Goal: Information Seeking & Learning: Learn about a topic

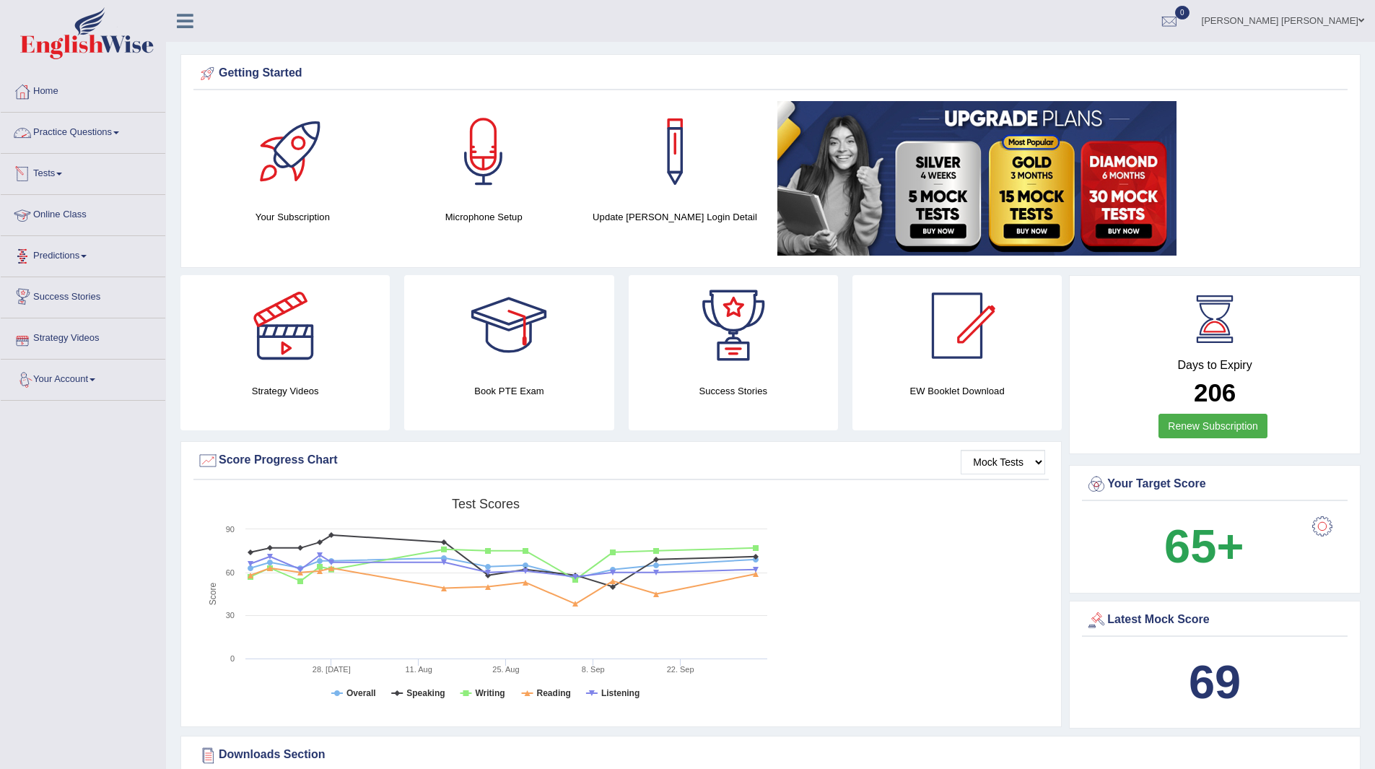
click at [64, 131] on link "Practice Questions" at bounding box center [83, 131] width 165 height 36
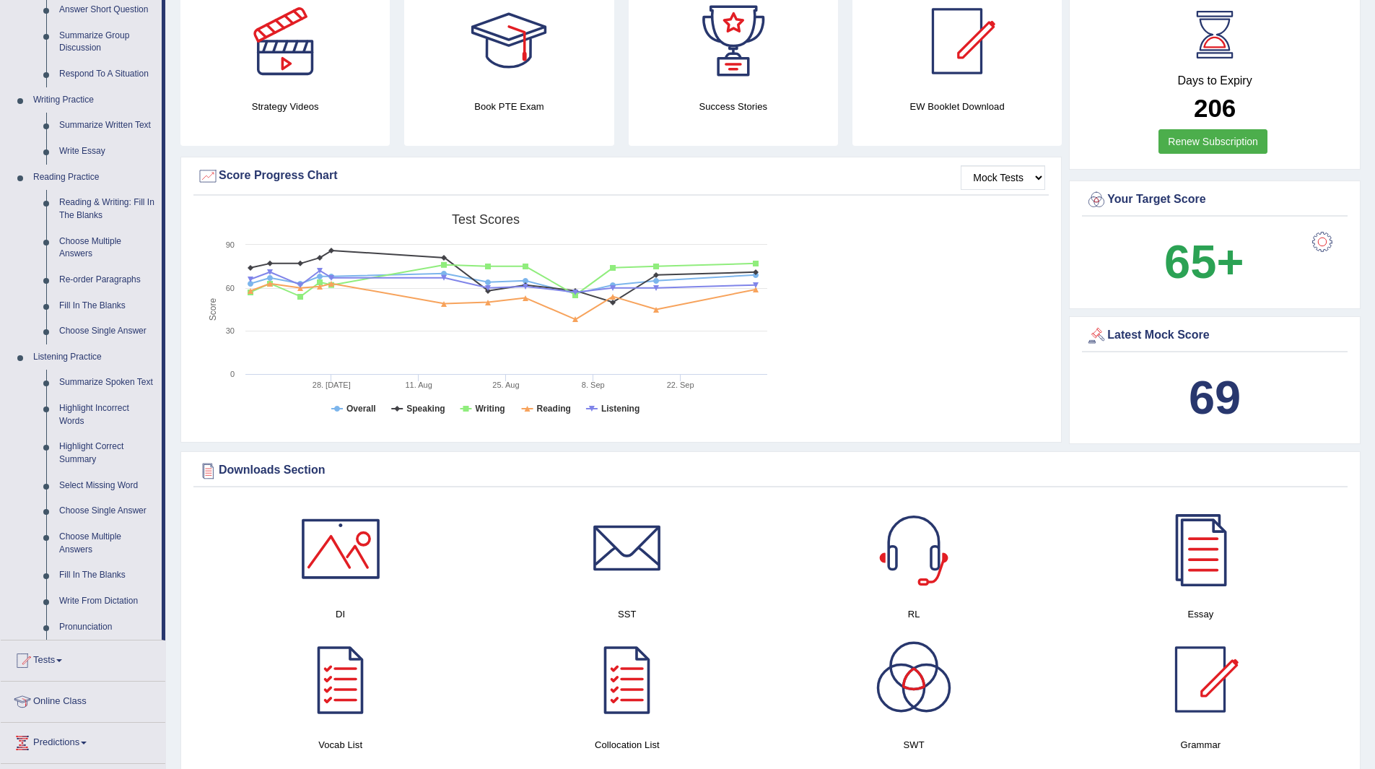
scroll to position [289, 0]
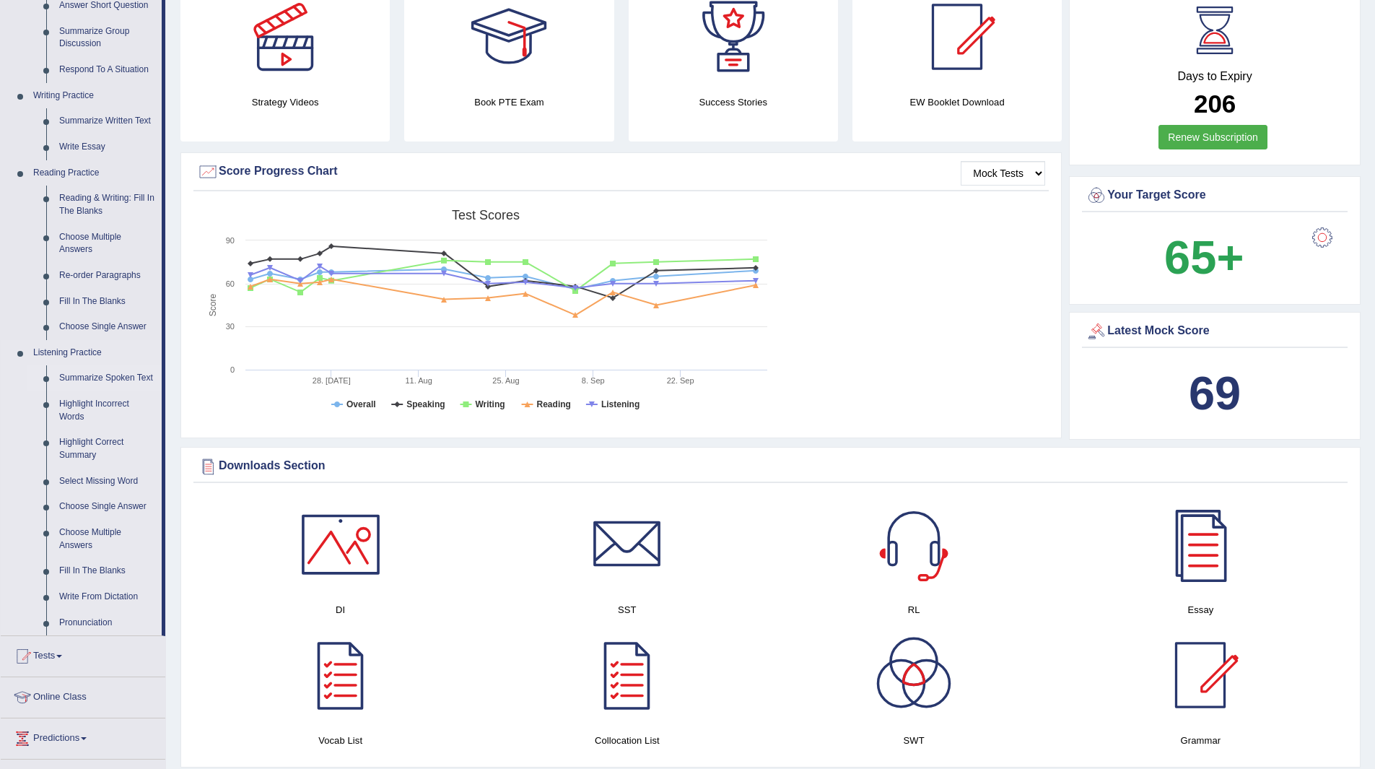
click at [102, 374] on link "Summarize Spoken Text" at bounding box center [107, 378] width 109 height 26
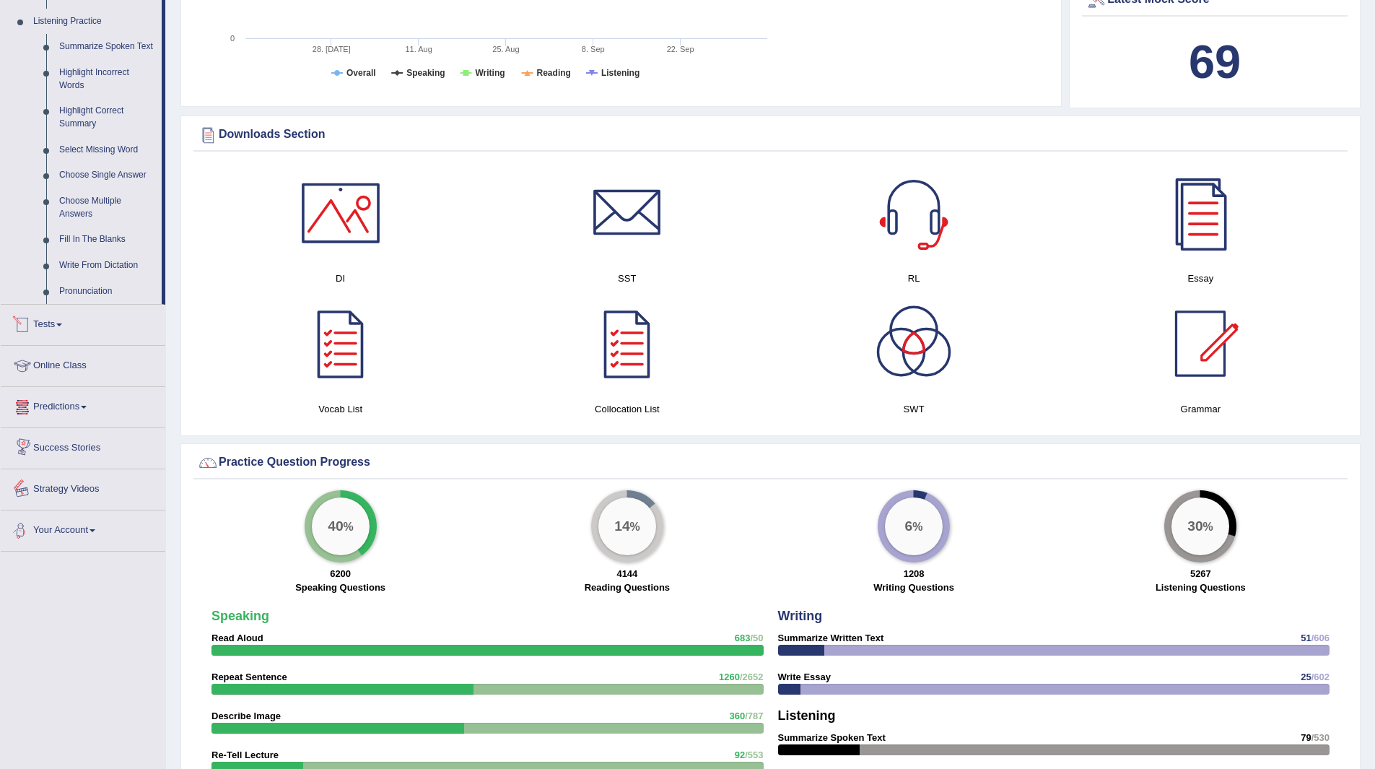
scroll to position [1053, 0]
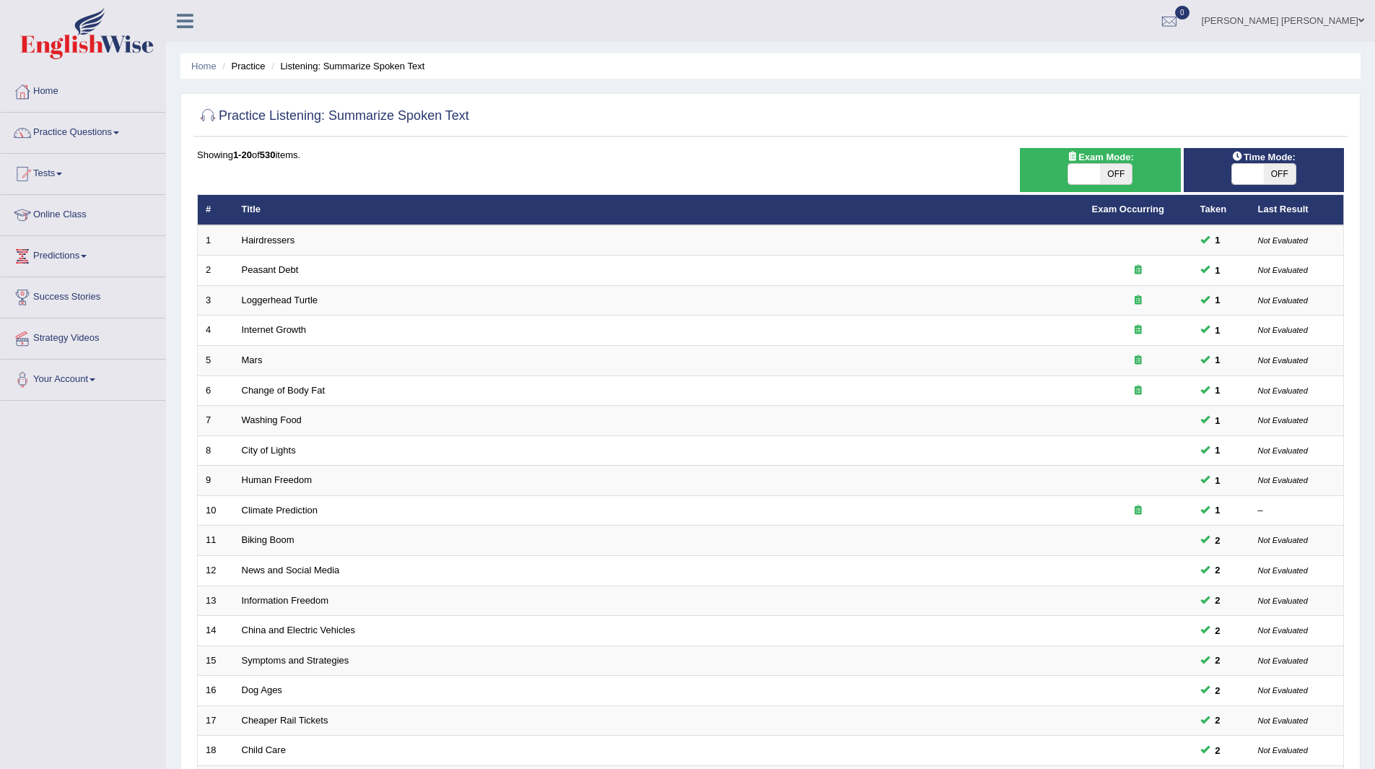
click at [1277, 171] on span "OFF" at bounding box center [1280, 174] width 32 height 20
checkbox input "true"
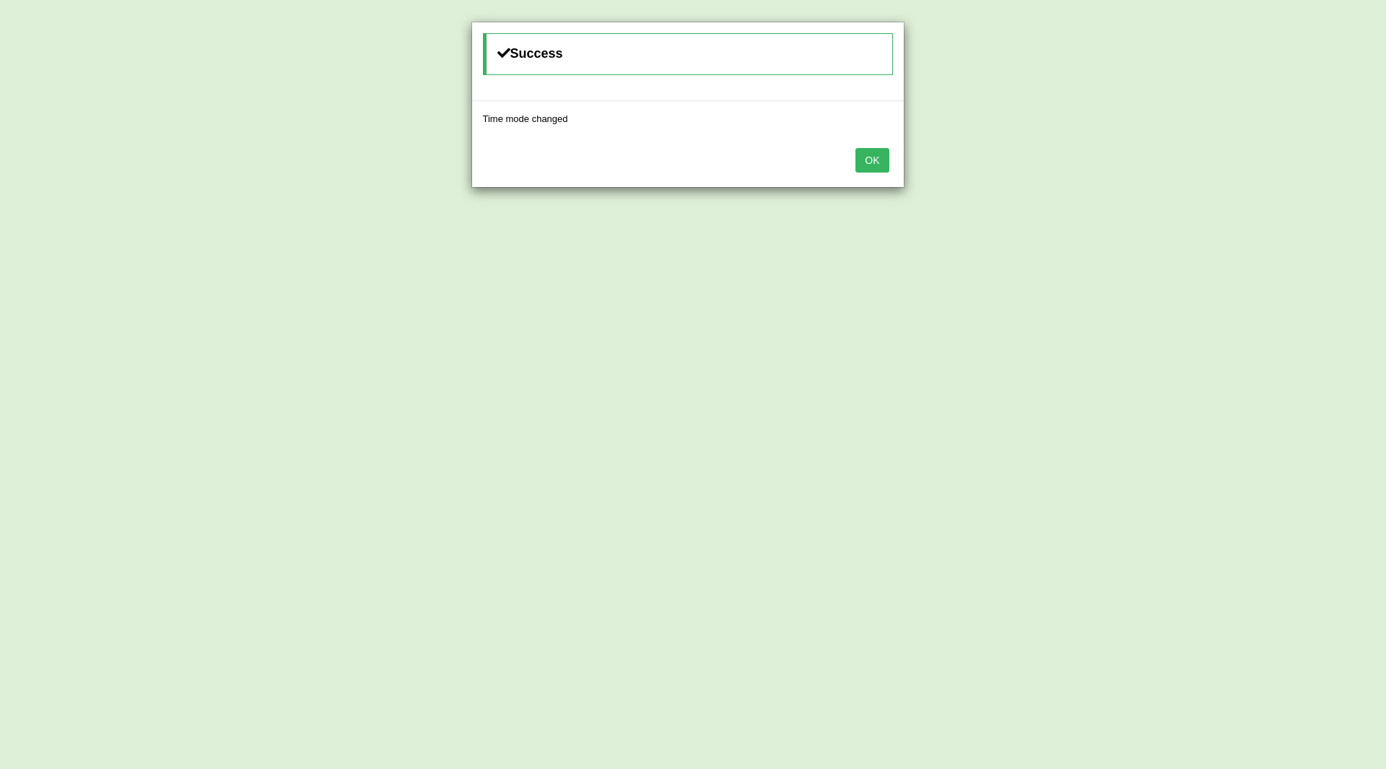
click at [867, 154] on button "OK" at bounding box center [872, 160] width 33 height 25
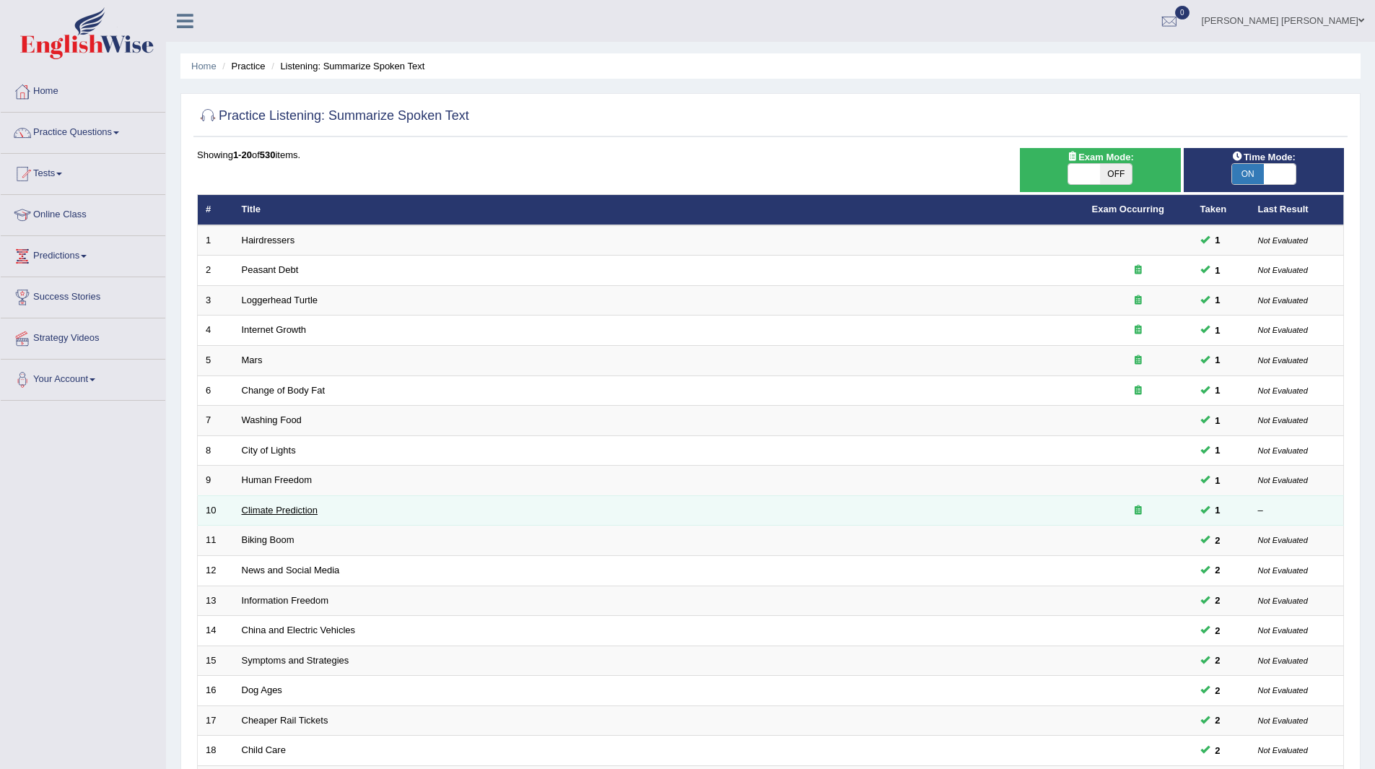
click at [269, 505] on link "Climate Prediction" at bounding box center [280, 510] width 77 height 11
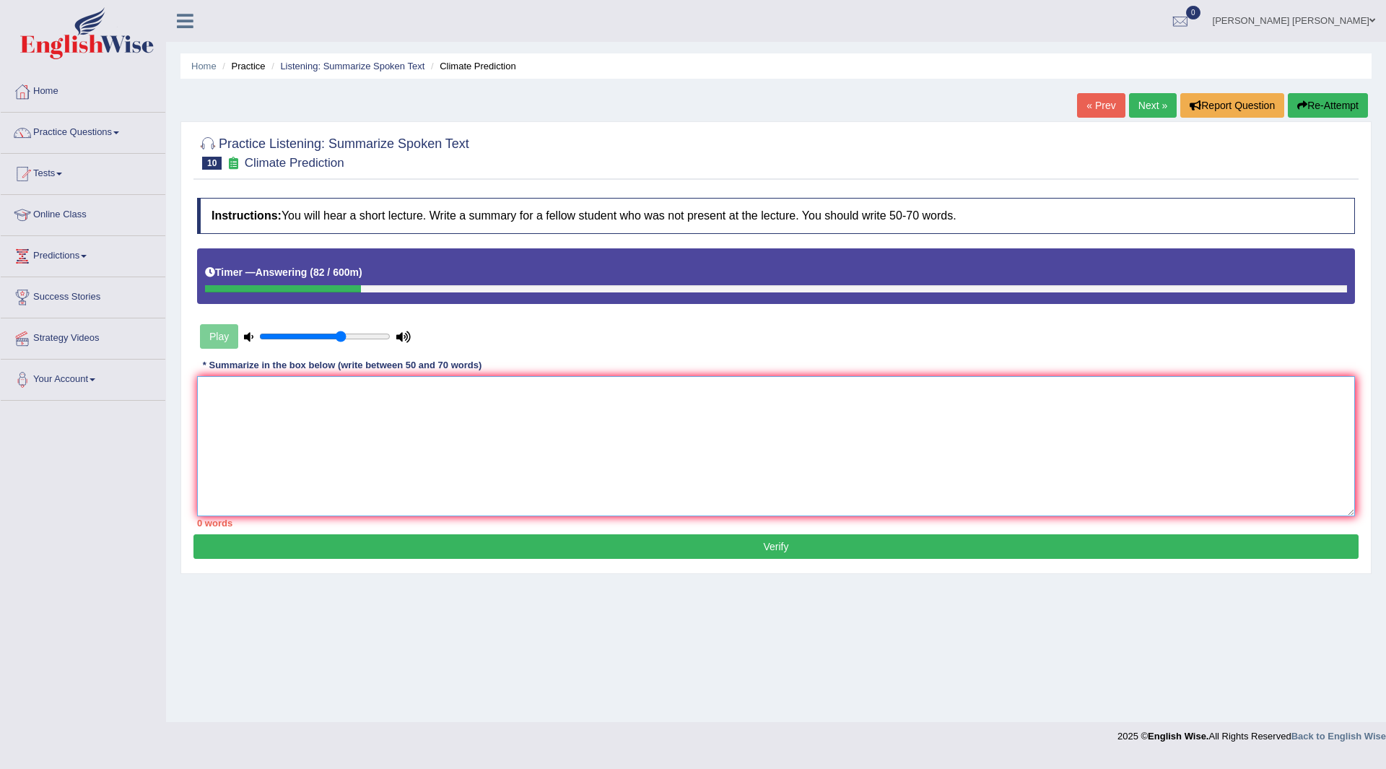
drag, startPoint x: 506, startPoint y: 396, endPoint x: 529, endPoint y: 409, distance: 26.3
click at [529, 409] on textarea at bounding box center [776, 446] width 1158 height 140
type textarea "t"
type textarea "R"
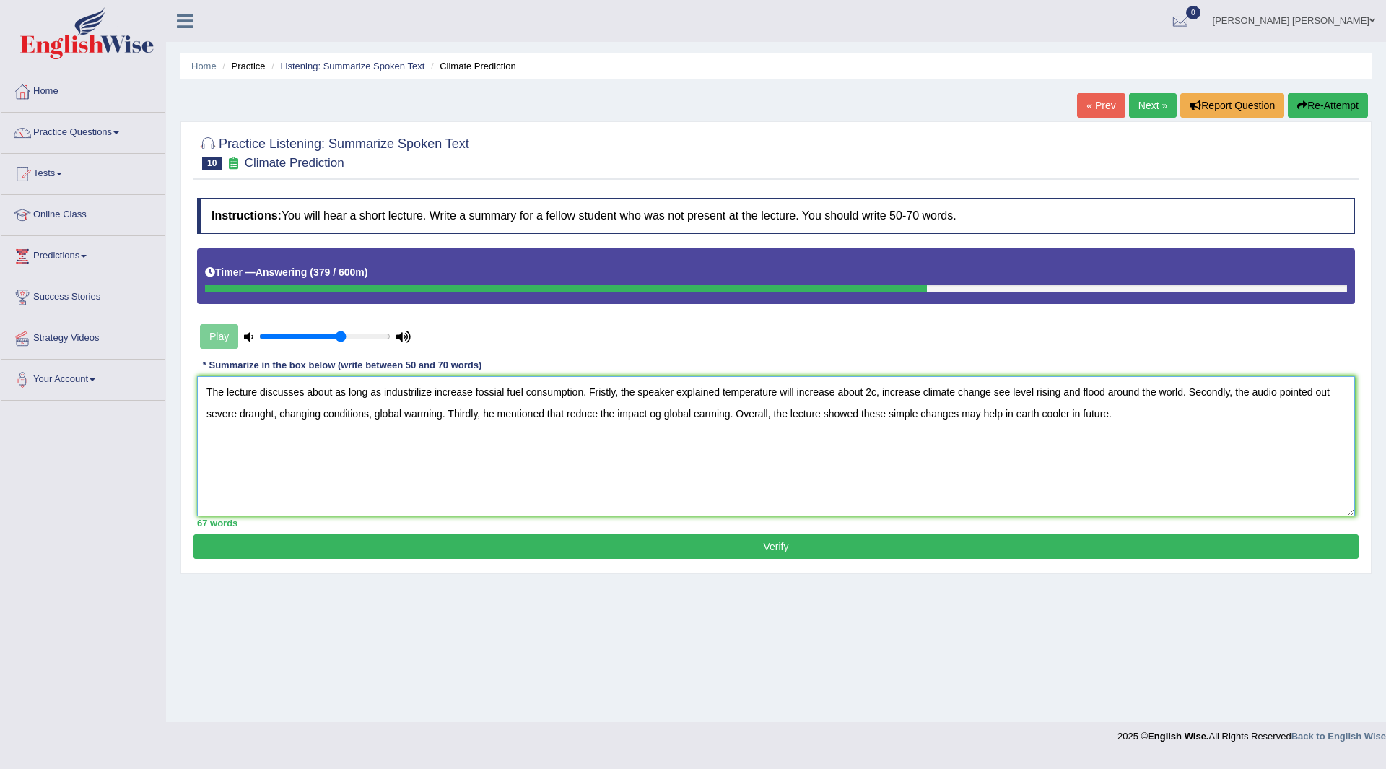
type textarea "The lecture discusses about as long as industrilize increase fossial fuel consu…"
click at [399, 553] on button "Verify" at bounding box center [776, 546] width 1165 height 25
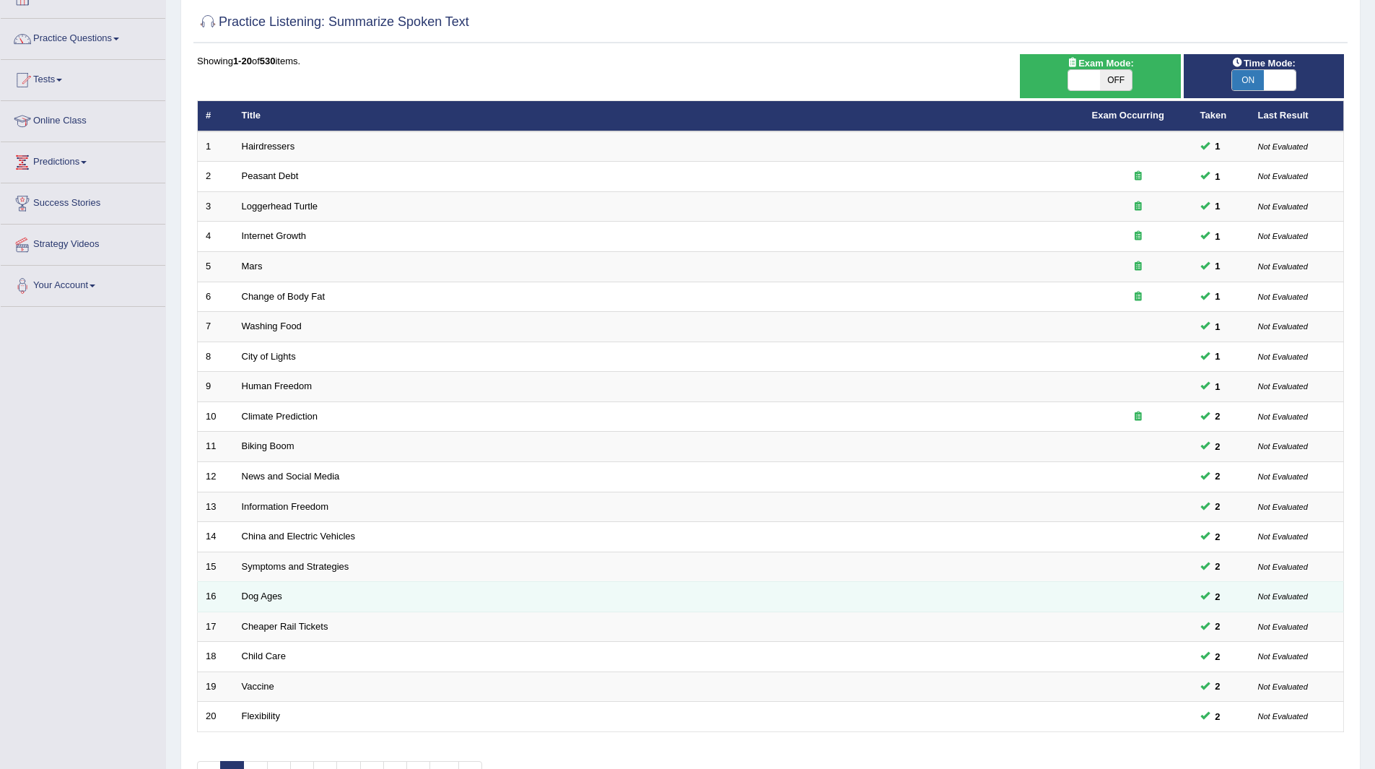
scroll to position [187, 0]
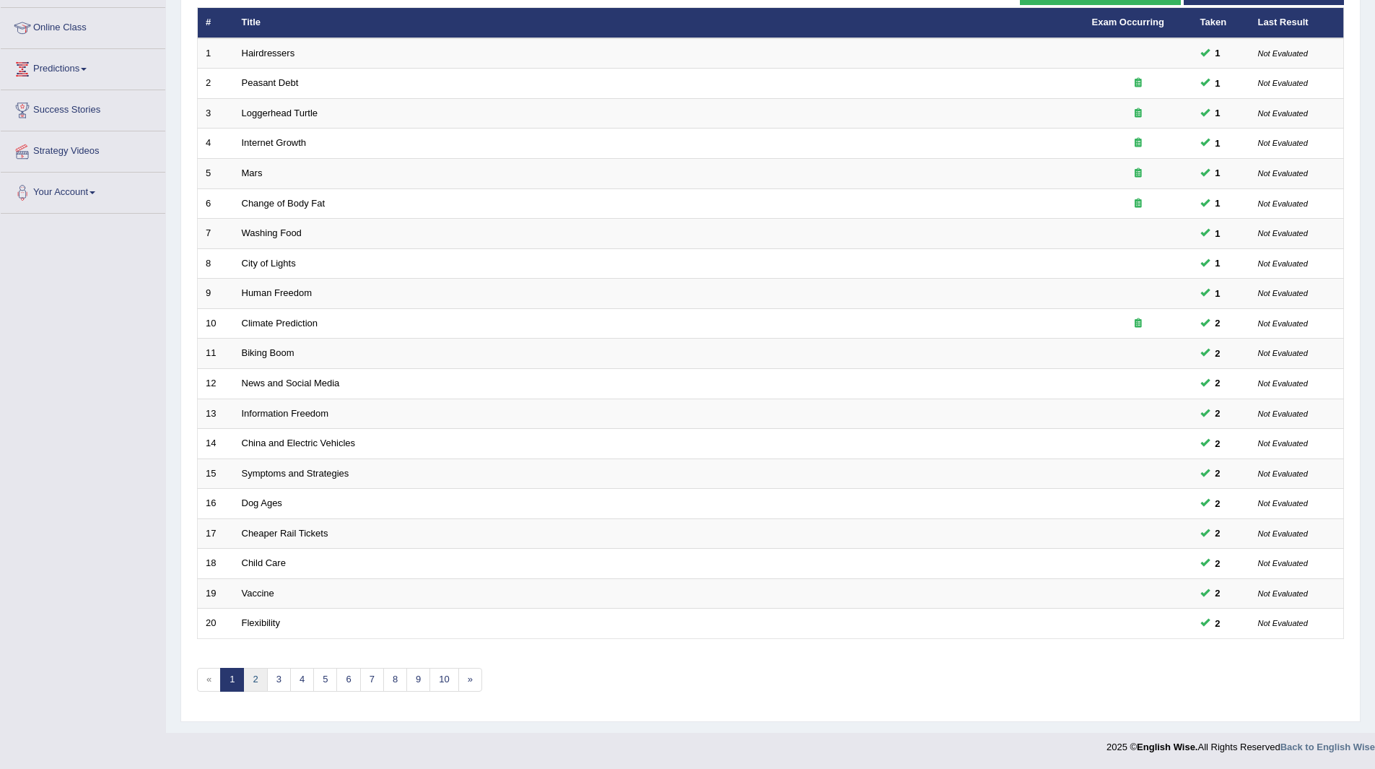
click at [248, 679] on link "2" at bounding box center [255, 680] width 24 height 24
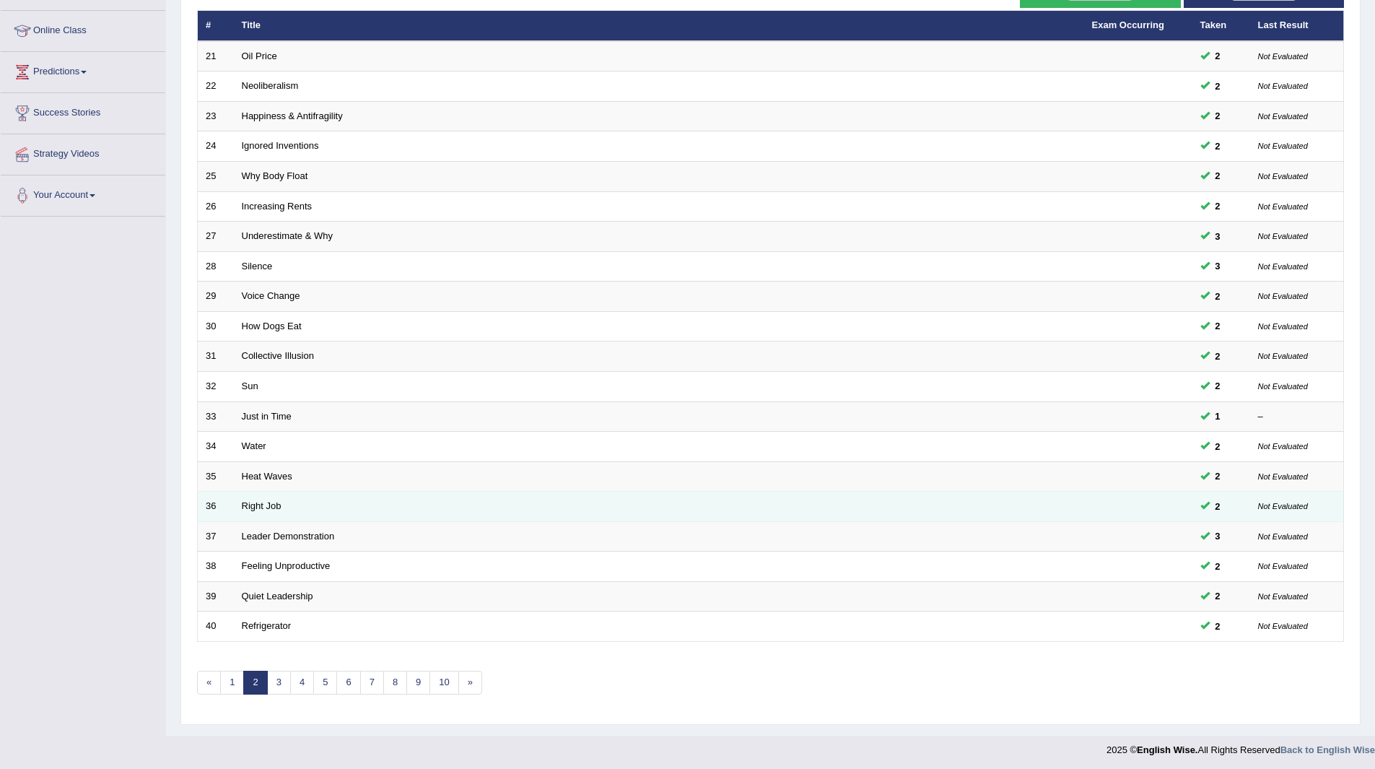
scroll to position [187, 0]
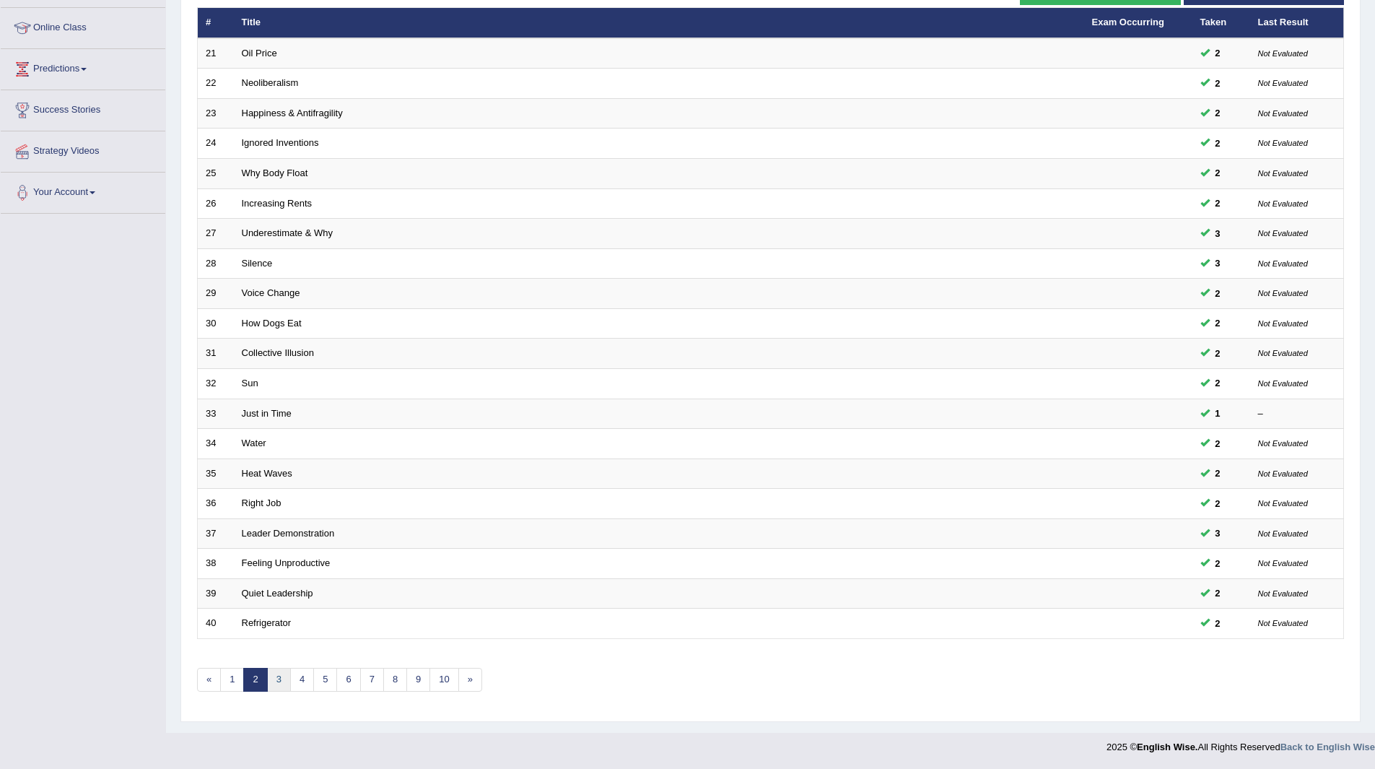
click at [282, 677] on link "3" at bounding box center [279, 680] width 24 height 24
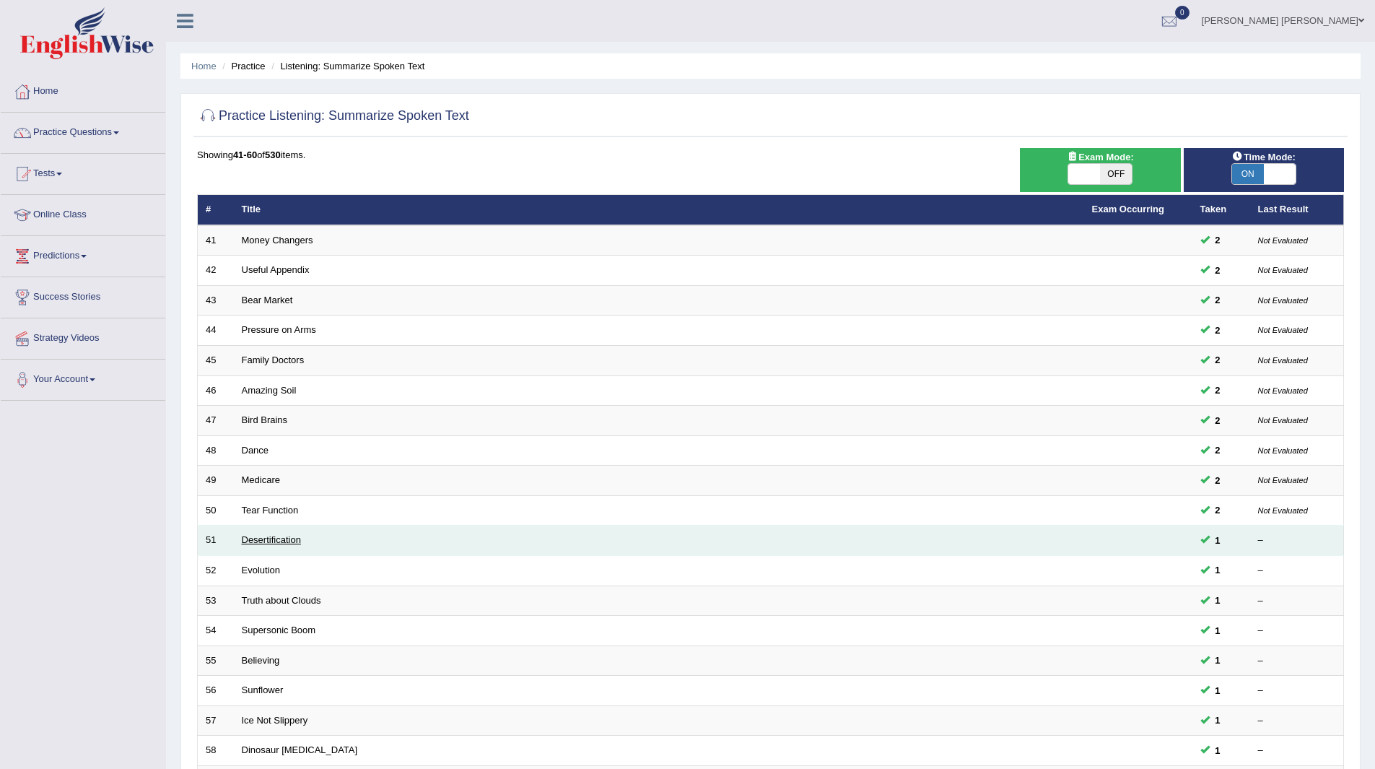
click at [259, 543] on link "Desertification" at bounding box center [271, 539] width 59 height 11
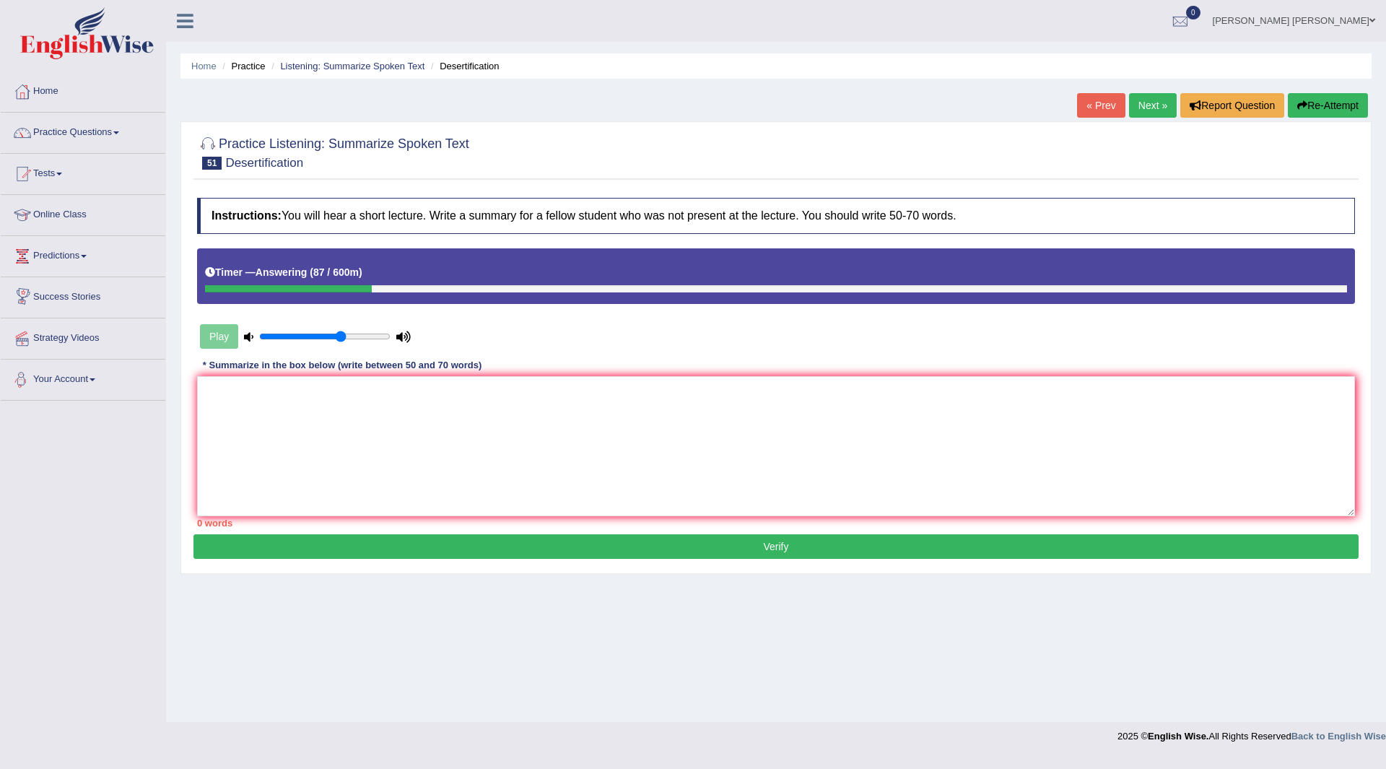
drag, startPoint x: 432, startPoint y: 365, endPoint x: 922, endPoint y: 65, distance: 574.3
click at [509, 329] on div "Instructions: You will hear a short lecture. Write a summary for a fellow stude…" at bounding box center [776, 363] width 1165 height 344
drag, startPoint x: 472, startPoint y: 414, endPoint x: 510, endPoint y: 404, distance: 38.9
click at [508, 405] on textarea at bounding box center [776, 446] width 1158 height 140
type textarea "R"
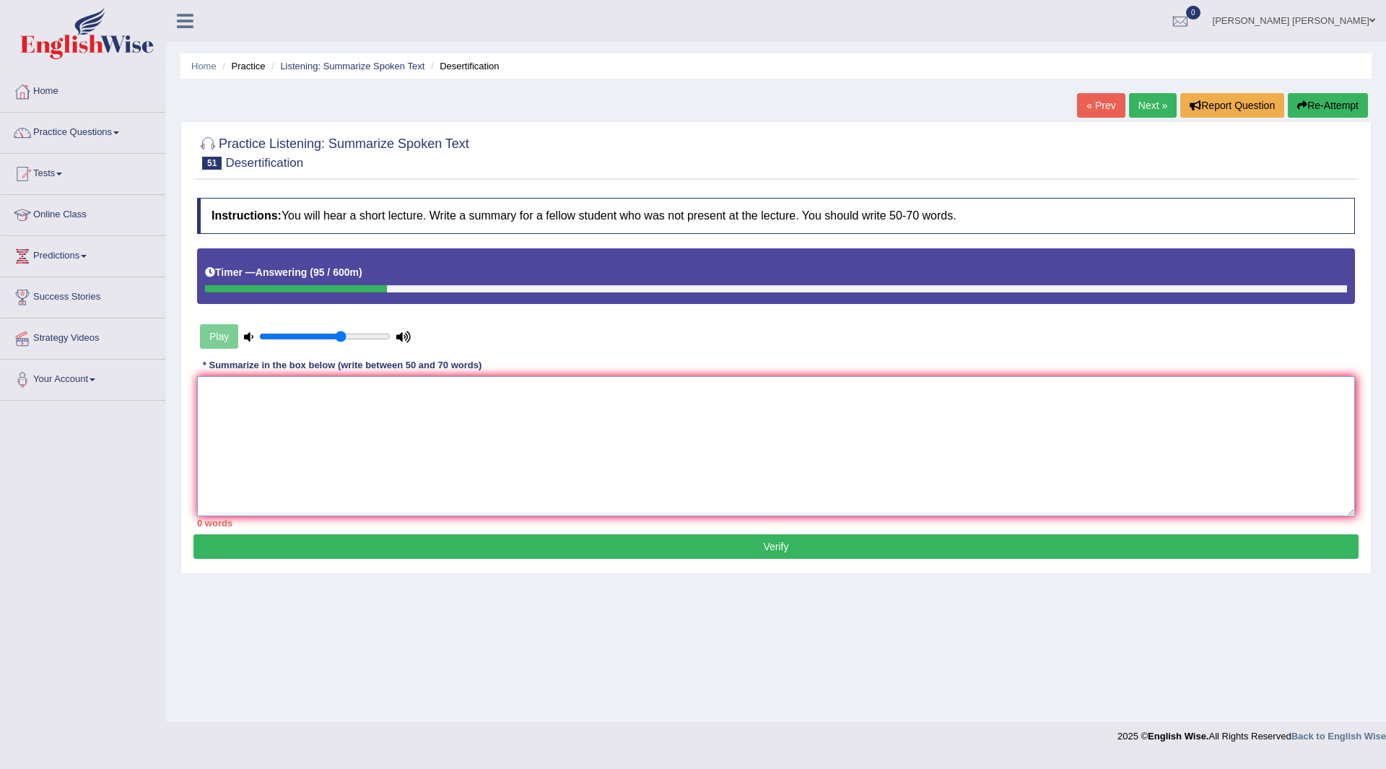
type textarea "t"
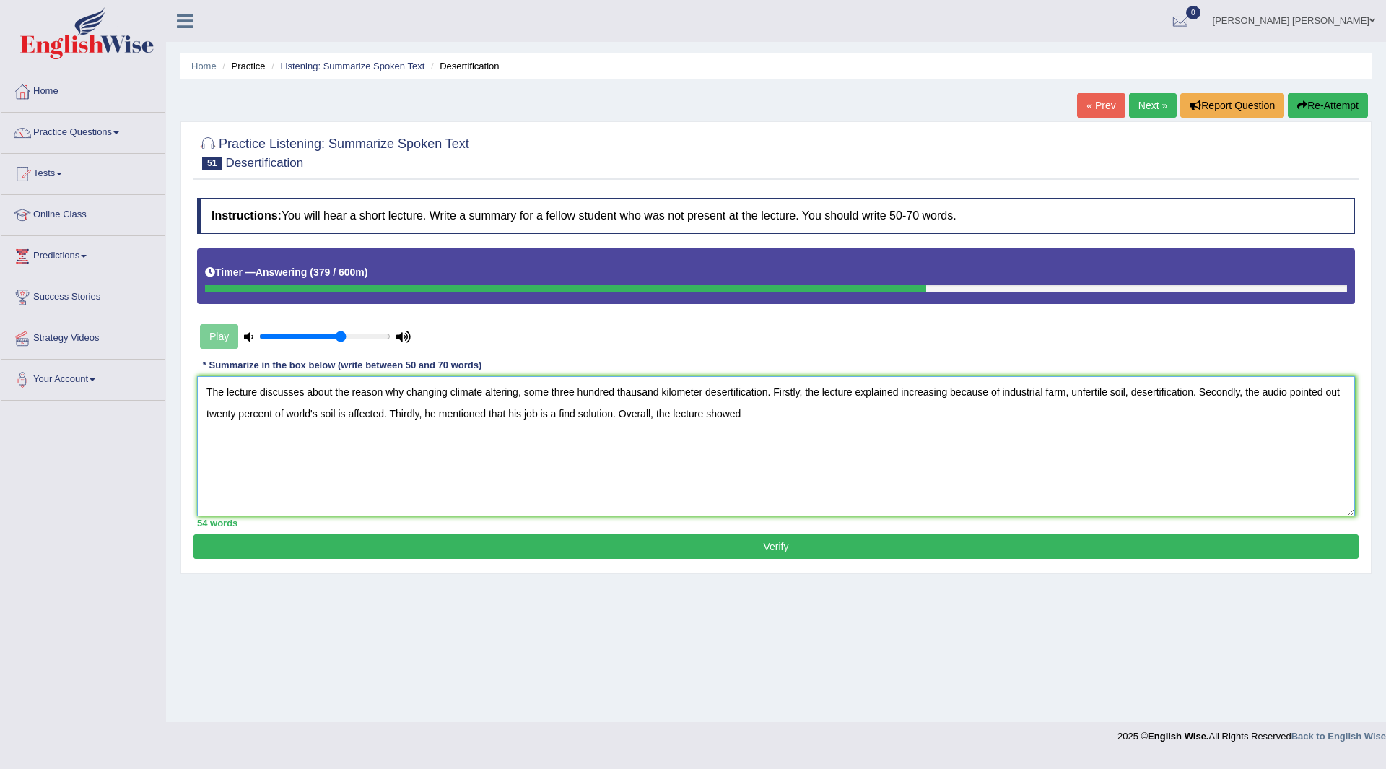
click at [612, 414] on textarea "The lecture discusses about the reason why changing climate altering, some thre…" at bounding box center [776, 446] width 1158 height 140
click at [911, 411] on textarea "The lecture discusses about the reason why changing climate altering, some thre…" at bounding box center [776, 446] width 1158 height 140
type textarea "The lecture discusses about the reason why changing climate altering, some thre…"
click at [818, 547] on button "Verify" at bounding box center [776, 546] width 1165 height 25
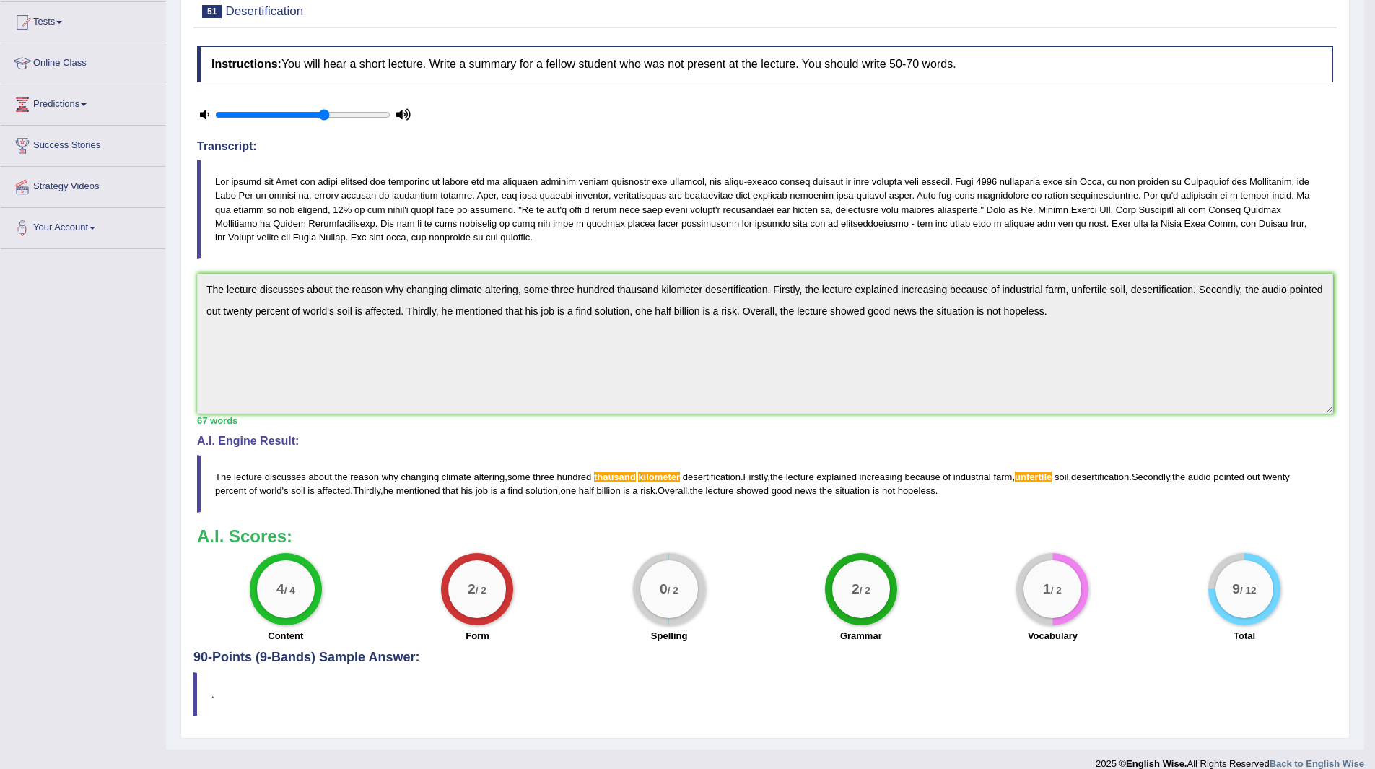
scroll to position [168, 0]
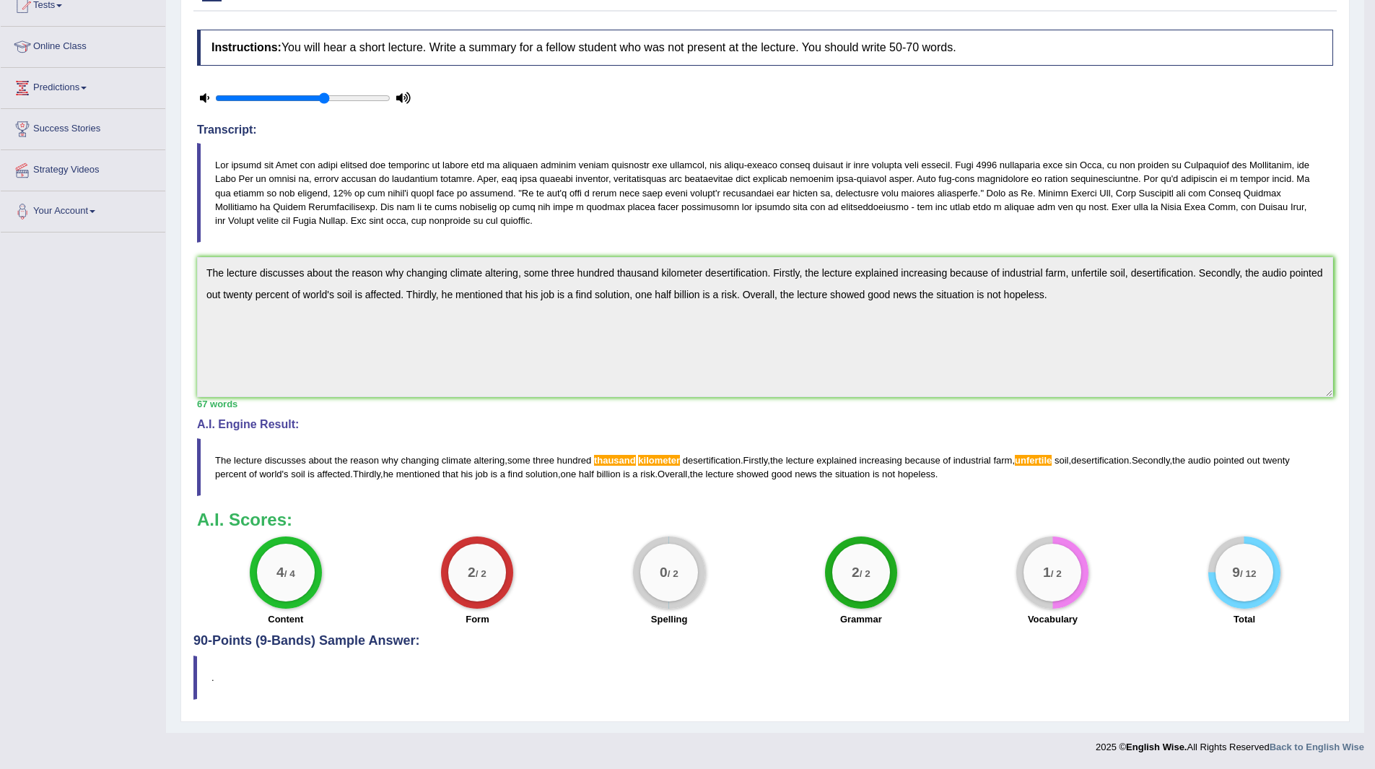
drag, startPoint x: 217, startPoint y: 458, endPoint x: 208, endPoint y: 344, distance: 115.2
click at [218, 452] on blockquote "The lecture discusses about the reason why changing climate altering , some thr…" at bounding box center [765, 467] width 1136 height 58
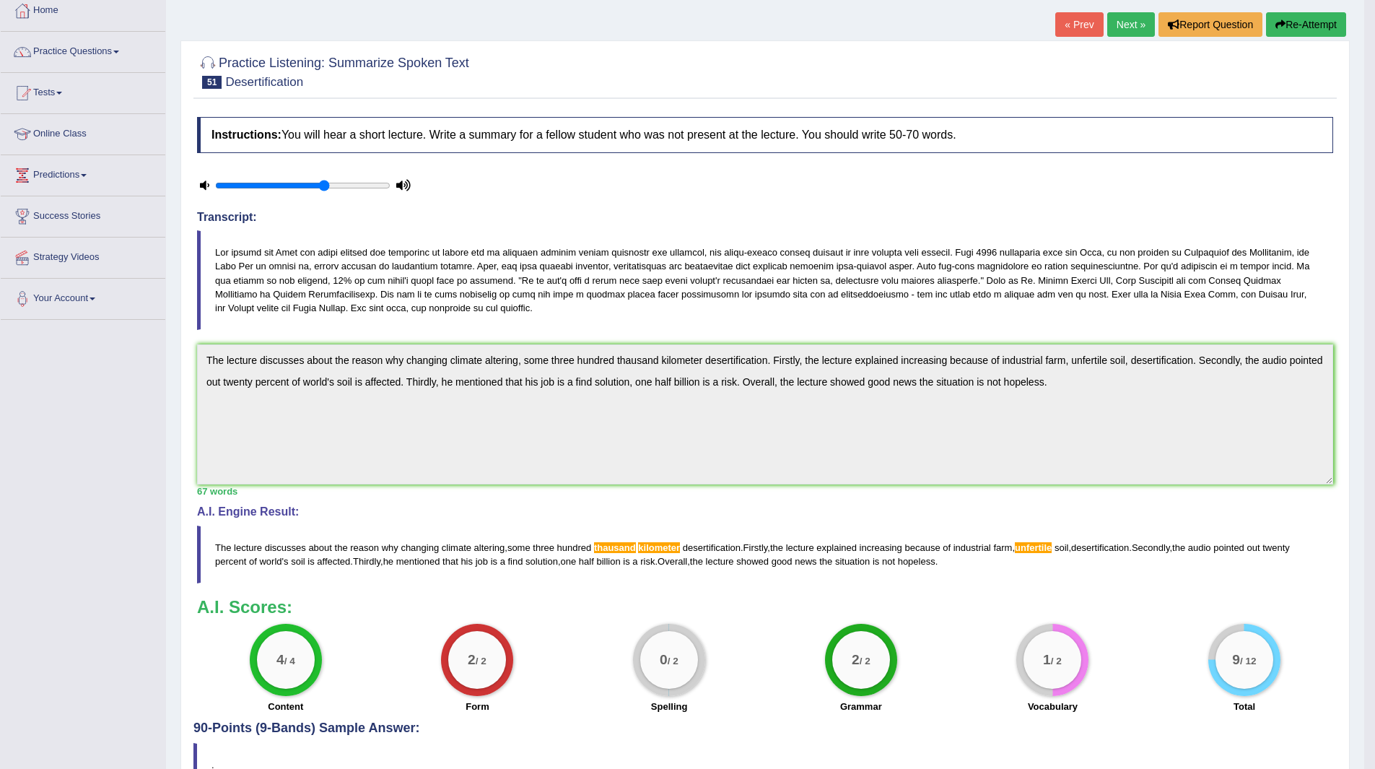
scroll to position [0, 0]
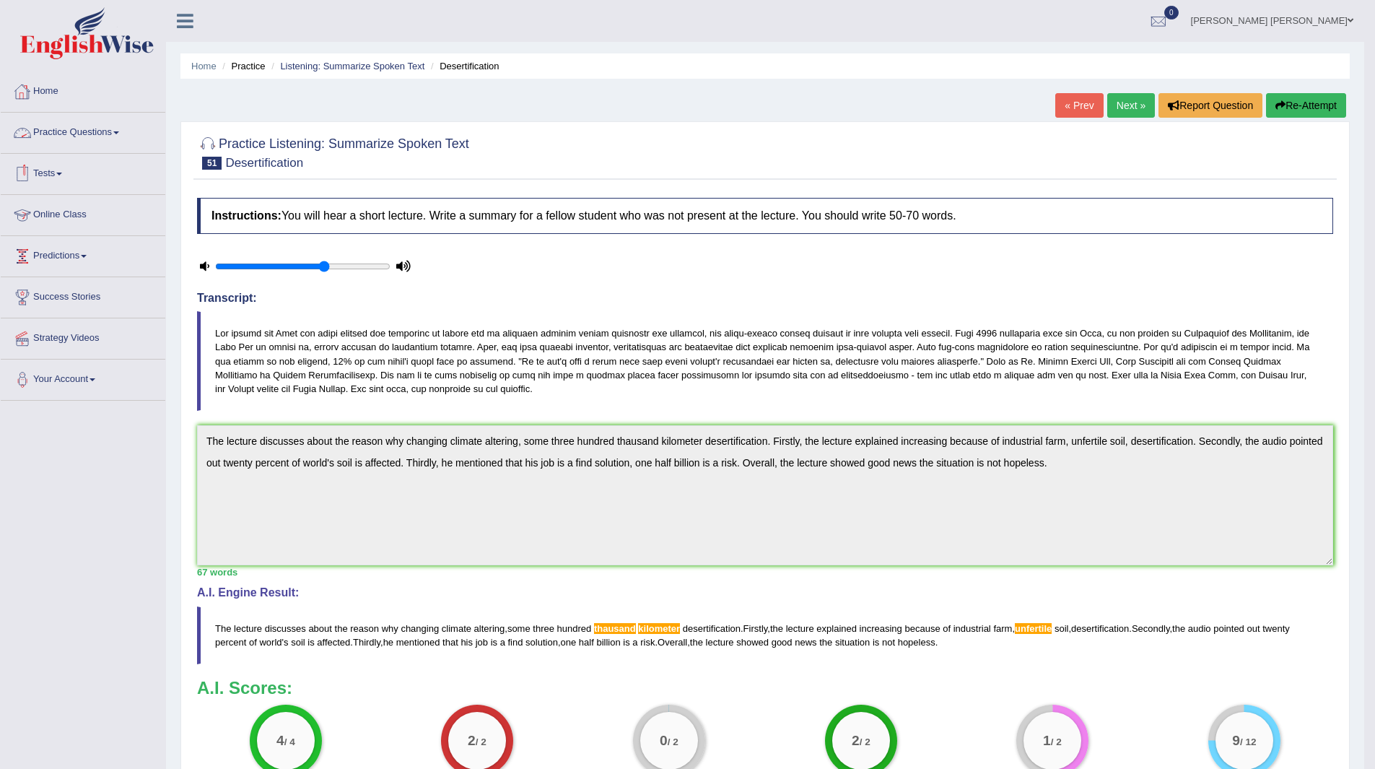
click at [76, 131] on link "Practice Questions" at bounding box center [83, 131] width 165 height 36
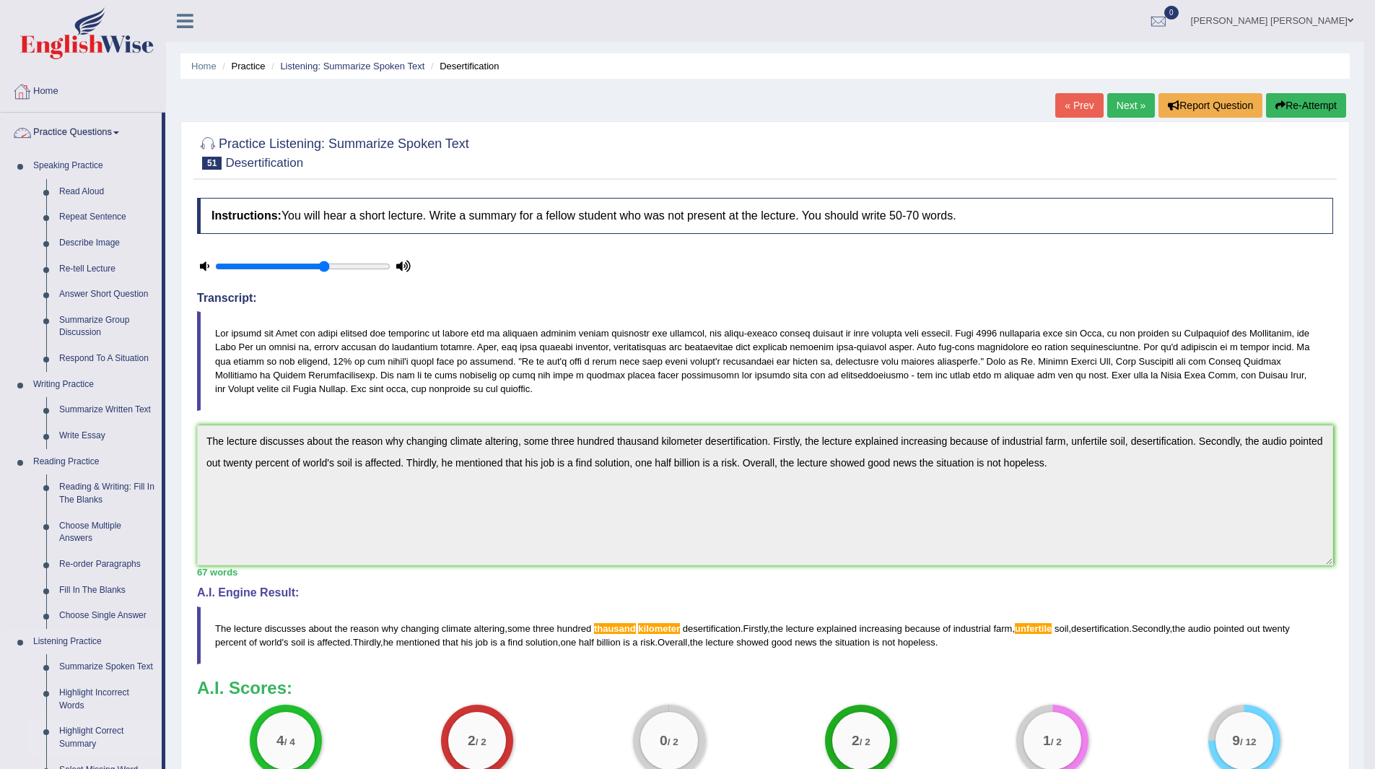
scroll to position [289, 0]
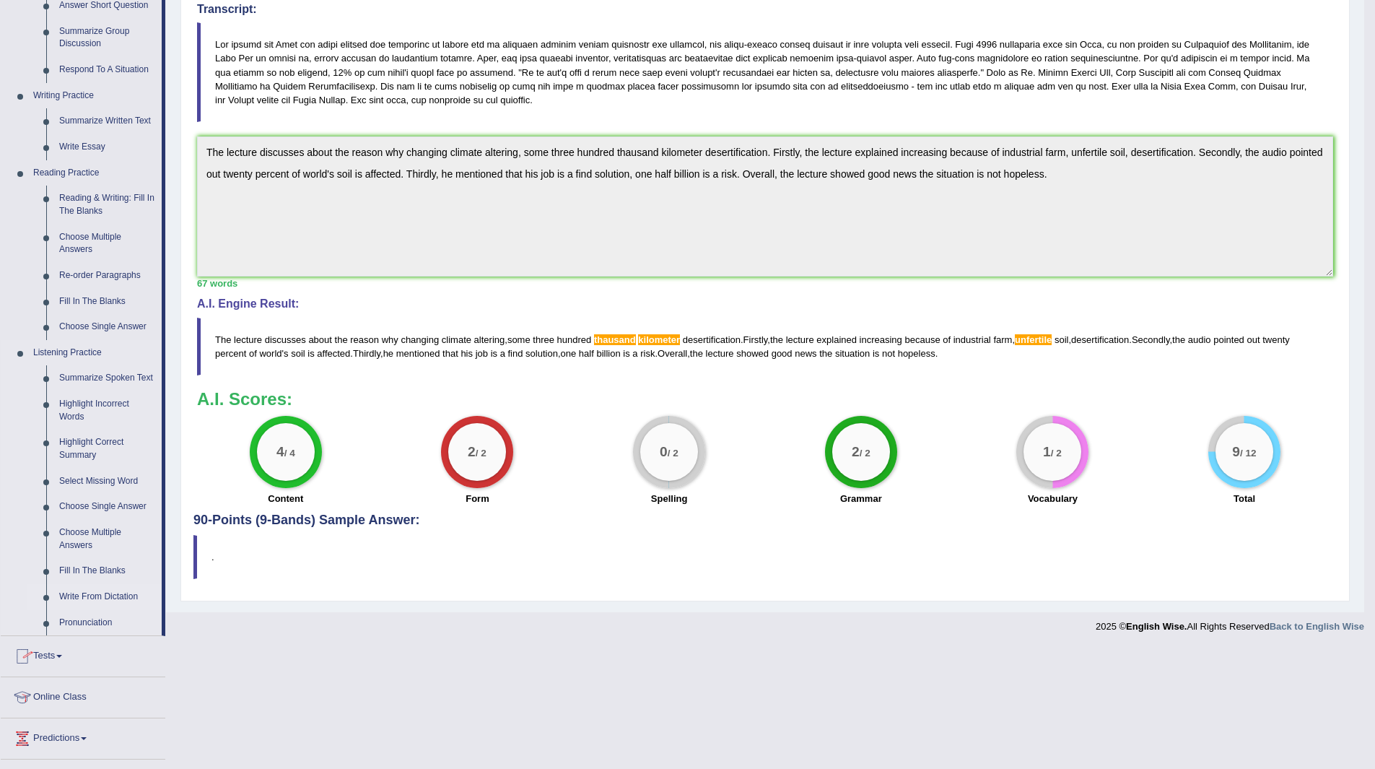
click at [115, 594] on link "Write From Dictation" at bounding box center [107, 597] width 109 height 26
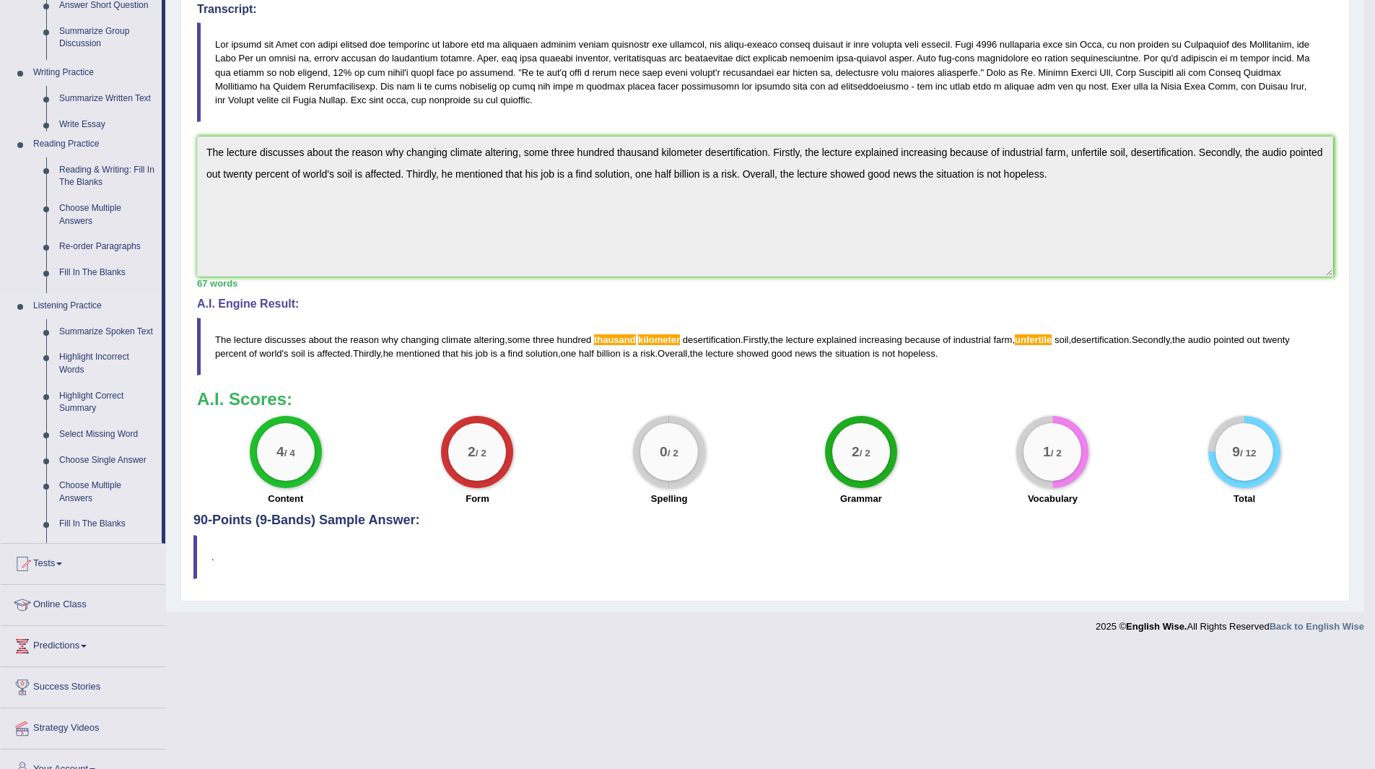
scroll to position [168, 0]
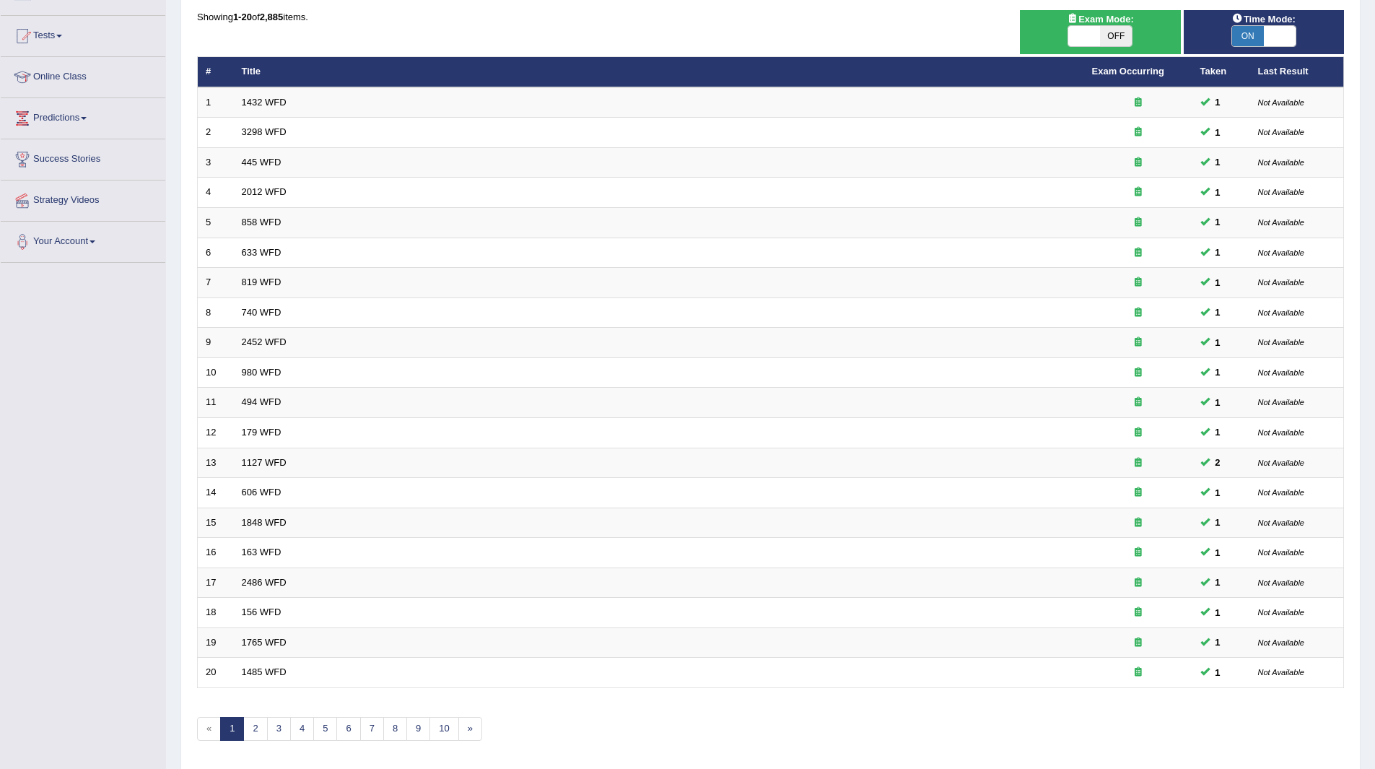
scroll to position [187, 0]
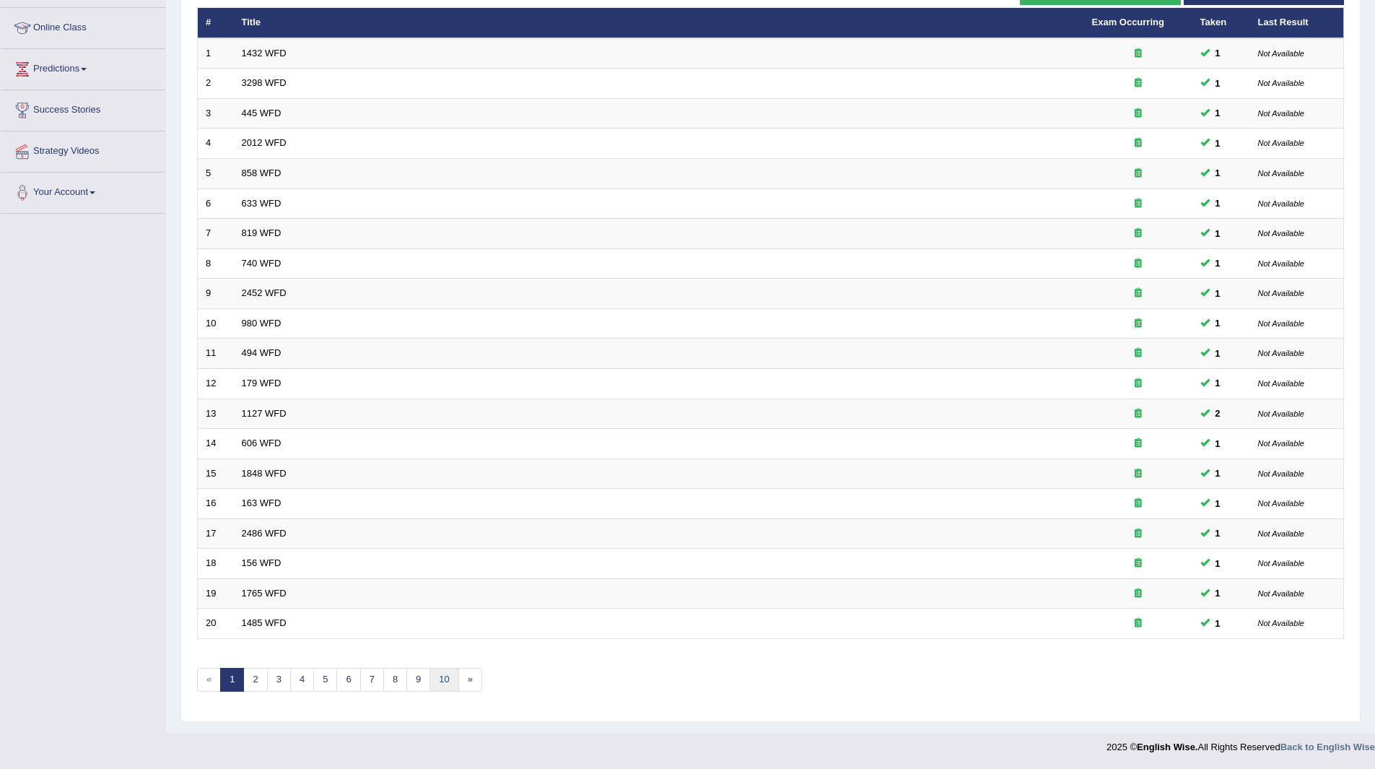
click at [440, 673] on link "10" at bounding box center [444, 680] width 29 height 24
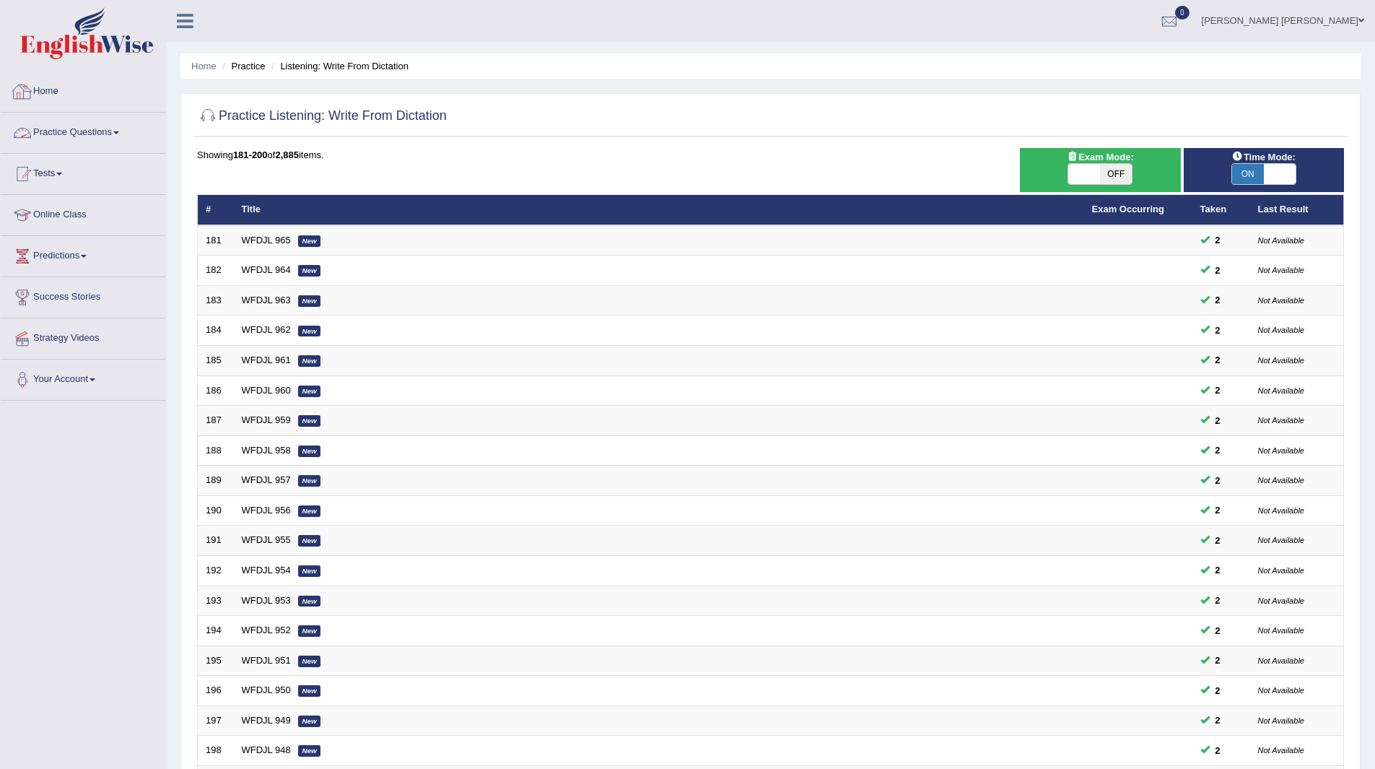
click at [82, 130] on link "Practice Questions" at bounding box center [83, 131] width 165 height 36
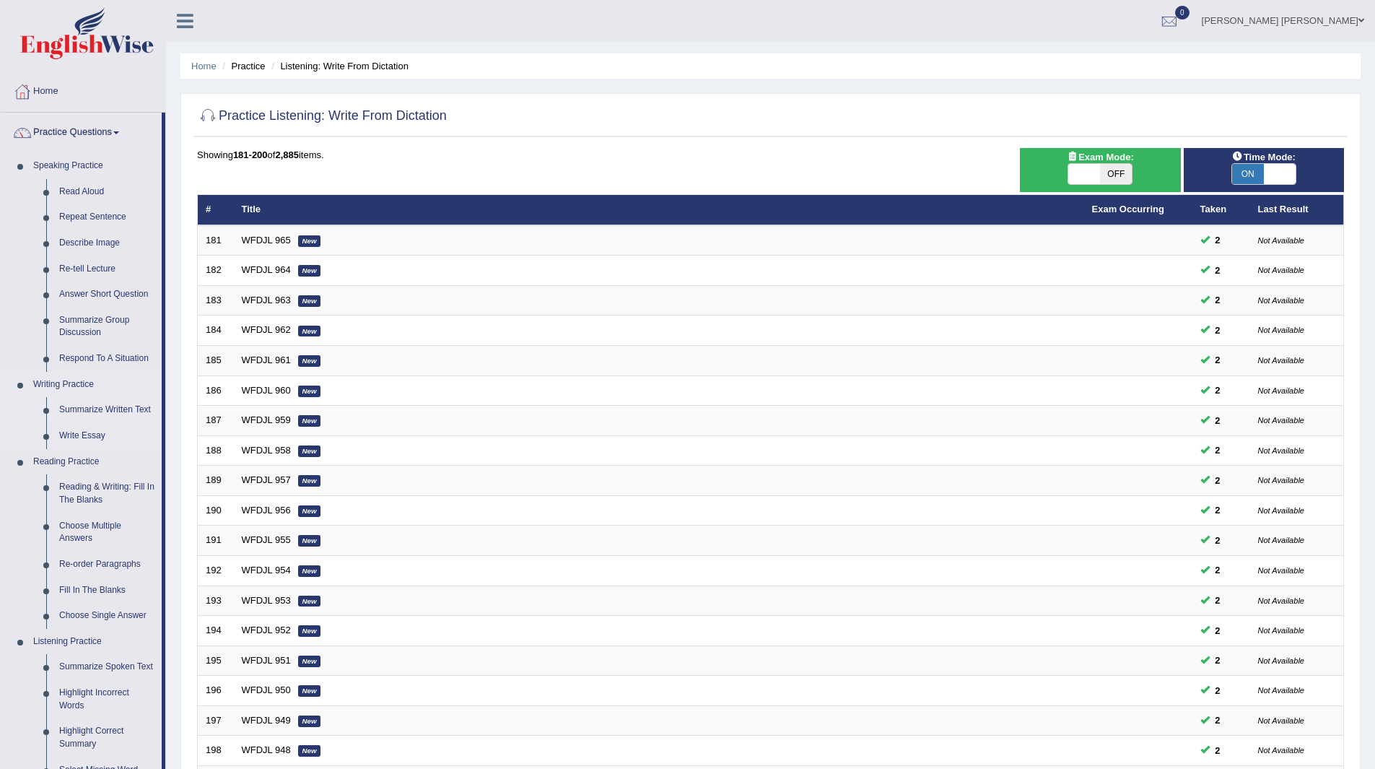
click at [101, 407] on link "Summarize Written Text" at bounding box center [107, 410] width 109 height 26
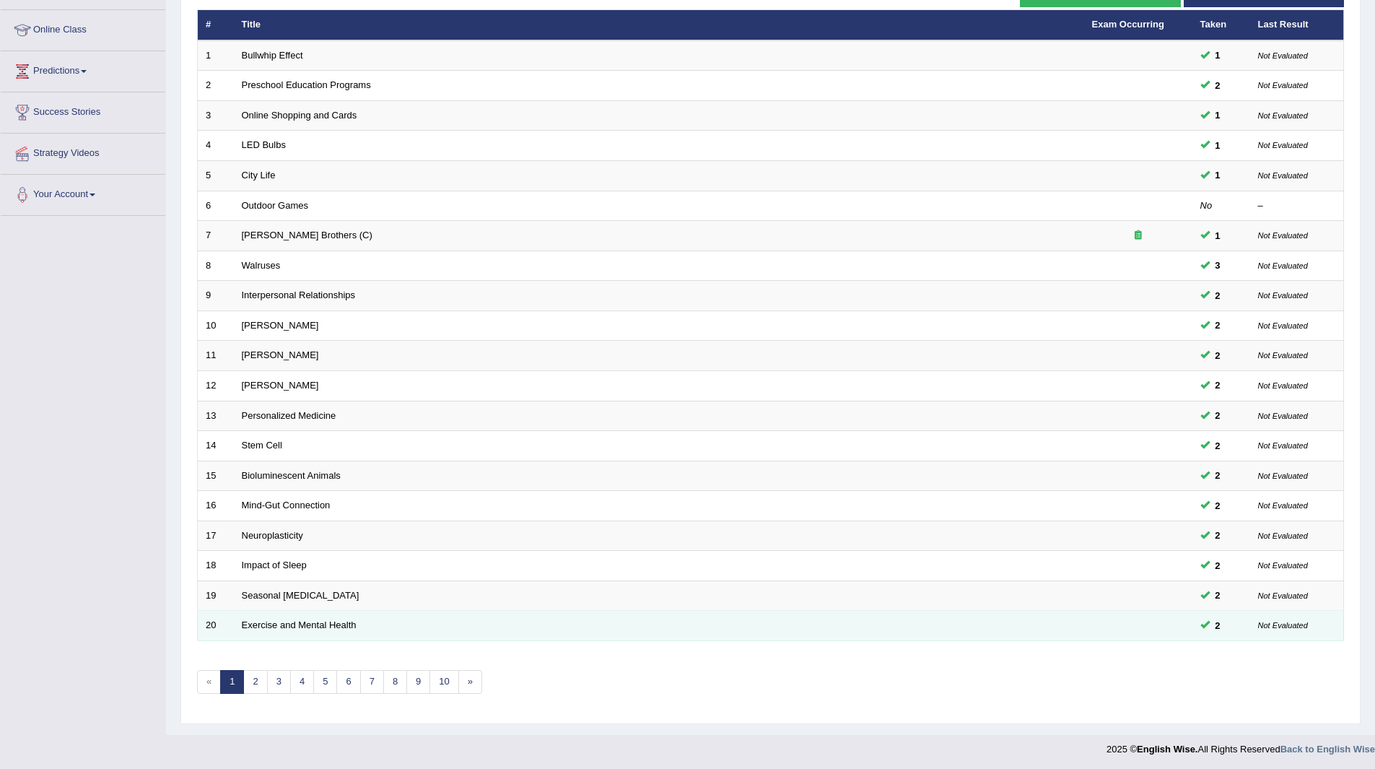
scroll to position [187, 0]
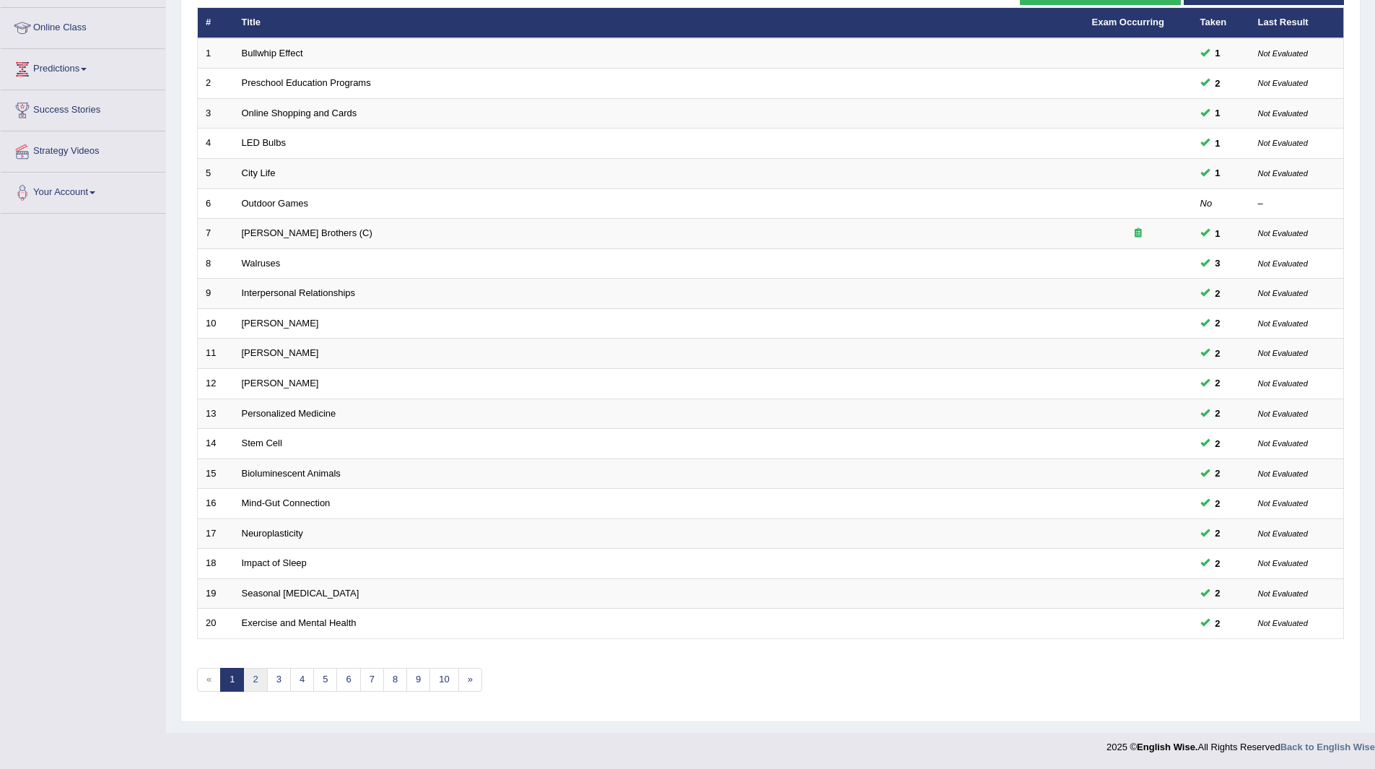
click at [253, 680] on link "2" at bounding box center [255, 680] width 24 height 24
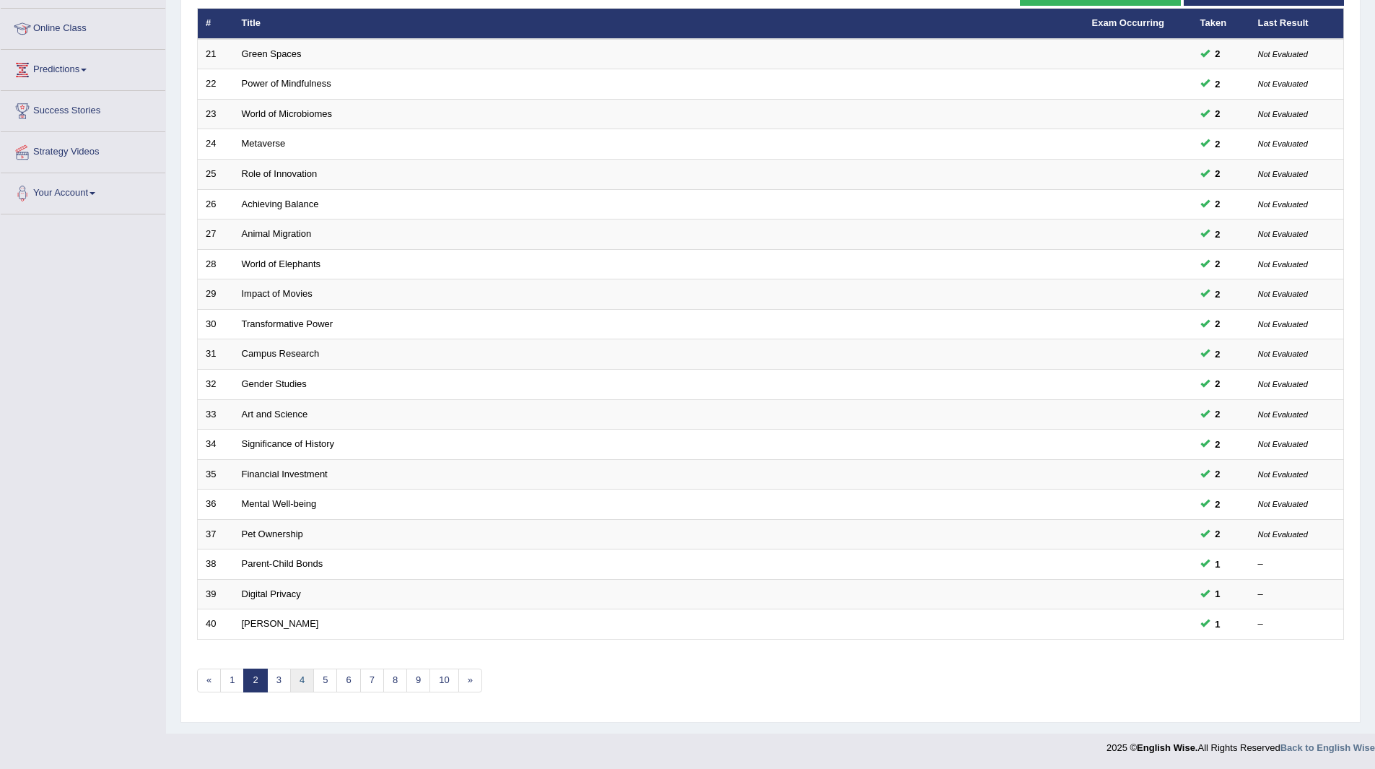
scroll to position [187, 0]
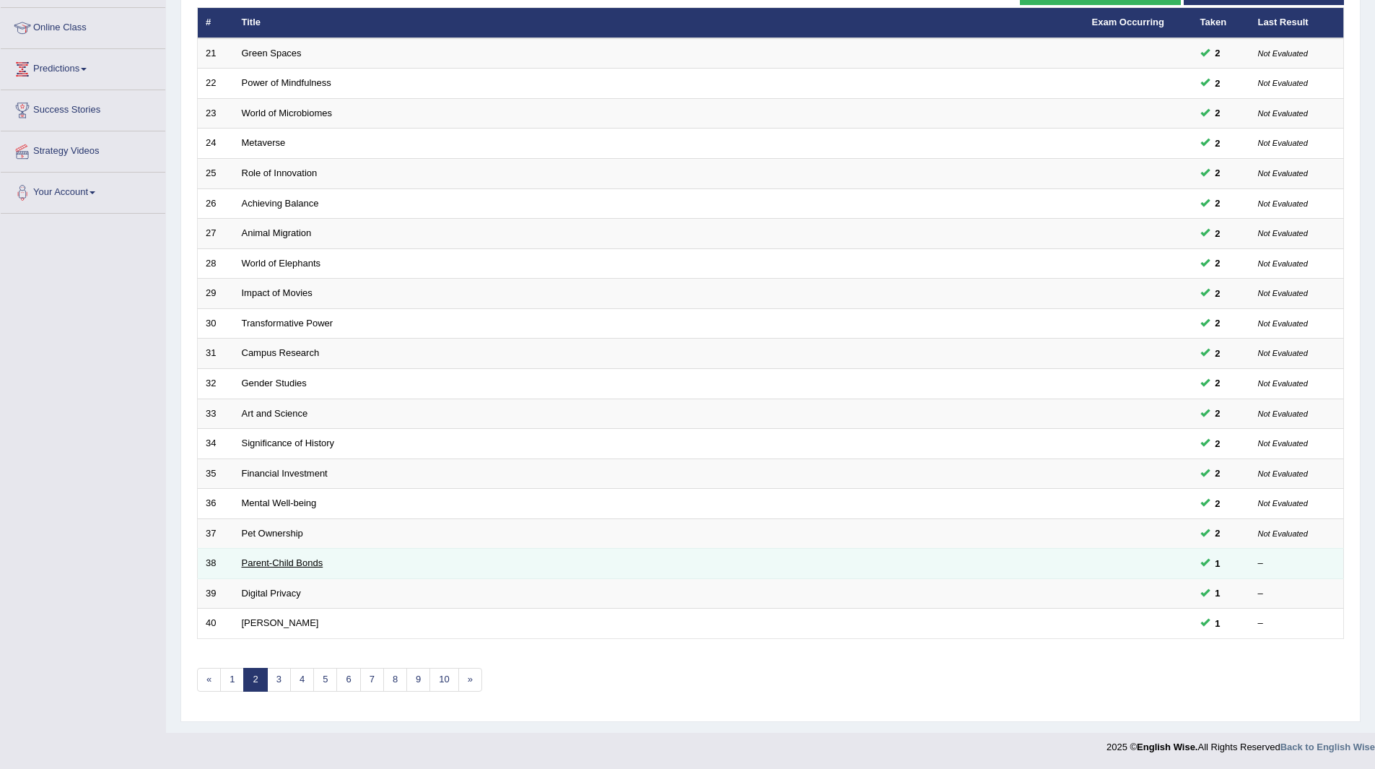
click at [274, 564] on link "Parent-Child Bonds" at bounding box center [283, 562] width 82 height 11
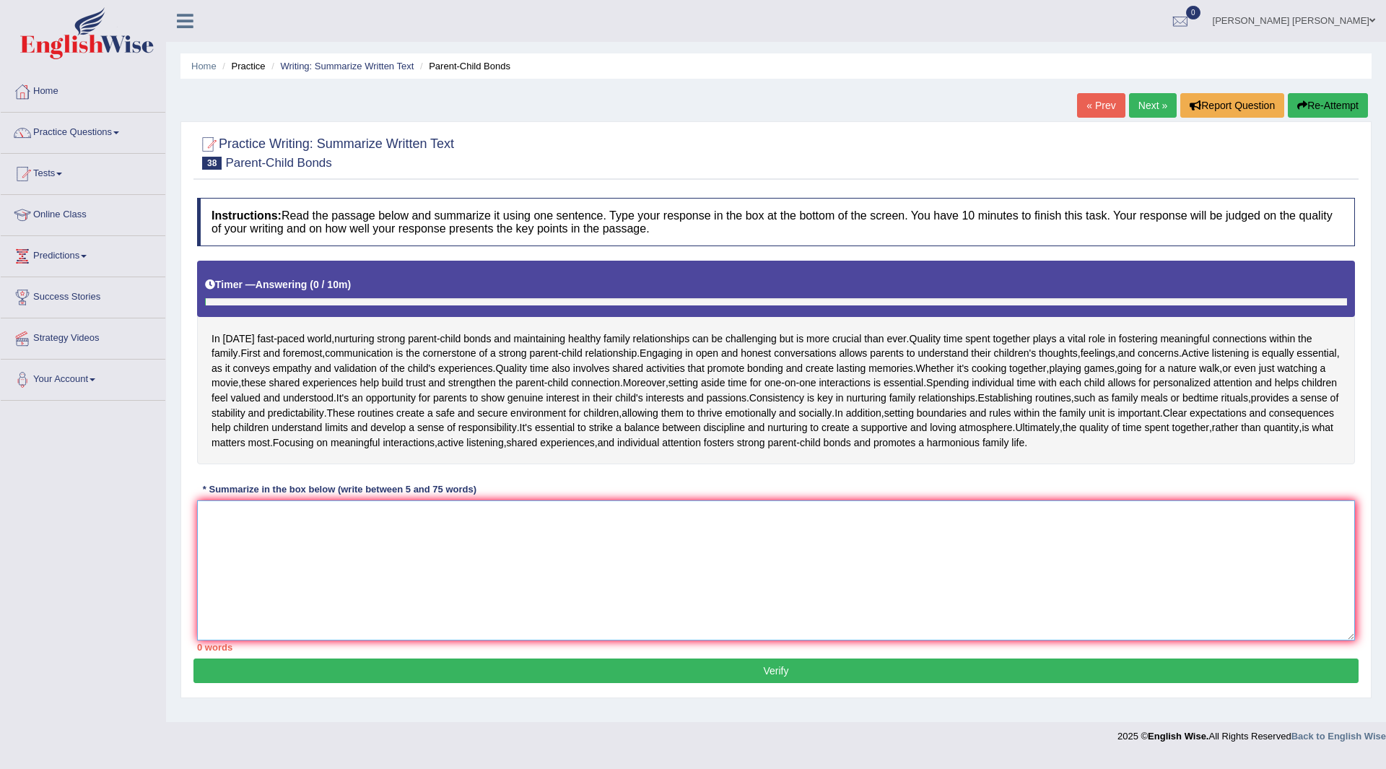
click at [473, 554] on textarea at bounding box center [776, 570] width 1158 height 140
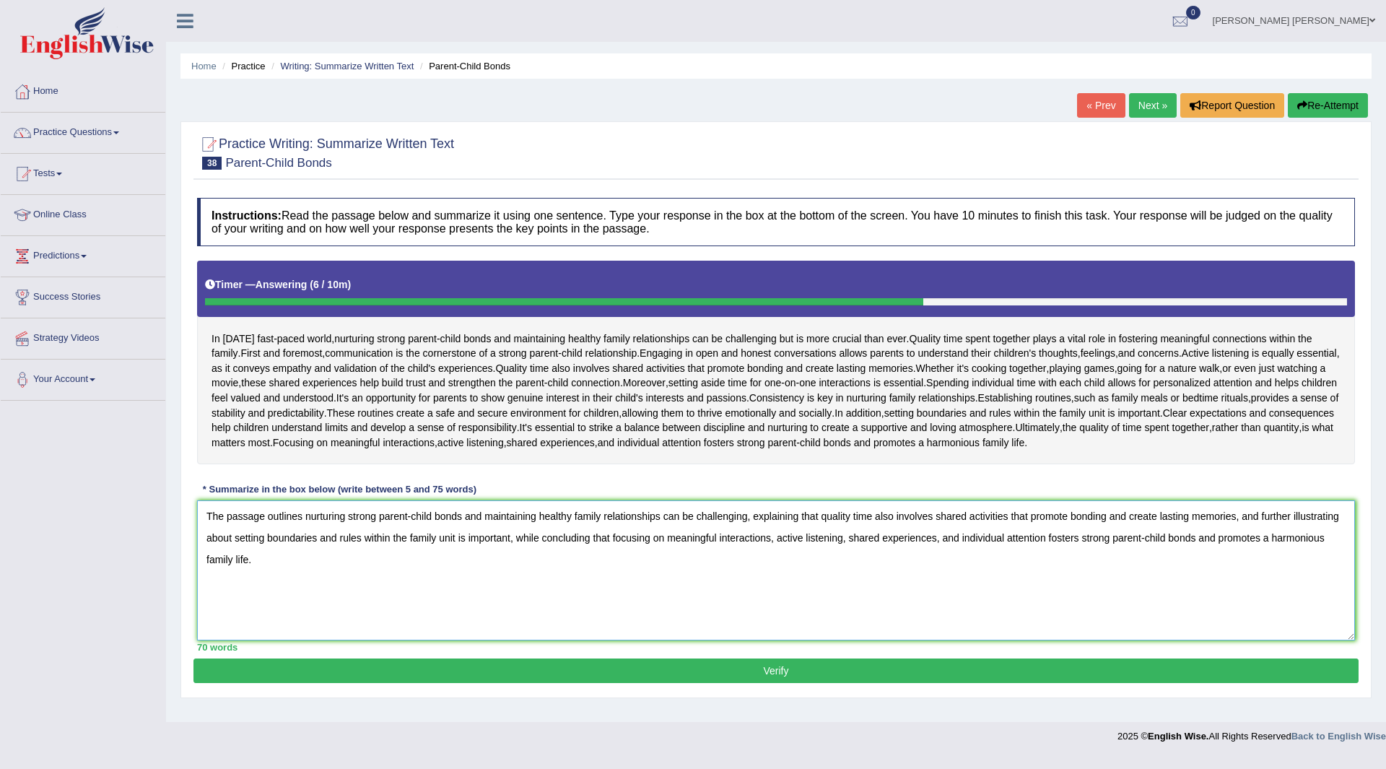
type textarea "The passage outlines nurturing strong parent-child bonds and maintaining health…"
click at [624, 668] on button "Verify" at bounding box center [776, 670] width 1165 height 25
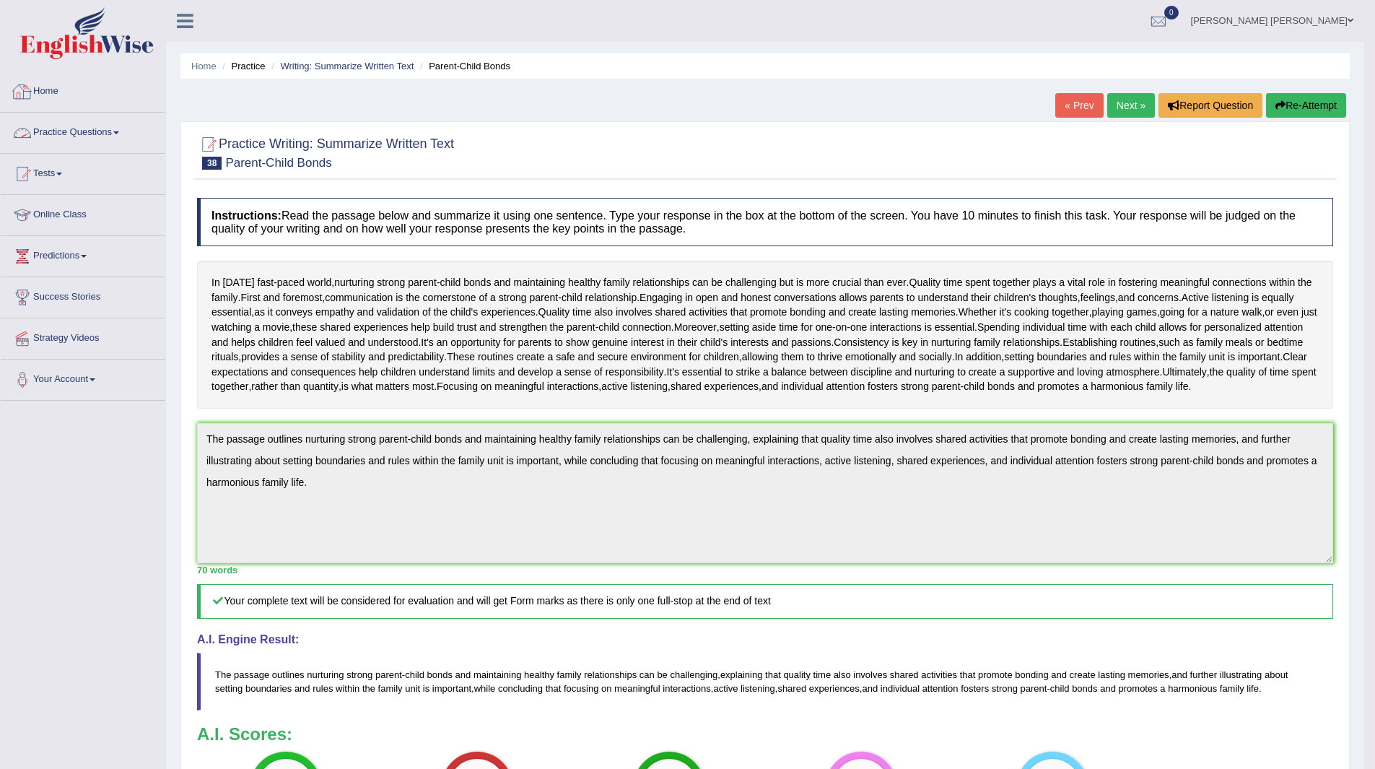
click at [52, 82] on link "Home" at bounding box center [83, 89] width 165 height 36
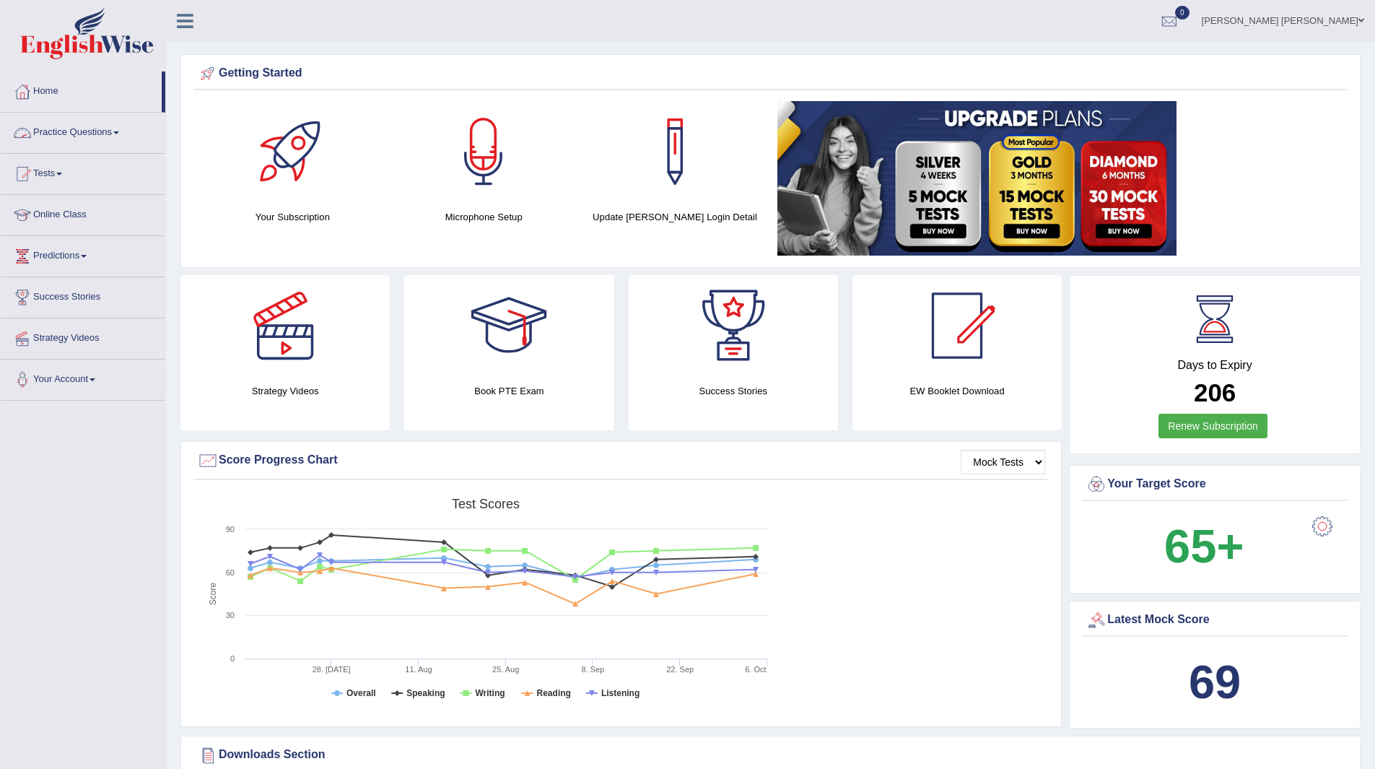
click at [51, 83] on link "Home" at bounding box center [81, 89] width 161 height 36
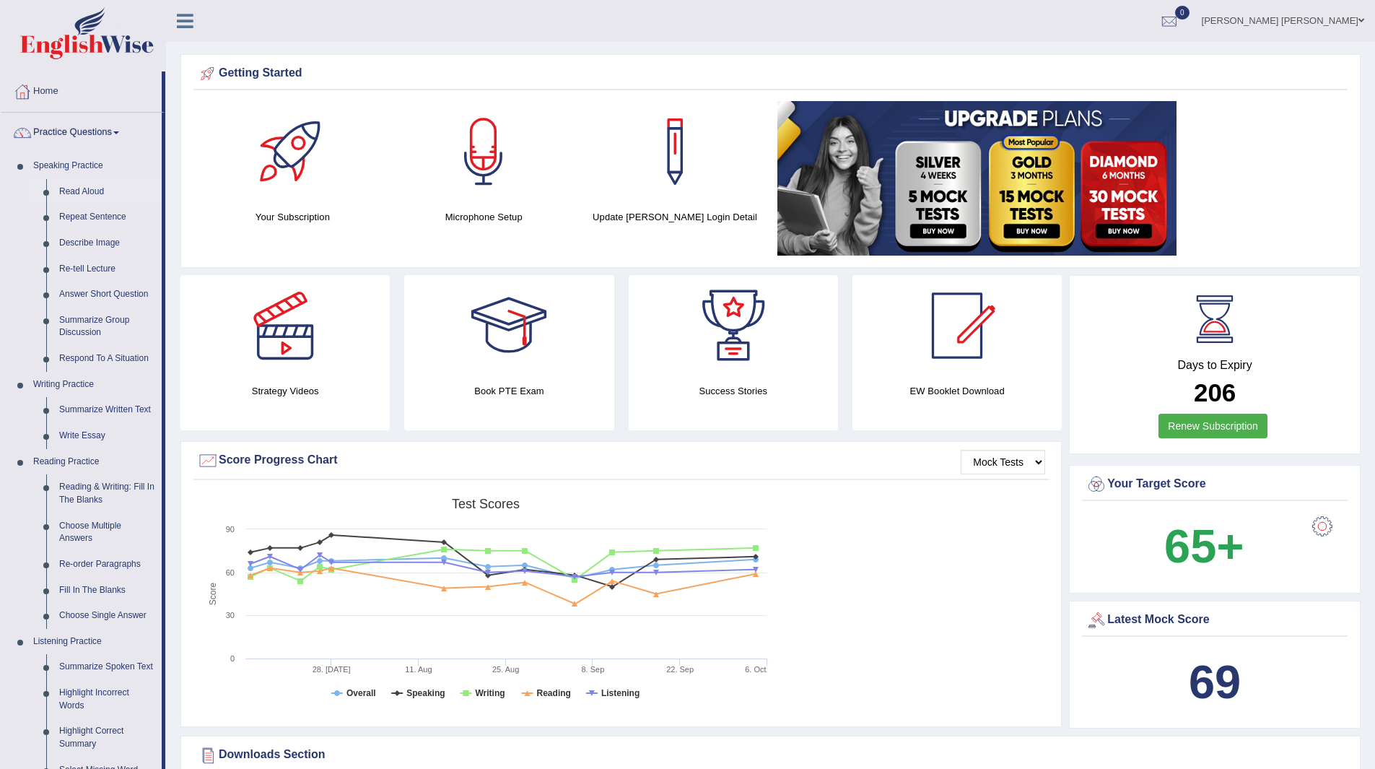
click at [86, 187] on link "Read Aloud" at bounding box center [107, 192] width 109 height 26
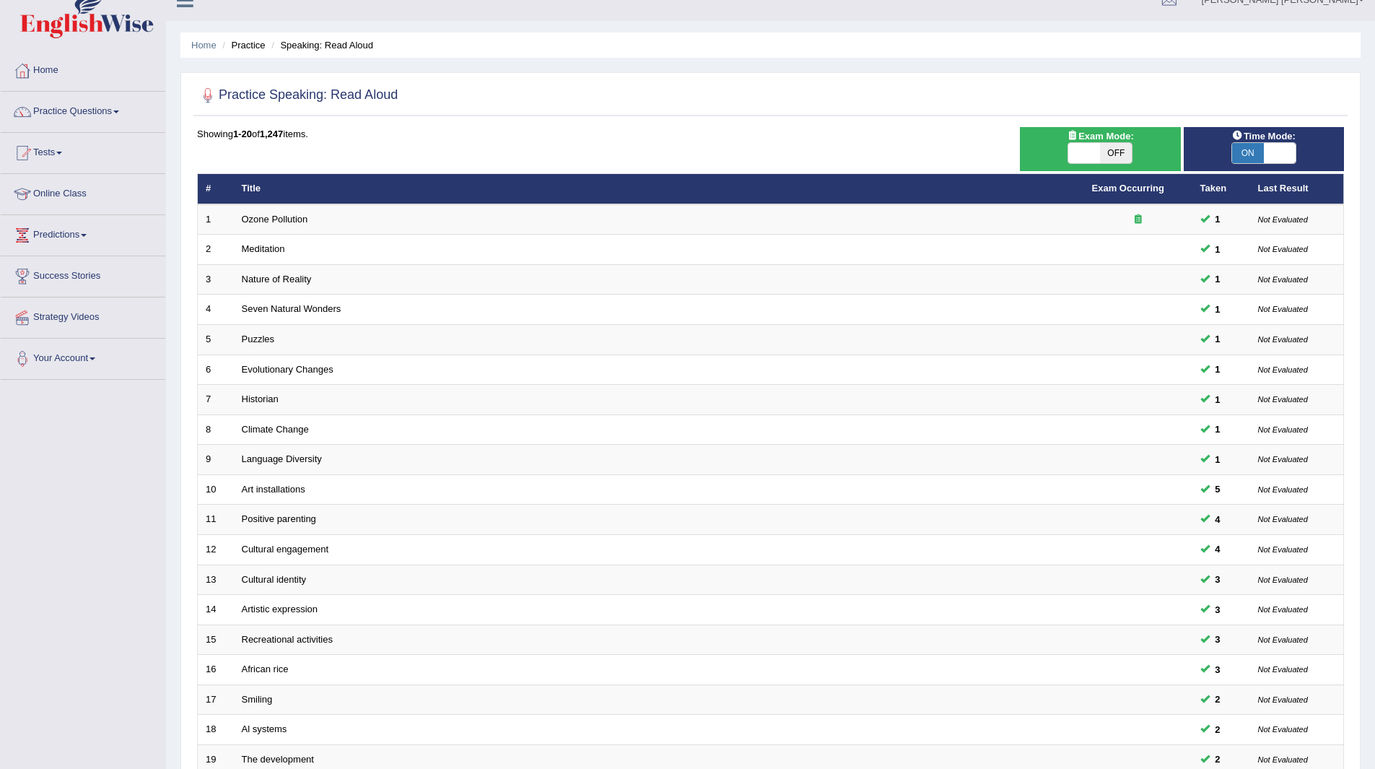
scroll to position [187, 0]
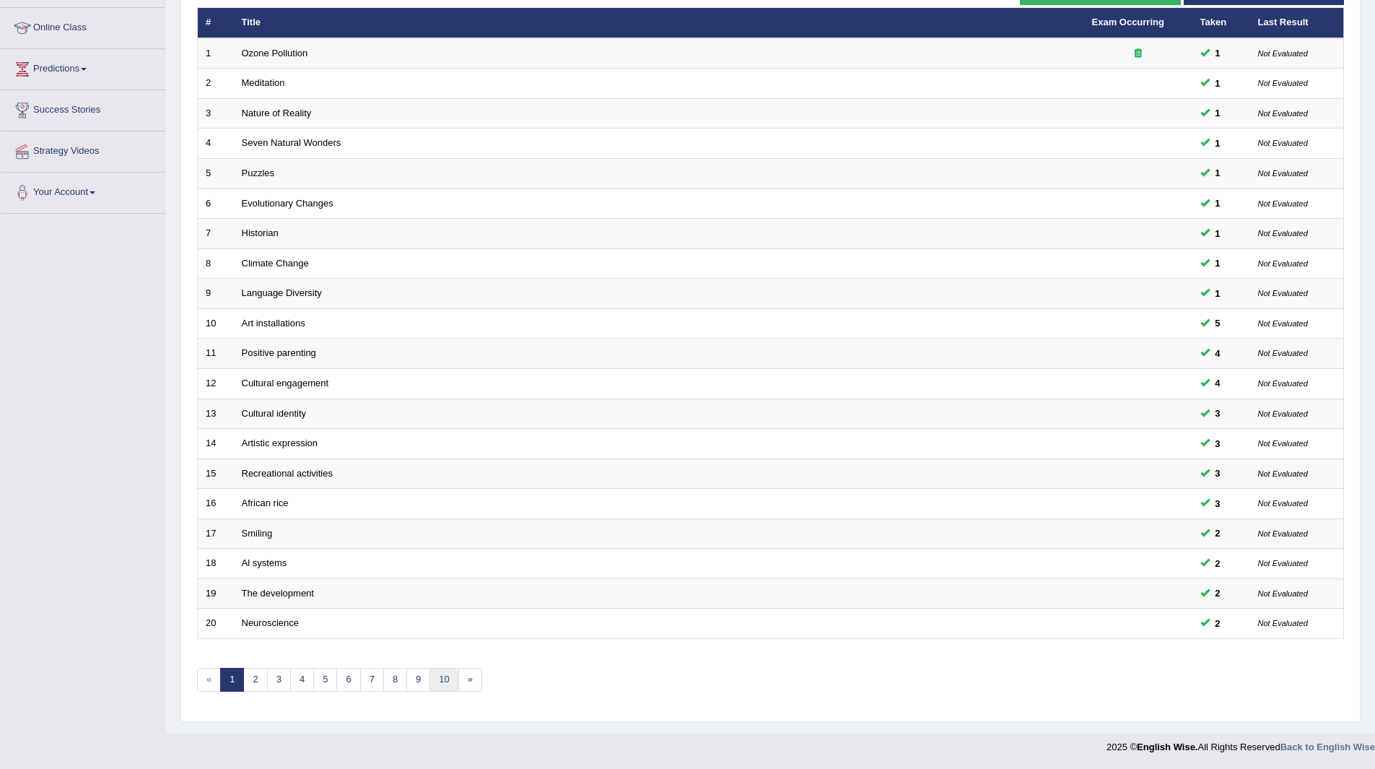
click at [441, 679] on link "10" at bounding box center [444, 680] width 29 height 24
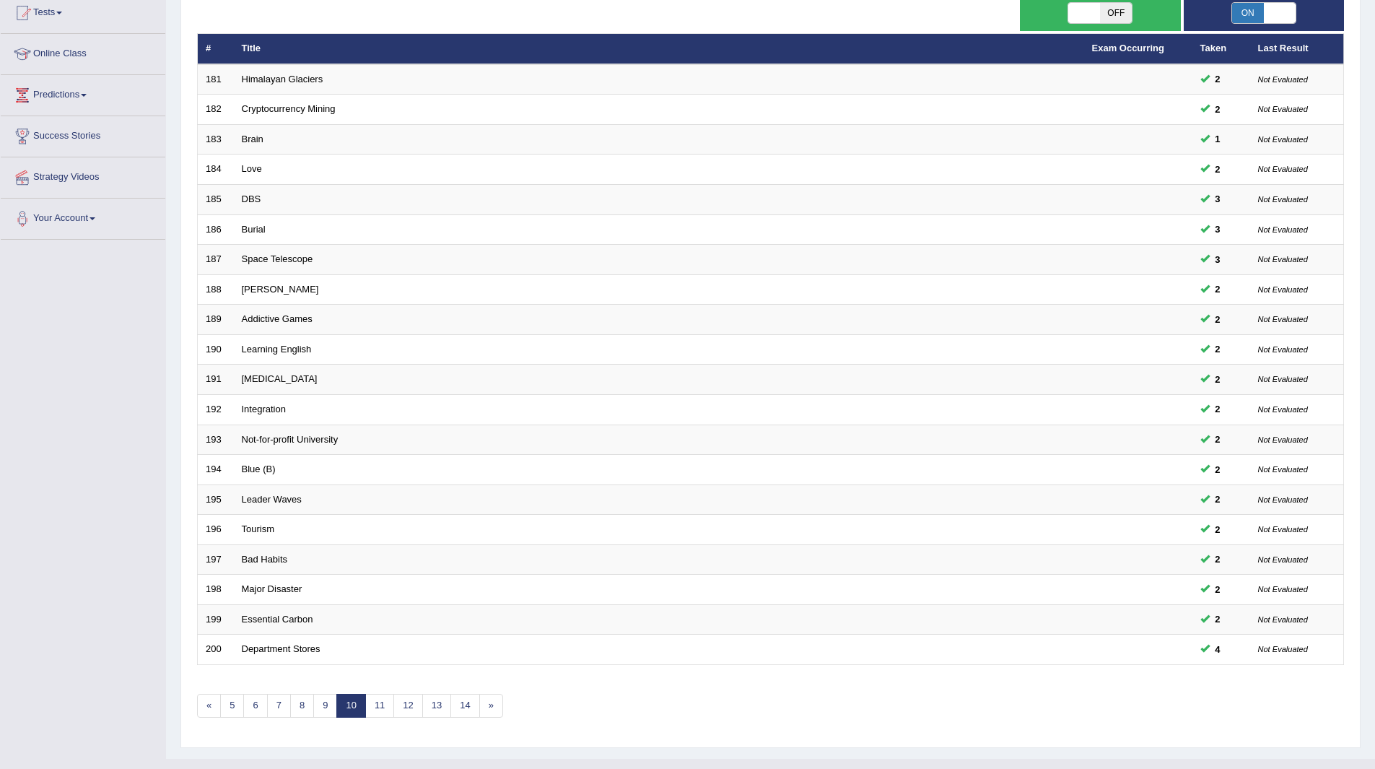
scroll to position [187, 0]
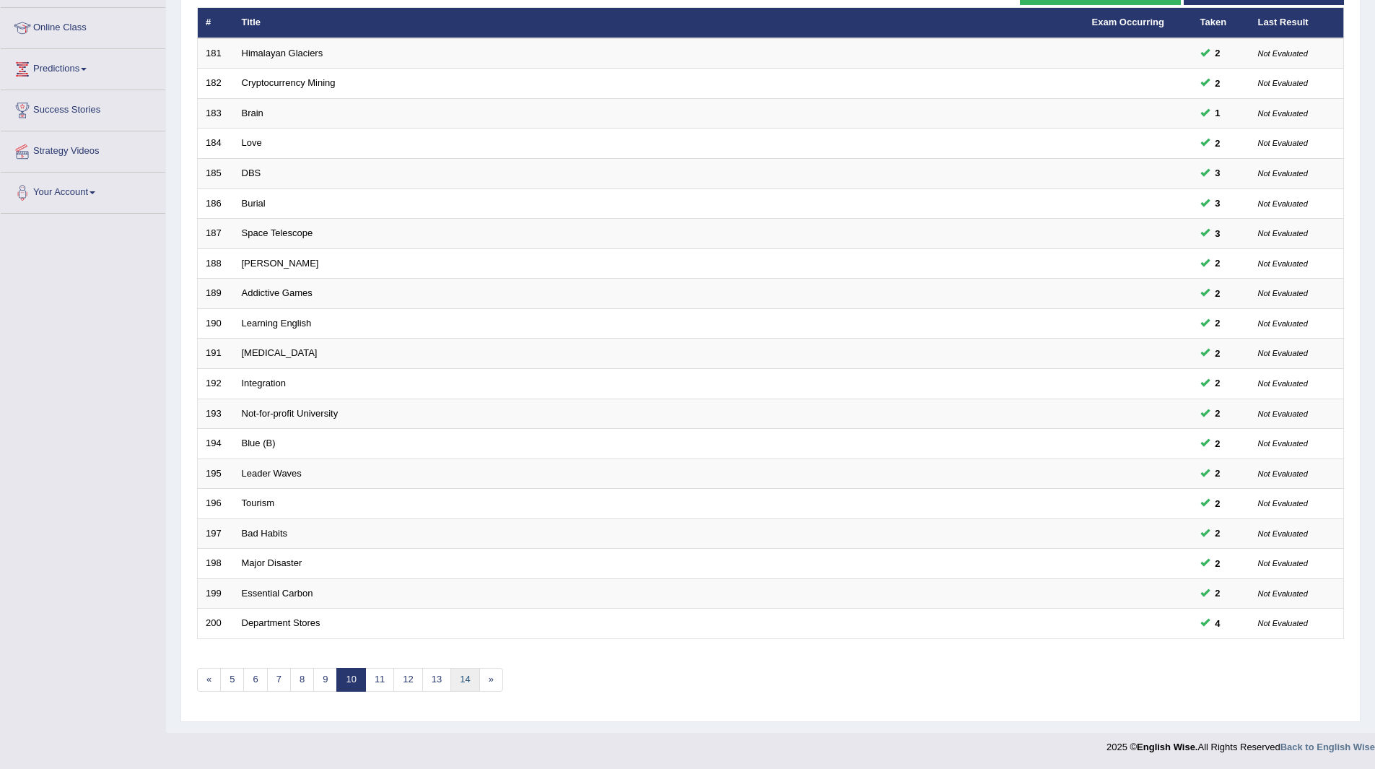
click at [464, 674] on link "14" at bounding box center [465, 680] width 29 height 24
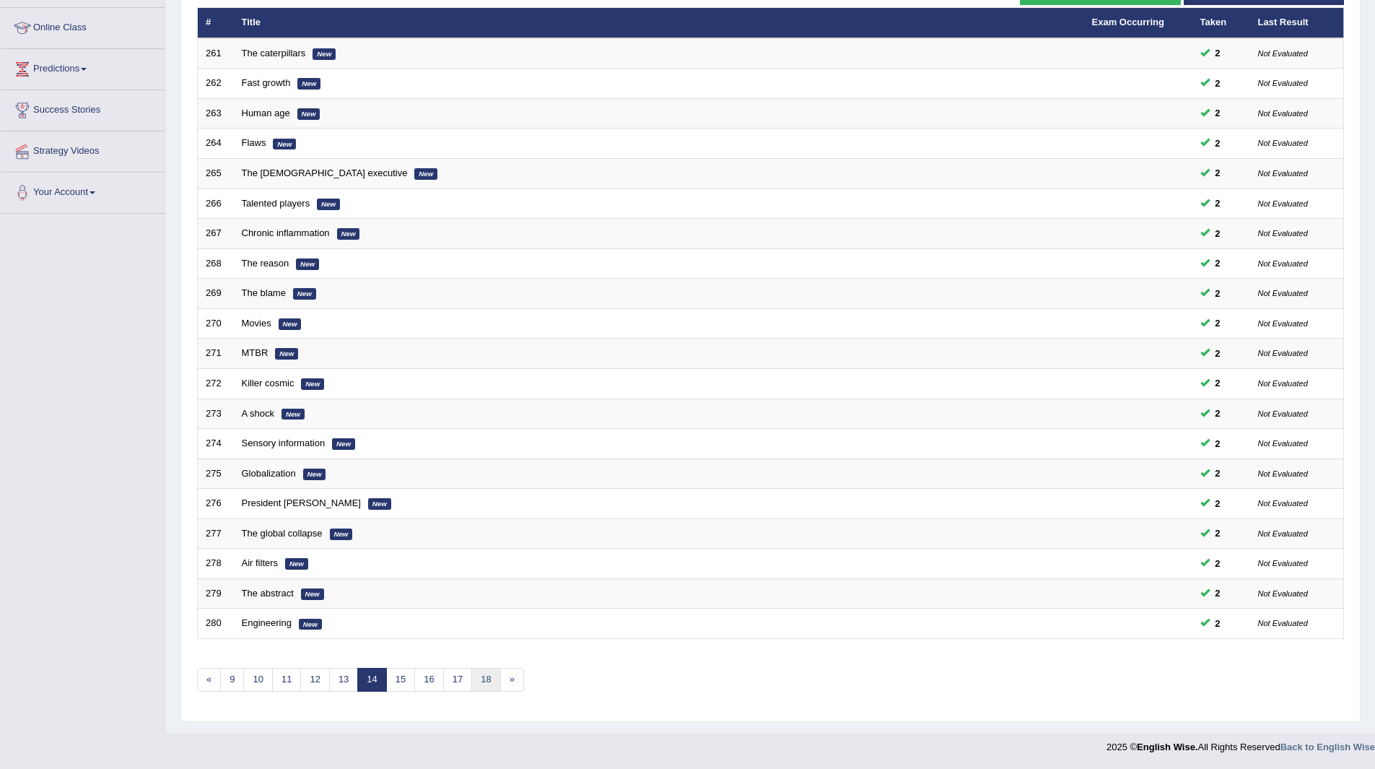
click at [489, 682] on link "18" at bounding box center [485, 680] width 29 height 24
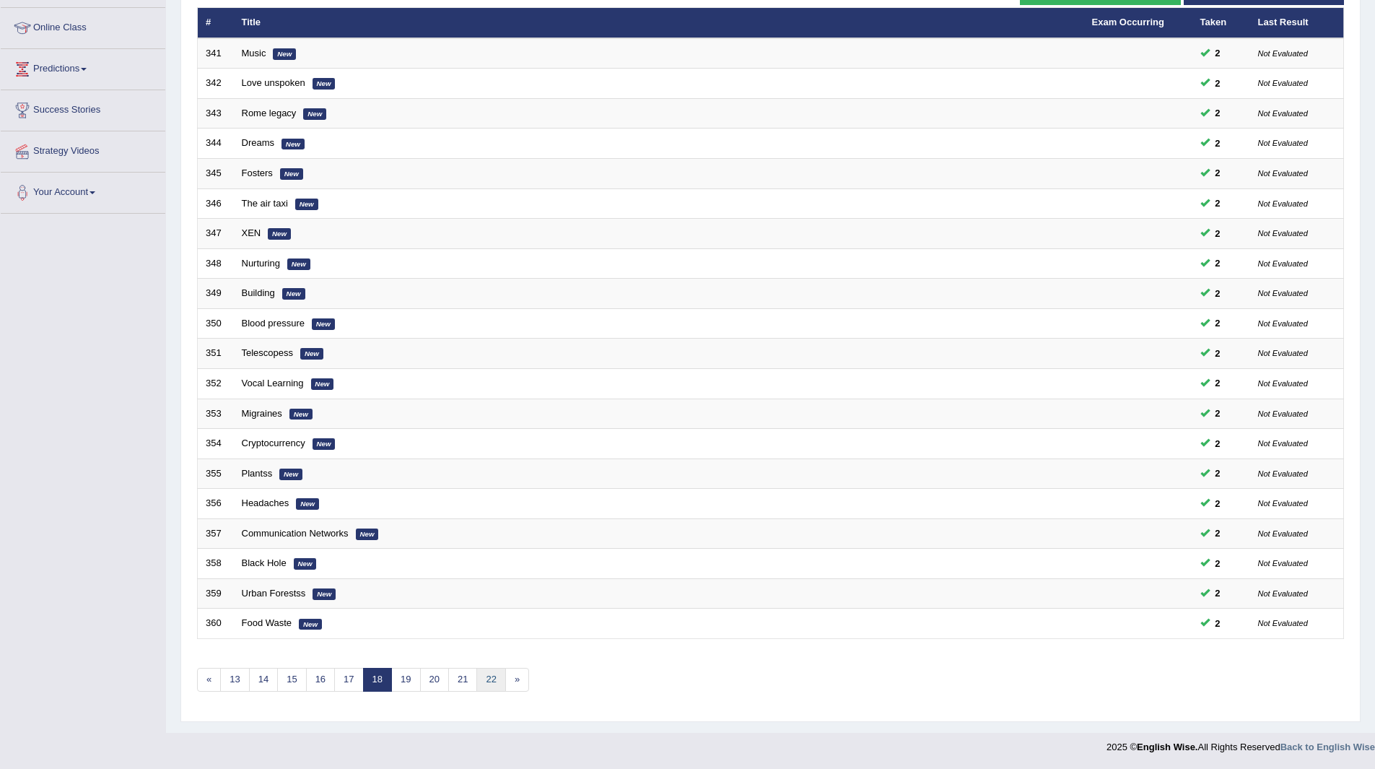
click at [489, 682] on link "22" at bounding box center [491, 680] width 29 height 24
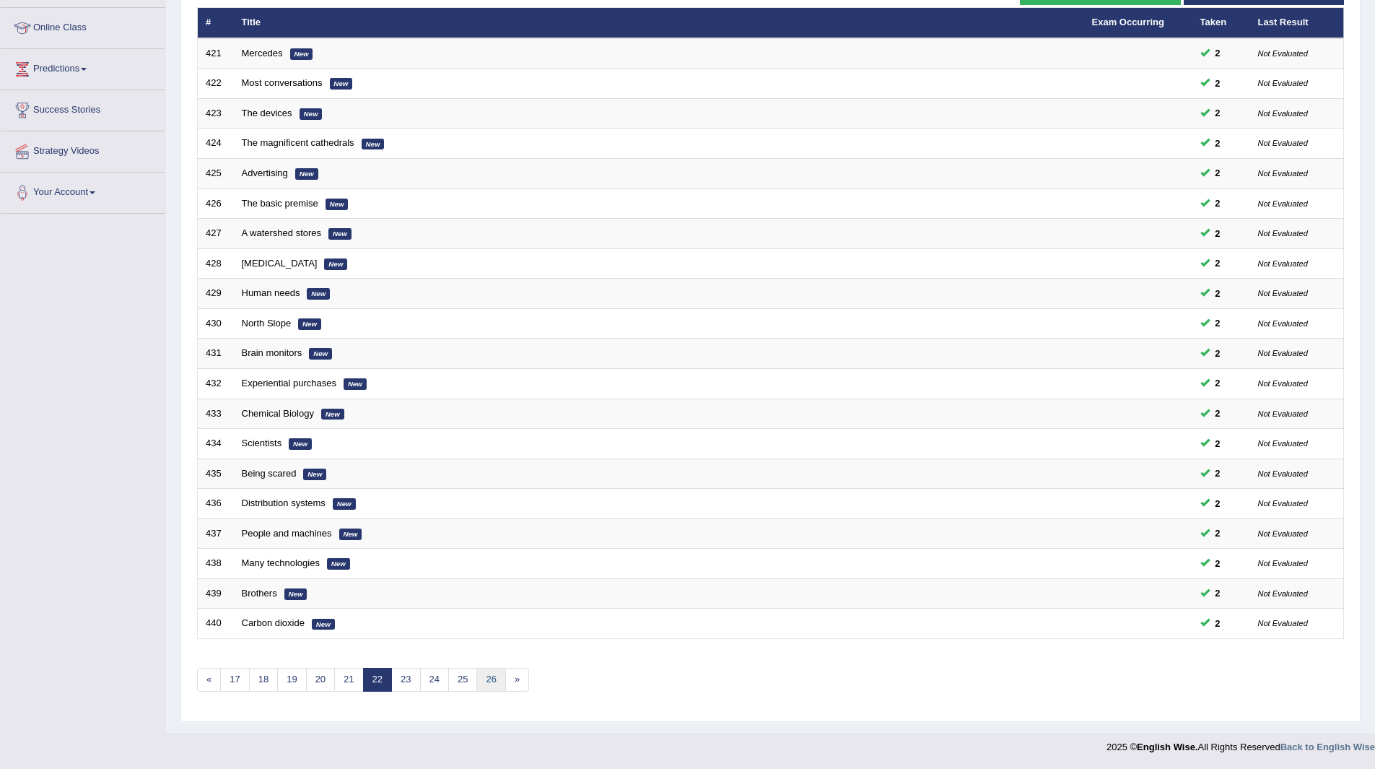
click at [489, 682] on link "26" at bounding box center [491, 680] width 29 height 24
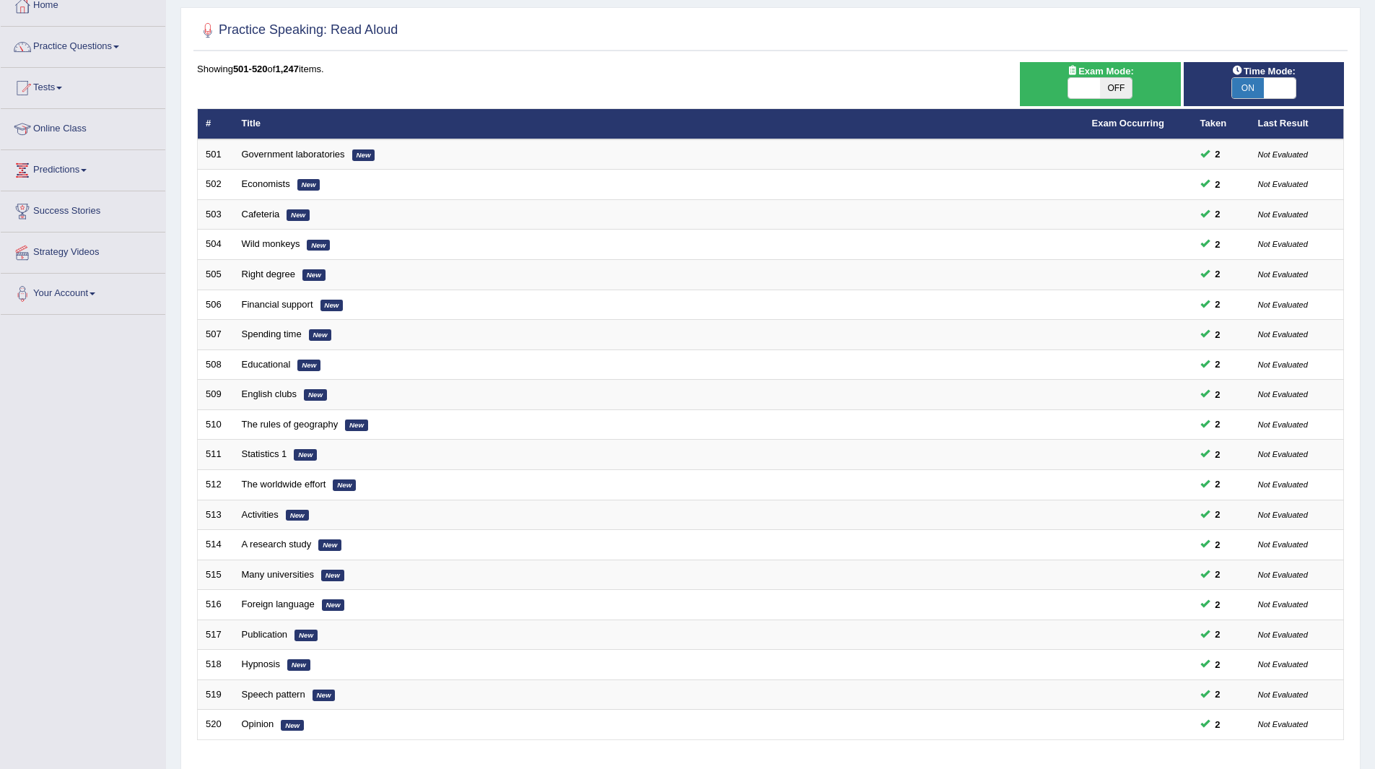
scroll to position [187, 0]
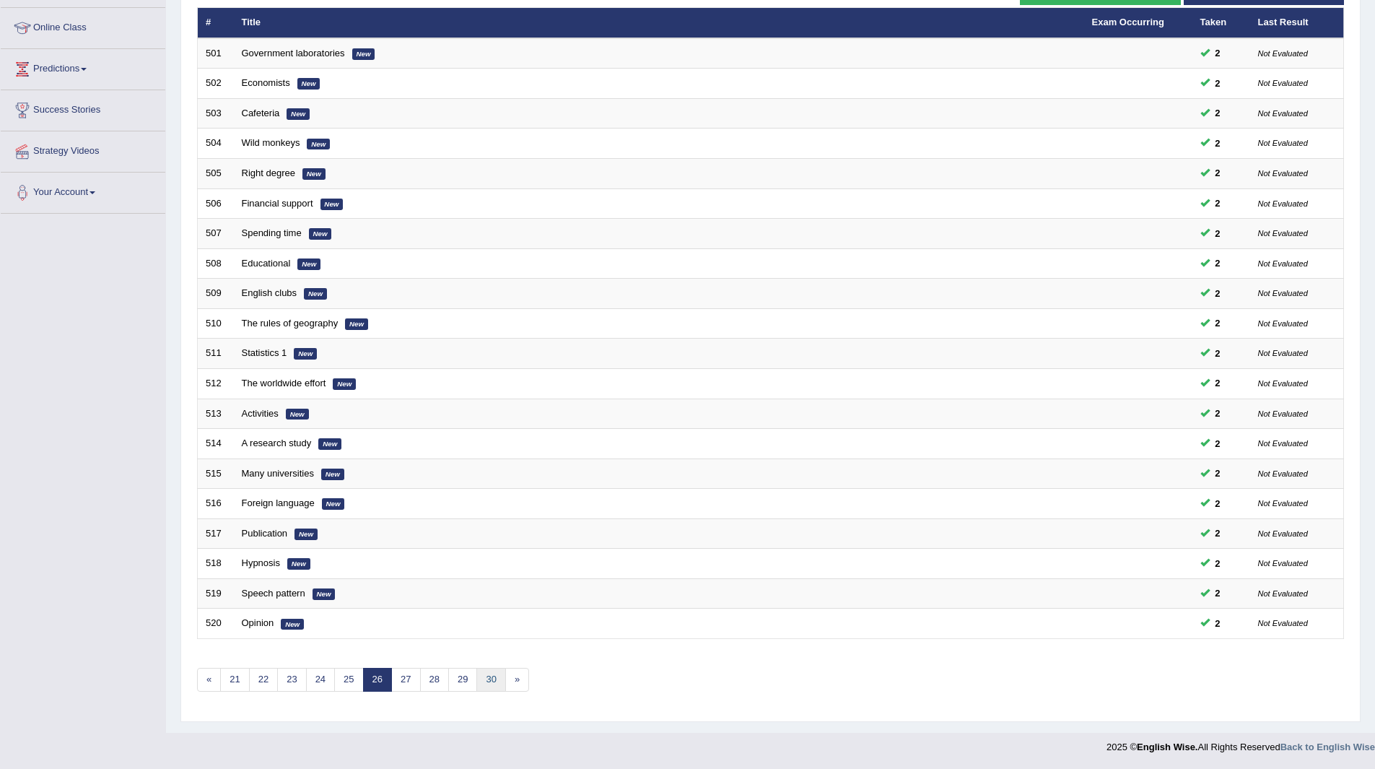
click at [489, 682] on link "30" at bounding box center [491, 680] width 29 height 24
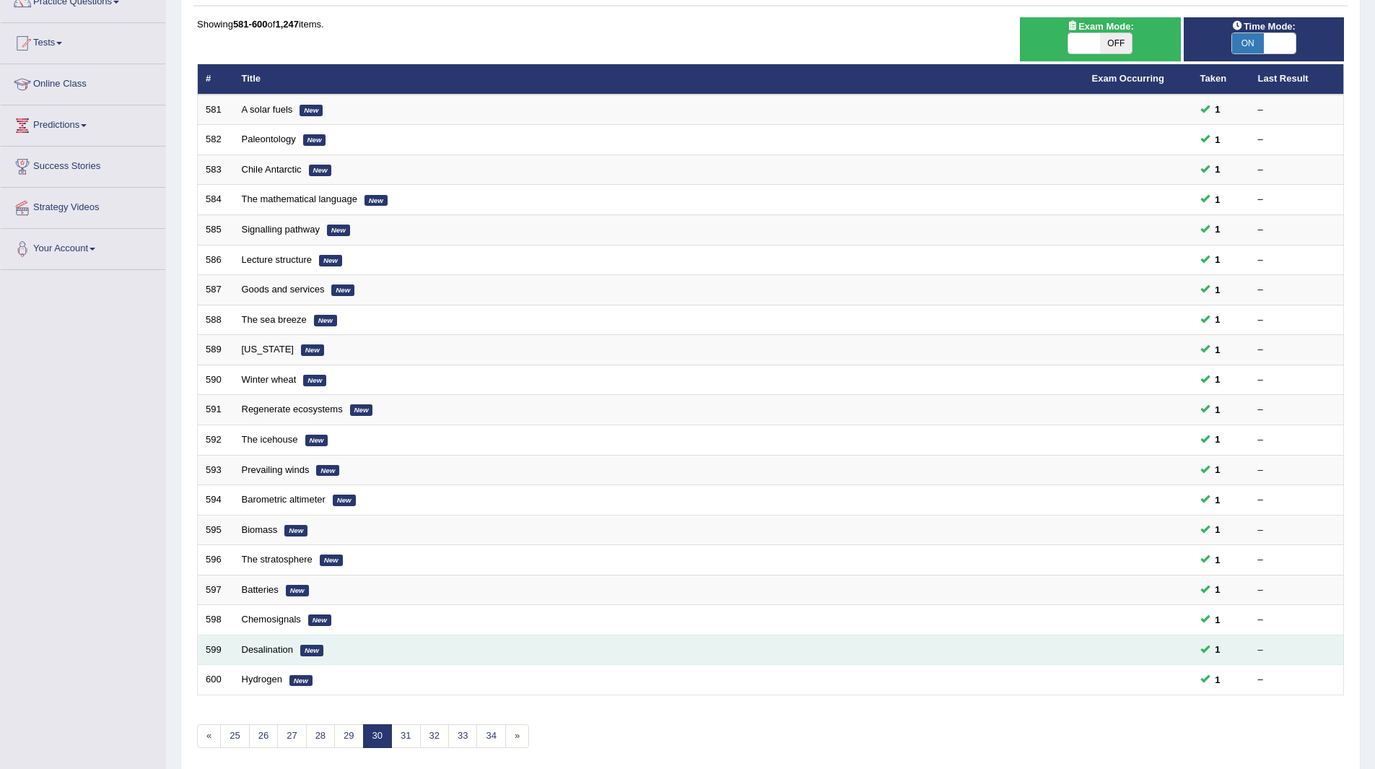
scroll to position [187, 0]
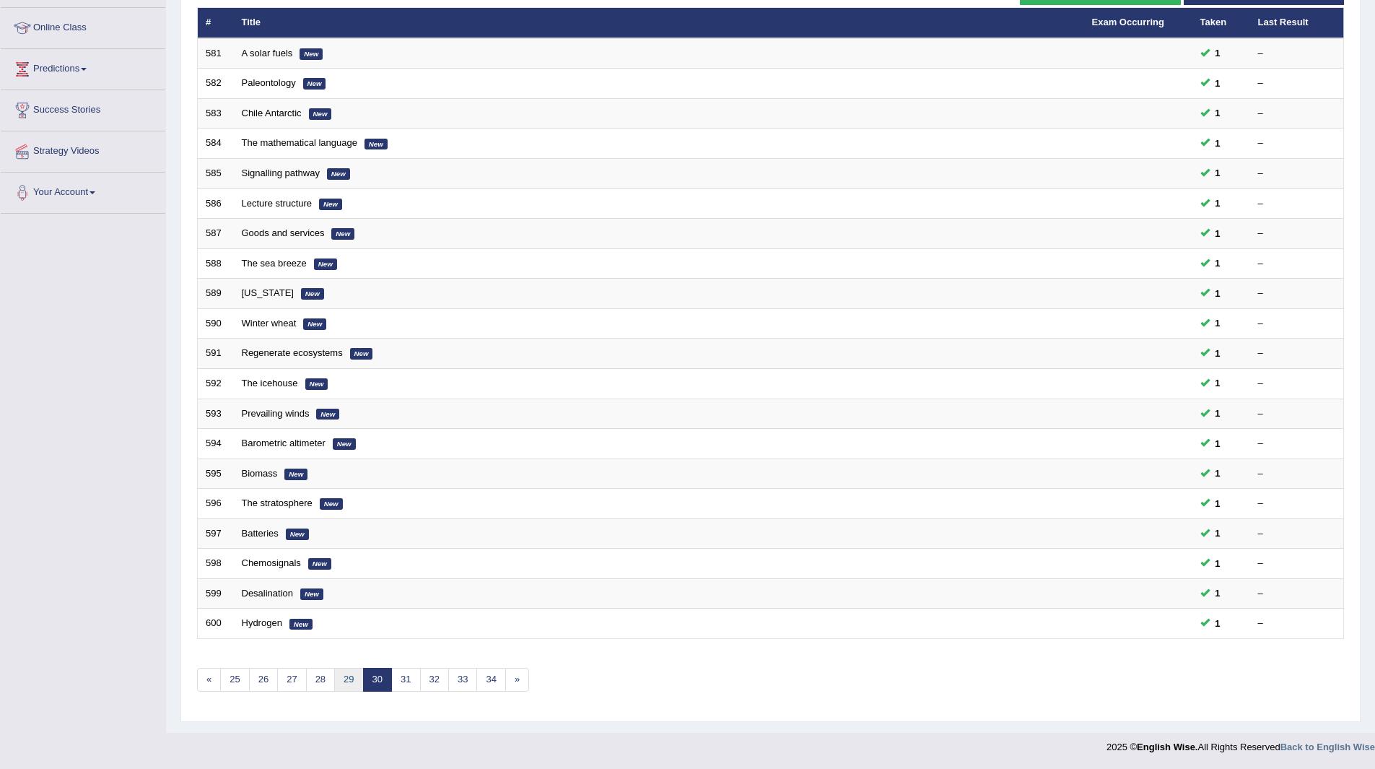
click at [347, 679] on link "29" at bounding box center [348, 680] width 29 height 24
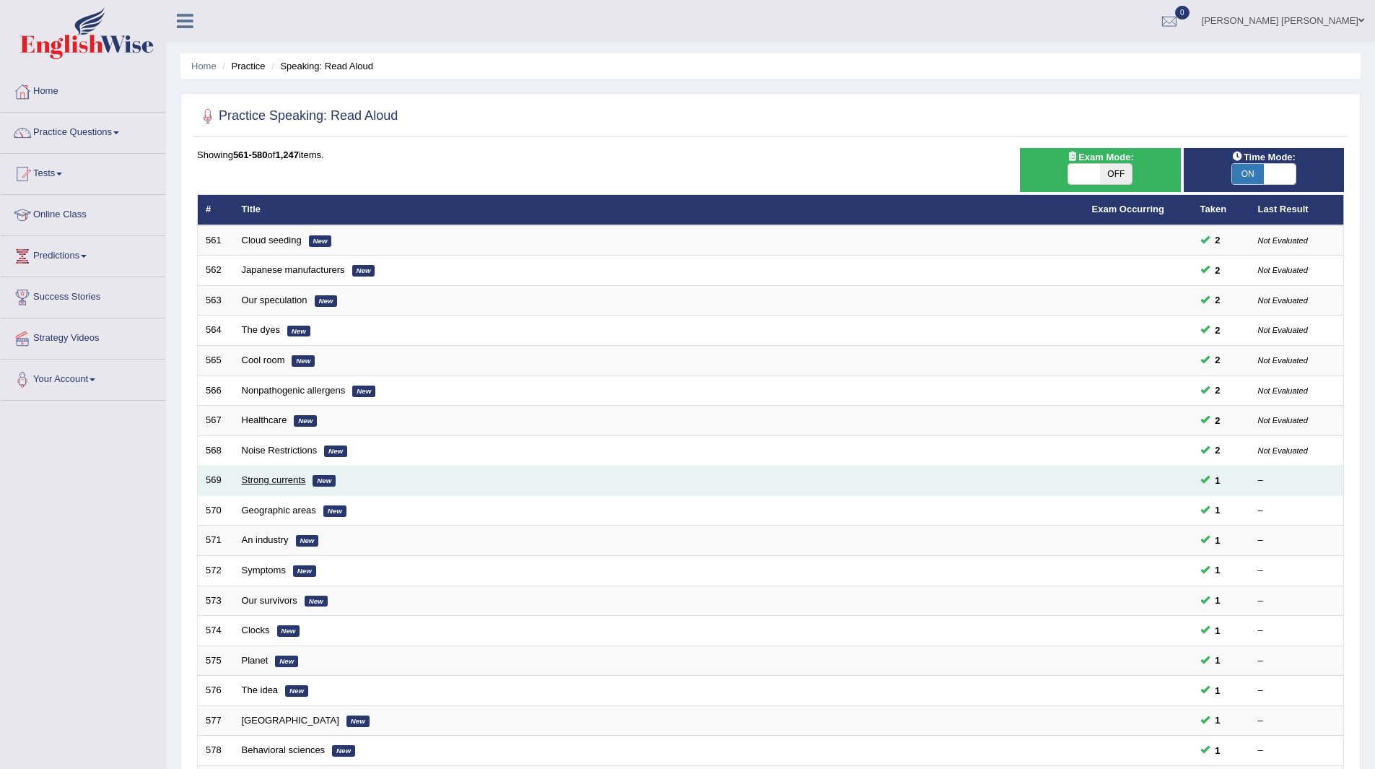
click at [248, 483] on link "Strong currents" at bounding box center [274, 479] width 64 height 11
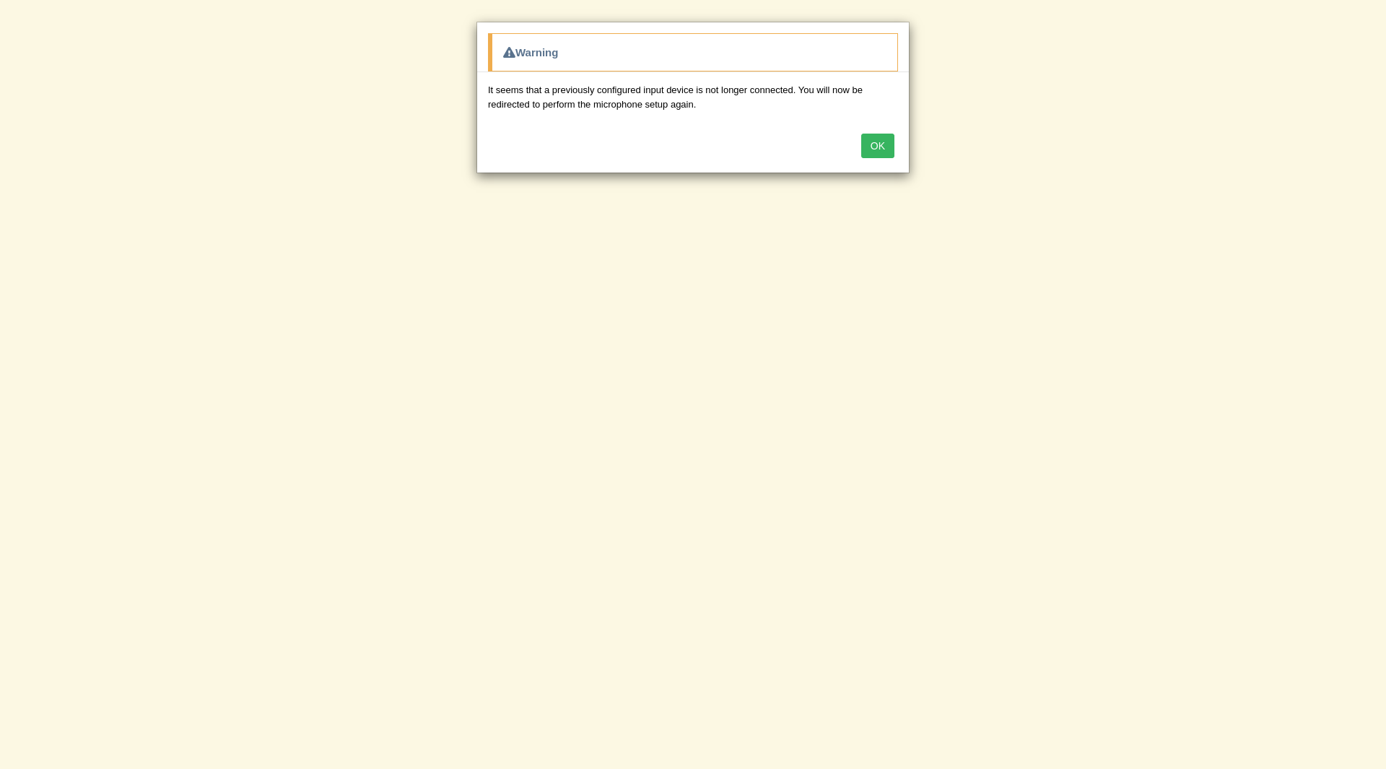
click at [872, 144] on button "OK" at bounding box center [877, 146] width 33 height 25
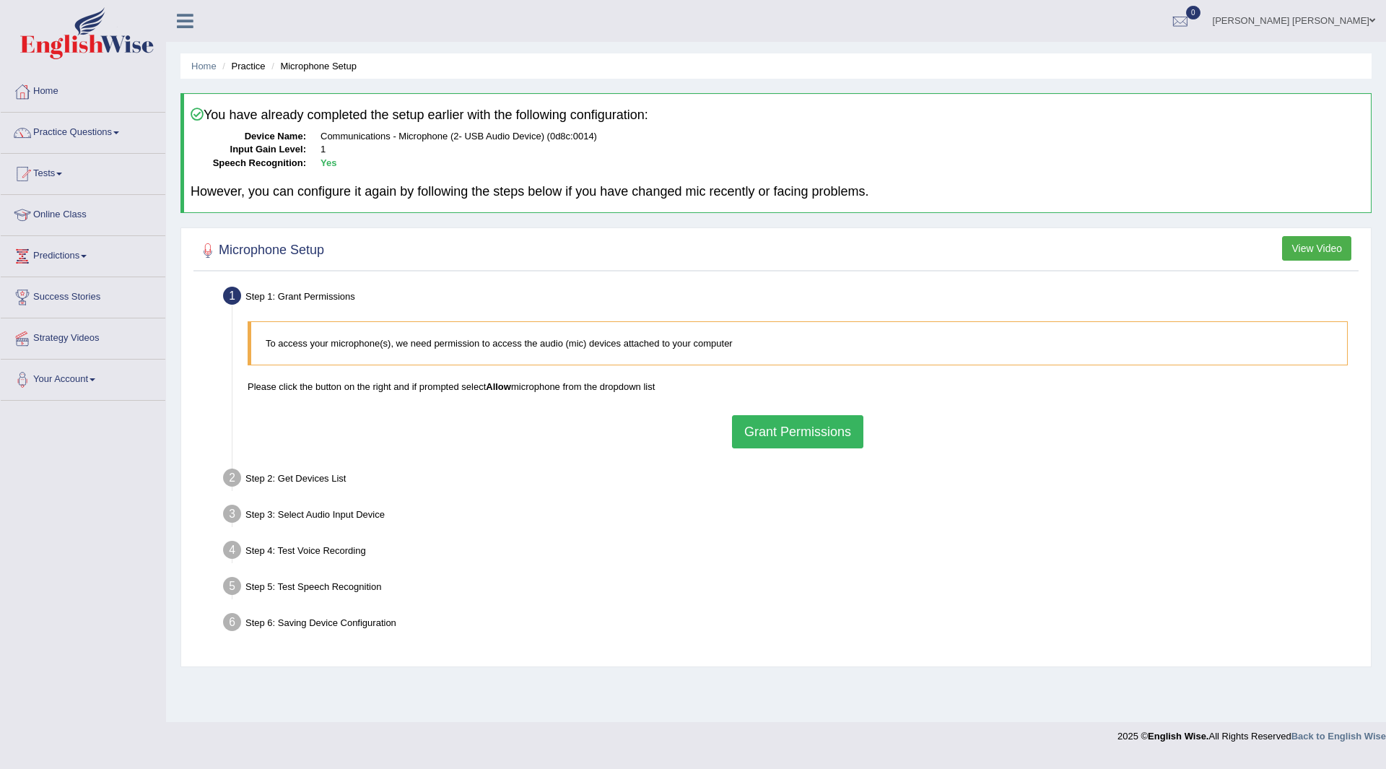
click at [797, 431] on button "Grant Permissions" at bounding box center [797, 431] width 131 height 33
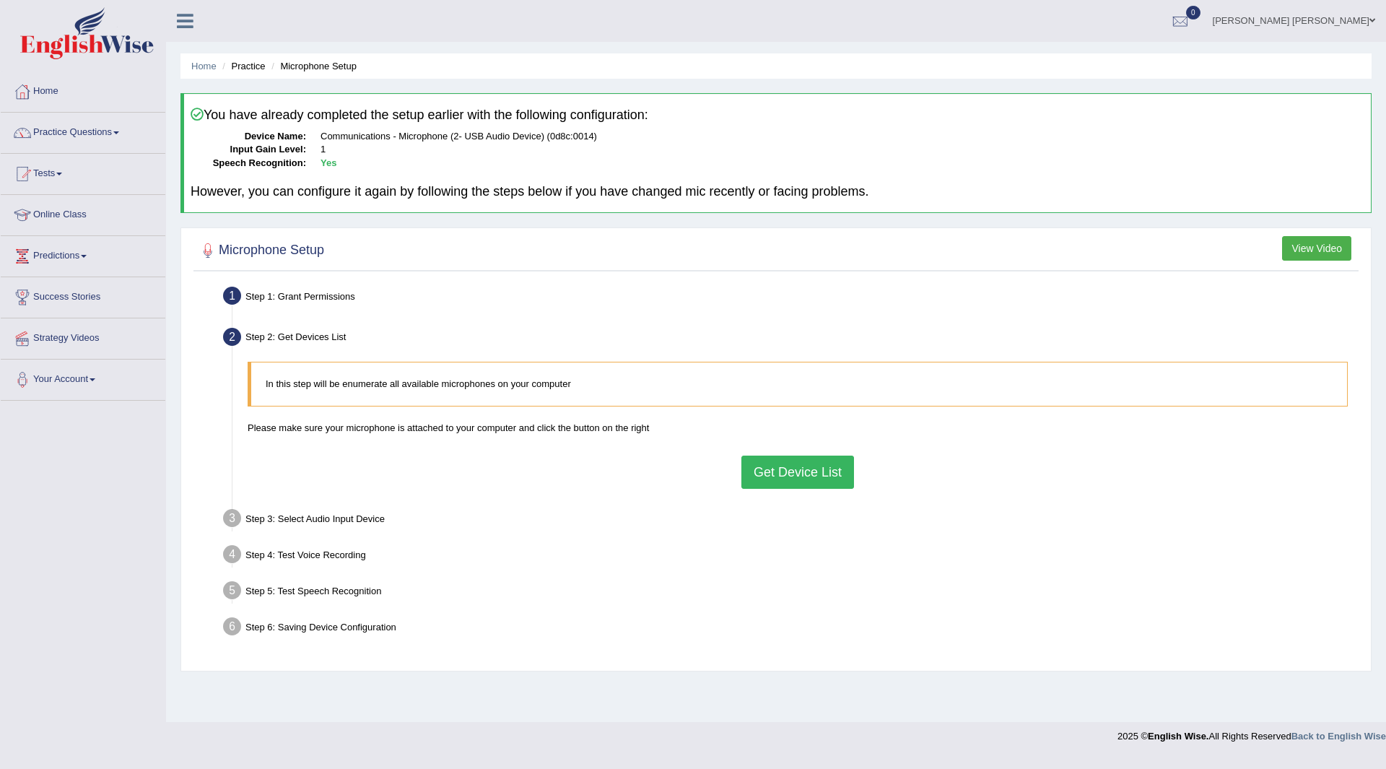
click at [798, 472] on button "Get Device List" at bounding box center [798, 472] width 113 height 33
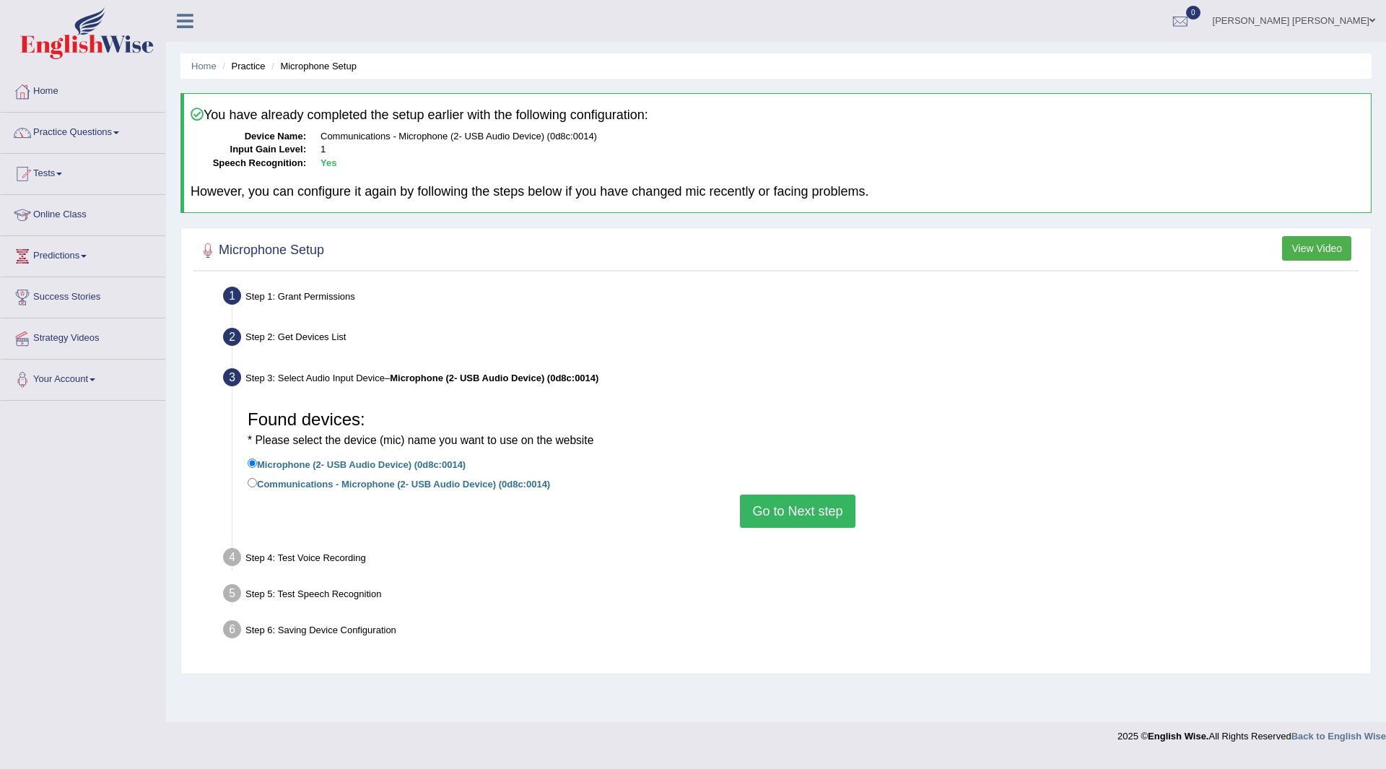
click at [809, 511] on button "Go to Next step" at bounding box center [797, 511] width 115 height 33
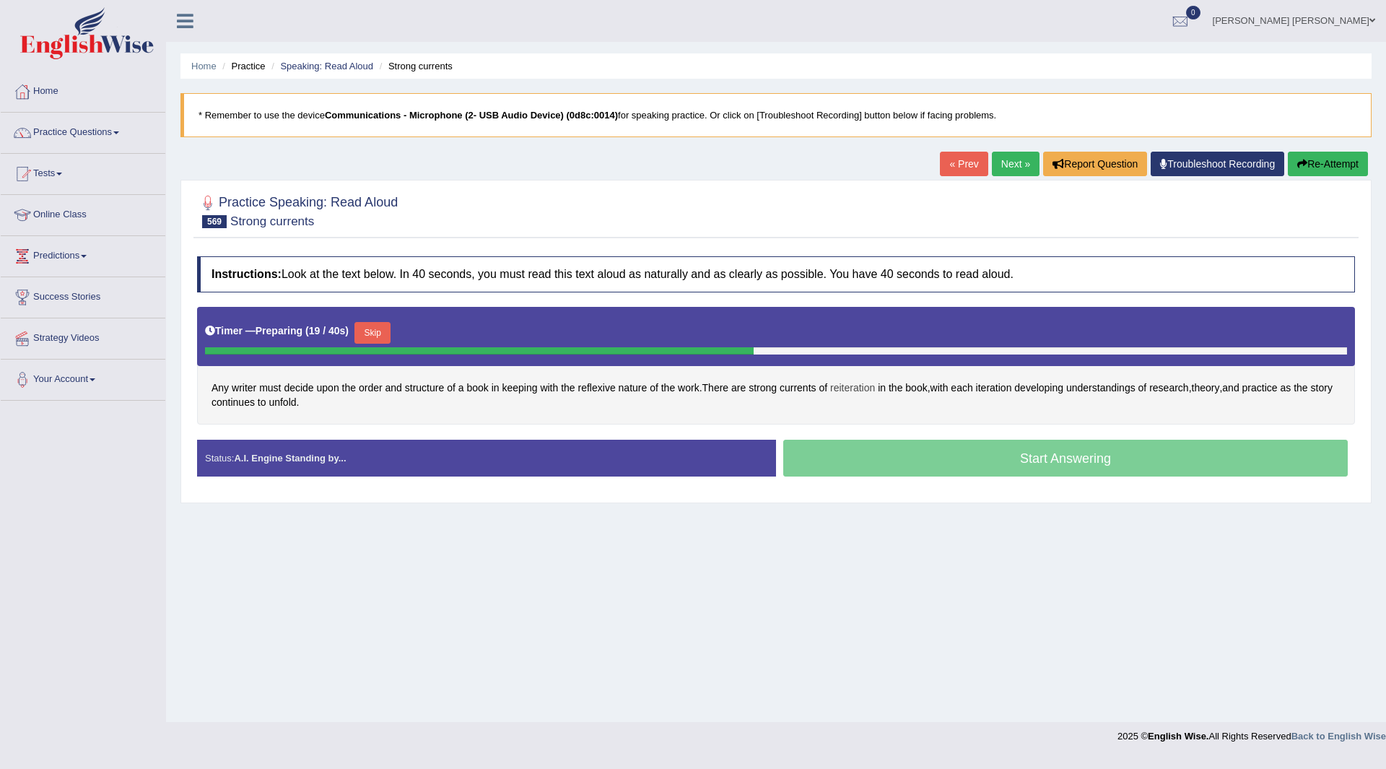
click at [850, 386] on span "reiteration" at bounding box center [852, 388] width 45 height 15
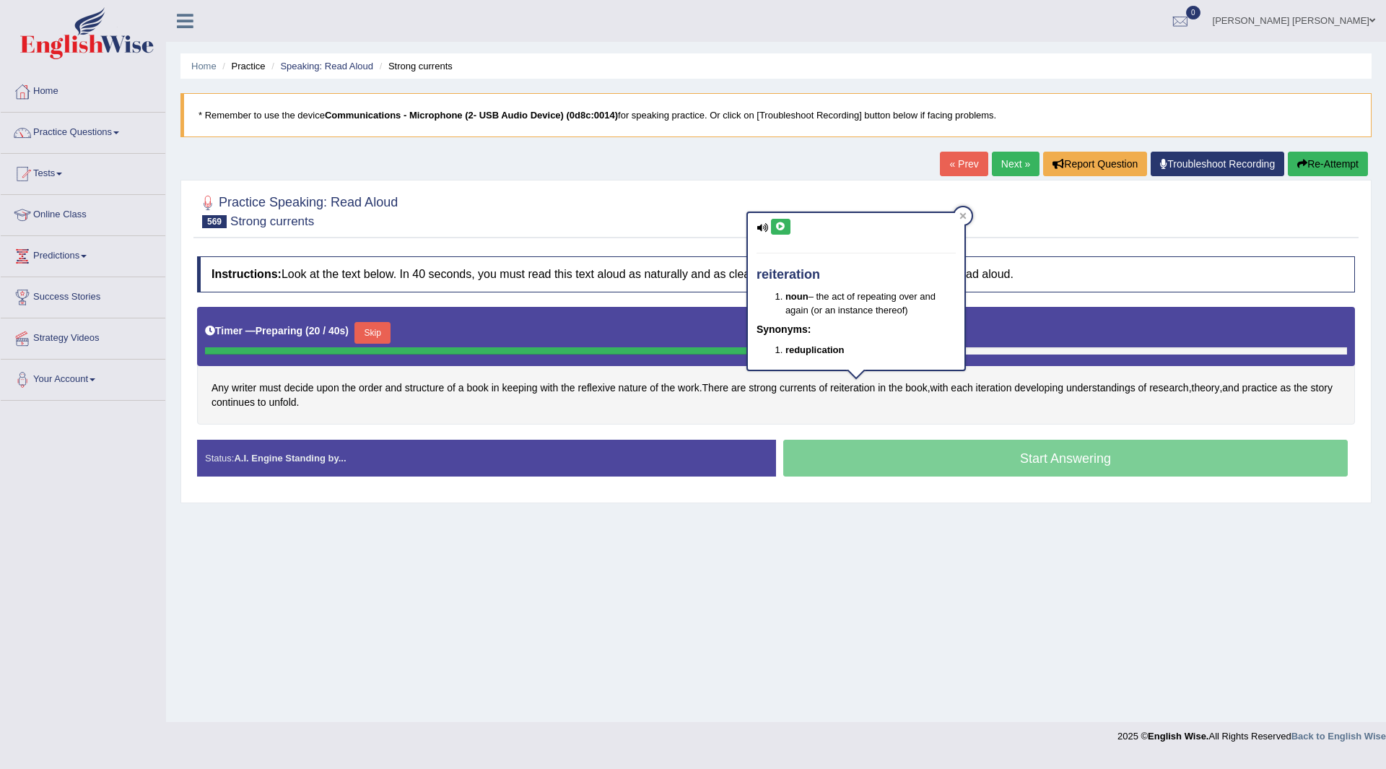
click at [778, 225] on icon at bounding box center [780, 226] width 11 height 9
click at [920, 582] on div "Home Practice Speaking: Read Aloud Strong currents * Remember to use the device…" at bounding box center [776, 361] width 1220 height 722
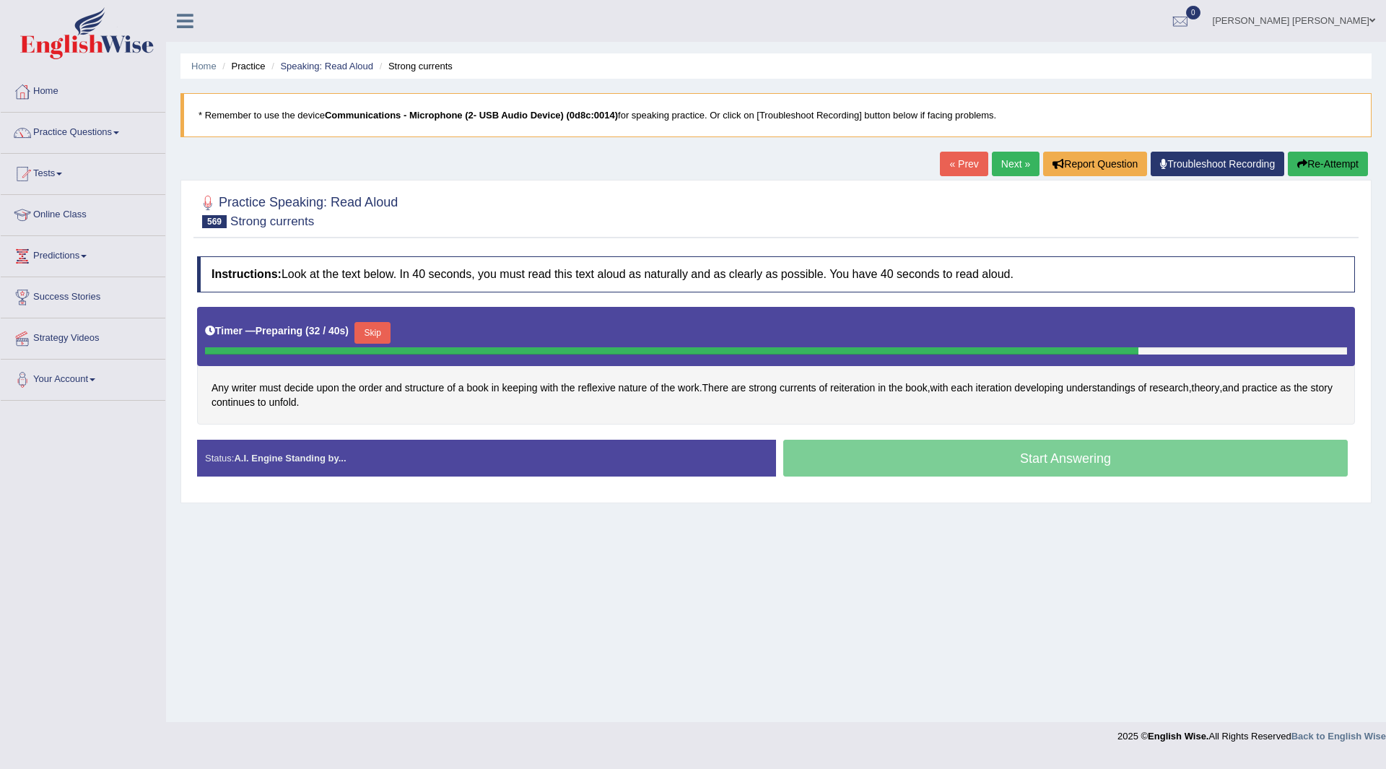
click at [377, 326] on button "Skip" at bounding box center [373, 333] width 36 height 22
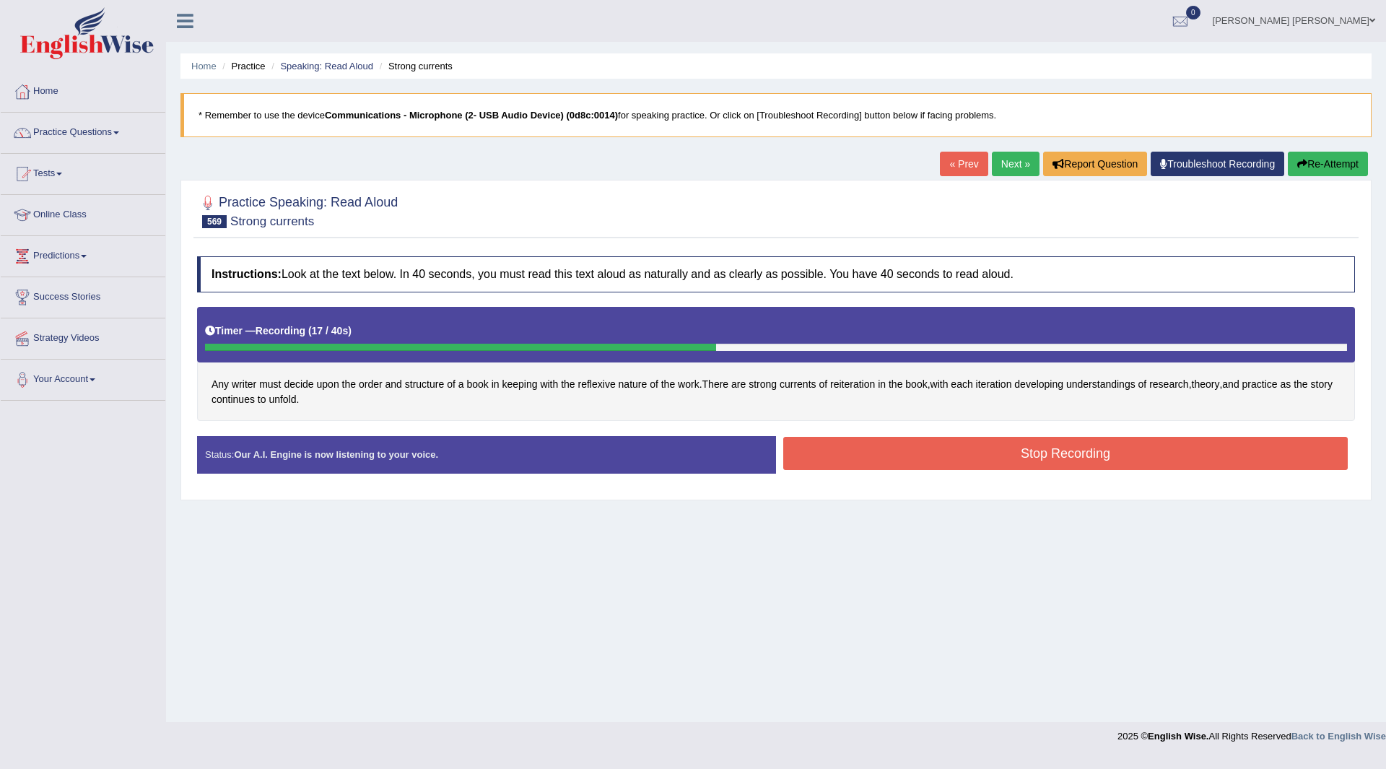
click at [923, 446] on button "Stop Recording" at bounding box center [1065, 453] width 565 height 33
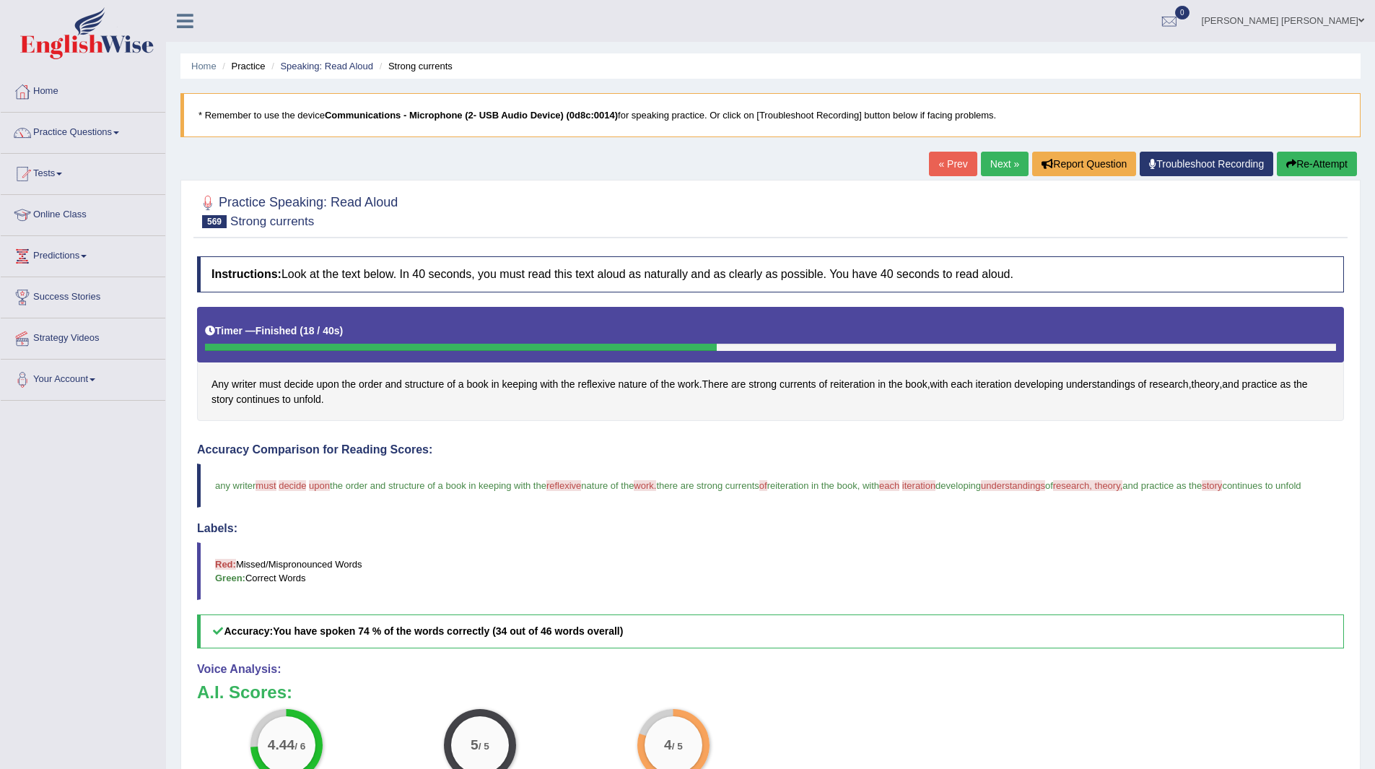
click at [1004, 154] on link "Next »" at bounding box center [1005, 164] width 48 height 25
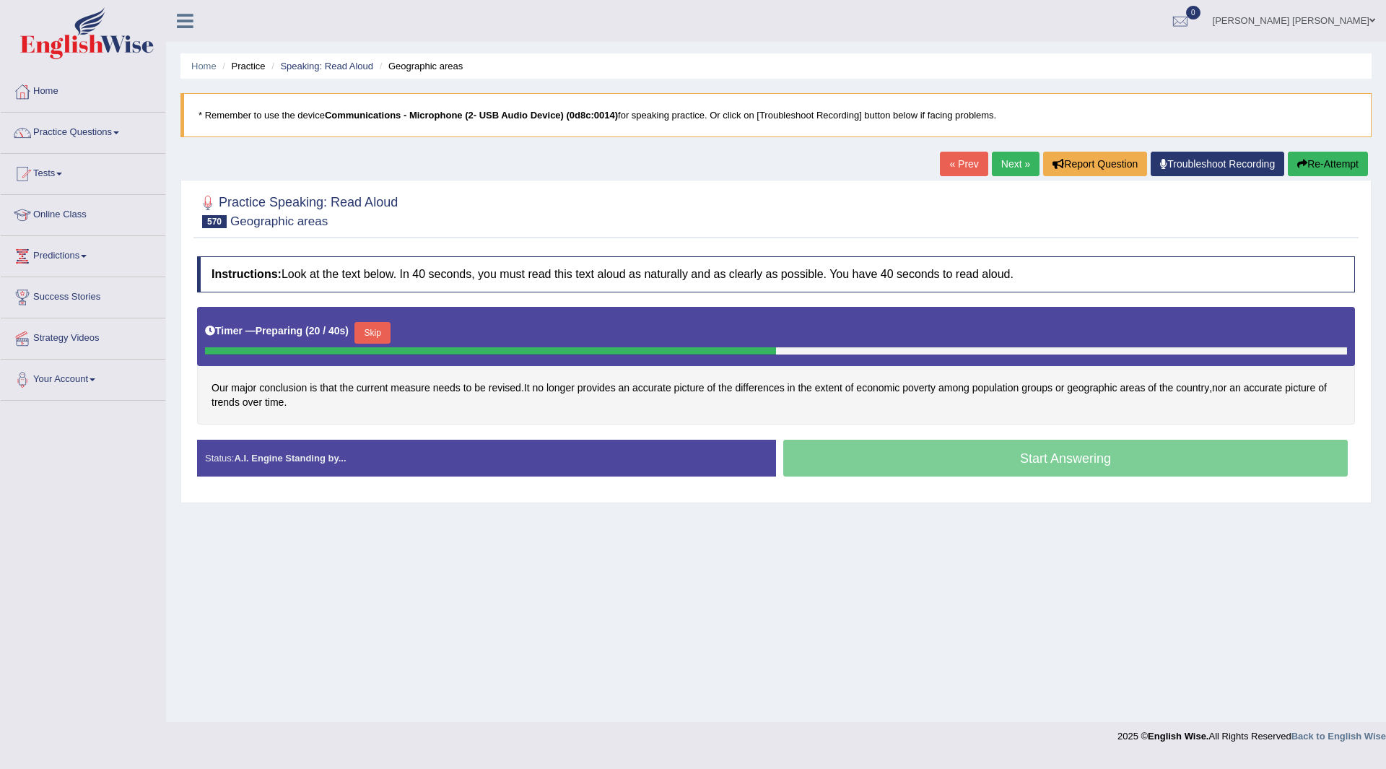
click at [379, 332] on button "Skip" at bounding box center [373, 333] width 36 height 22
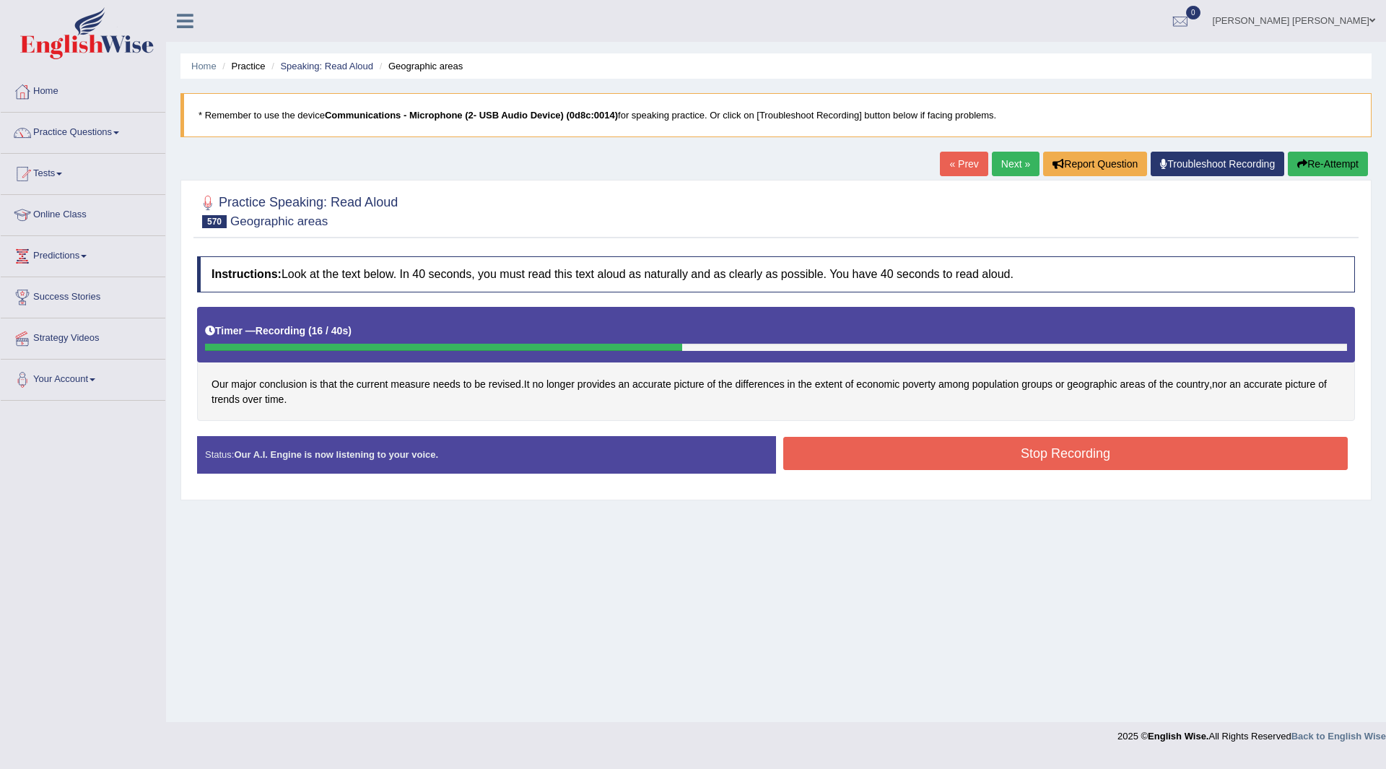
click at [901, 440] on button "Stop Recording" at bounding box center [1065, 453] width 565 height 33
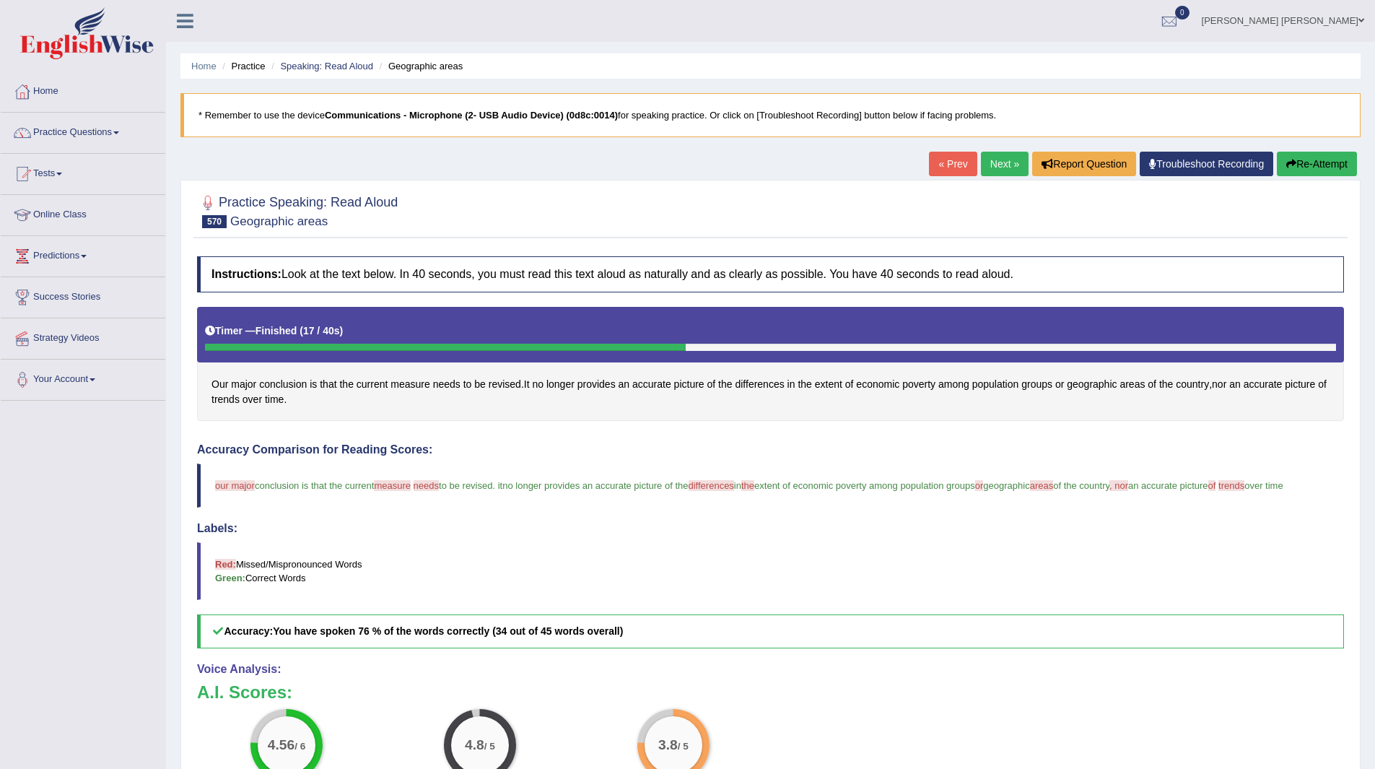
click at [996, 165] on link "Next »" at bounding box center [1005, 164] width 48 height 25
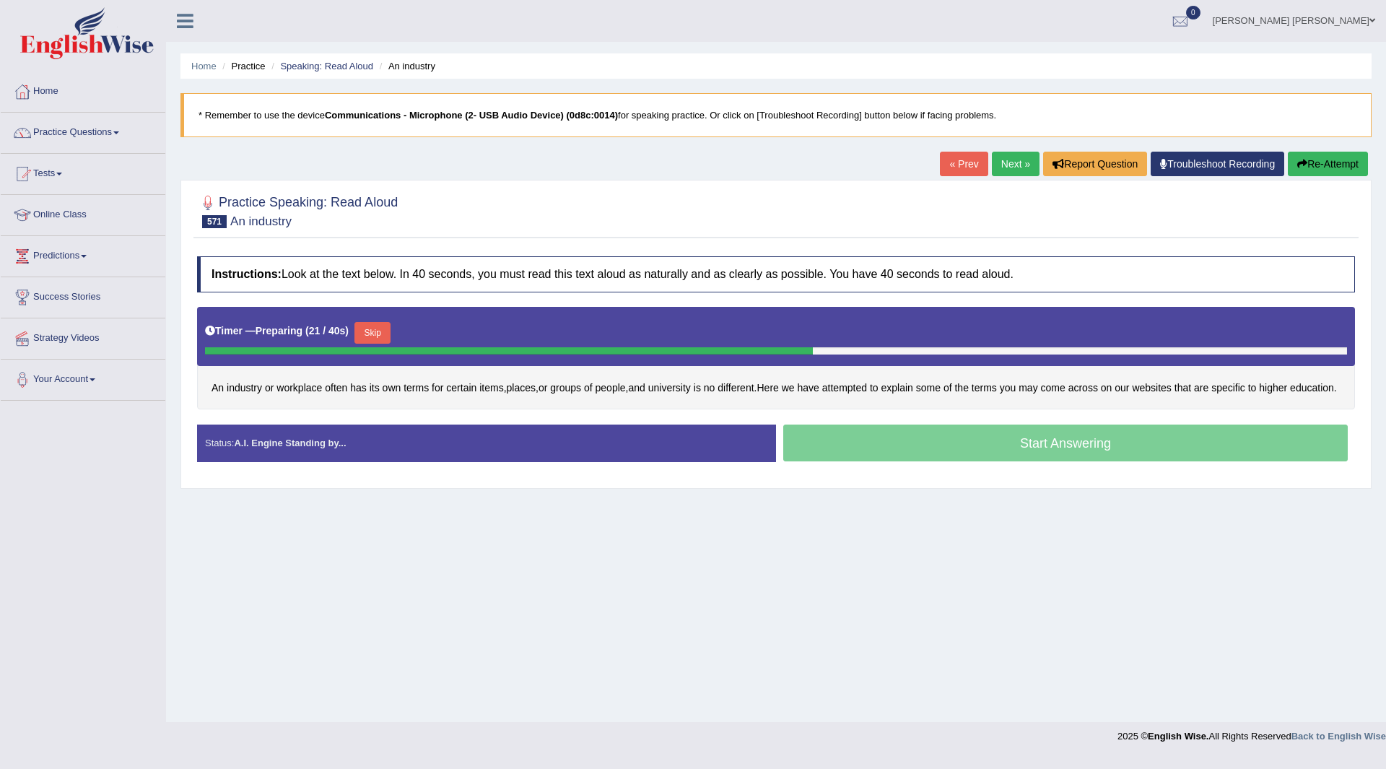
click at [379, 332] on button "Skip" at bounding box center [373, 333] width 36 height 22
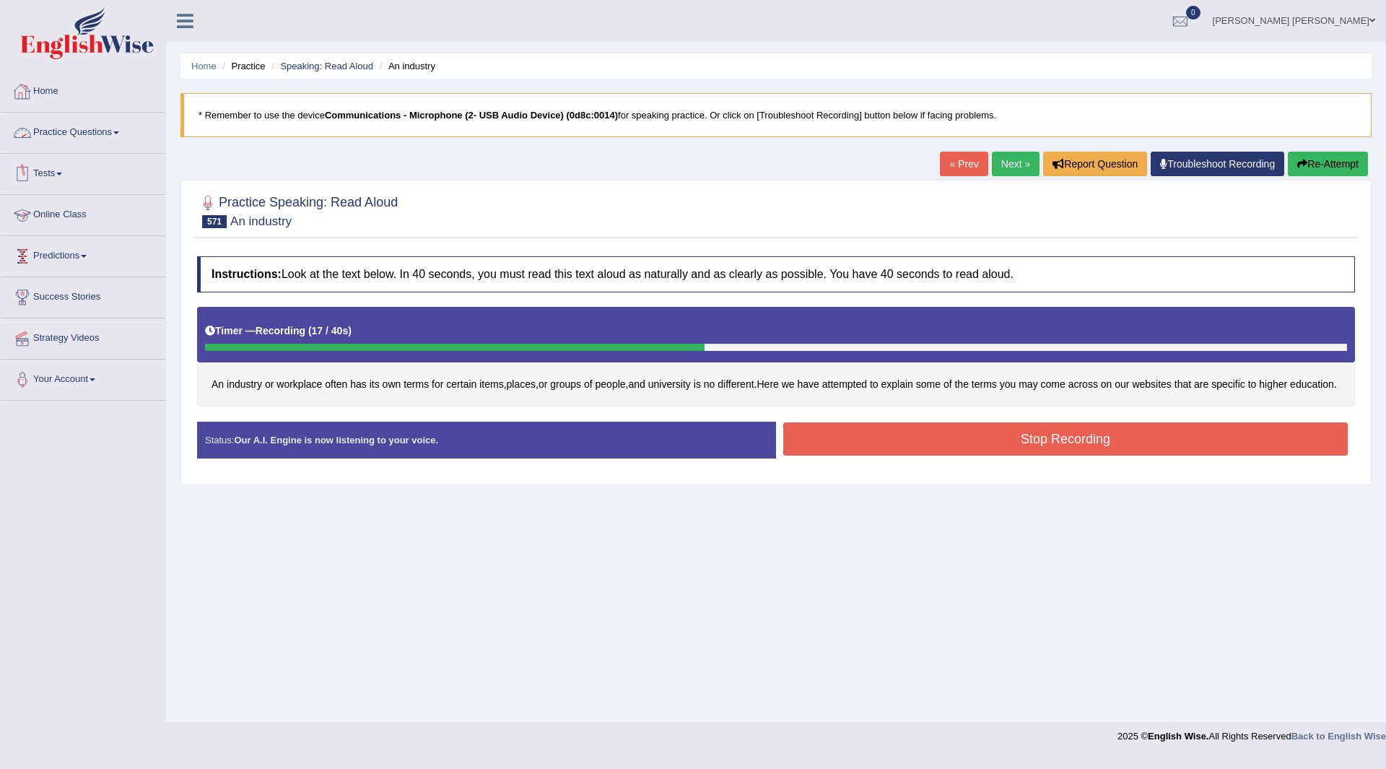
click at [848, 441] on button "Stop Recording" at bounding box center [1065, 438] width 565 height 33
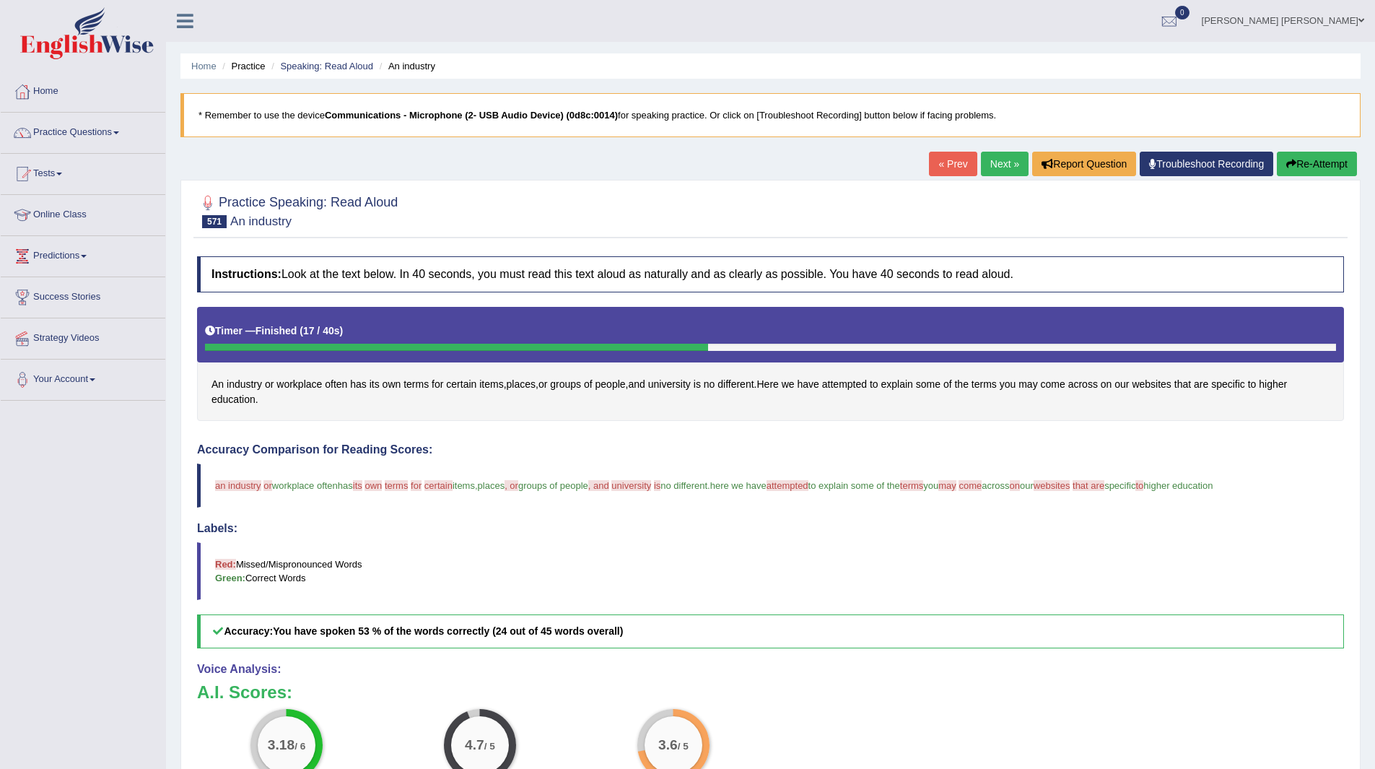
click at [1004, 147] on div "Home Practice Speaking: Read Aloud An industry * Remember to use the device Com…" at bounding box center [770, 468] width 1209 height 936
click at [1000, 157] on link "Next »" at bounding box center [1005, 164] width 48 height 25
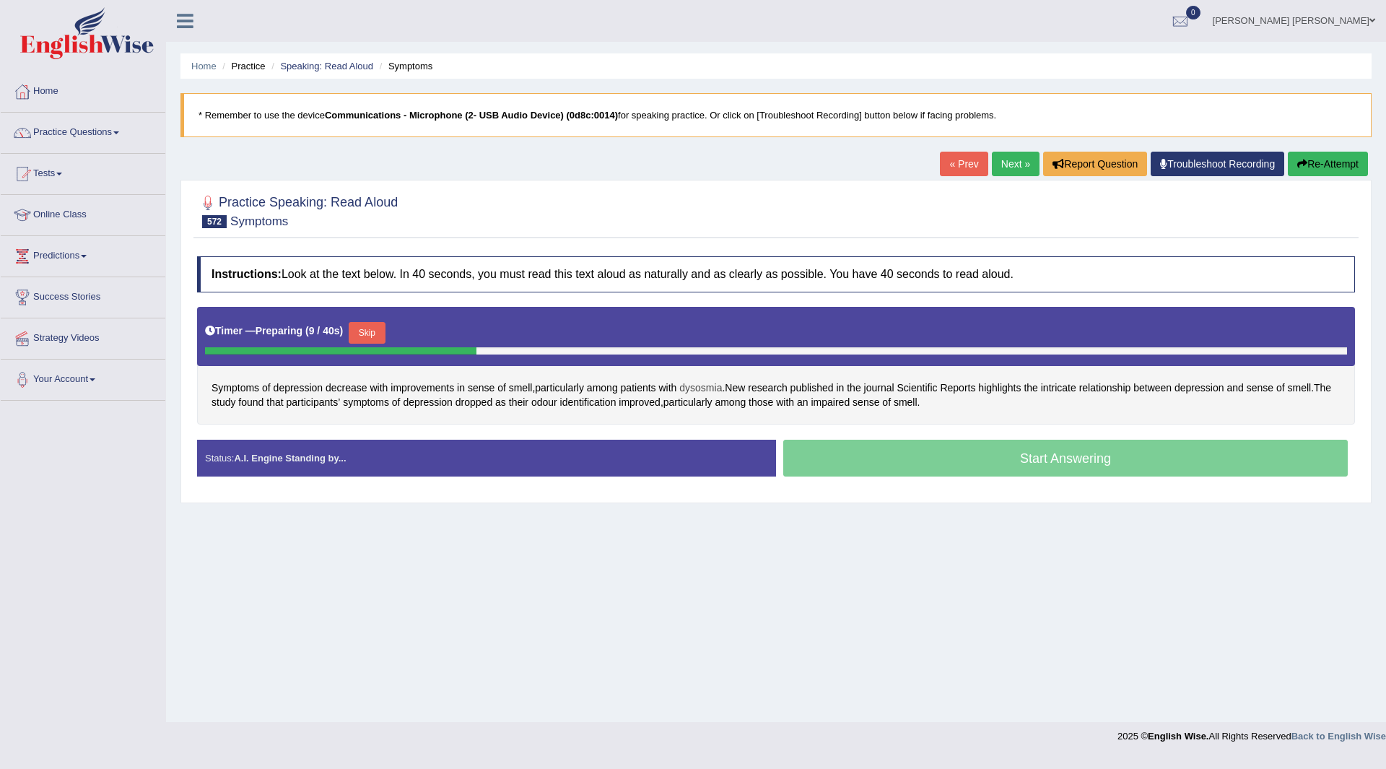
click at [696, 388] on span "dysosmia" at bounding box center [700, 388] width 43 height 15
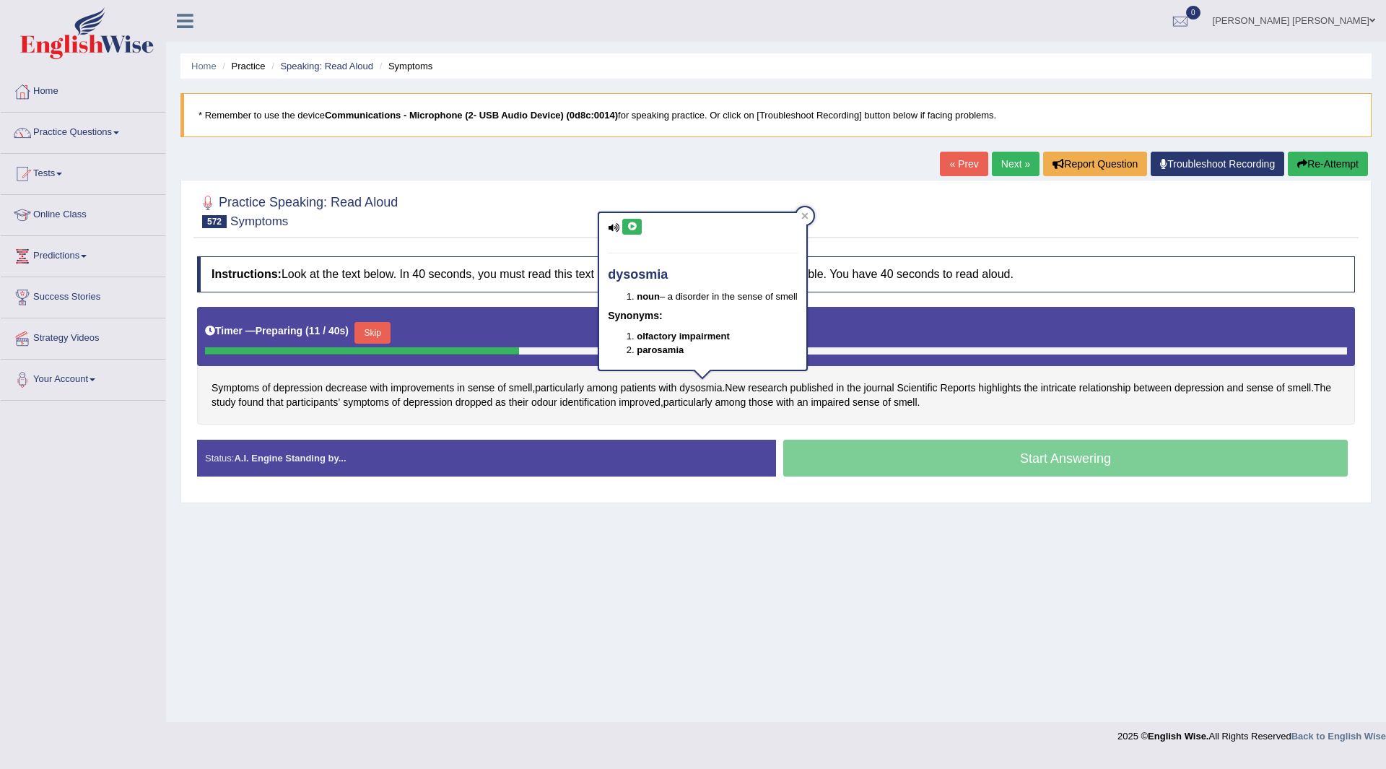
click at [633, 230] on icon at bounding box center [632, 226] width 11 height 9
click at [630, 219] on button at bounding box center [631, 227] width 19 height 16
click at [954, 567] on div "Home Practice Speaking: Read Aloud Symptoms * Remember to use the device Commun…" at bounding box center [776, 361] width 1220 height 722
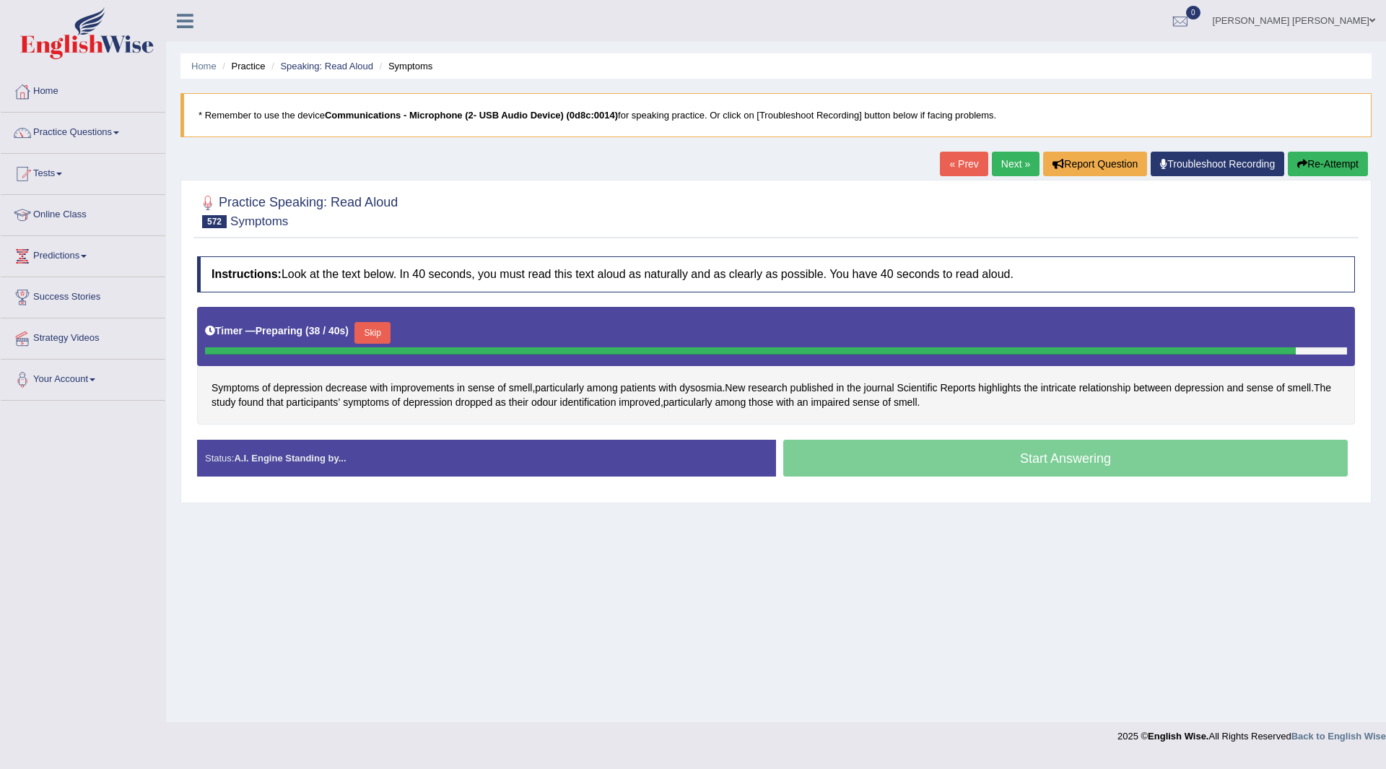
click at [378, 336] on button "Skip" at bounding box center [373, 333] width 36 height 22
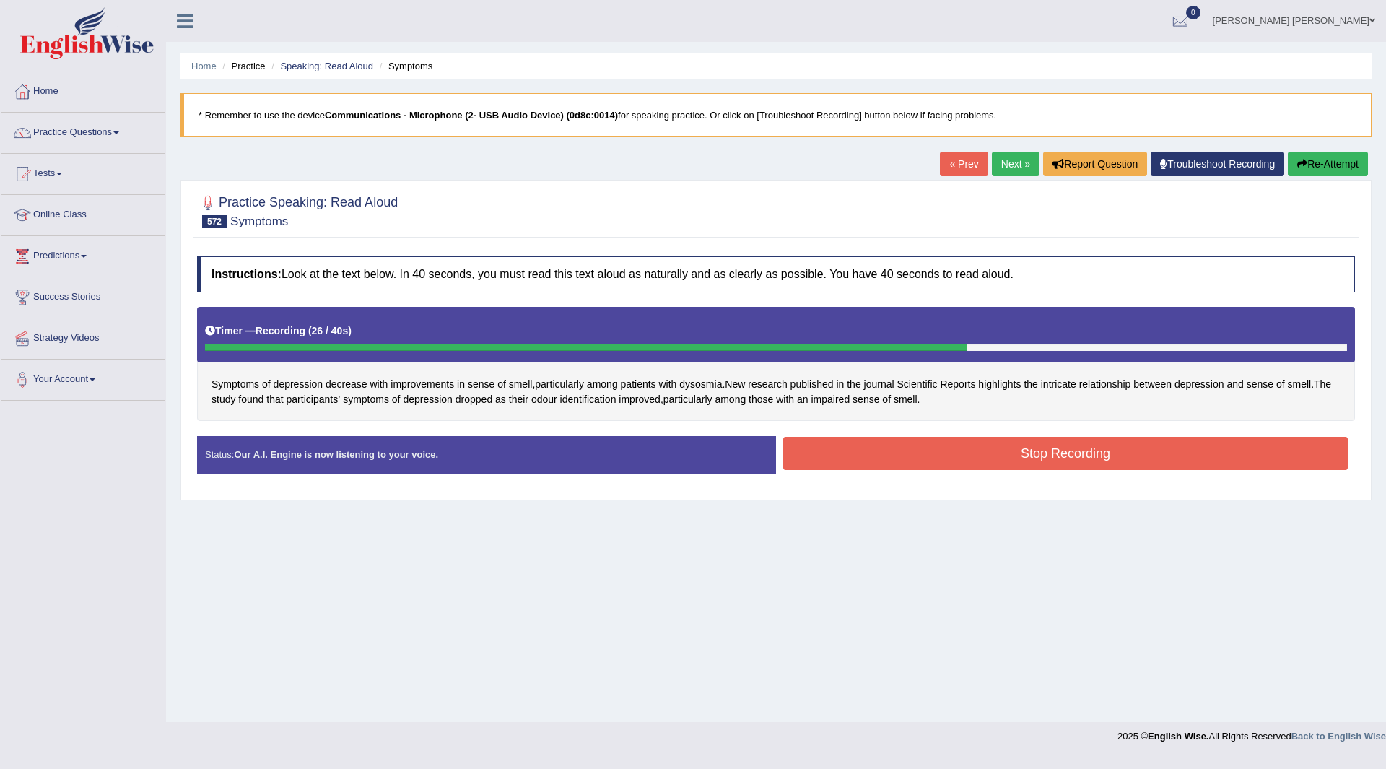
click at [980, 448] on button "Stop Recording" at bounding box center [1065, 453] width 565 height 33
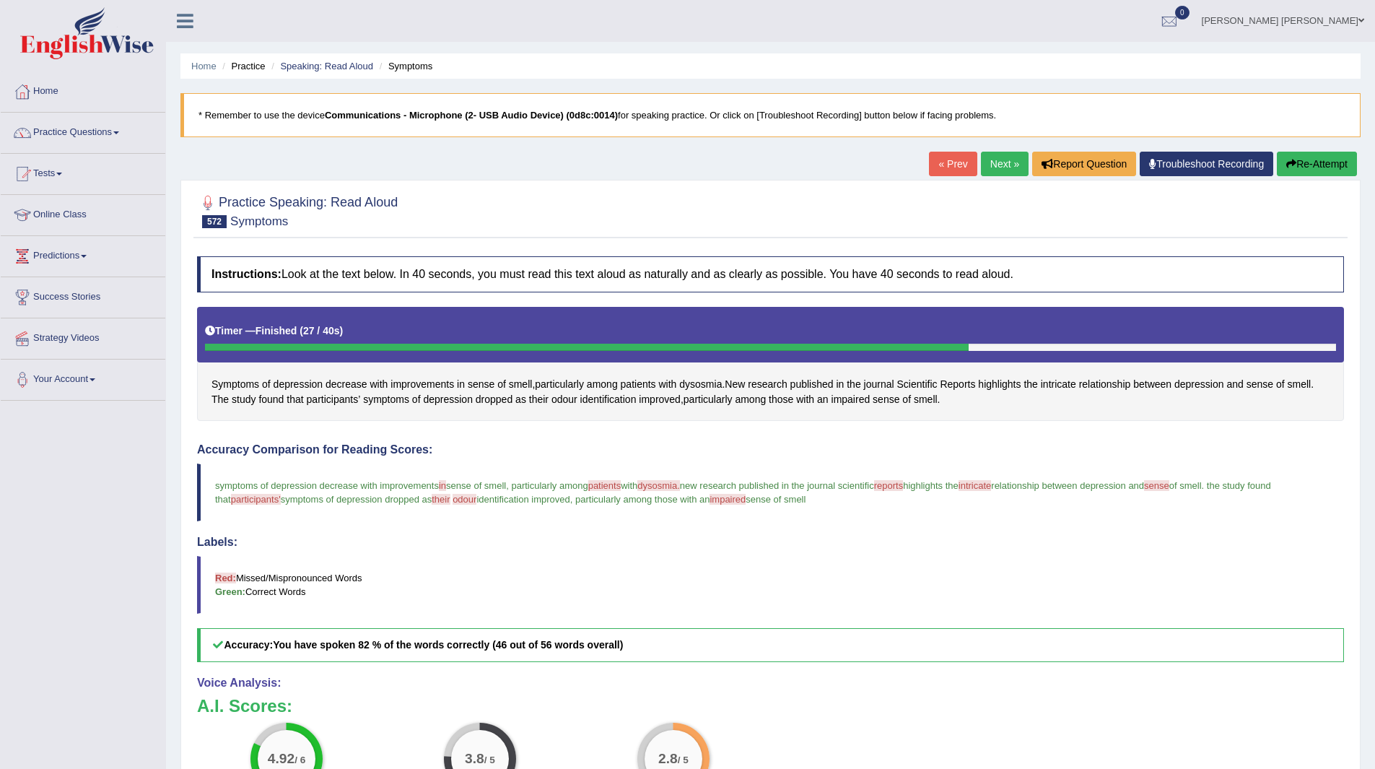
click at [996, 149] on div "Home Practice Speaking: Read Aloud Symptoms * Remember to use the device Commun…" at bounding box center [770, 475] width 1209 height 951
click at [996, 167] on link "Next »" at bounding box center [1005, 164] width 48 height 25
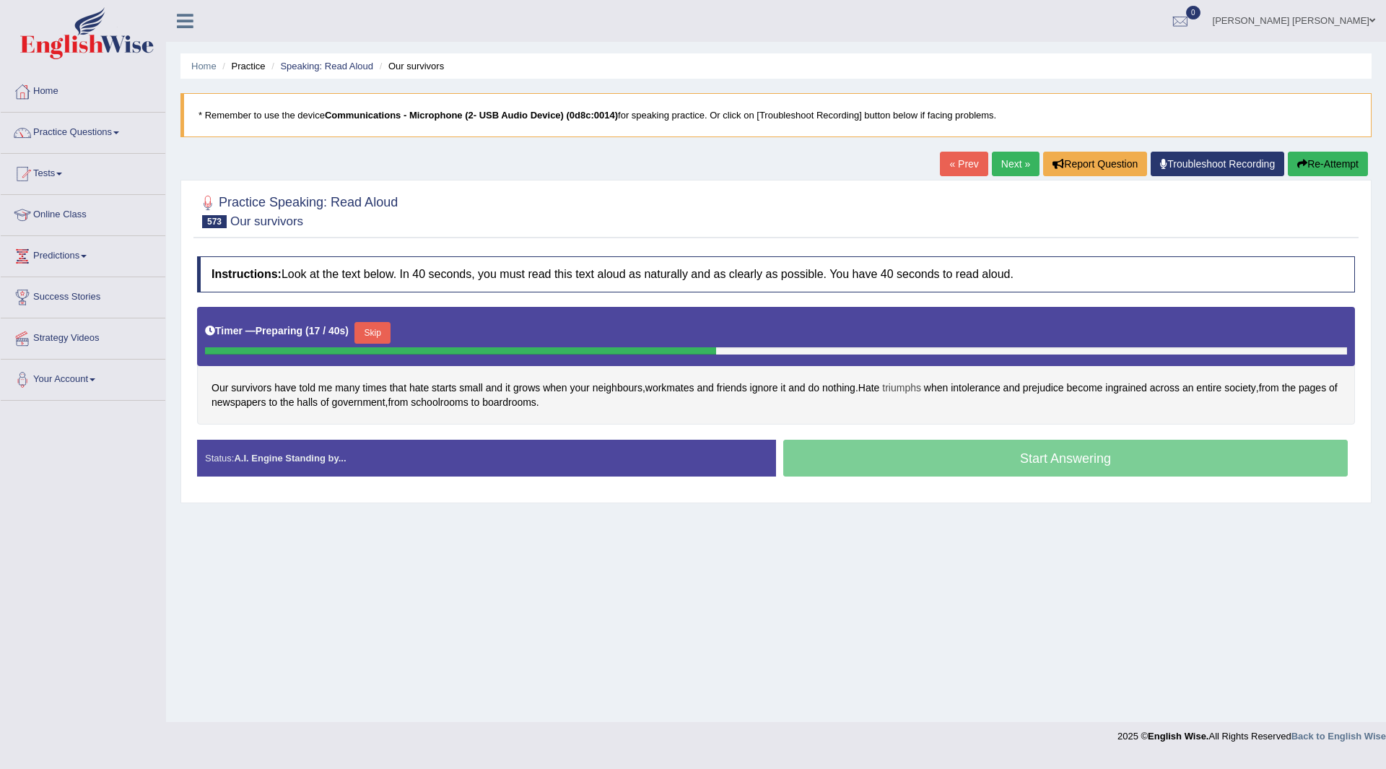
click at [900, 385] on span "triumphs" at bounding box center [901, 388] width 39 height 15
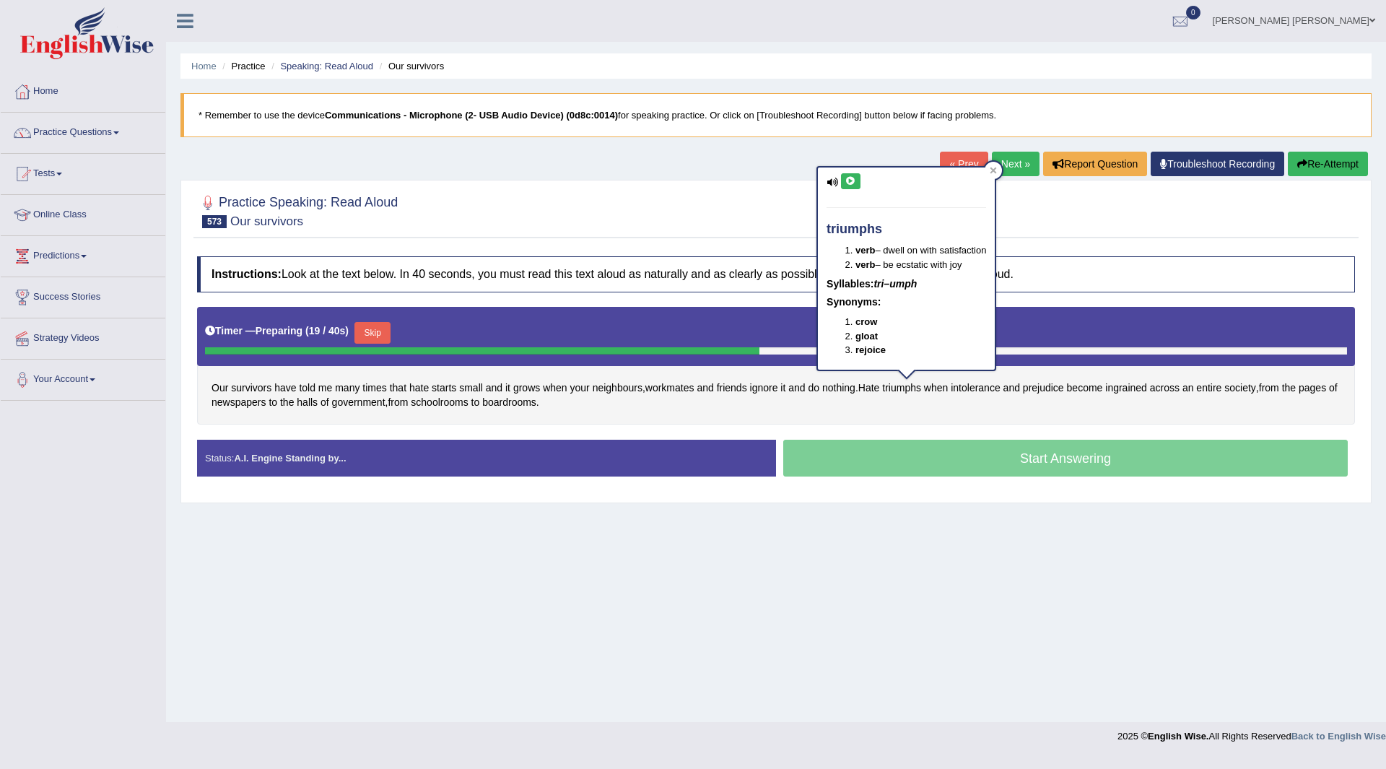
click at [850, 180] on icon at bounding box center [850, 181] width 11 height 9
click at [879, 391] on span "Hate" at bounding box center [869, 388] width 22 height 15
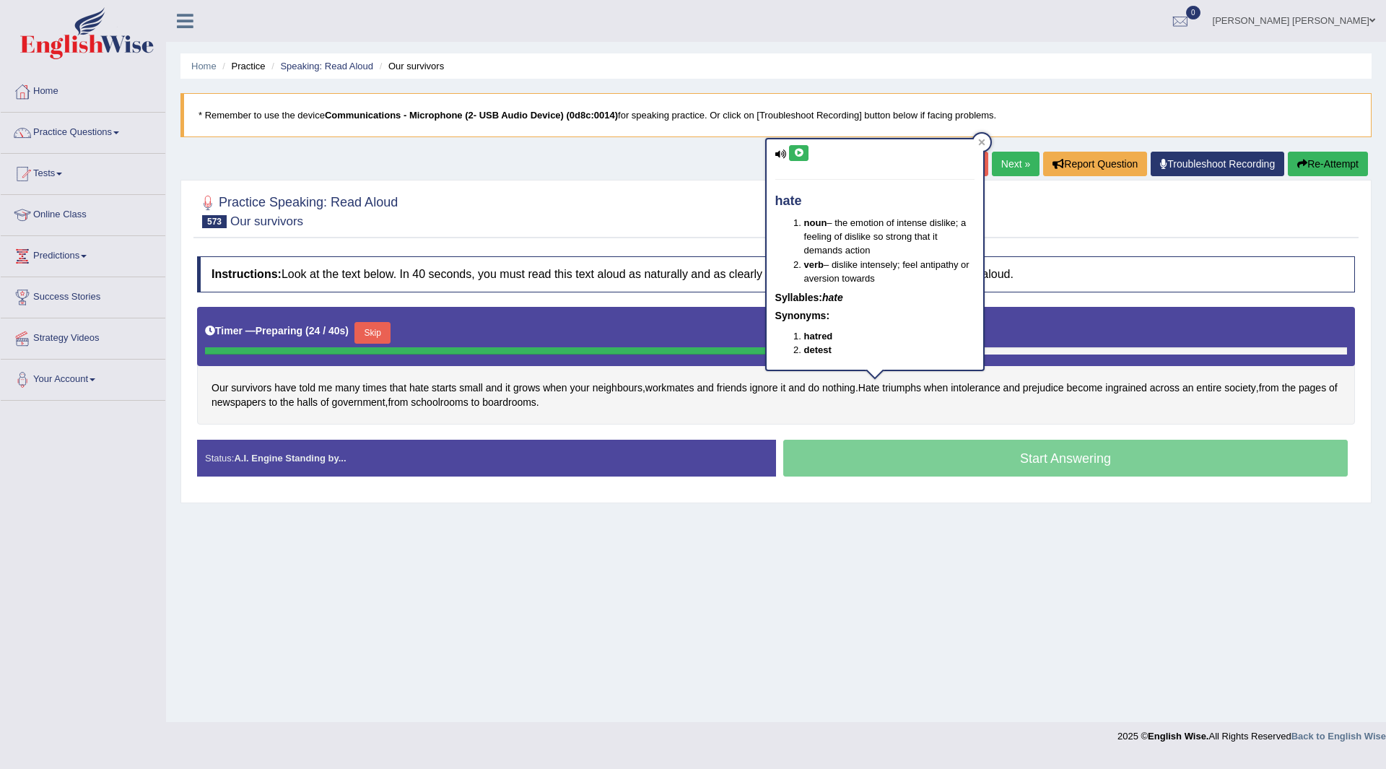
click at [802, 151] on icon at bounding box center [799, 153] width 11 height 9
click at [900, 524] on div "Home Practice Speaking: Read Aloud Our survivors * Remember to use the device C…" at bounding box center [776, 361] width 1220 height 722
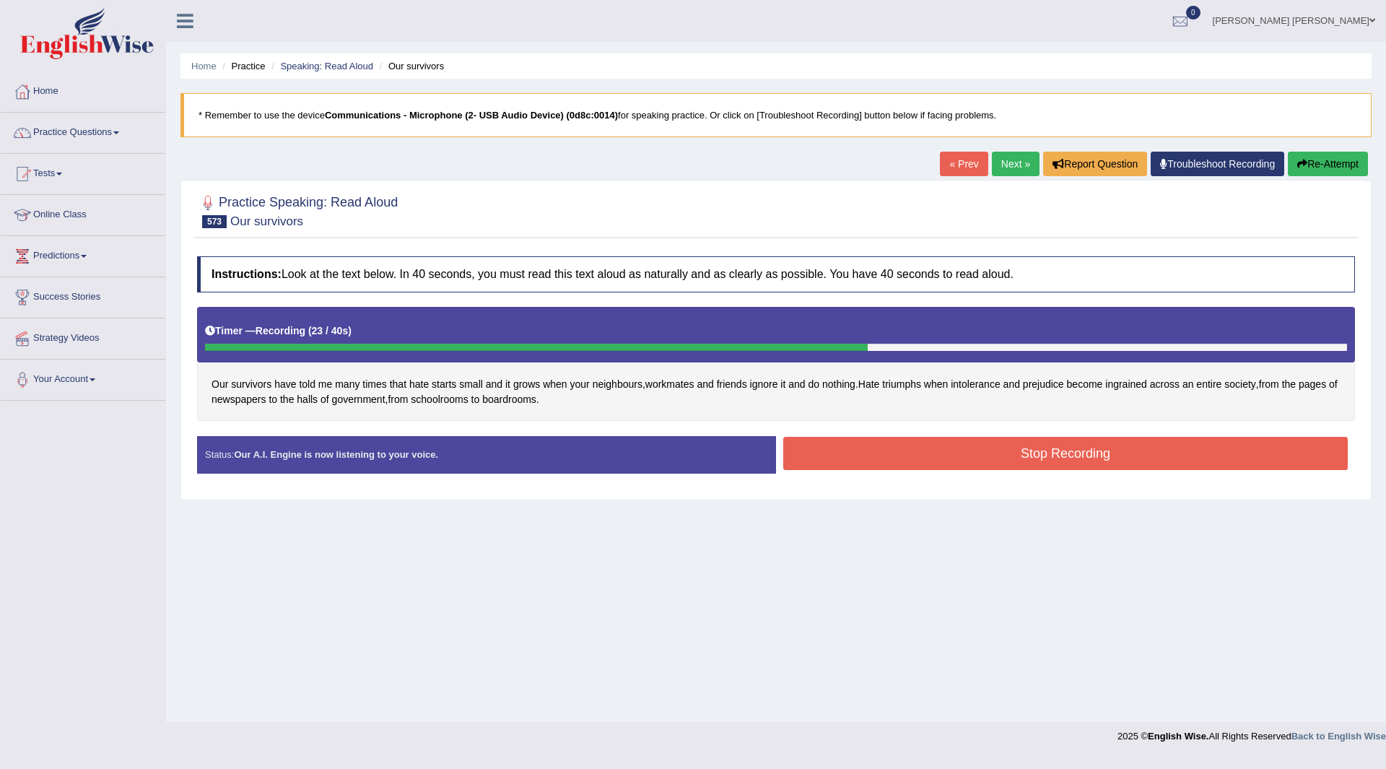
click at [895, 439] on button "Stop Recording" at bounding box center [1065, 453] width 565 height 33
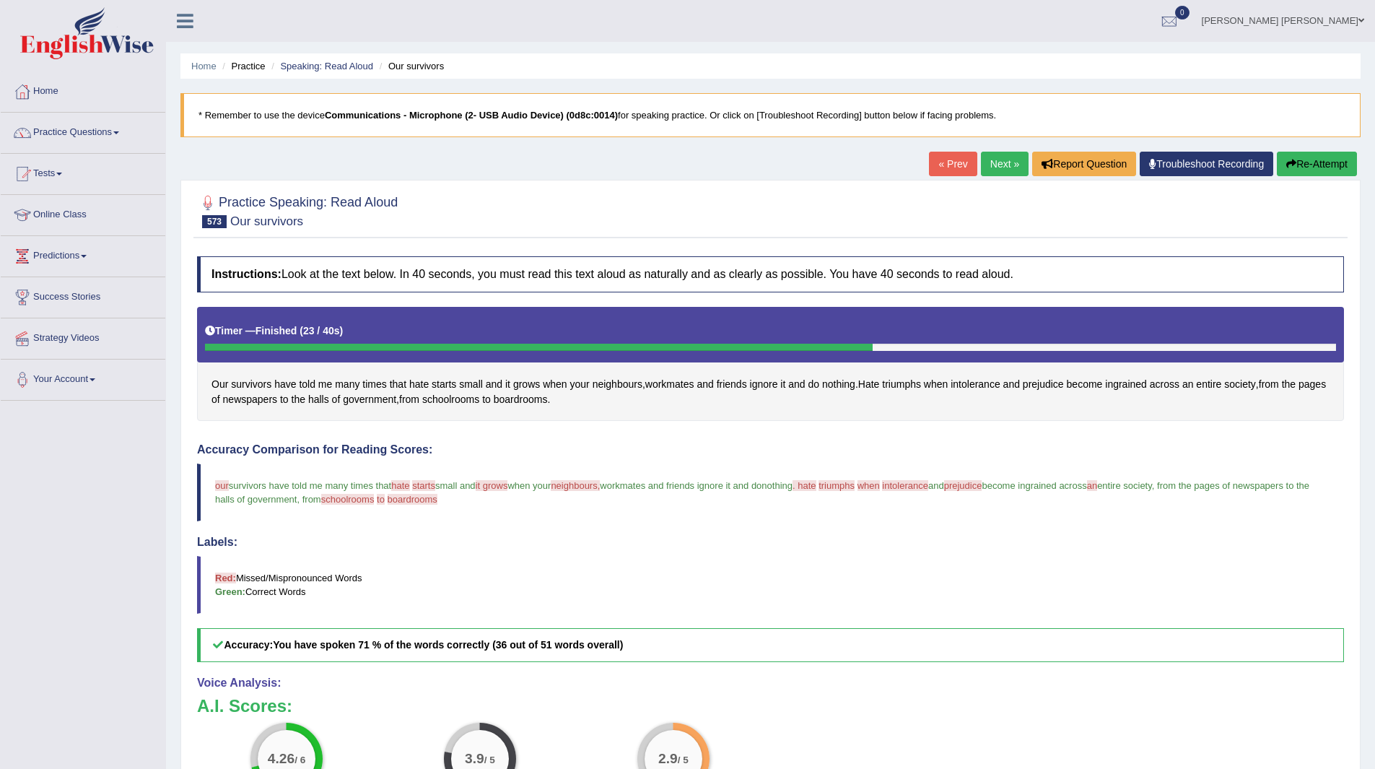
click at [987, 170] on link "Next »" at bounding box center [1005, 164] width 48 height 25
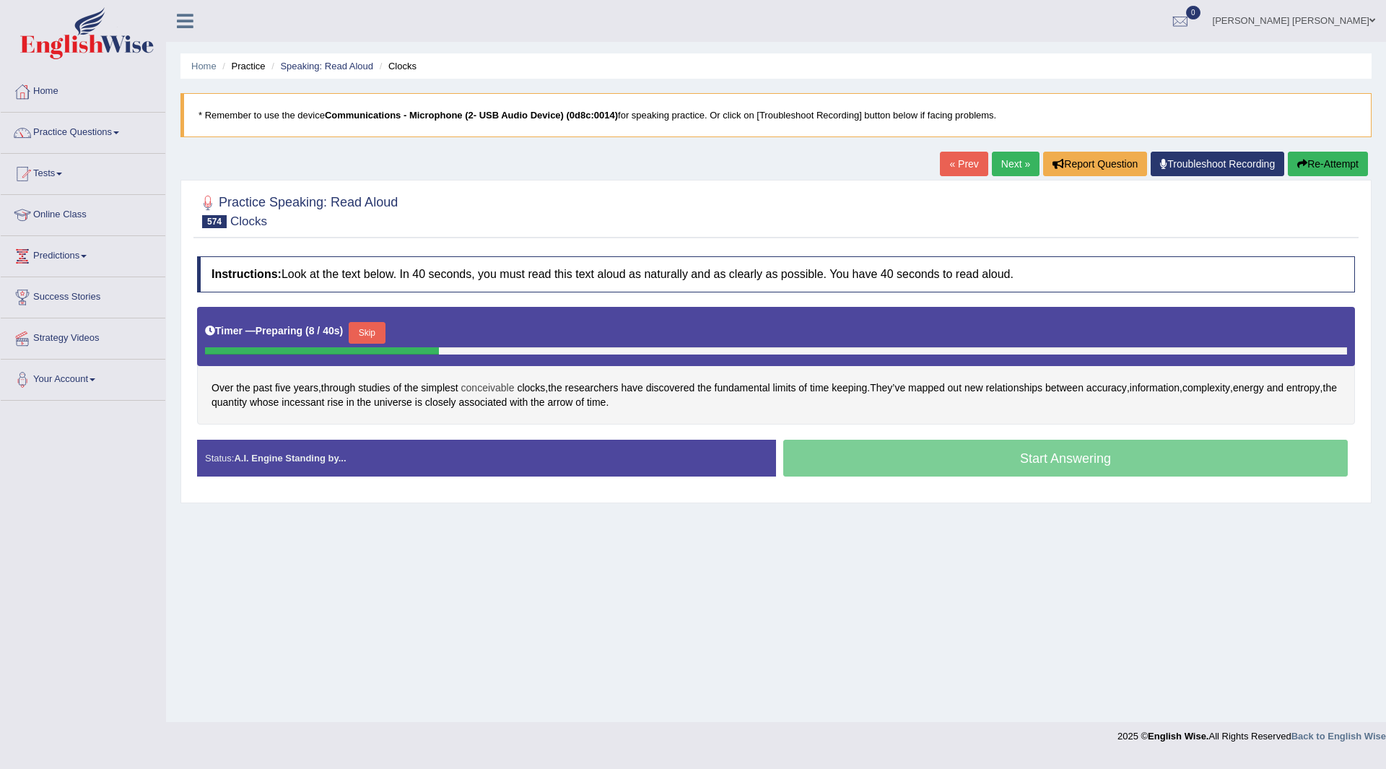
click at [490, 390] on span "conceivable" at bounding box center [487, 388] width 53 height 15
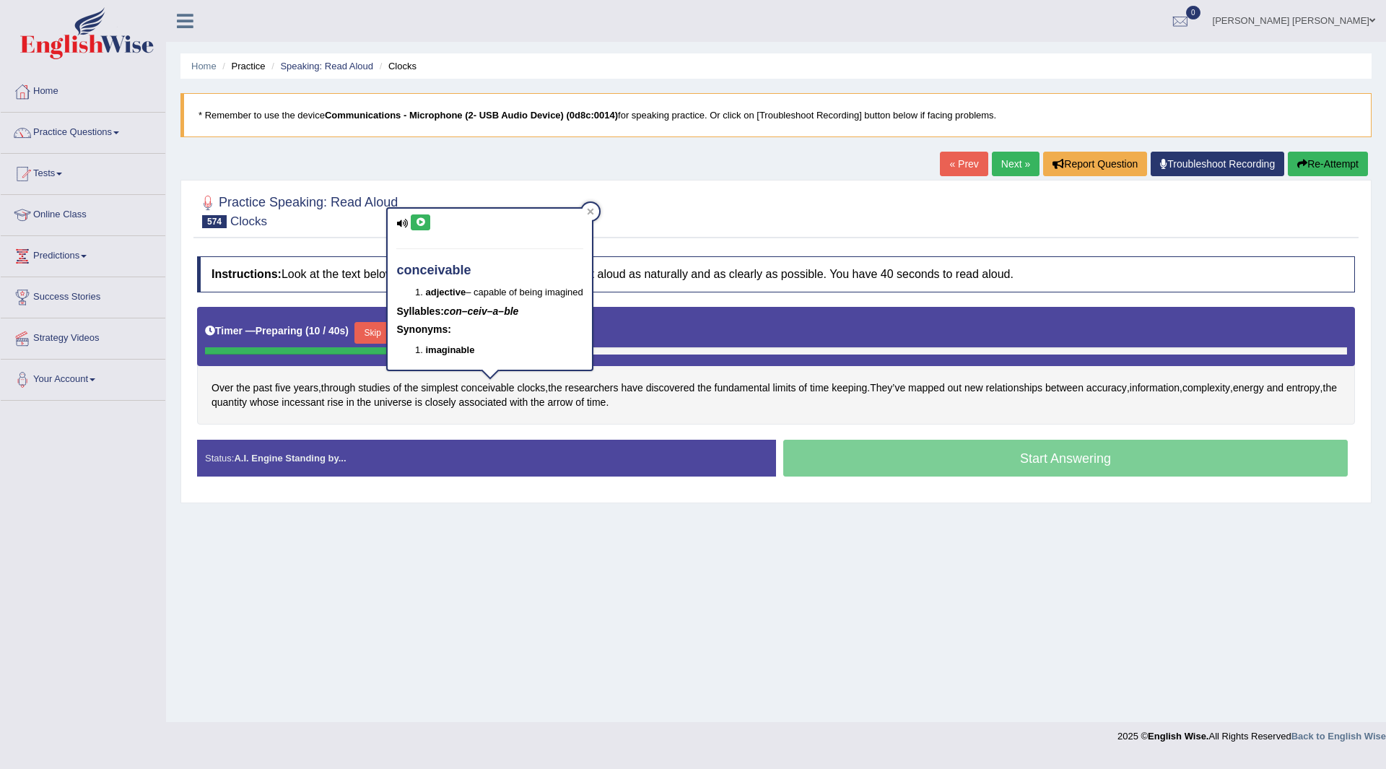
click at [421, 222] on icon at bounding box center [420, 222] width 11 height 9
click at [620, 562] on div "Home Practice Speaking: Read Aloud Clocks * Remember to use the device Communic…" at bounding box center [776, 361] width 1220 height 722
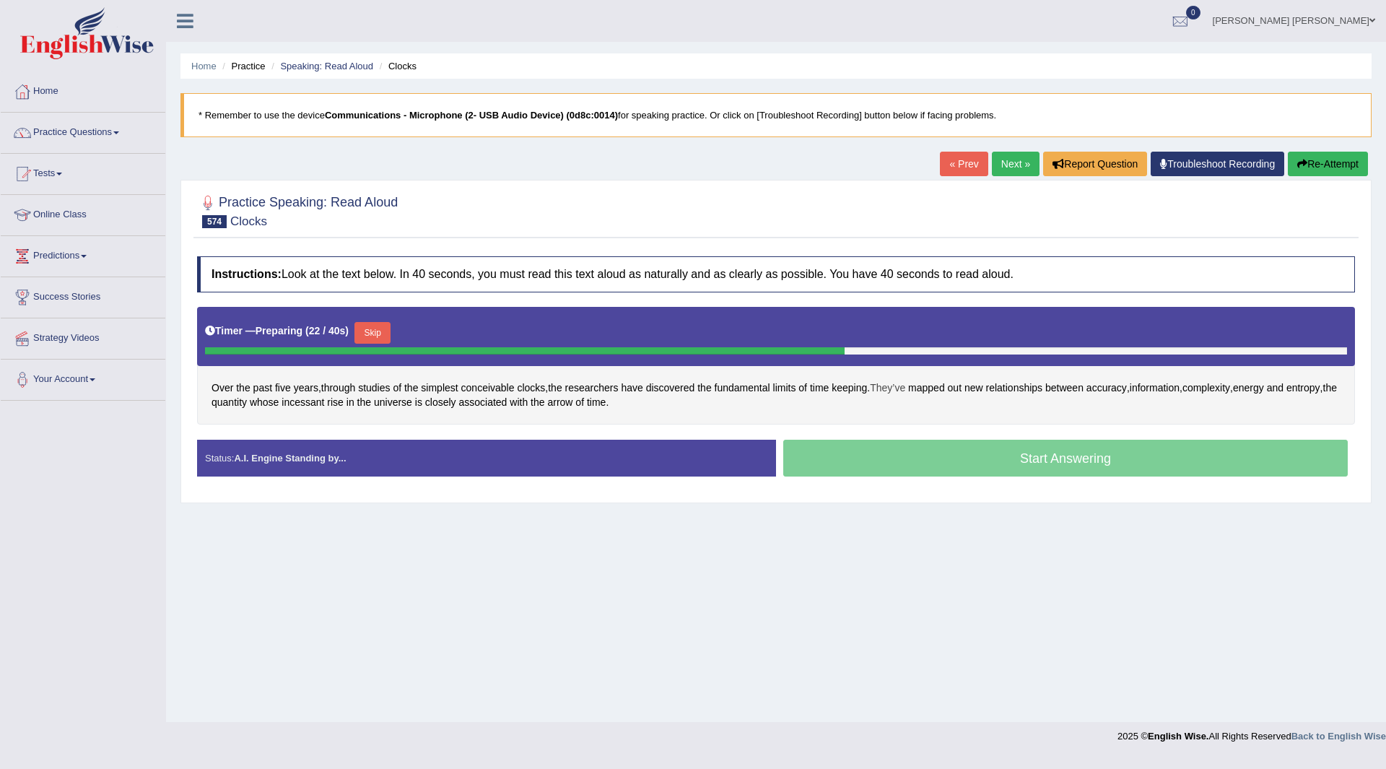
click at [903, 382] on span "They’ve" at bounding box center [887, 388] width 35 height 15
click at [879, 271] on icon at bounding box center [878, 271] width 11 height 9
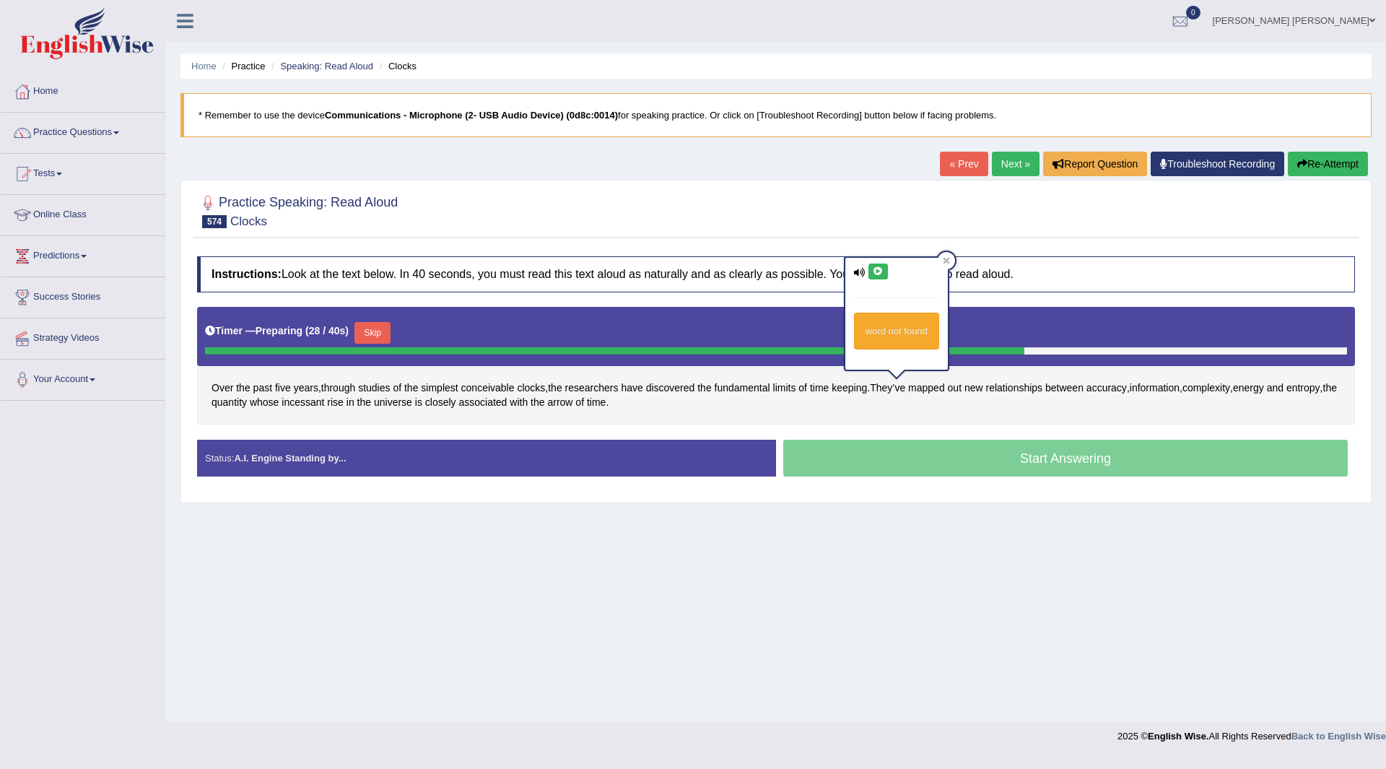
click at [916, 559] on div "Home Practice Speaking: Read Aloud Clocks * Remember to use the device Communic…" at bounding box center [776, 361] width 1220 height 722
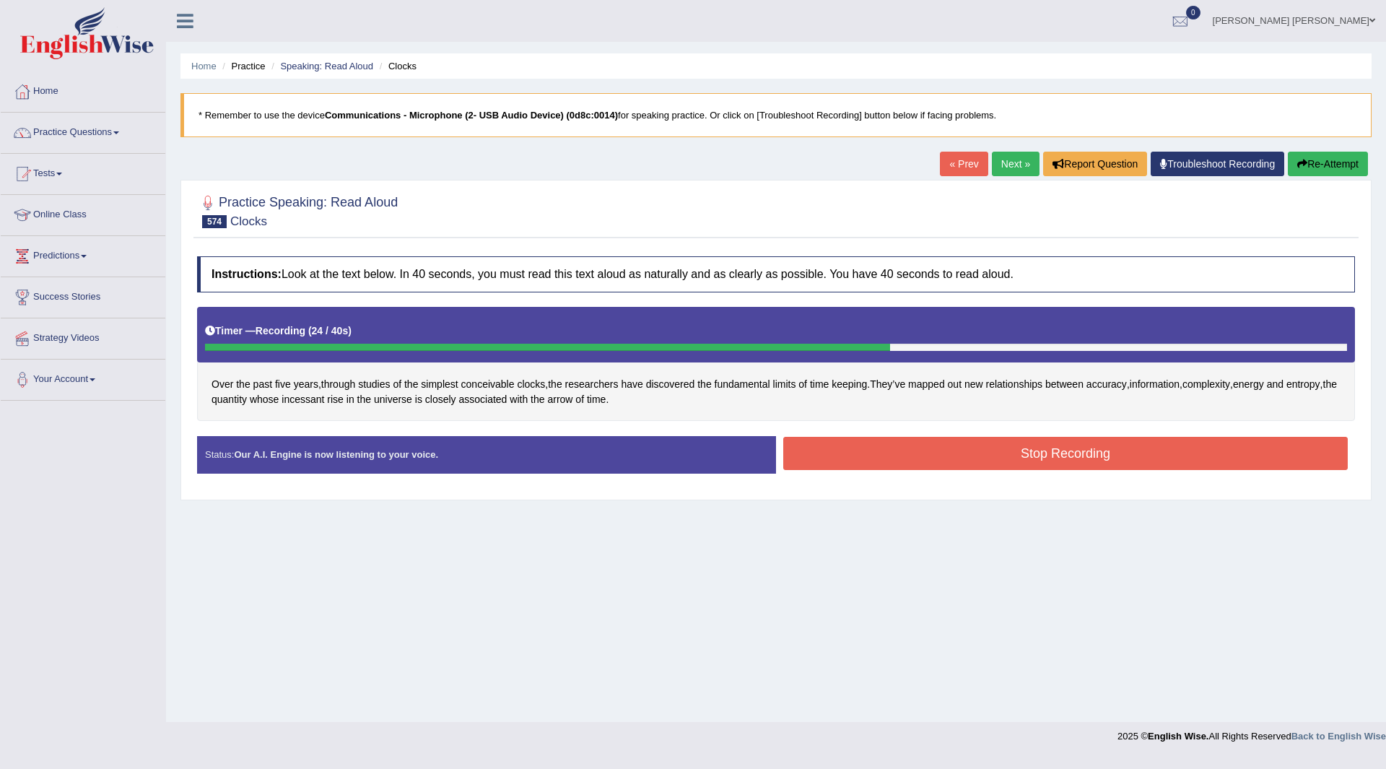
click at [864, 448] on button "Stop Recording" at bounding box center [1065, 453] width 565 height 33
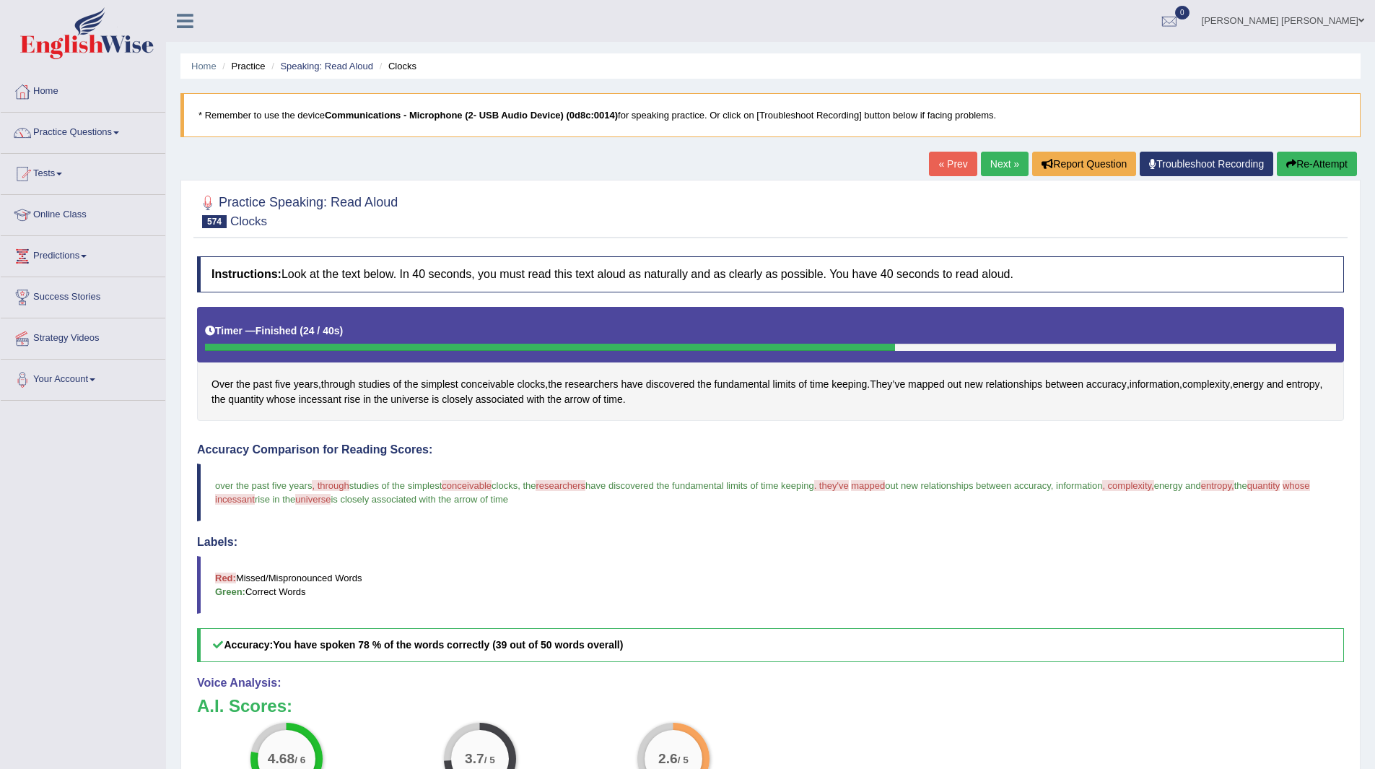
click at [992, 166] on link "Next »" at bounding box center [1005, 164] width 48 height 25
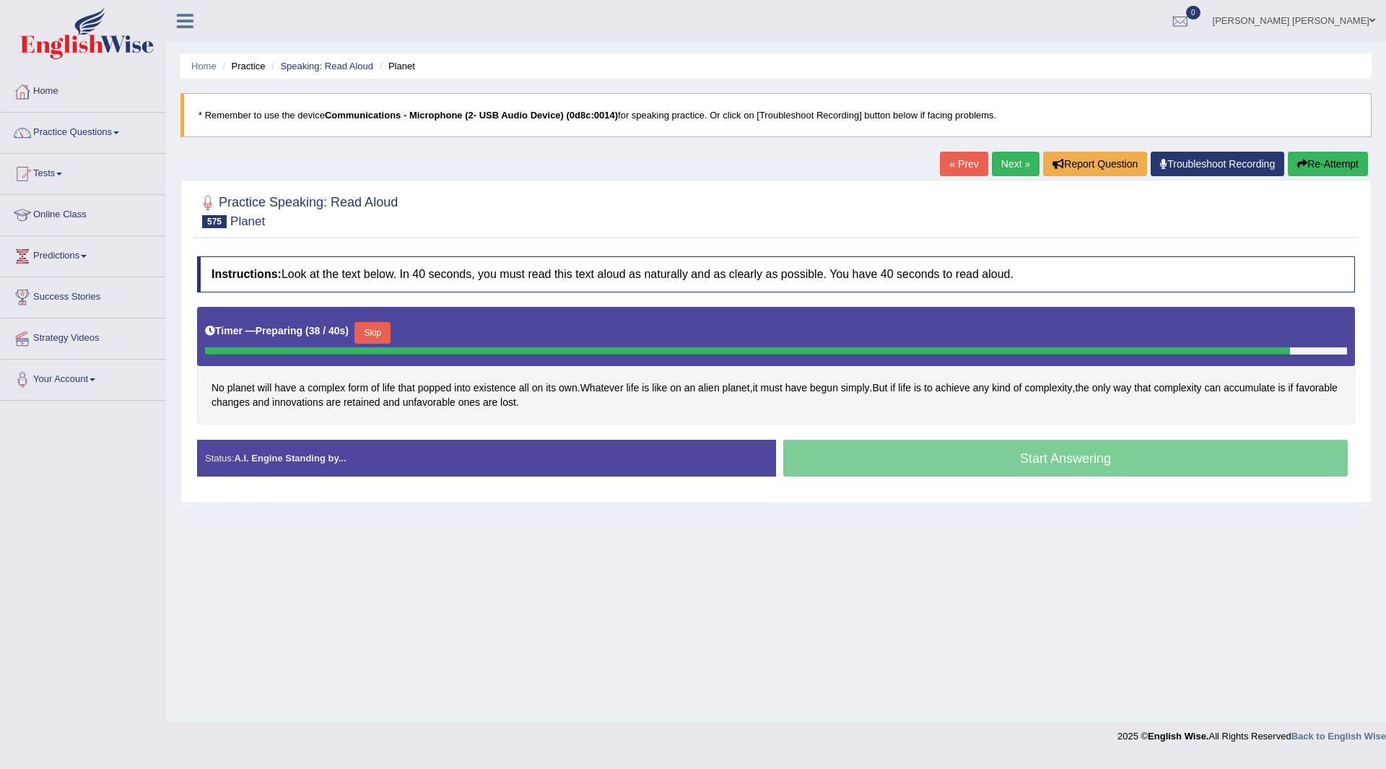
click at [379, 329] on button "Skip" at bounding box center [373, 333] width 36 height 22
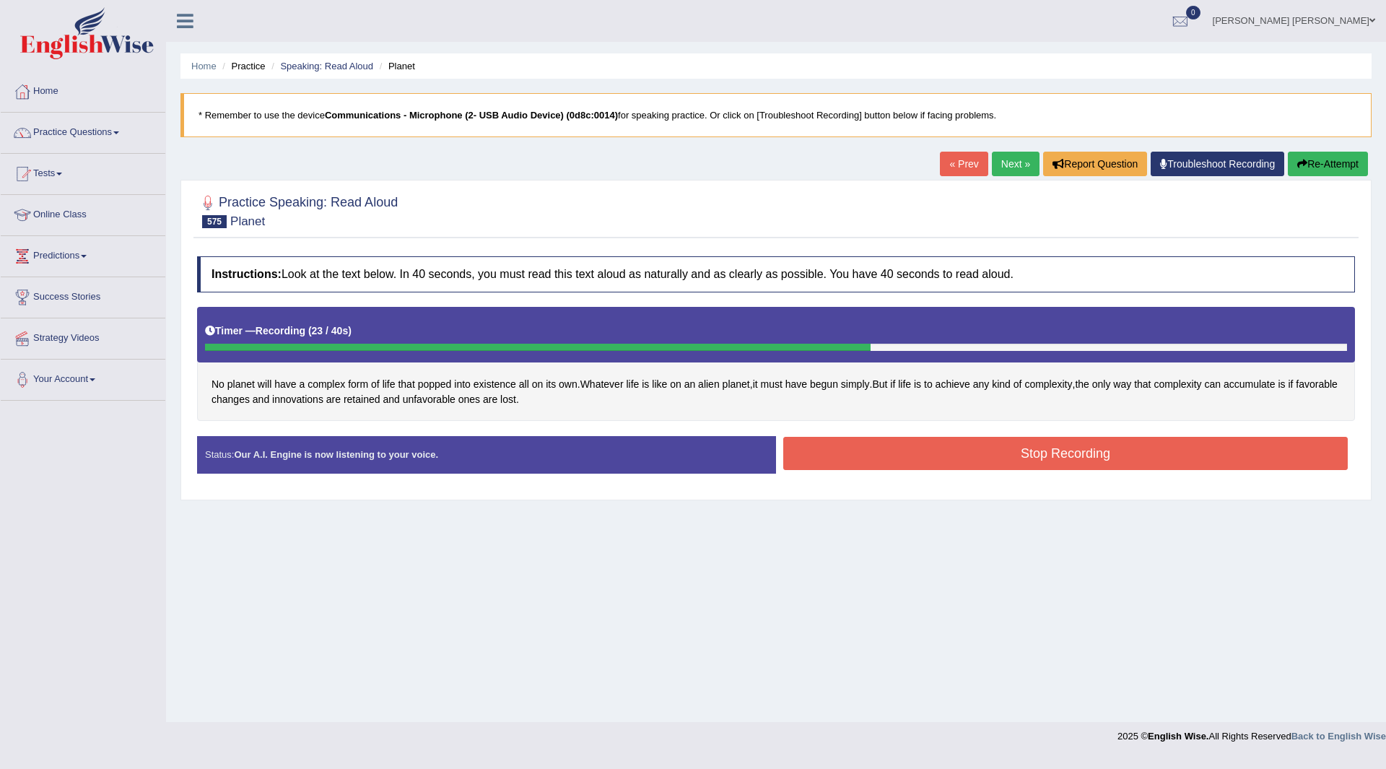
click at [820, 448] on button "Stop Recording" at bounding box center [1065, 453] width 565 height 33
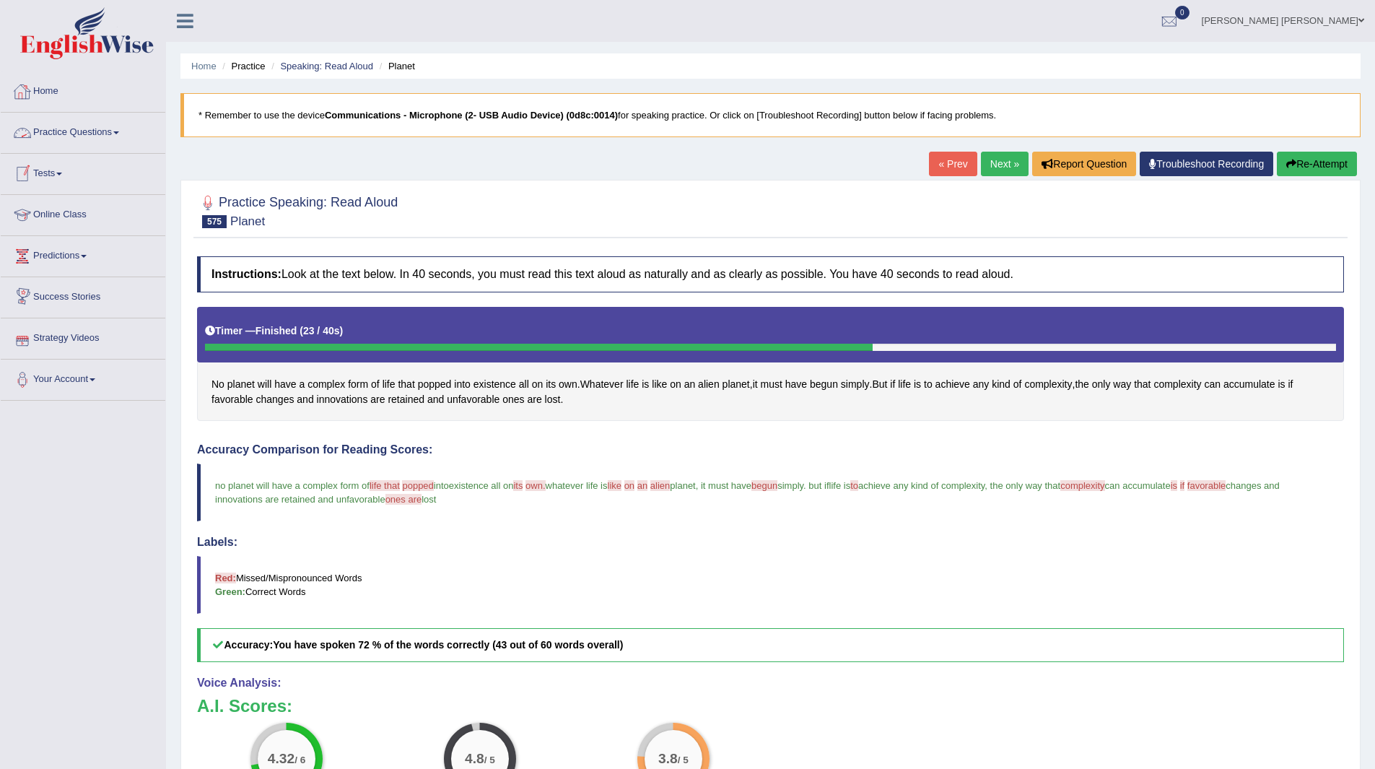
click at [82, 131] on link "Practice Questions" at bounding box center [83, 131] width 165 height 36
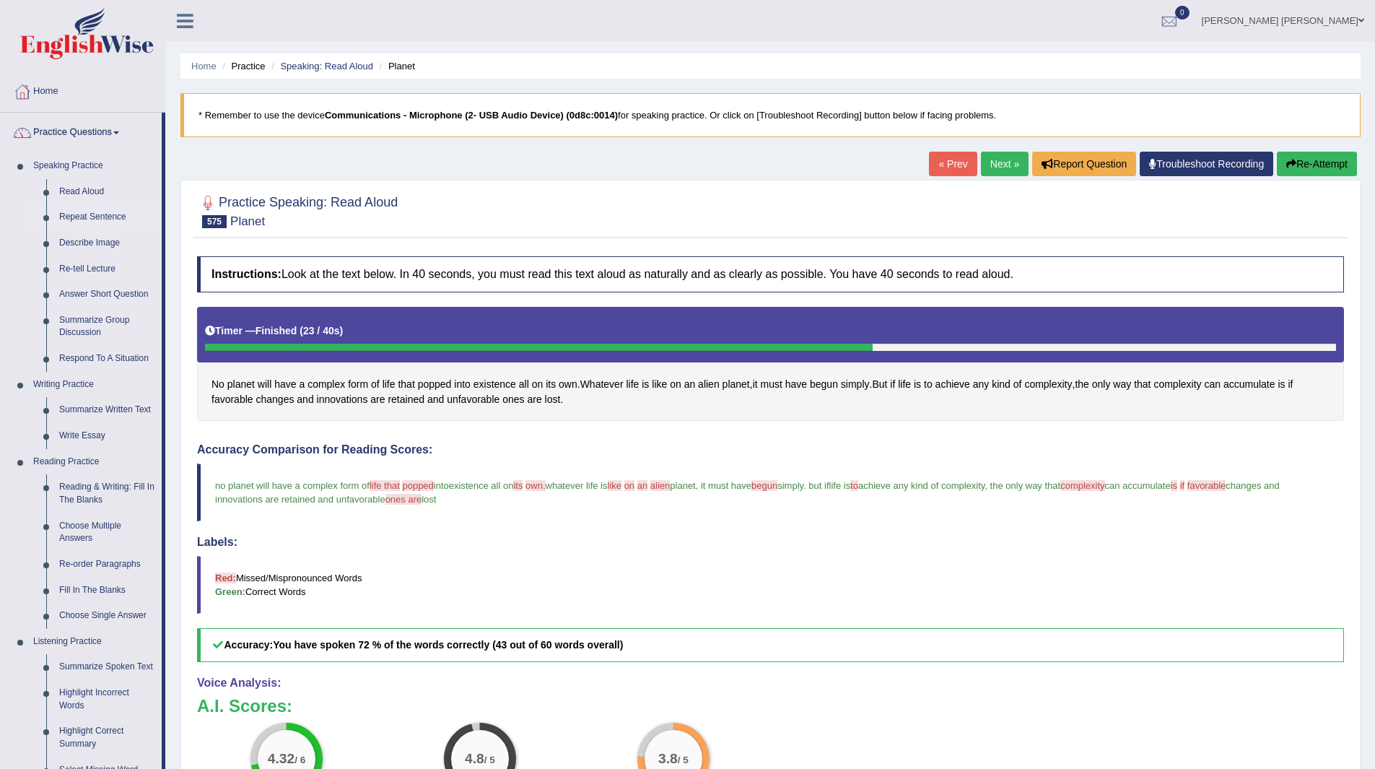
click at [84, 217] on link "Repeat Sentence" at bounding box center [107, 217] width 109 height 26
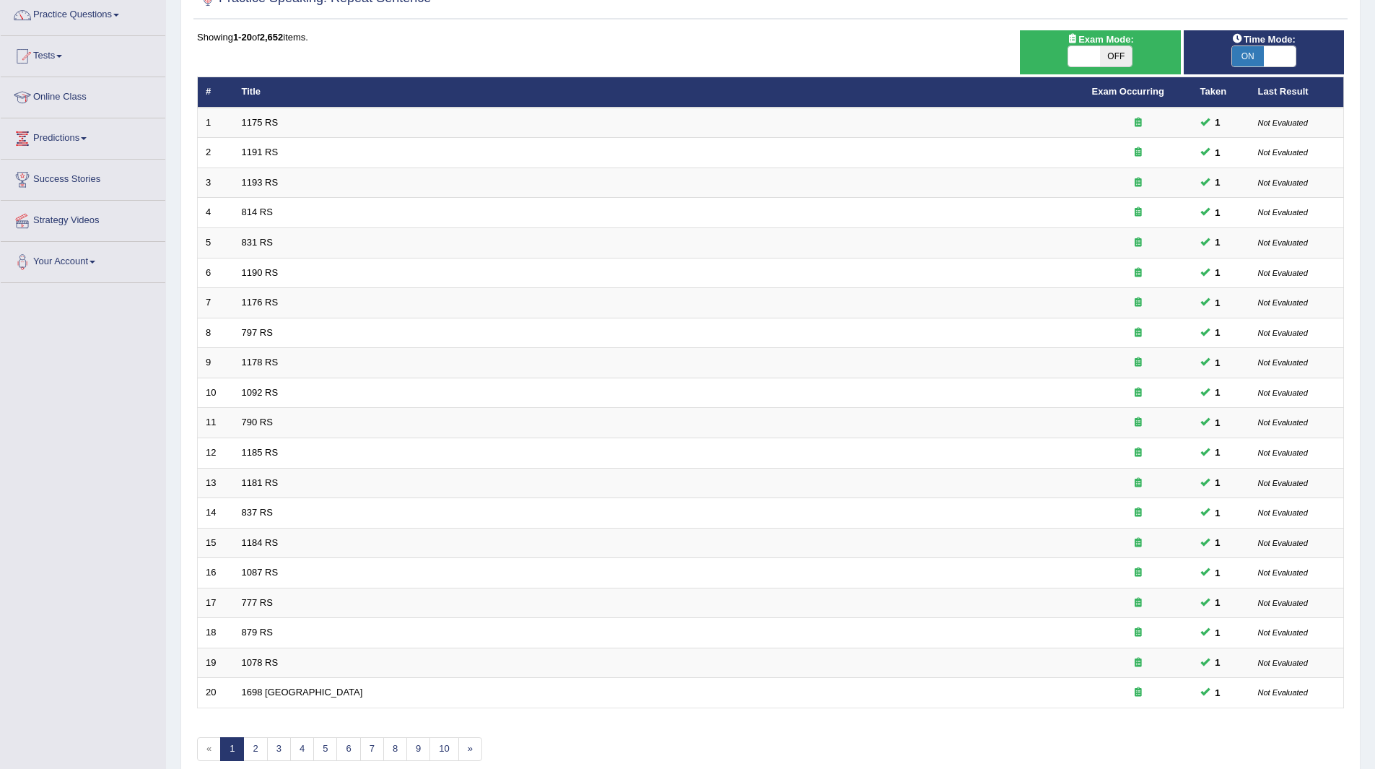
scroll to position [187, 0]
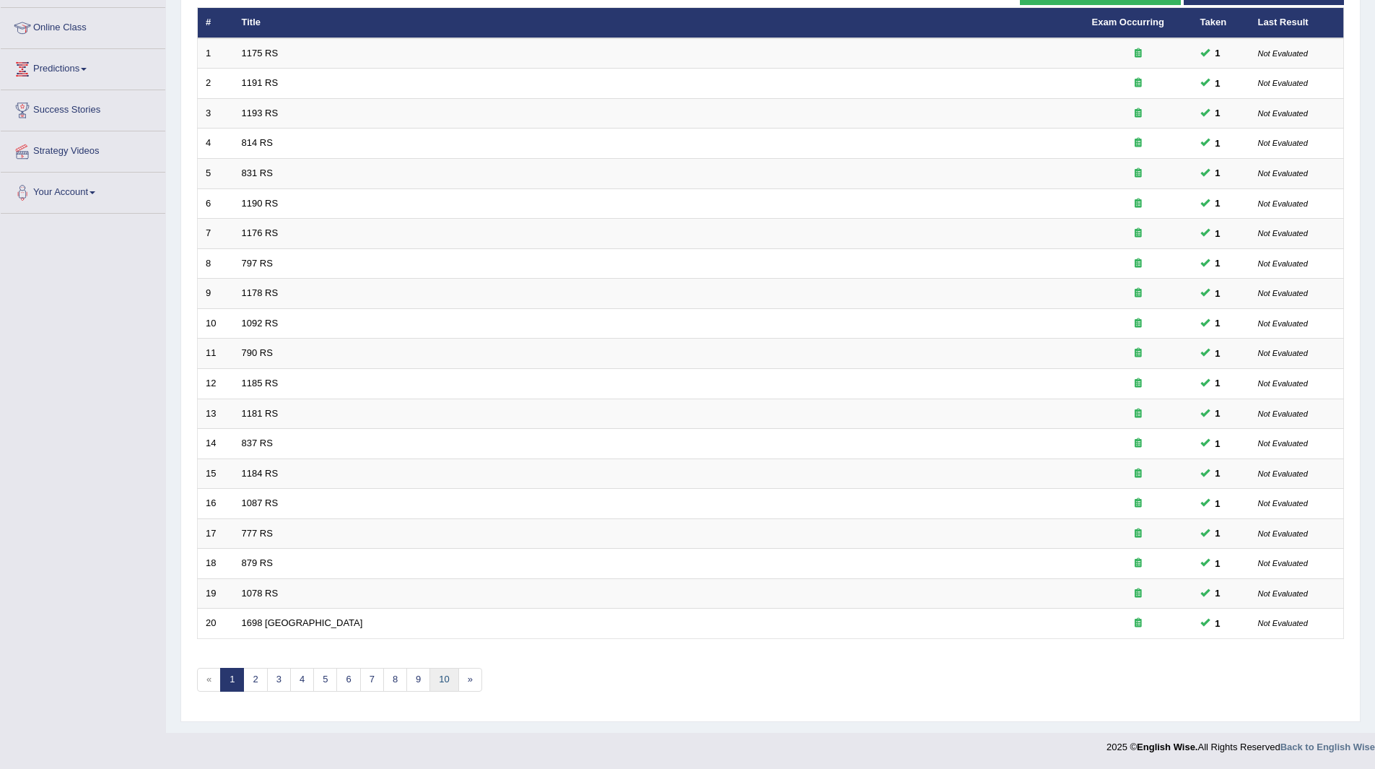
click at [445, 678] on link "10" at bounding box center [444, 680] width 29 height 24
click at [465, 679] on link "14" at bounding box center [465, 680] width 29 height 24
click at [484, 679] on link "18" at bounding box center [485, 680] width 29 height 24
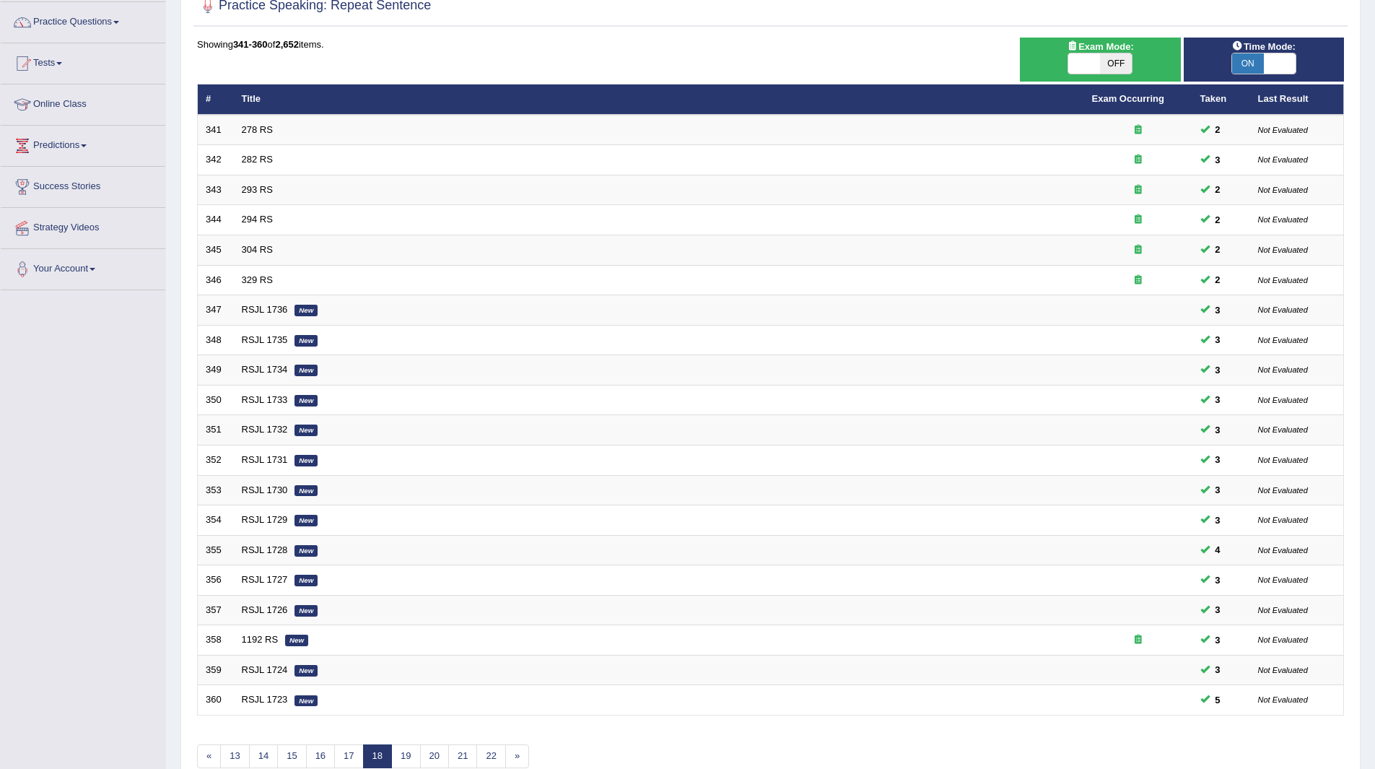
scroll to position [187, 0]
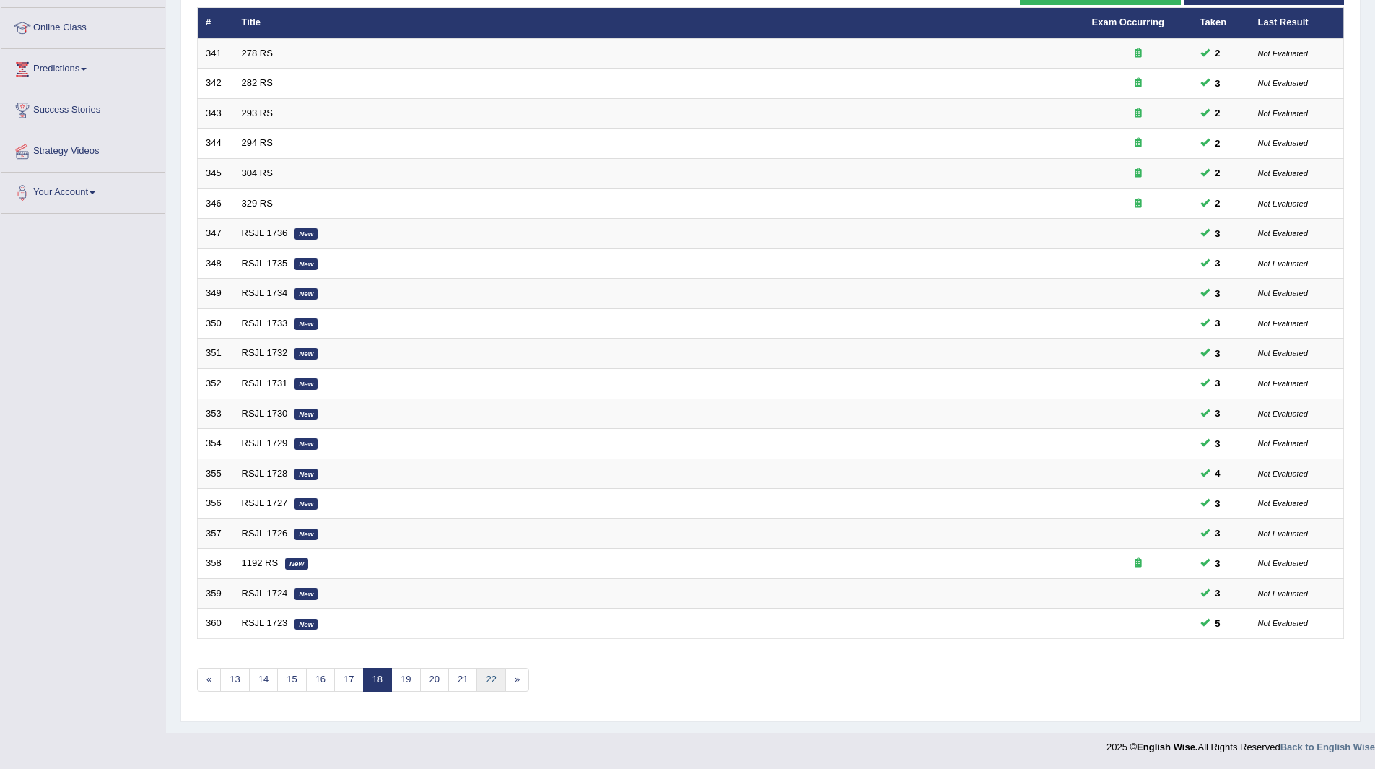
click at [484, 679] on link "22" at bounding box center [491, 680] width 29 height 24
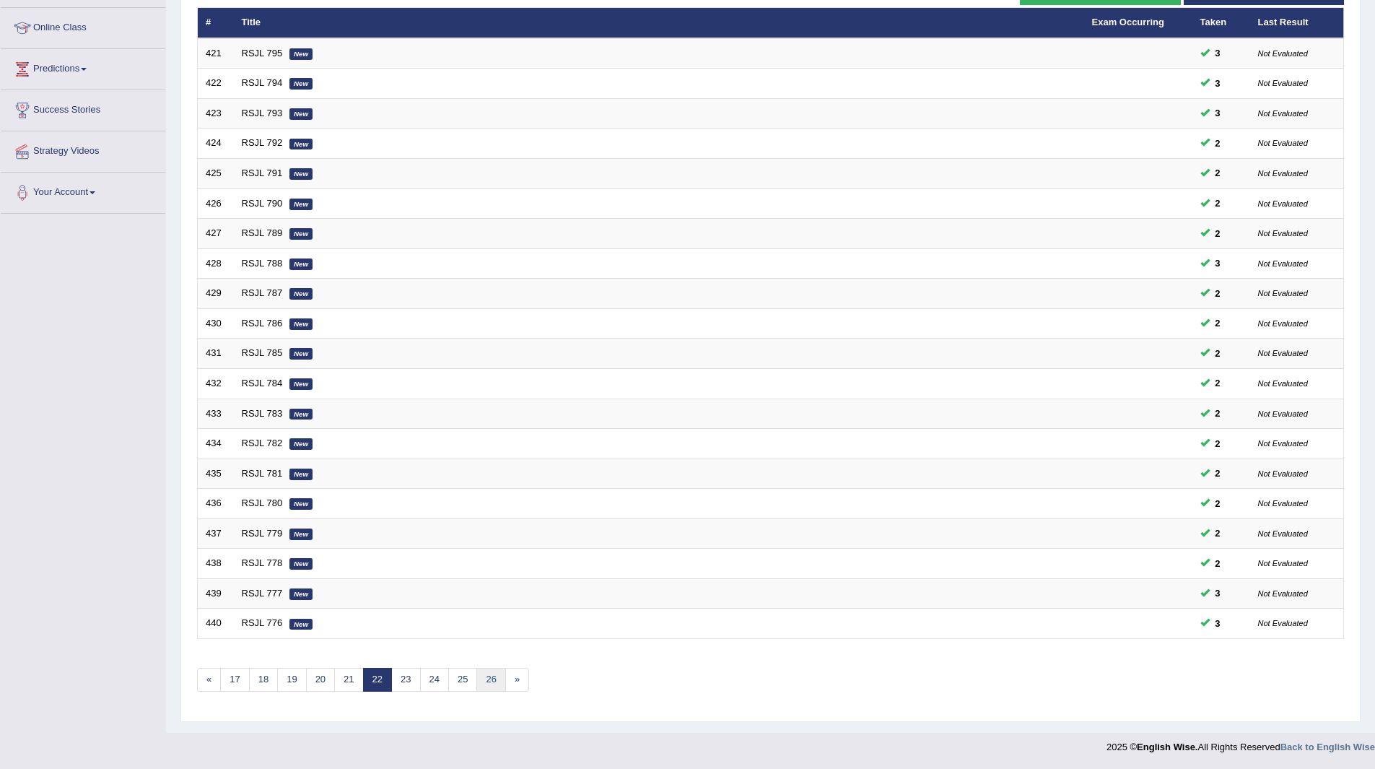
click at [484, 679] on link "26" at bounding box center [491, 680] width 29 height 24
click at [493, 681] on link "30" at bounding box center [491, 680] width 29 height 24
click at [493, 681] on link "34" at bounding box center [491, 680] width 29 height 24
click at [493, 681] on link "38" at bounding box center [491, 680] width 29 height 24
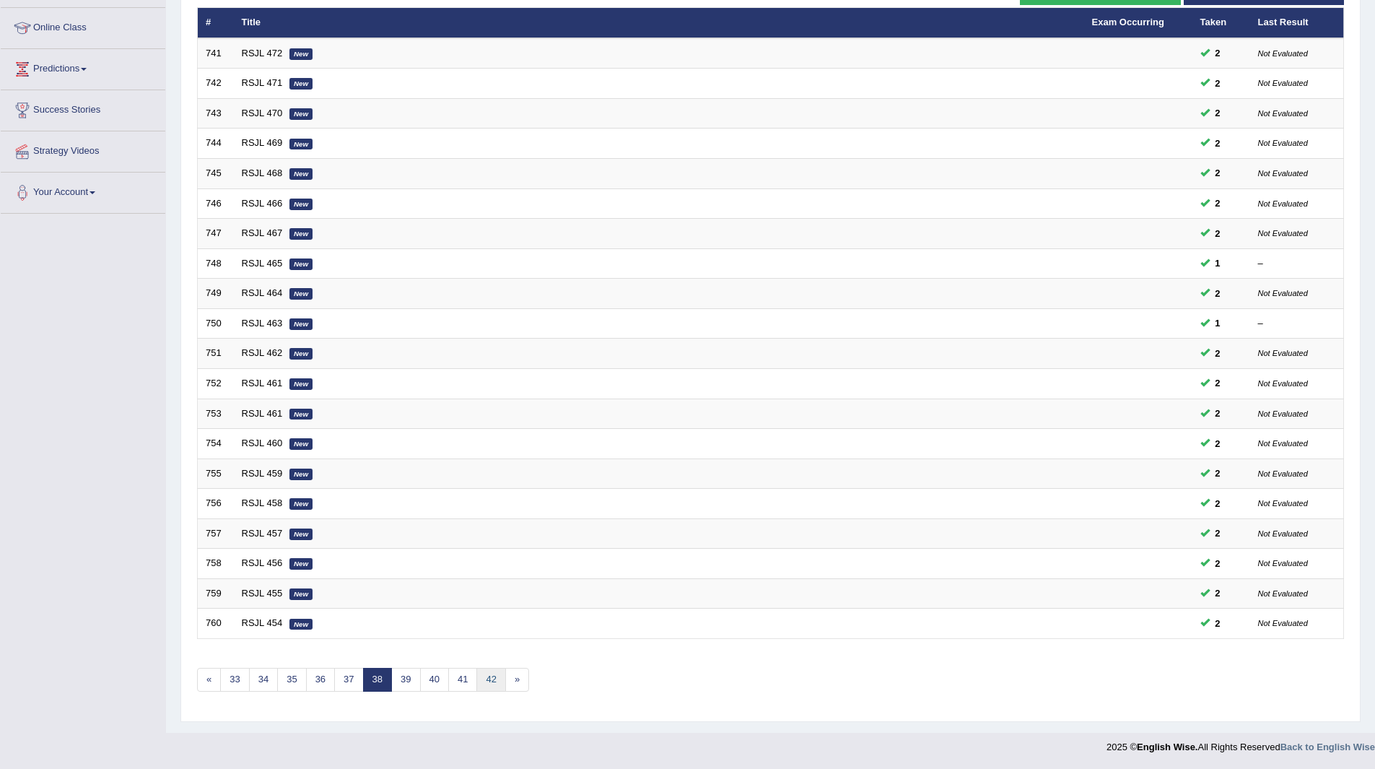
click at [493, 681] on link "42" at bounding box center [491, 680] width 29 height 24
click at [493, 681] on link "46" at bounding box center [491, 680] width 29 height 24
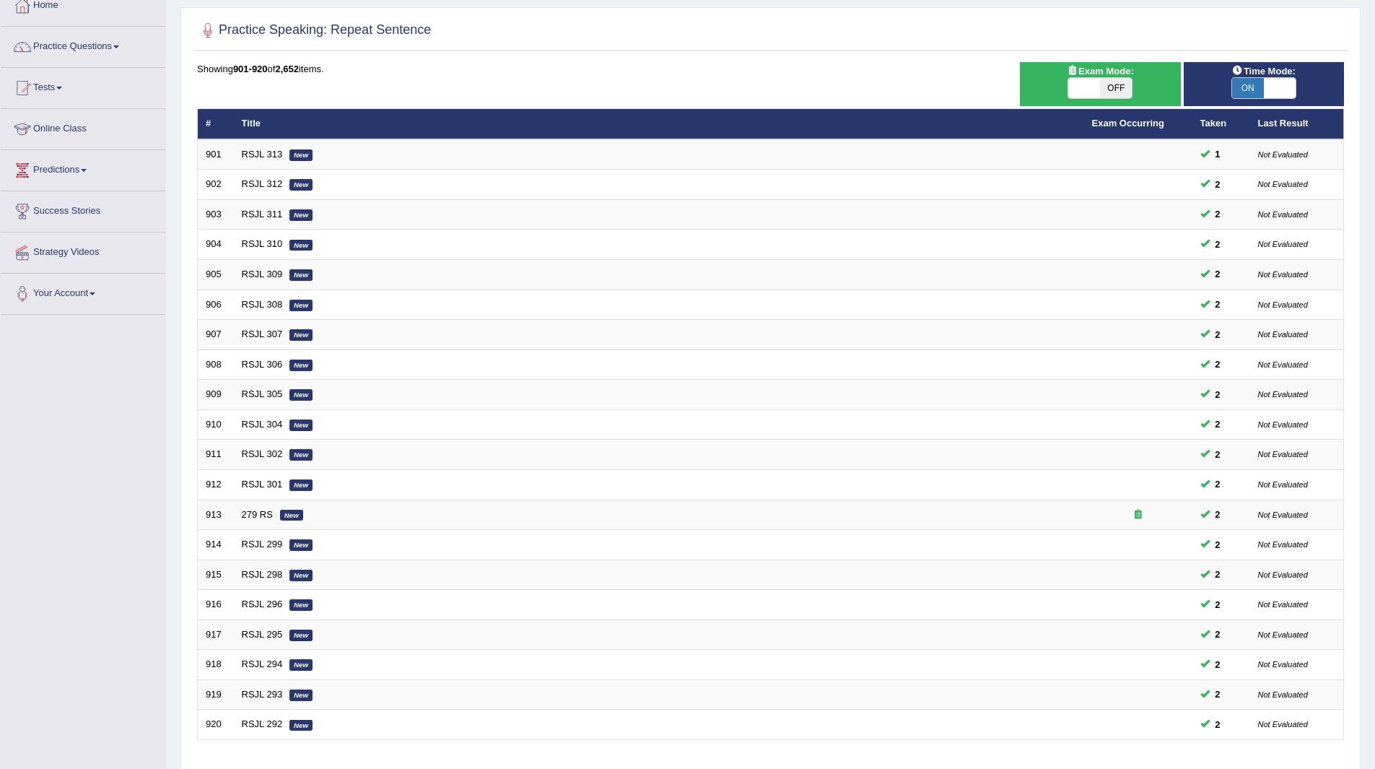
scroll to position [187, 0]
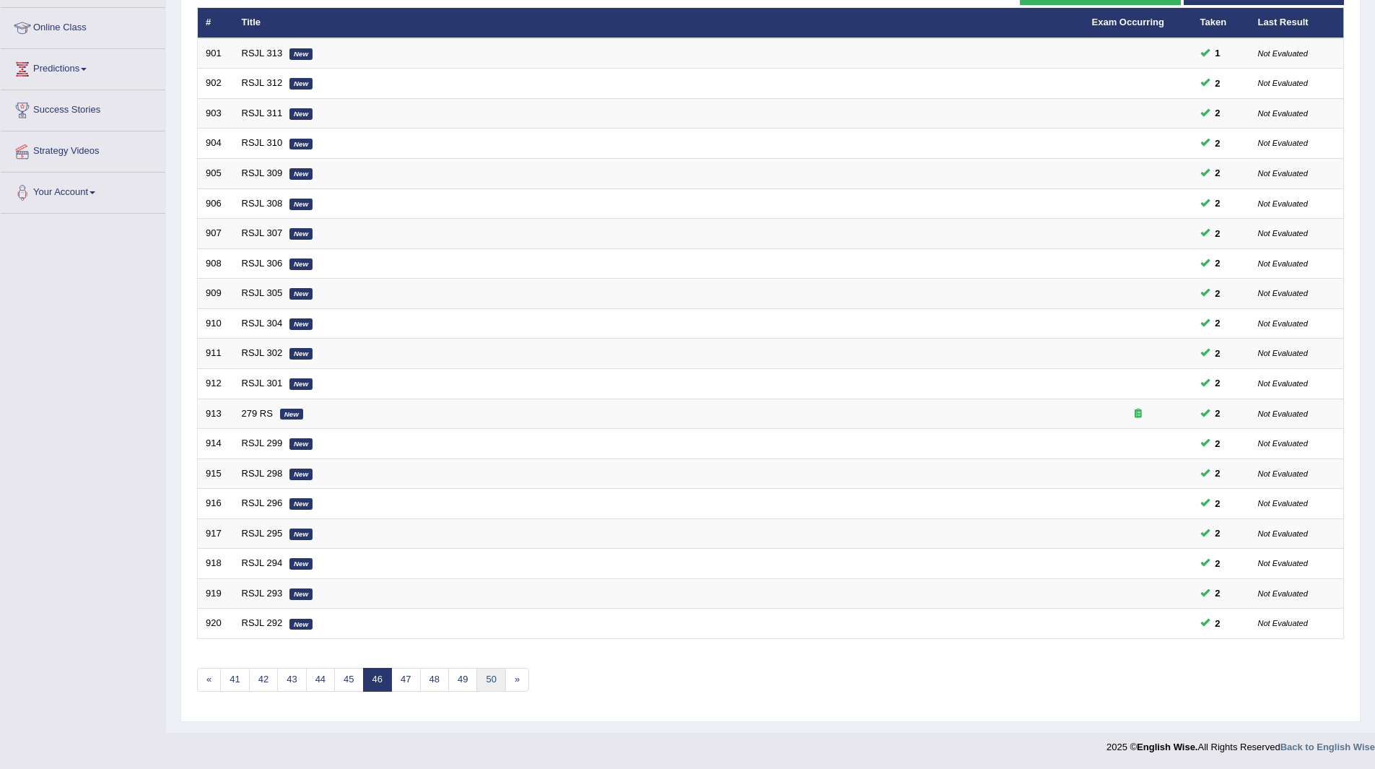
drag, startPoint x: 0, startPoint y: 0, endPoint x: 493, endPoint y: 681, distance: 840.7
click at [493, 681] on link "50" at bounding box center [491, 680] width 29 height 24
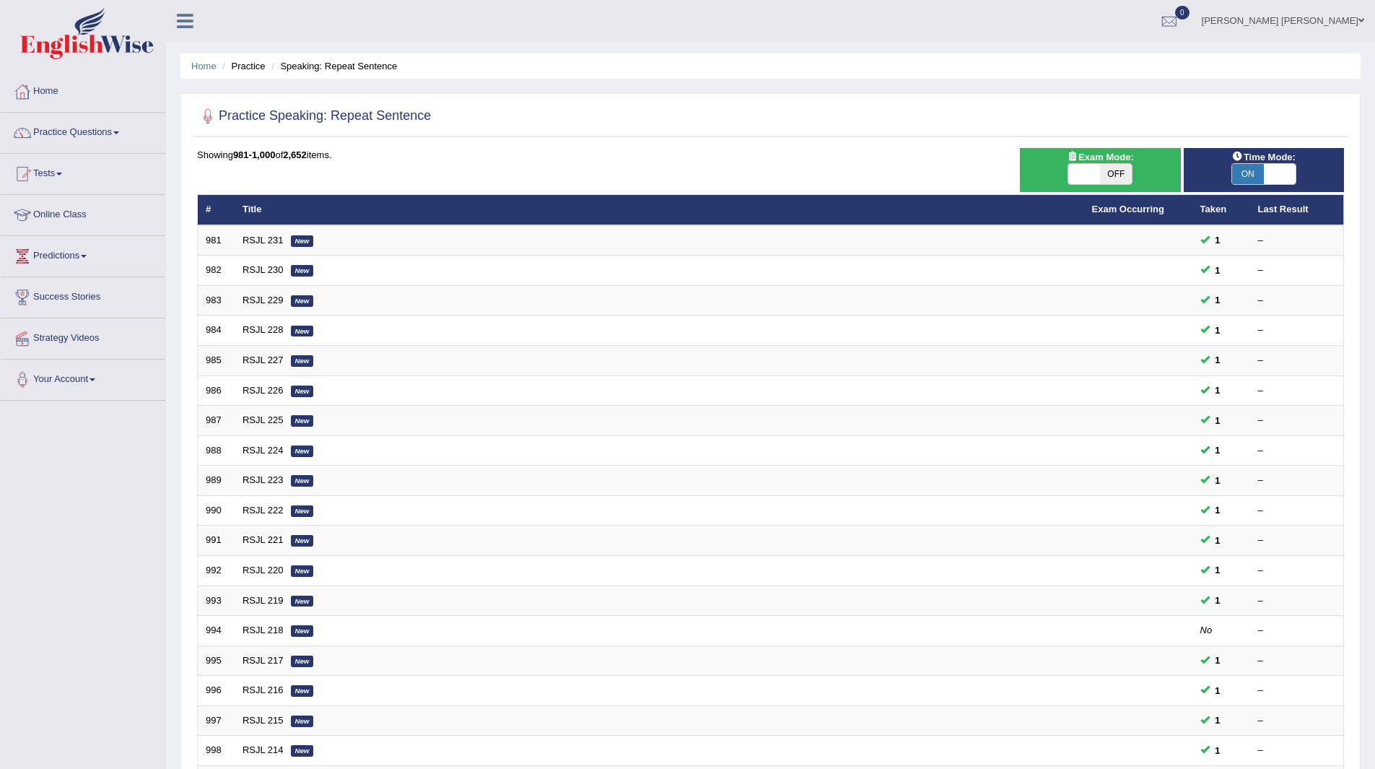
scroll to position [187, 0]
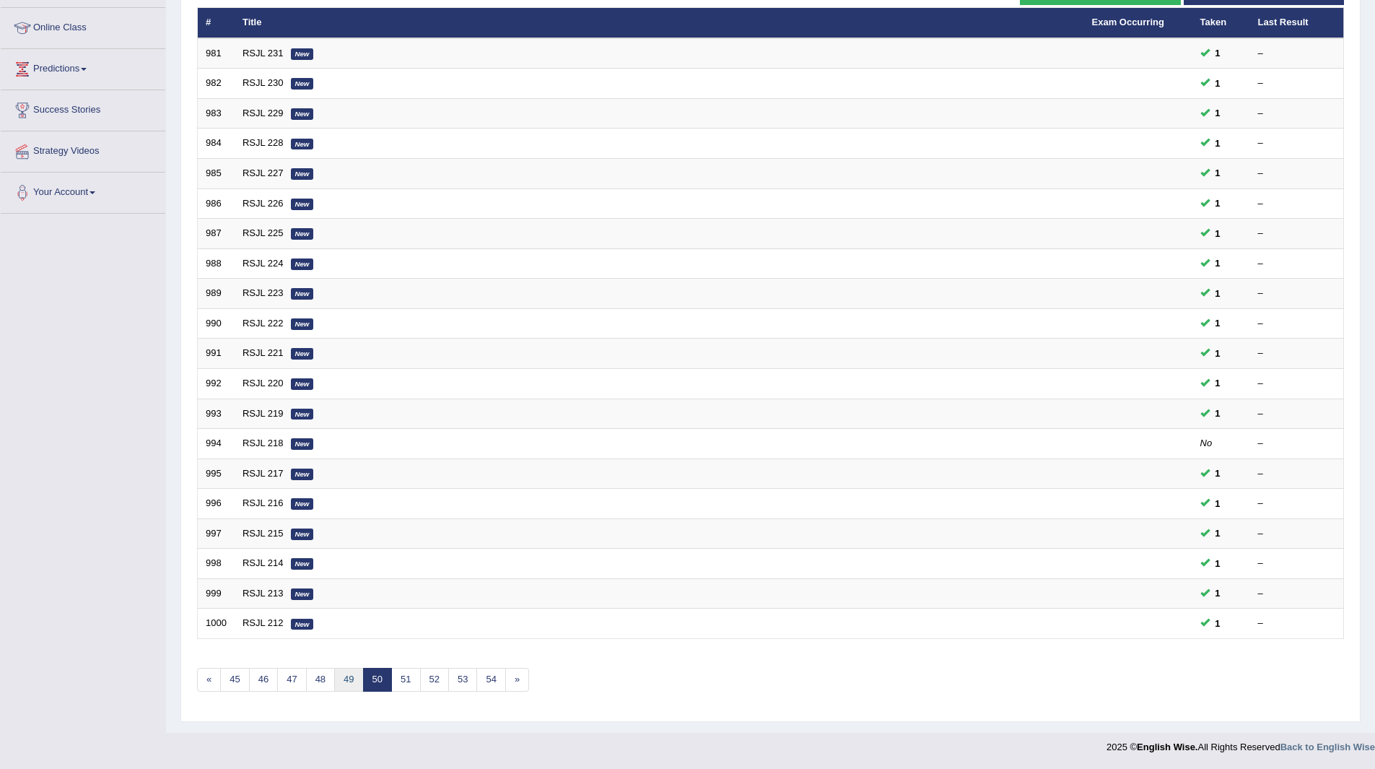
click at [354, 679] on link "49" at bounding box center [348, 680] width 29 height 24
click at [354, 679] on link "48" at bounding box center [348, 680] width 29 height 24
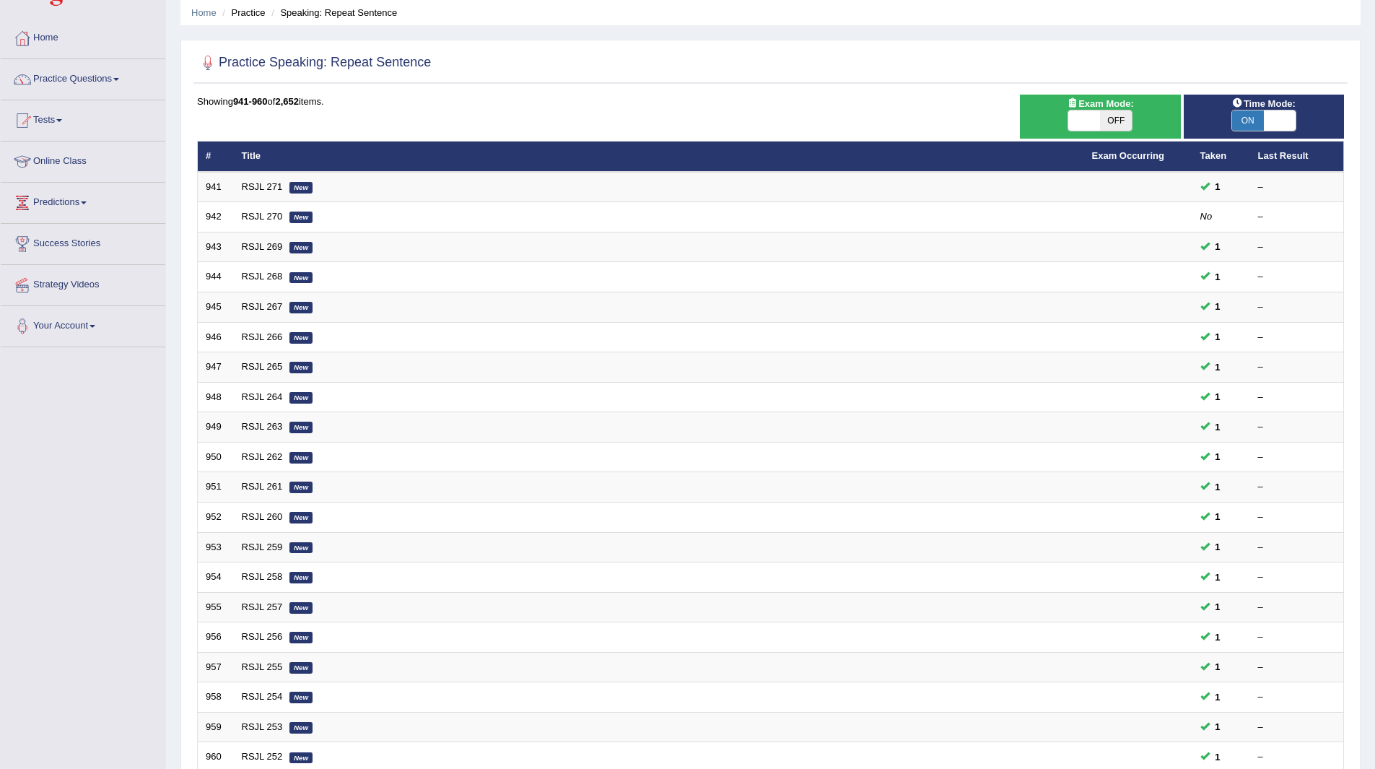
scroll to position [187, 0]
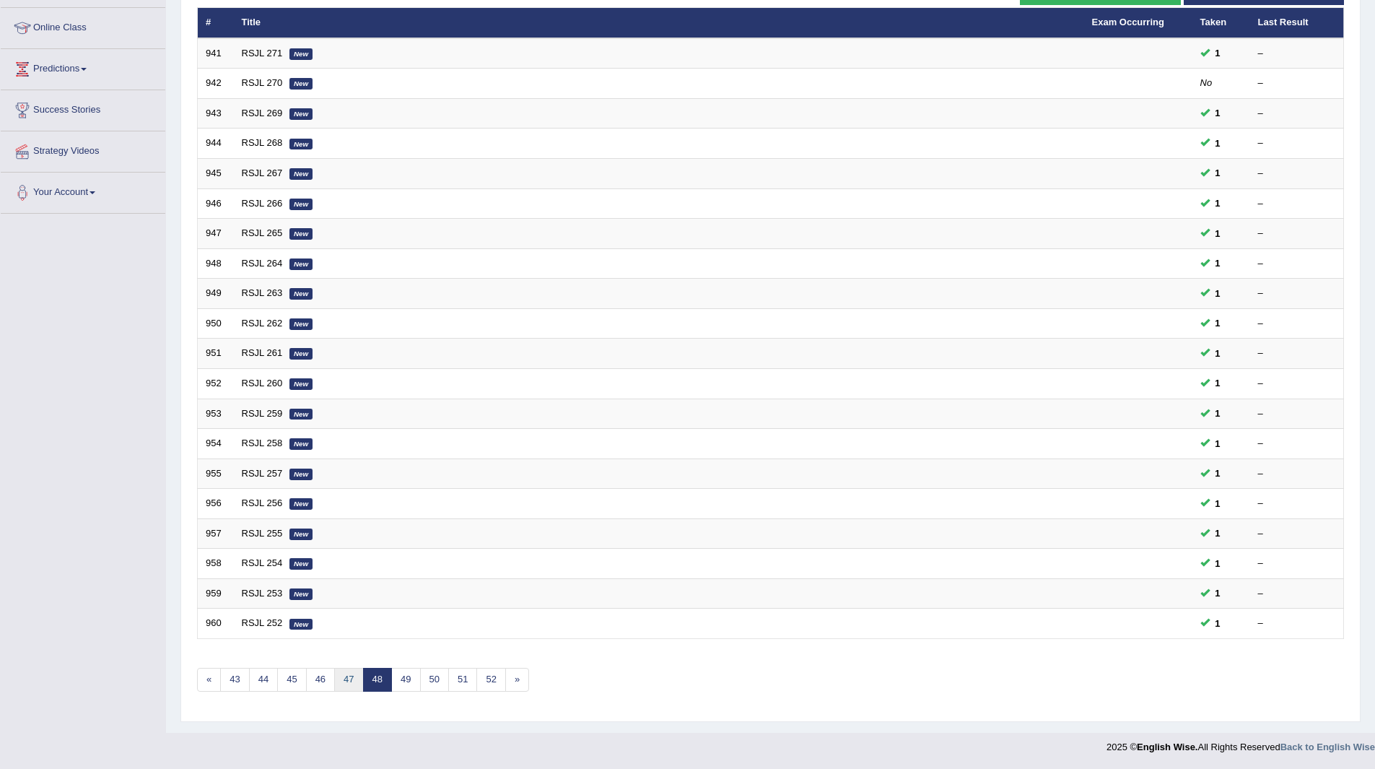
click at [354, 679] on link "47" at bounding box center [348, 680] width 29 height 24
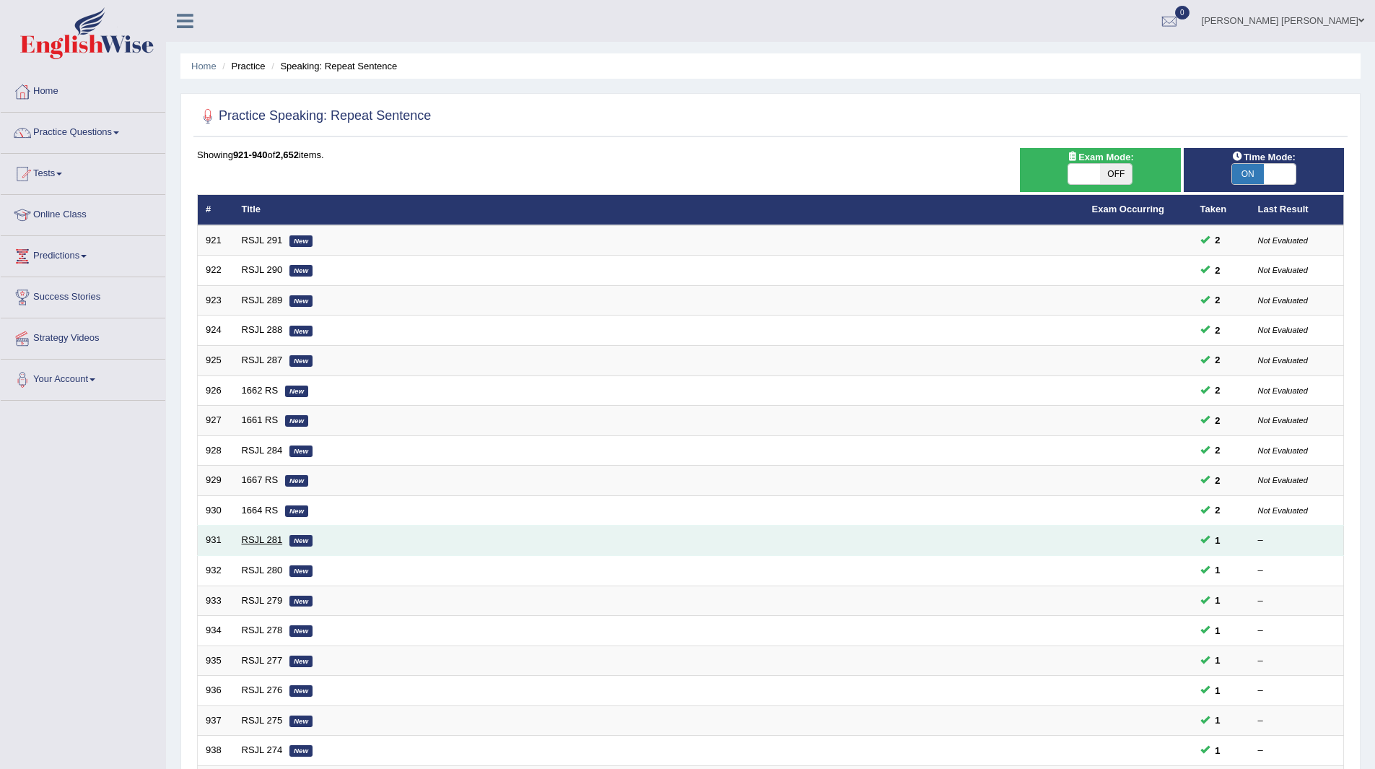
click at [246, 542] on link "RSJL 281" at bounding box center [262, 539] width 41 height 11
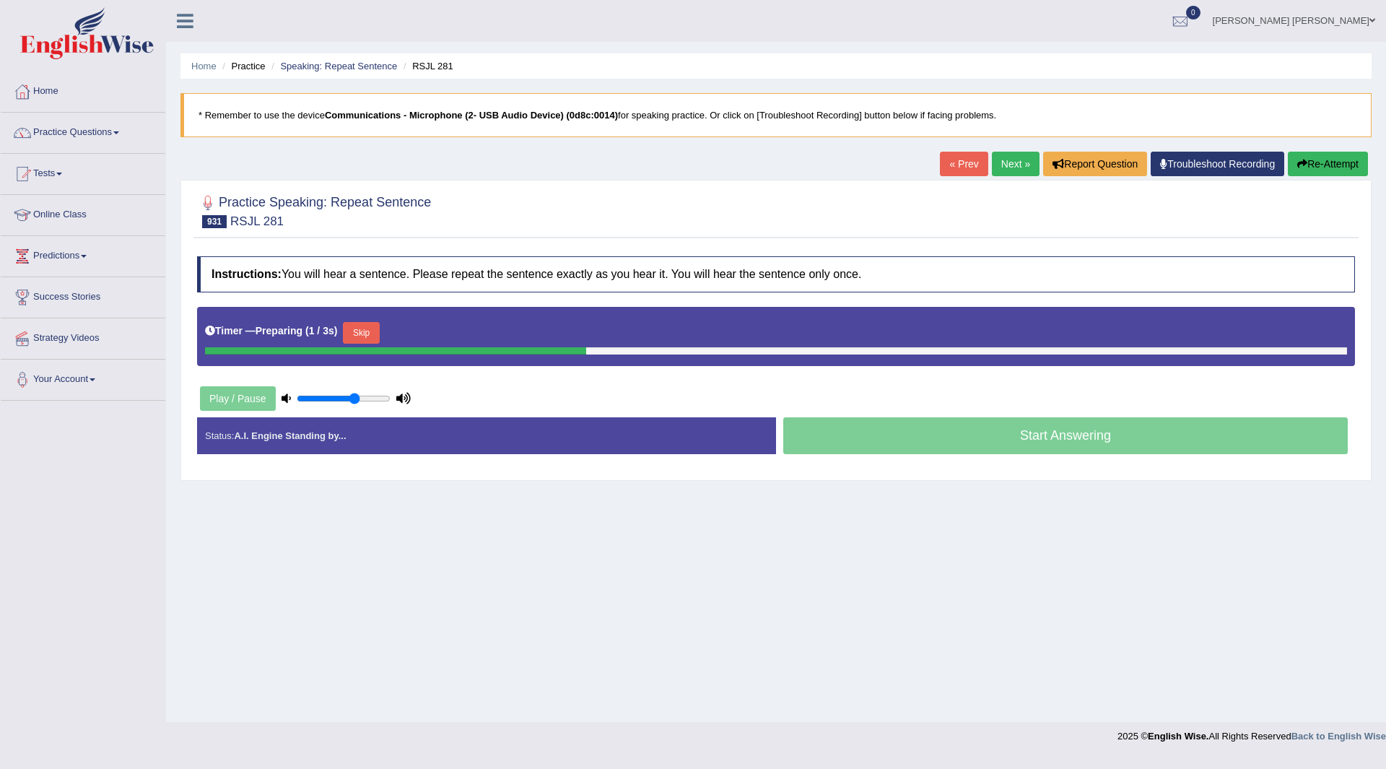
click at [369, 334] on button "Skip" at bounding box center [361, 333] width 36 height 22
click at [438, 333] on button "Skip" at bounding box center [425, 333] width 36 height 22
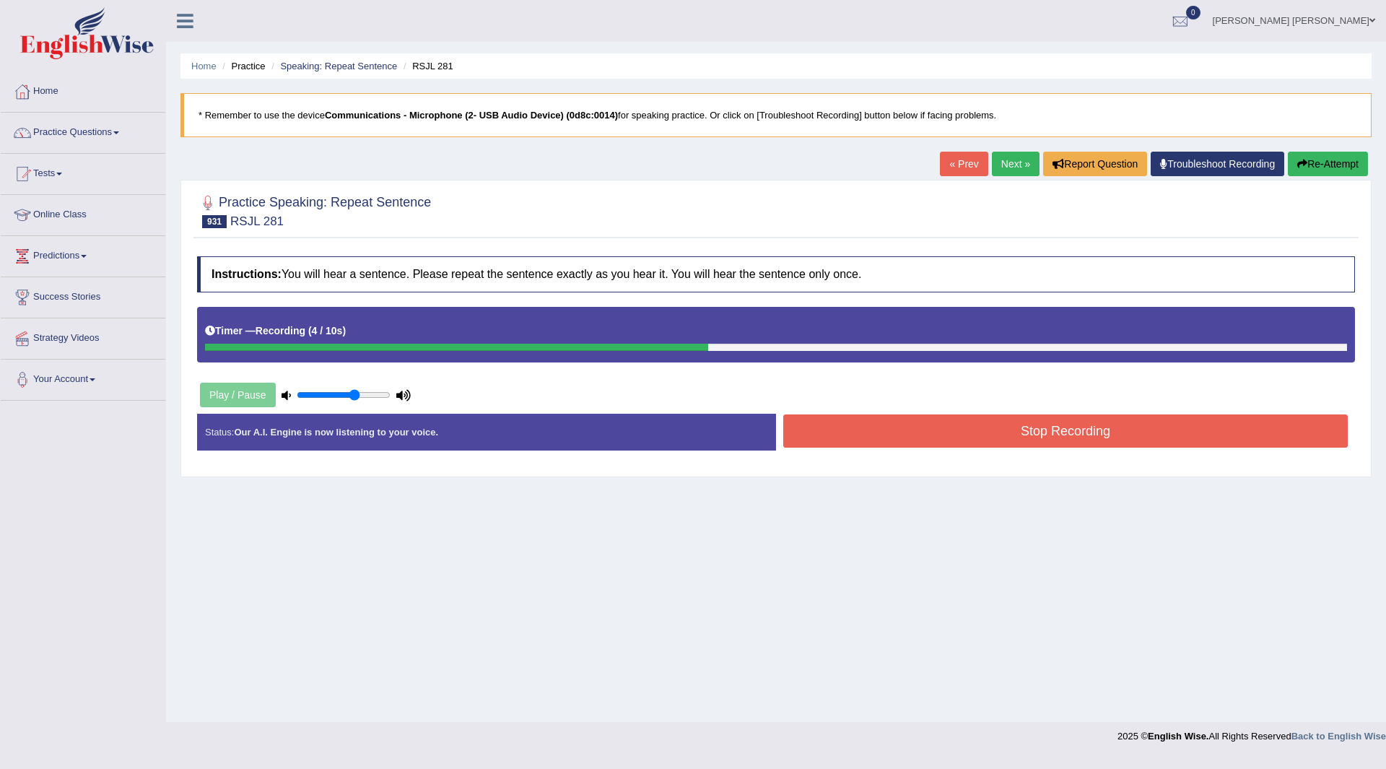
click at [858, 439] on button "Stop Recording" at bounding box center [1065, 430] width 565 height 33
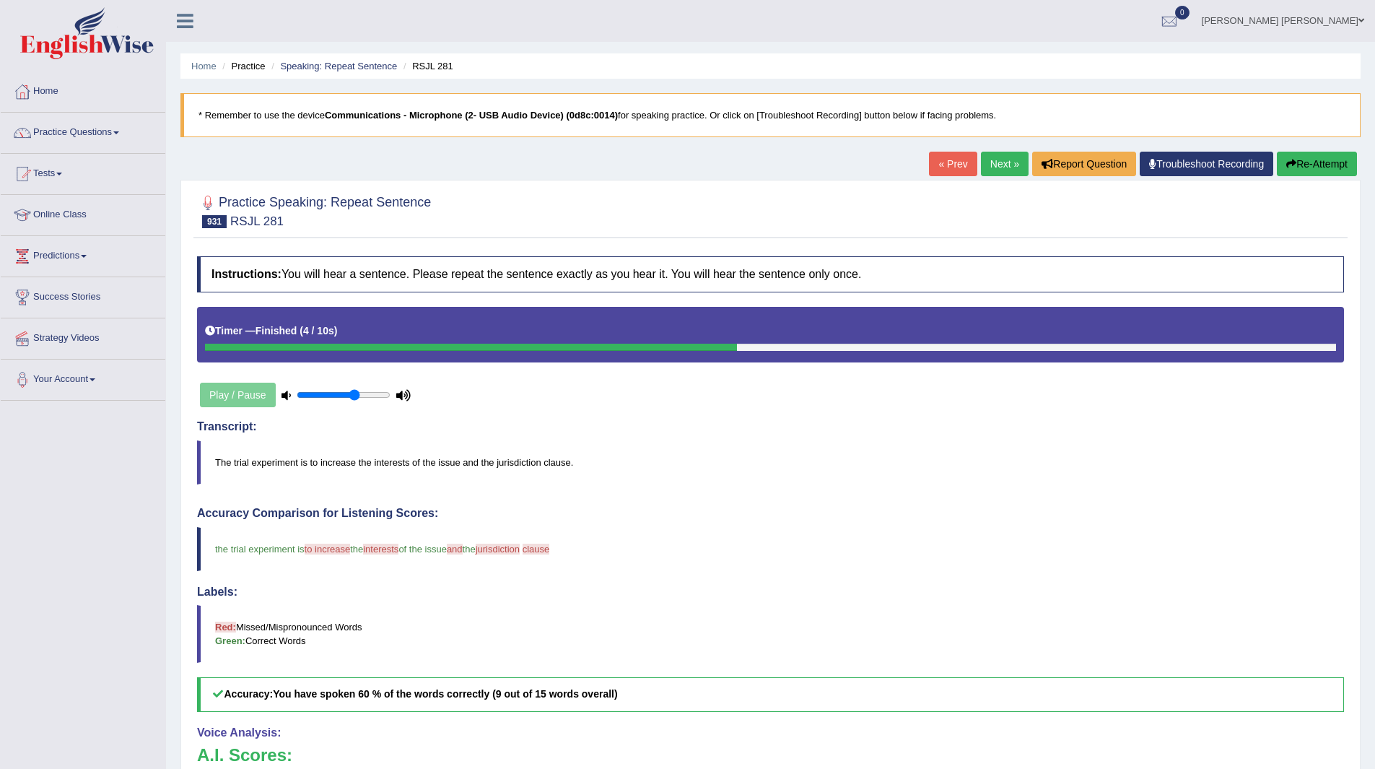
click at [994, 165] on link "Next »" at bounding box center [1005, 164] width 48 height 25
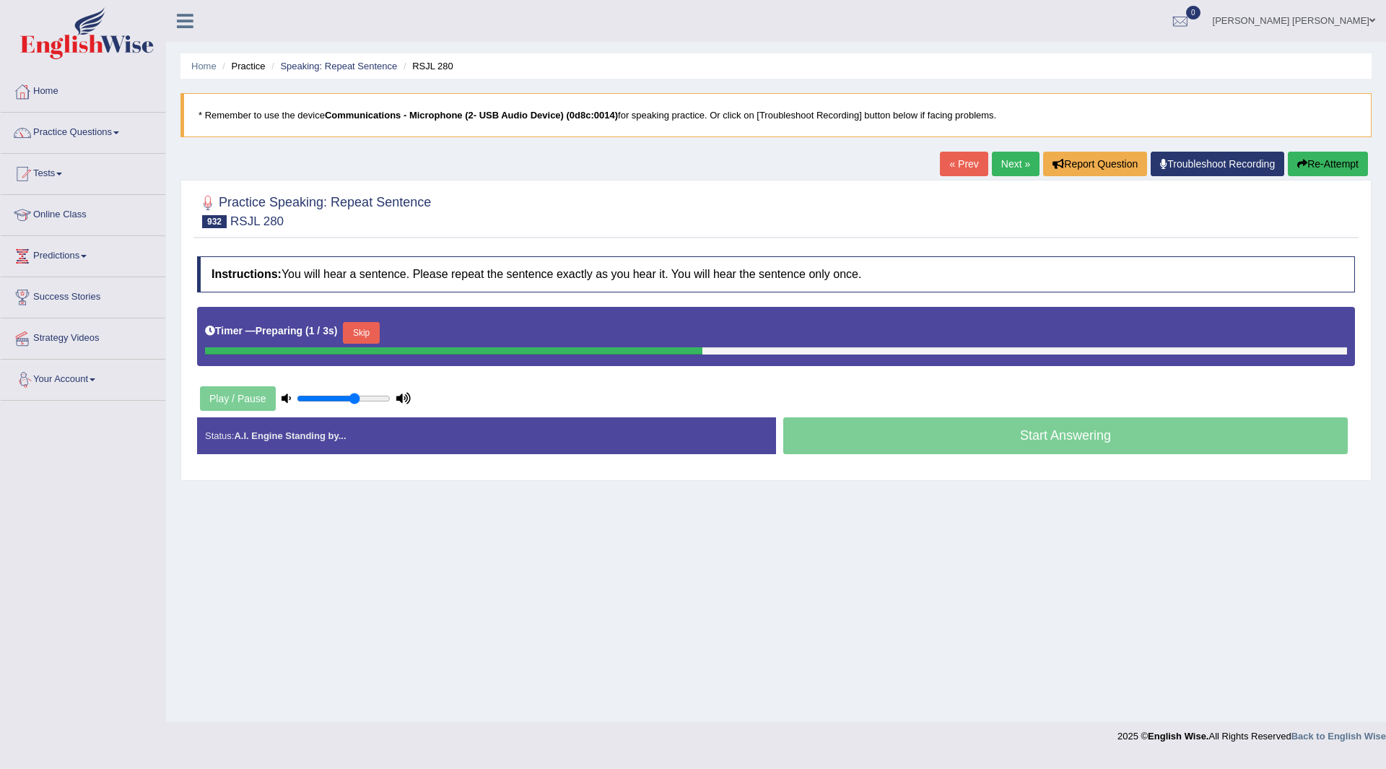
click at [355, 327] on button "Skip" at bounding box center [361, 333] width 36 height 22
click at [428, 327] on button "Skip" at bounding box center [425, 333] width 36 height 22
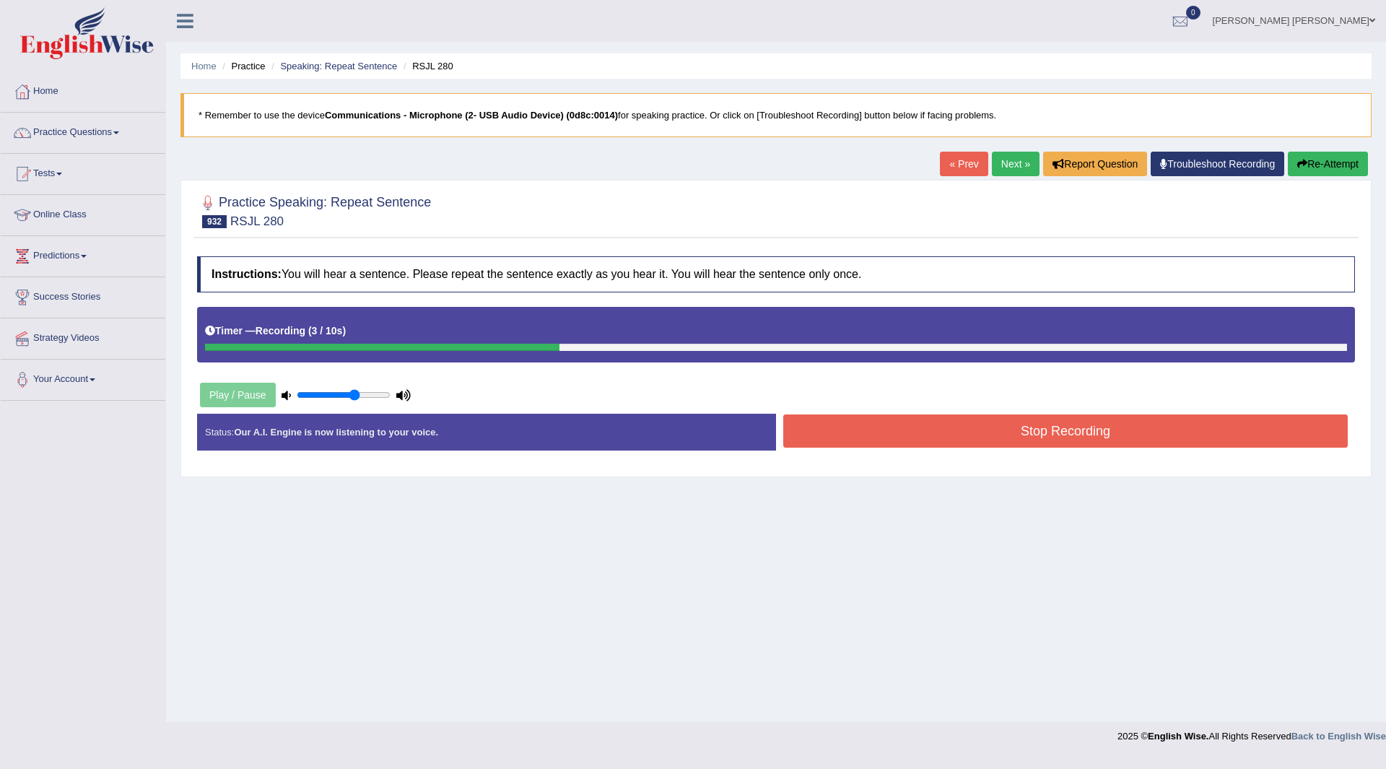
click at [795, 433] on button "Stop Recording" at bounding box center [1065, 430] width 565 height 33
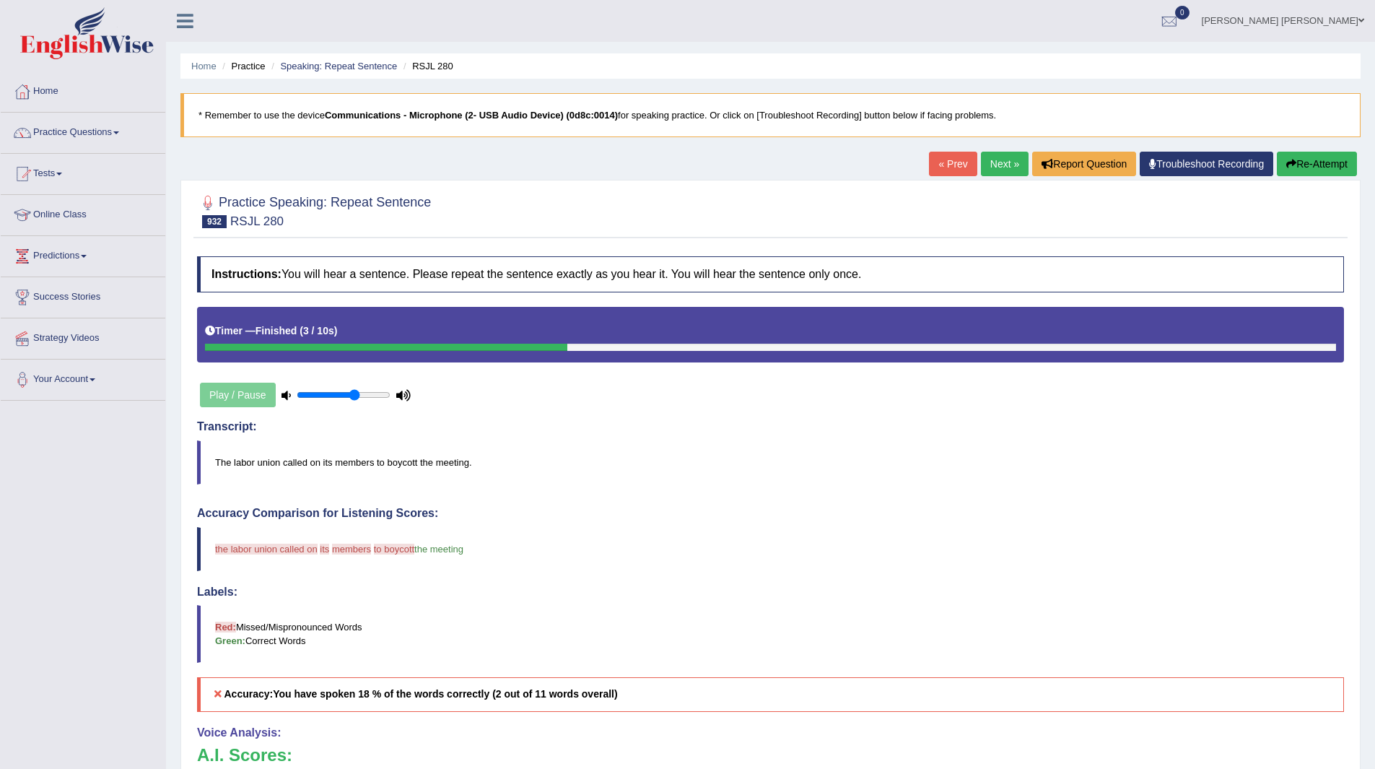
click at [999, 162] on link "Next »" at bounding box center [1005, 164] width 48 height 25
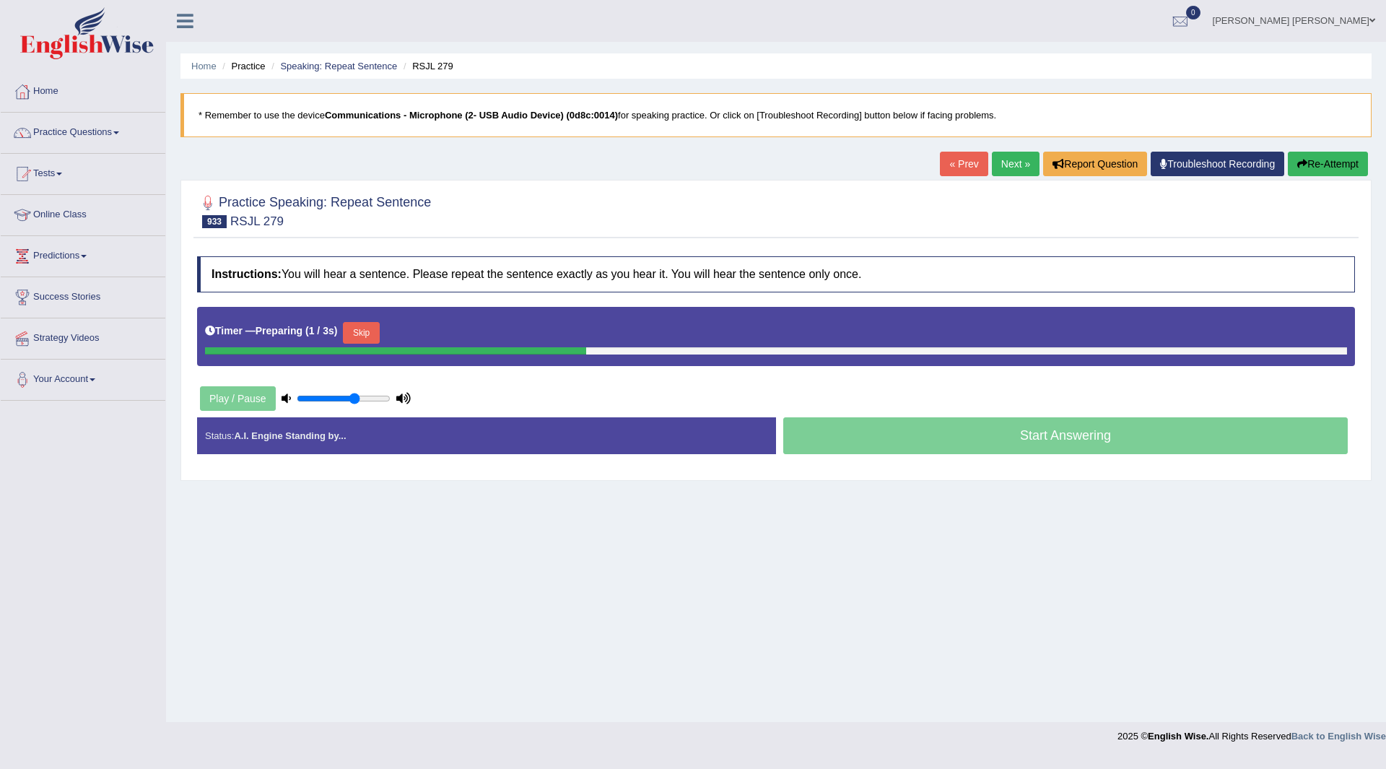
click at [358, 334] on button "Skip" at bounding box center [361, 333] width 36 height 22
click at [432, 328] on button "Skip" at bounding box center [425, 333] width 36 height 22
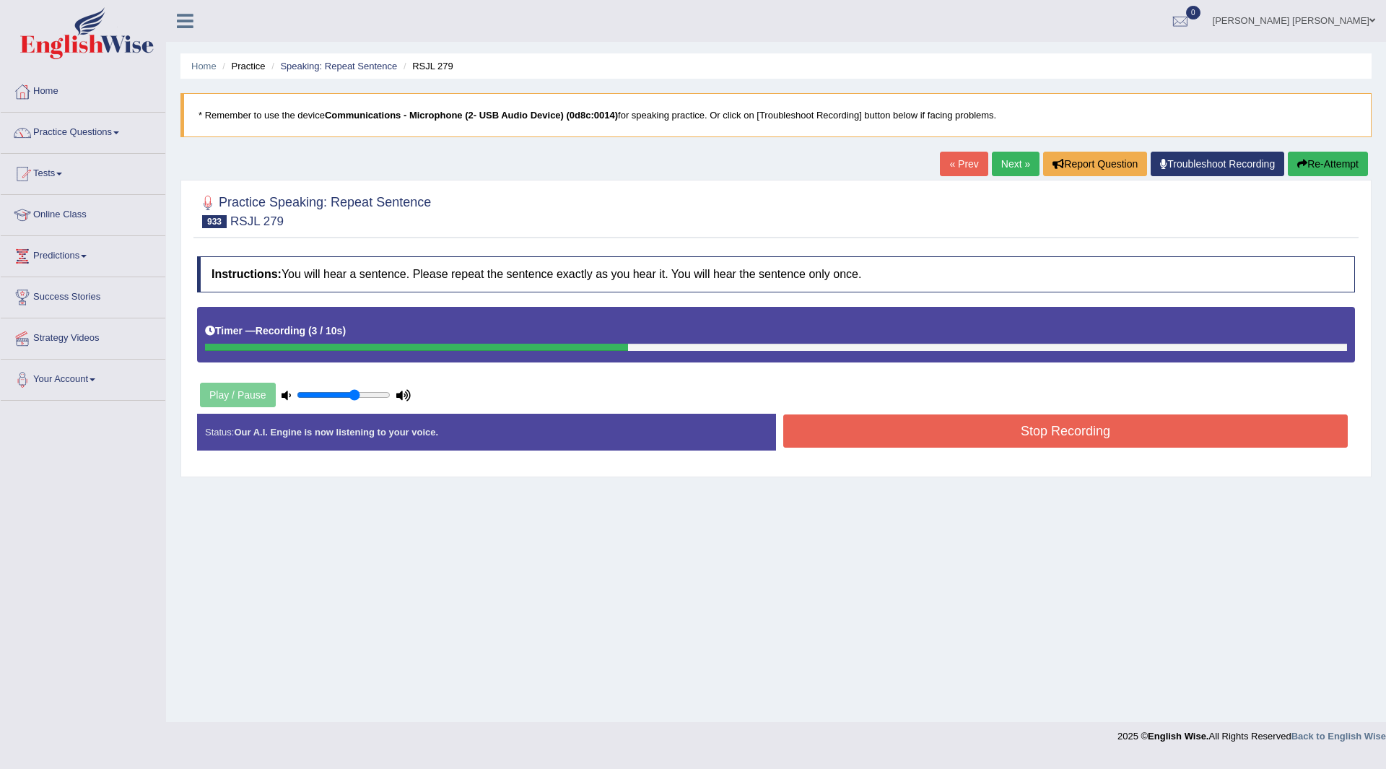
click at [874, 432] on button "Stop Recording" at bounding box center [1065, 430] width 565 height 33
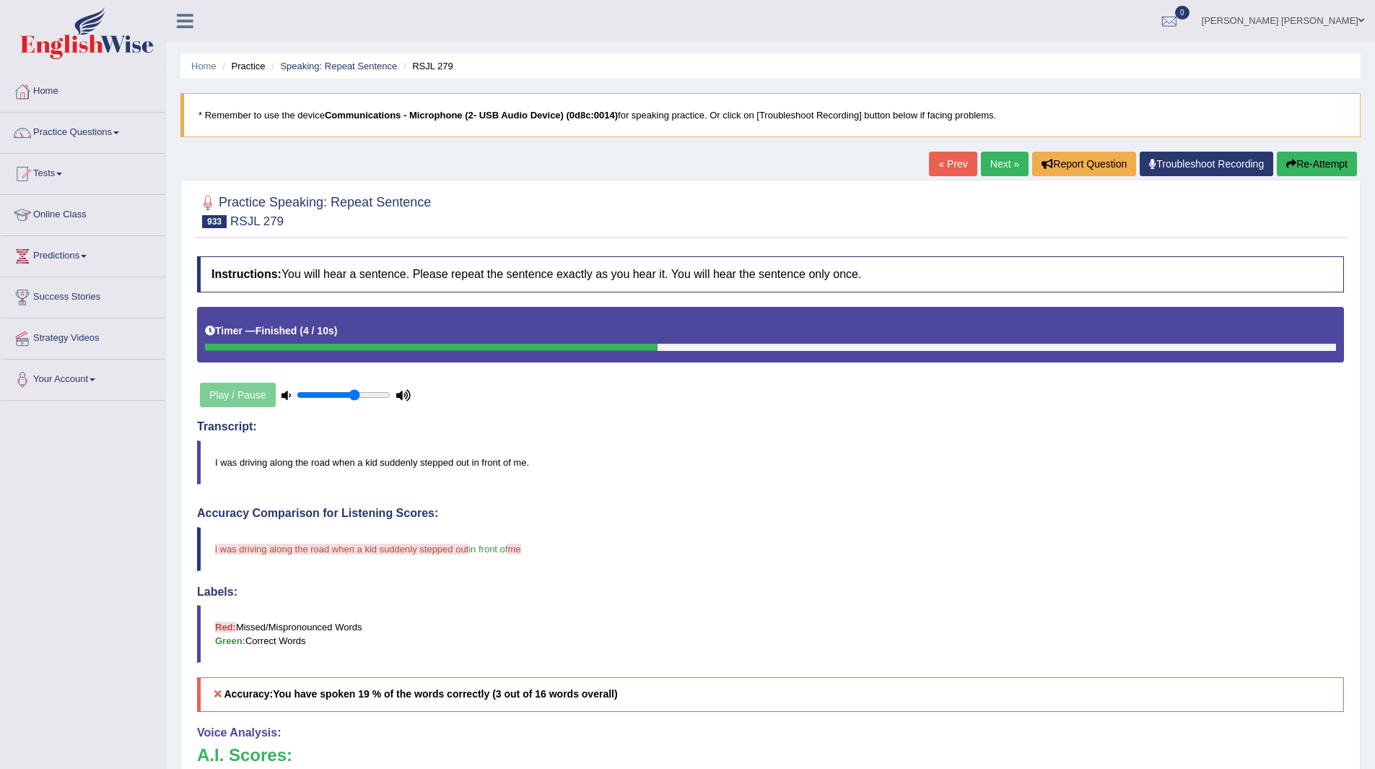
click at [987, 168] on link "Next »" at bounding box center [1005, 164] width 48 height 25
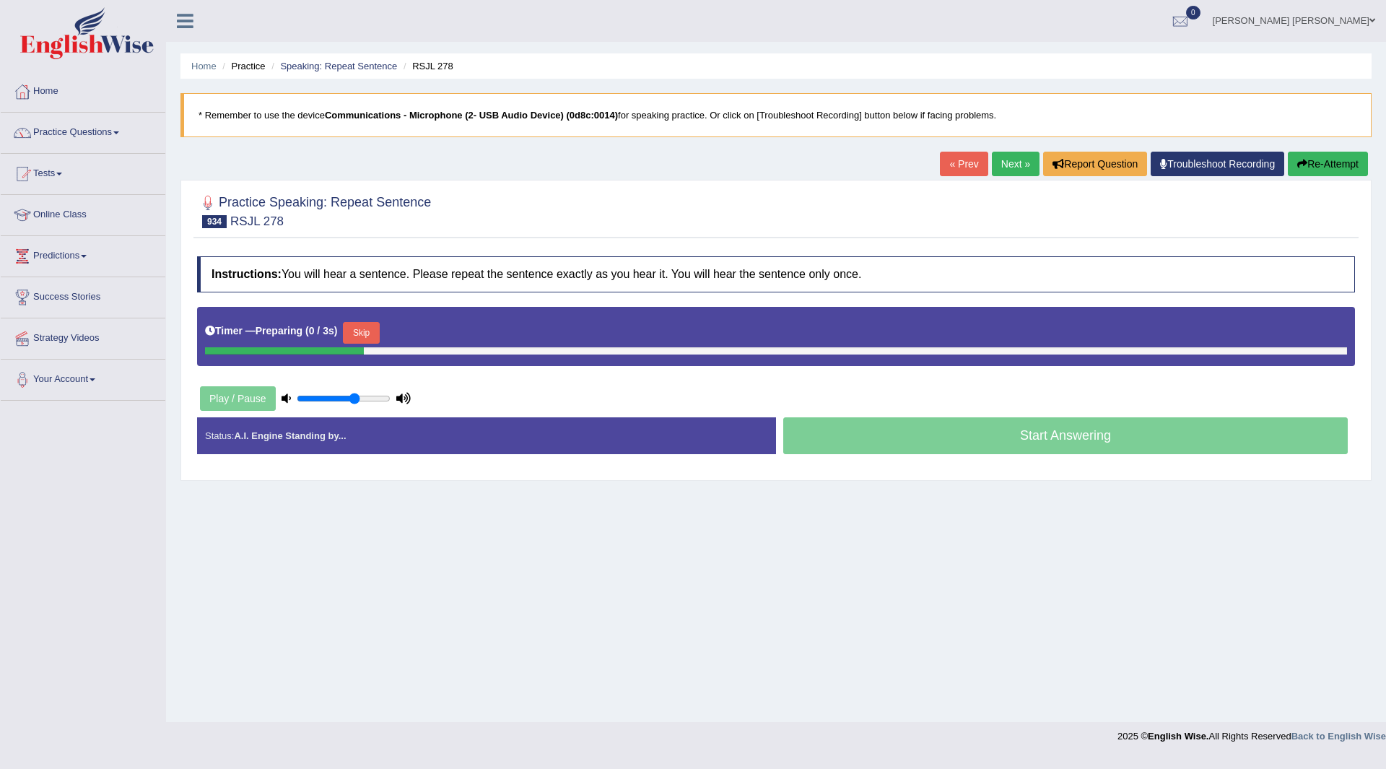
click at [360, 330] on button "Skip" at bounding box center [361, 333] width 36 height 22
click at [433, 329] on button "Skip" at bounding box center [425, 333] width 36 height 22
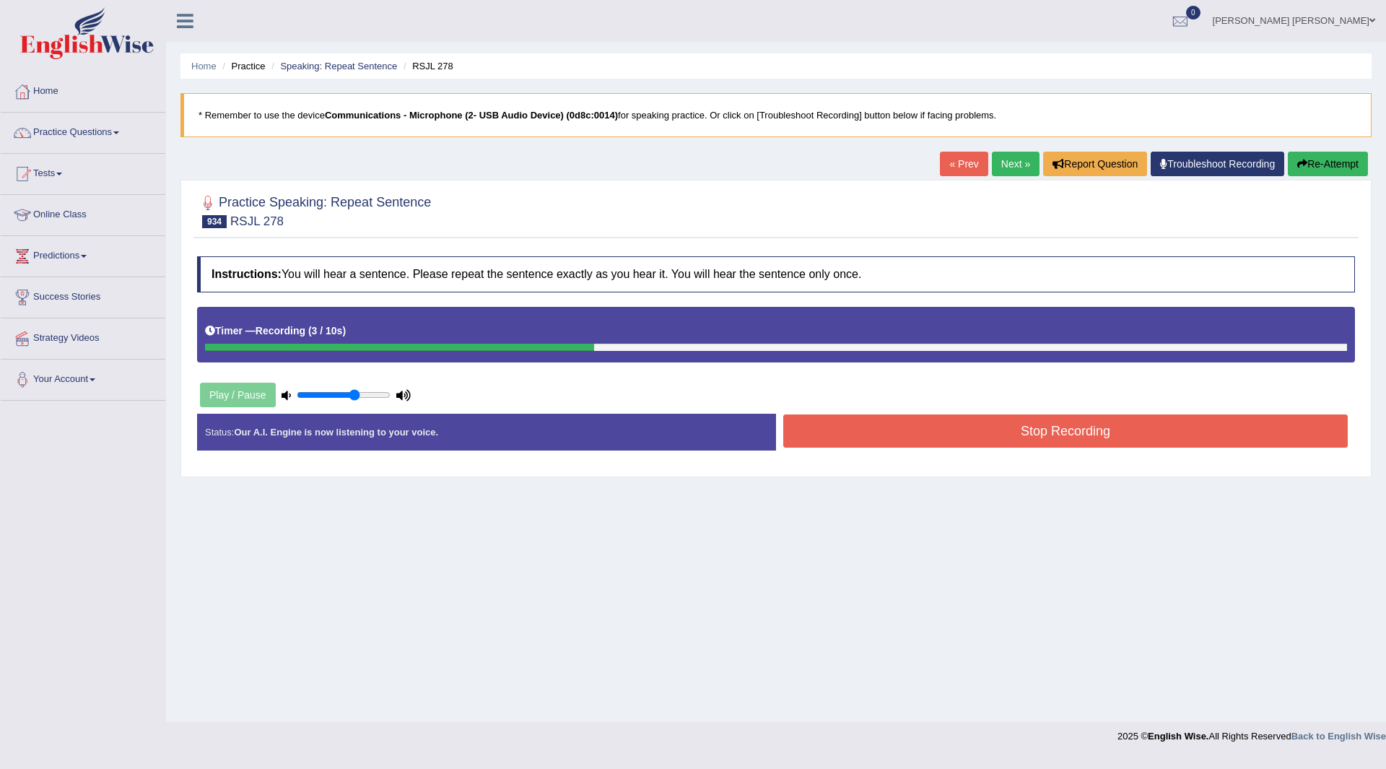
click at [833, 429] on button "Stop Recording" at bounding box center [1065, 430] width 565 height 33
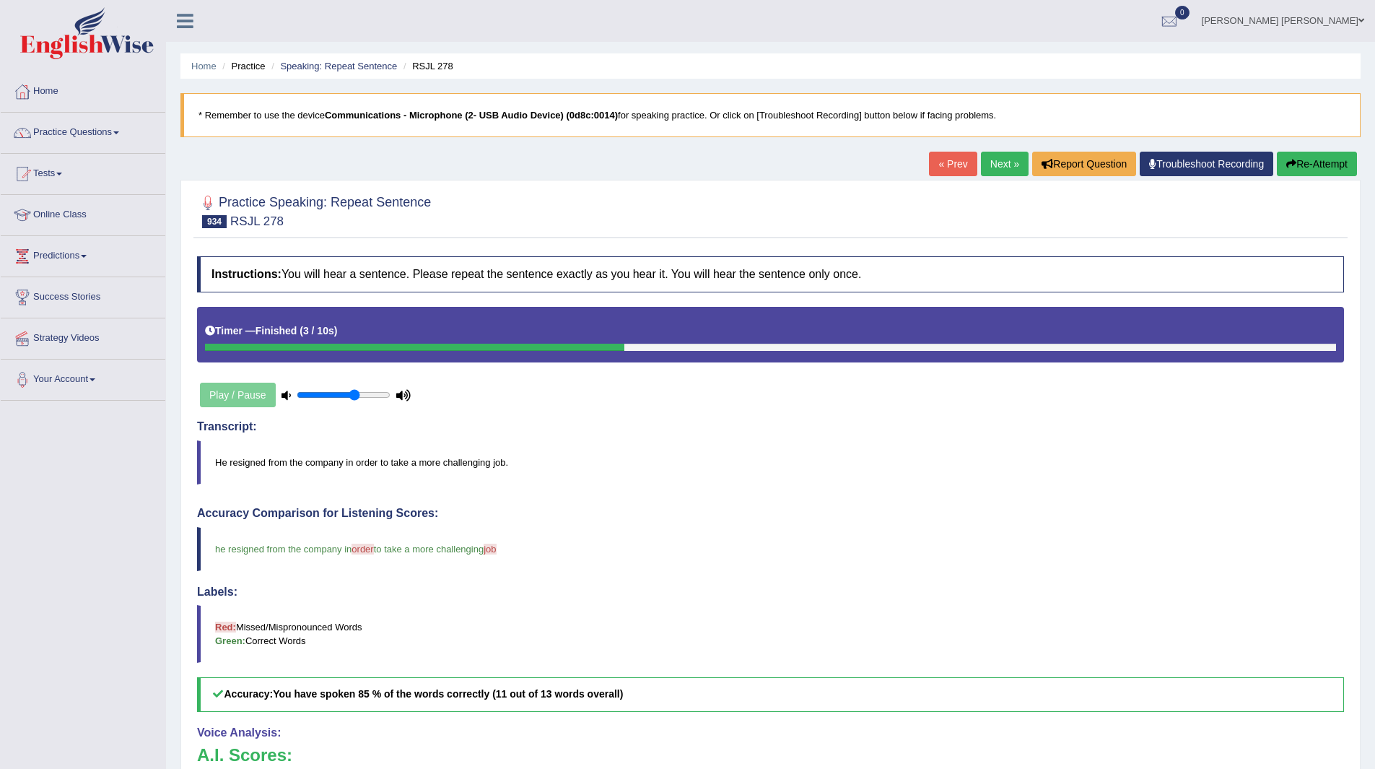
click at [992, 165] on link "Next »" at bounding box center [1005, 164] width 48 height 25
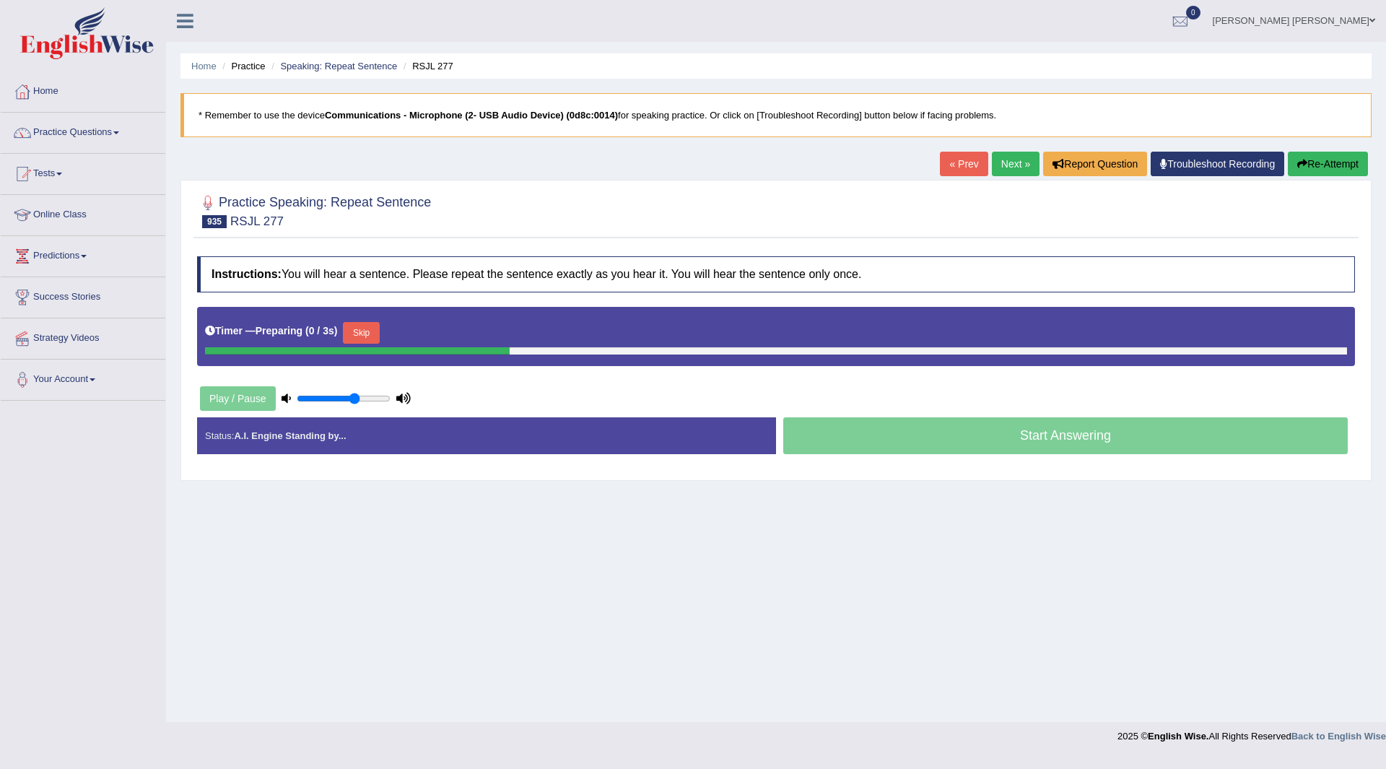
click at [365, 332] on button "Skip" at bounding box center [361, 333] width 36 height 22
click at [422, 330] on button "Skip" at bounding box center [425, 333] width 36 height 22
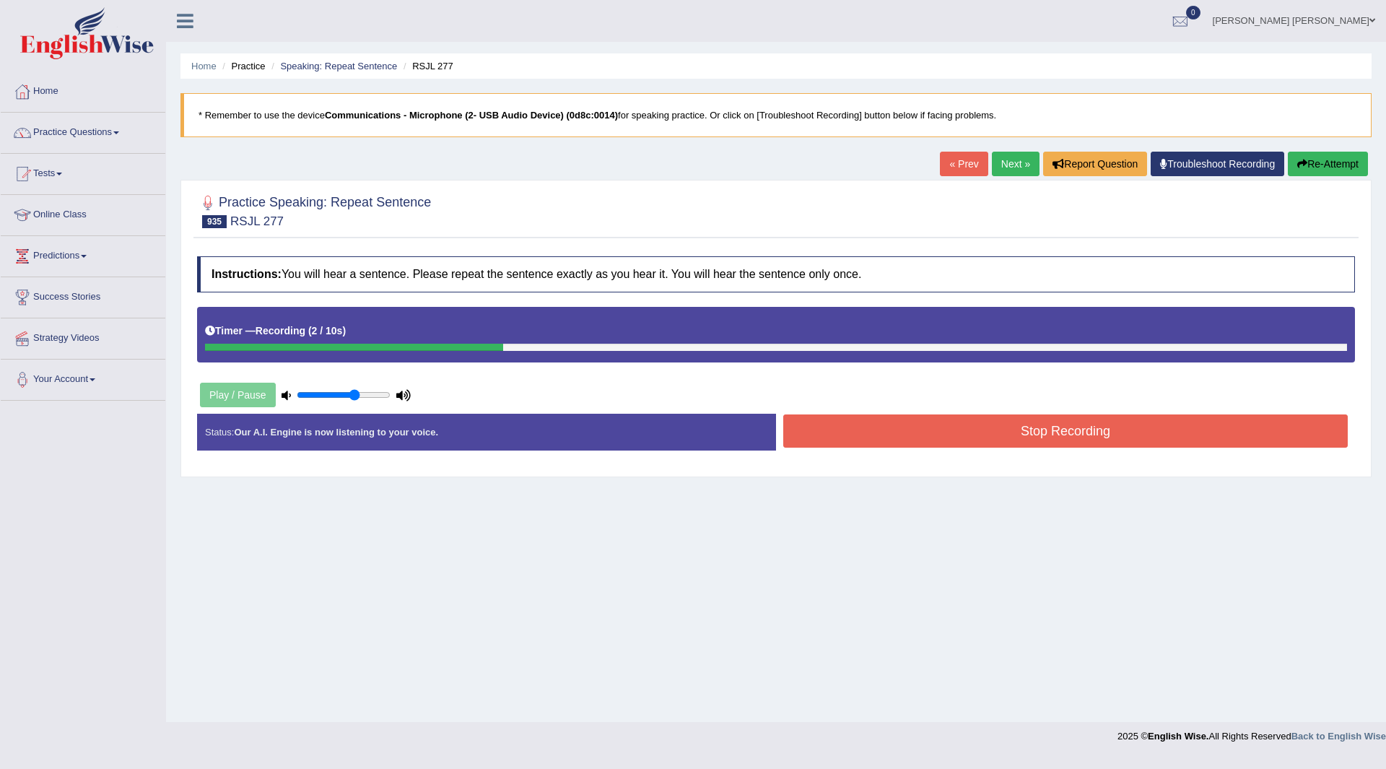
click at [866, 437] on button "Stop Recording" at bounding box center [1065, 430] width 565 height 33
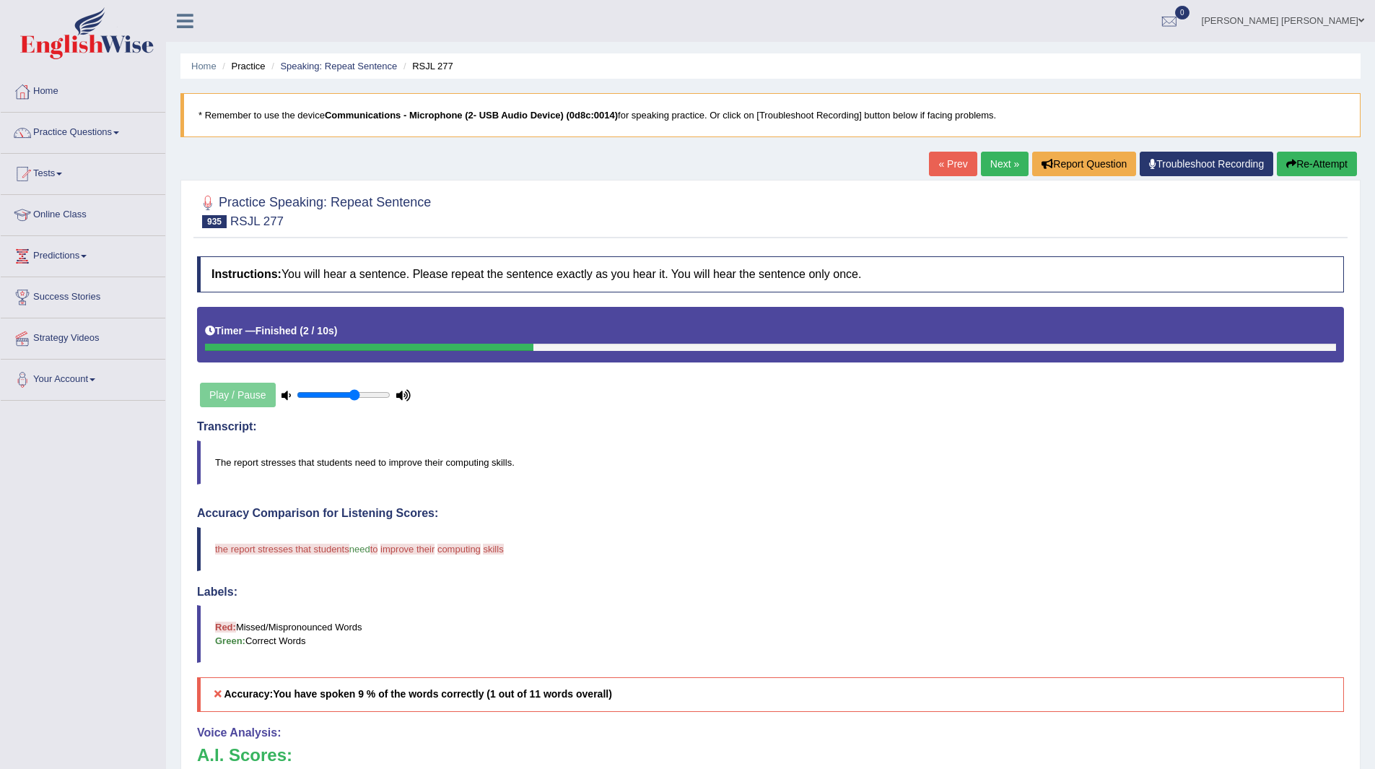
click at [989, 160] on link "Next »" at bounding box center [1005, 164] width 48 height 25
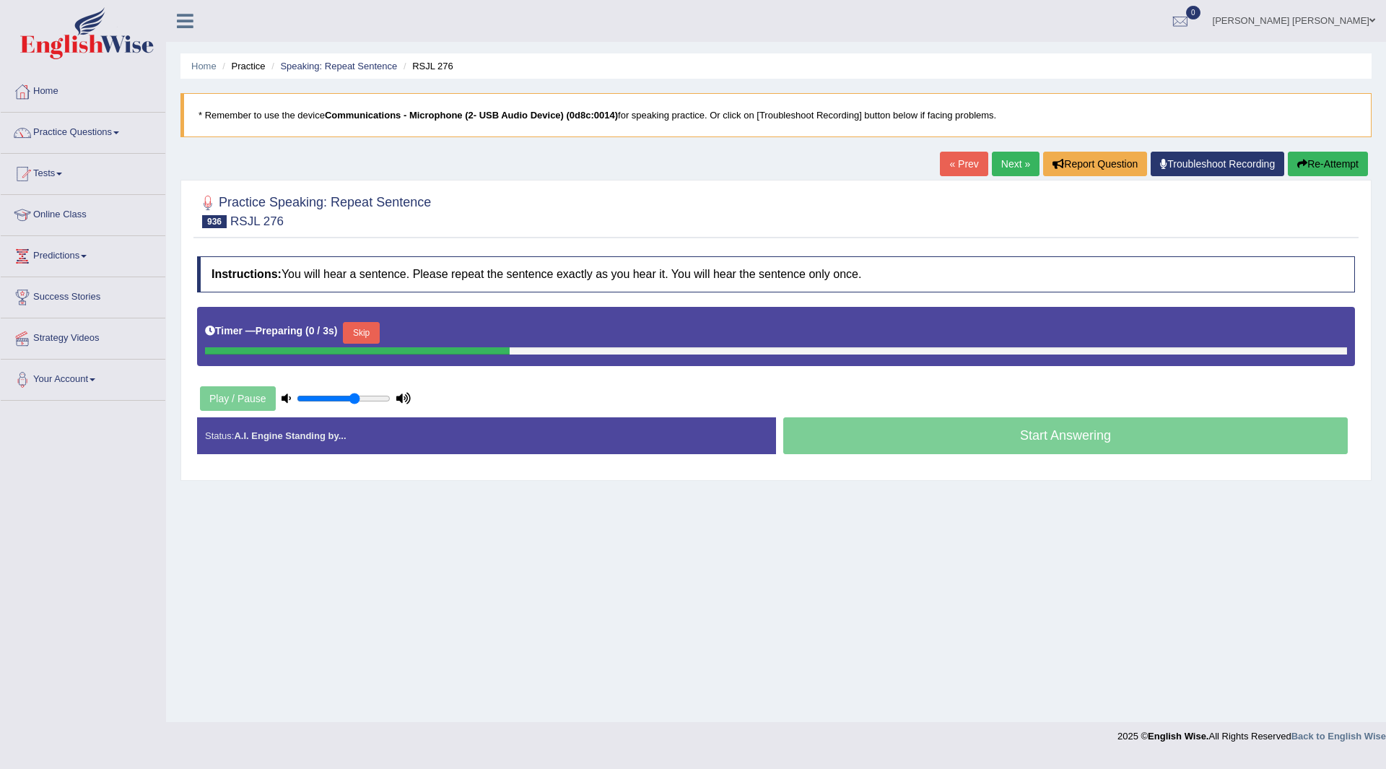
click at [359, 329] on button "Skip" at bounding box center [361, 333] width 36 height 22
click at [433, 332] on button "Skip" at bounding box center [425, 333] width 36 height 22
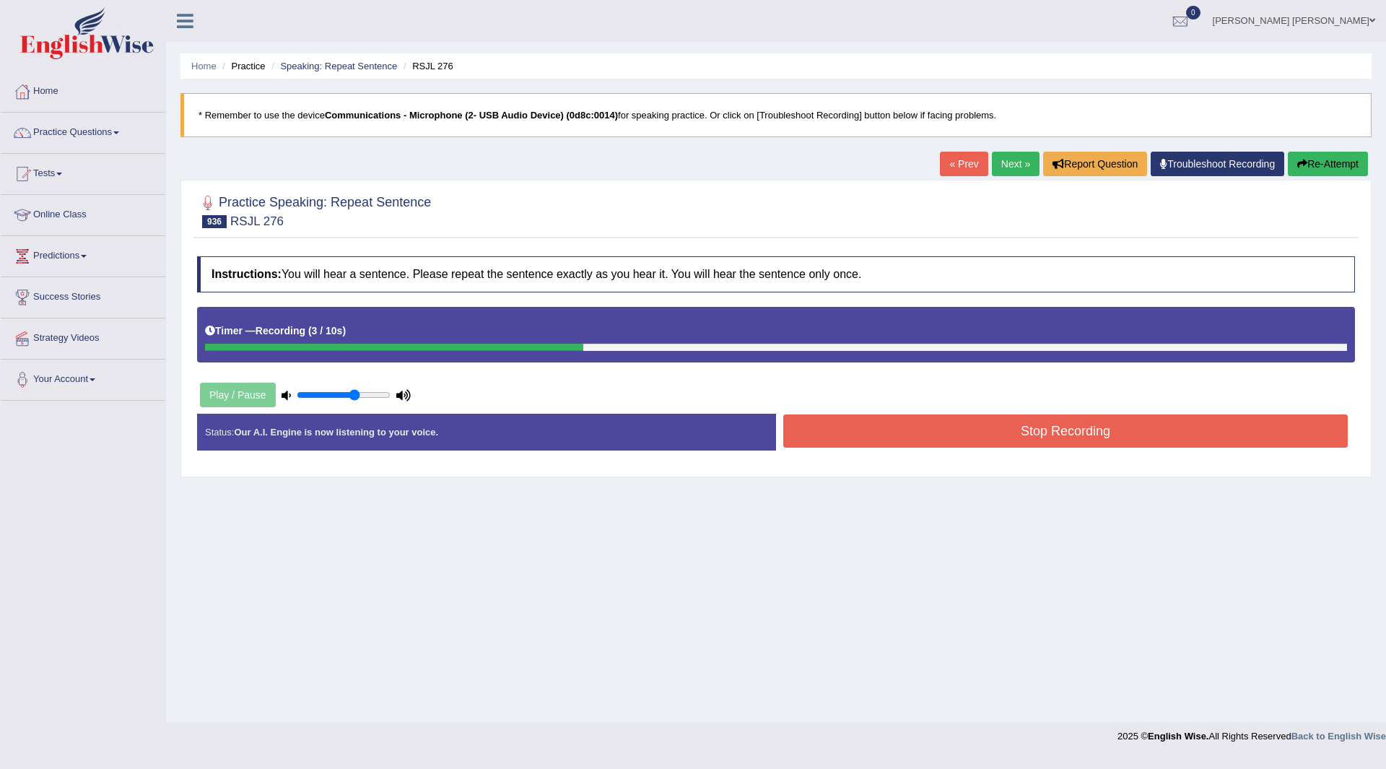
click at [845, 431] on button "Stop Recording" at bounding box center [1065, 430] width 565 height 33
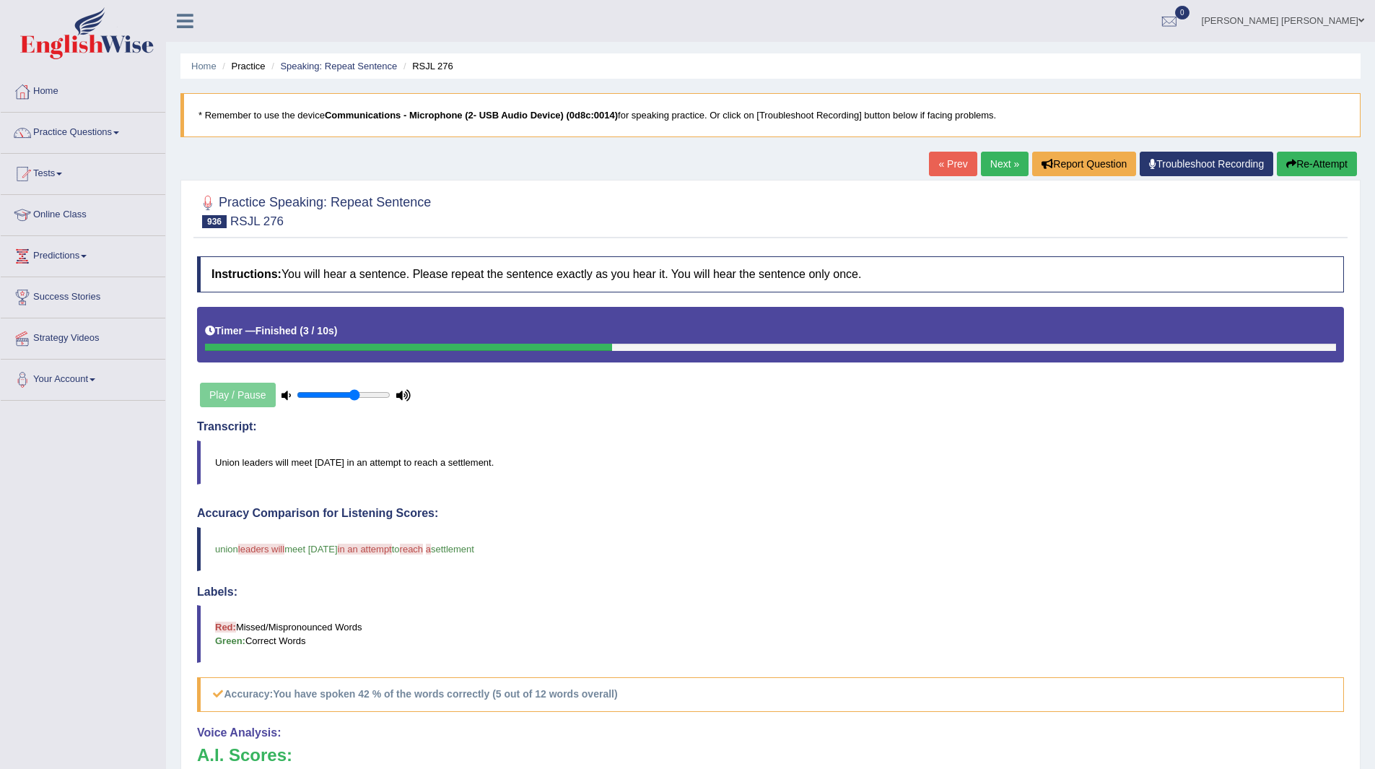
click at [995, 165] on link "Next »" at bounding box center [1005, 164] width 48 height 25
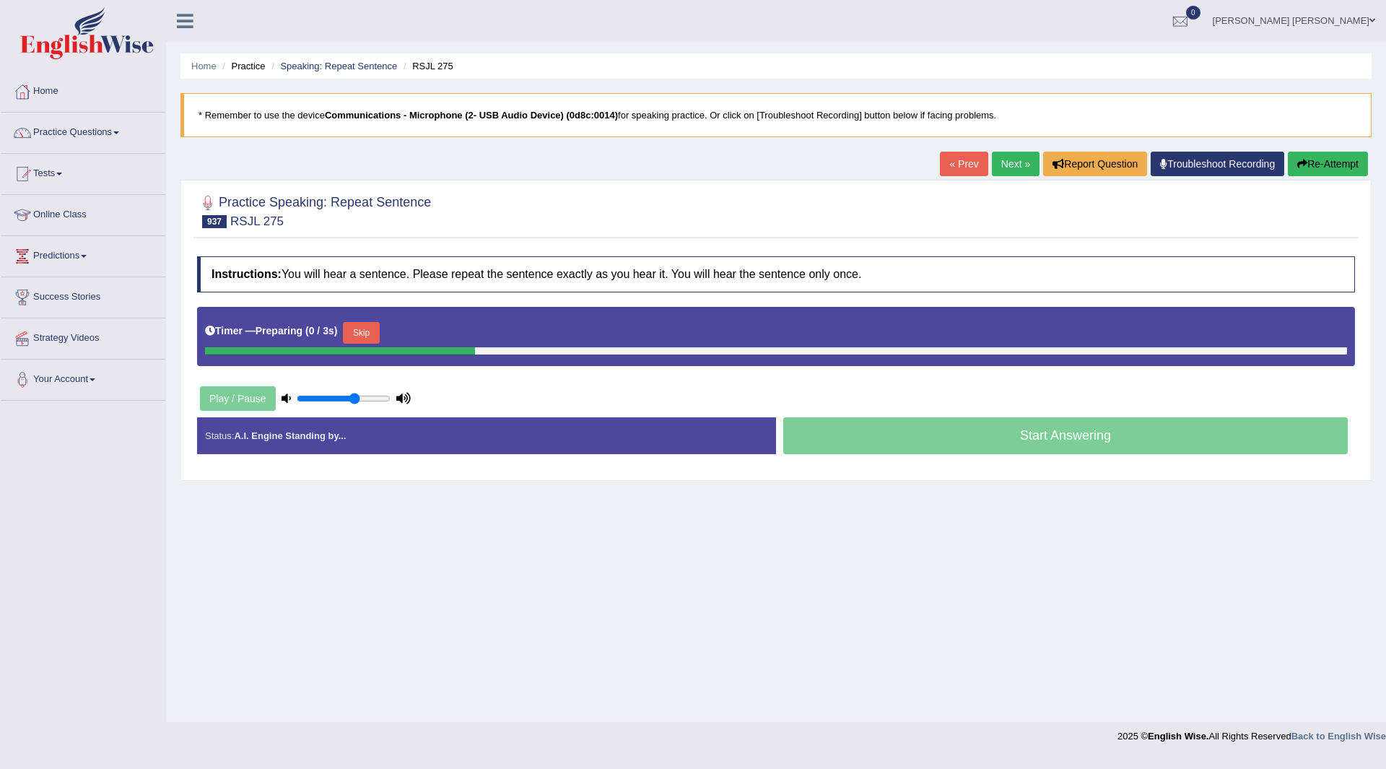
click at [363, 330] on button "Skip" at bounding box center [361, 333] width 36 height 22
click at [438, 329] on button "Skip" at bounding box center [425, 333] width 36 height 22
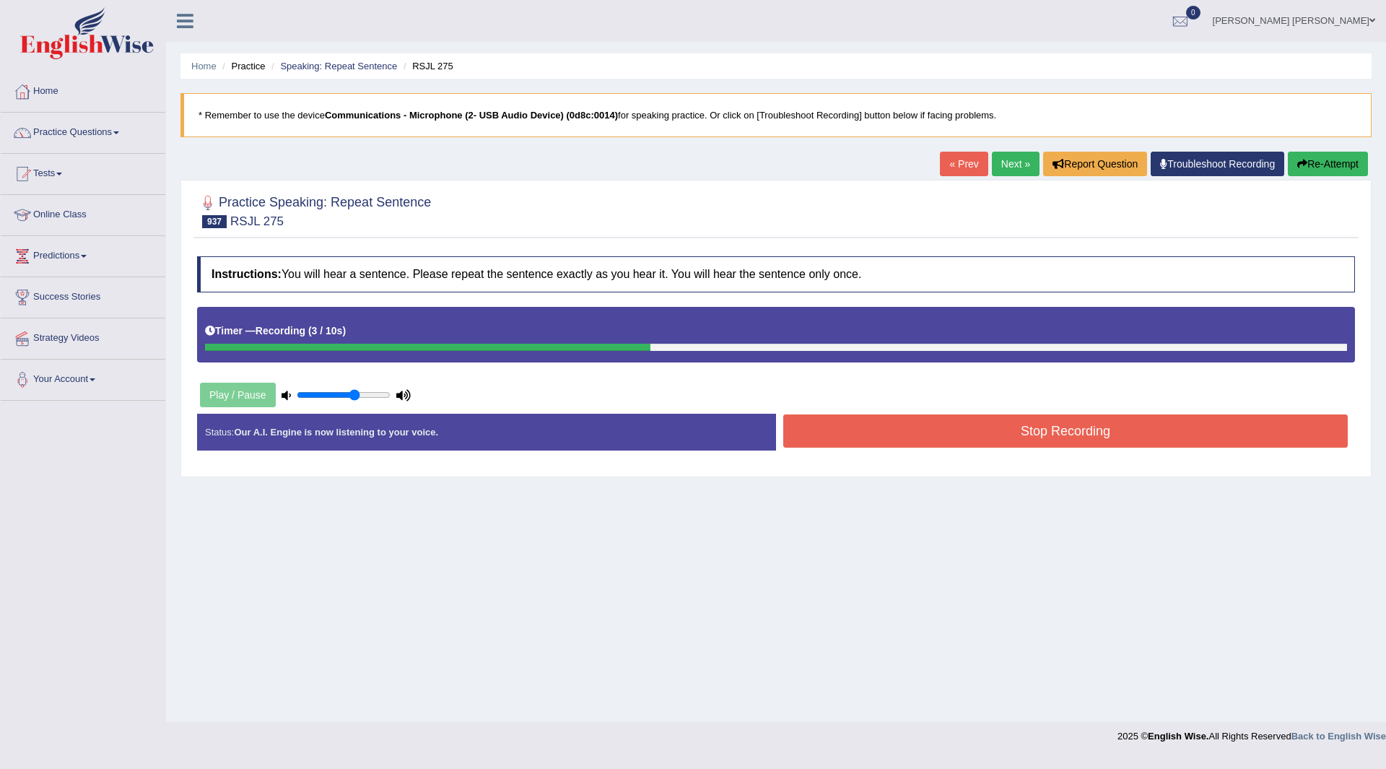
click at [861, 435] on button "Stop Recording" at bounding box center [1065, 430] width 565 height 33
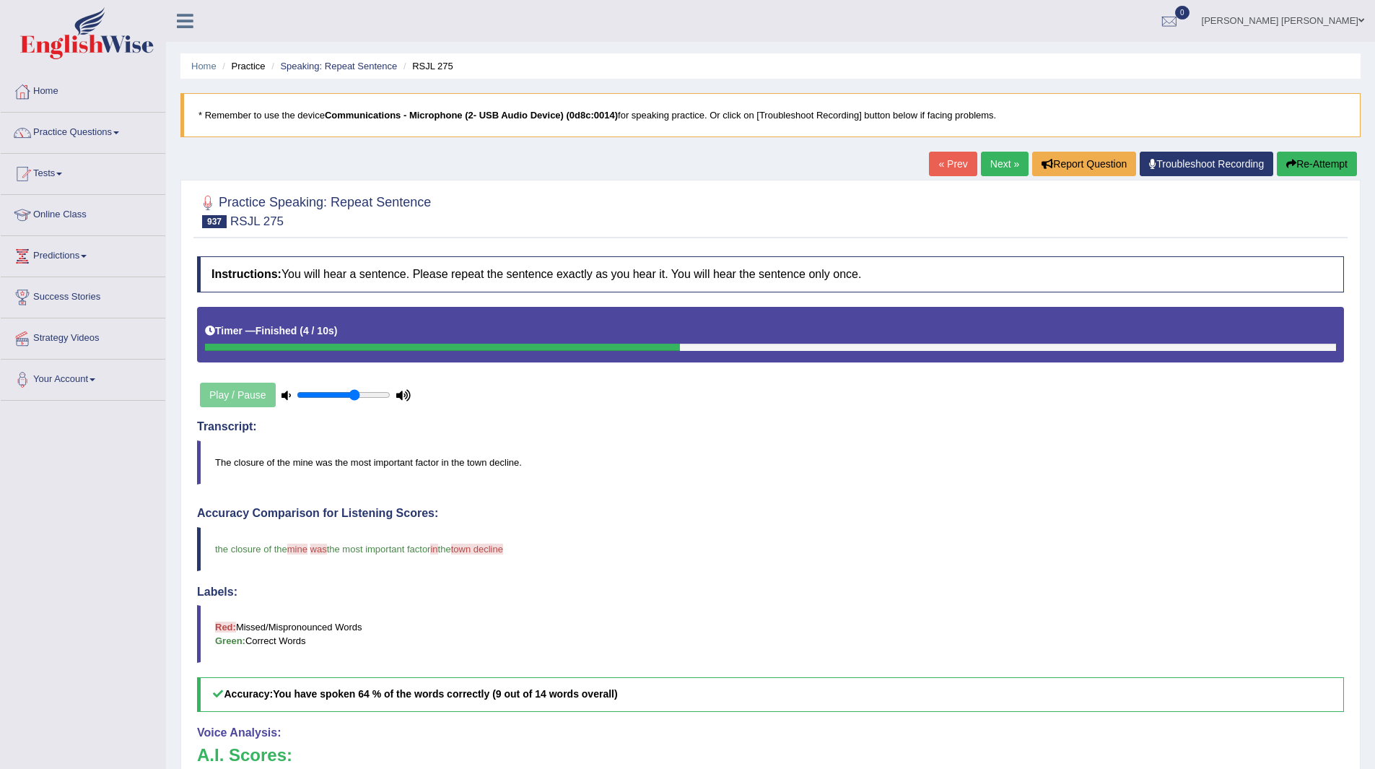
click at [998, 157] on link "Next »" at bounding box center [1005, 164] width 48 height 25
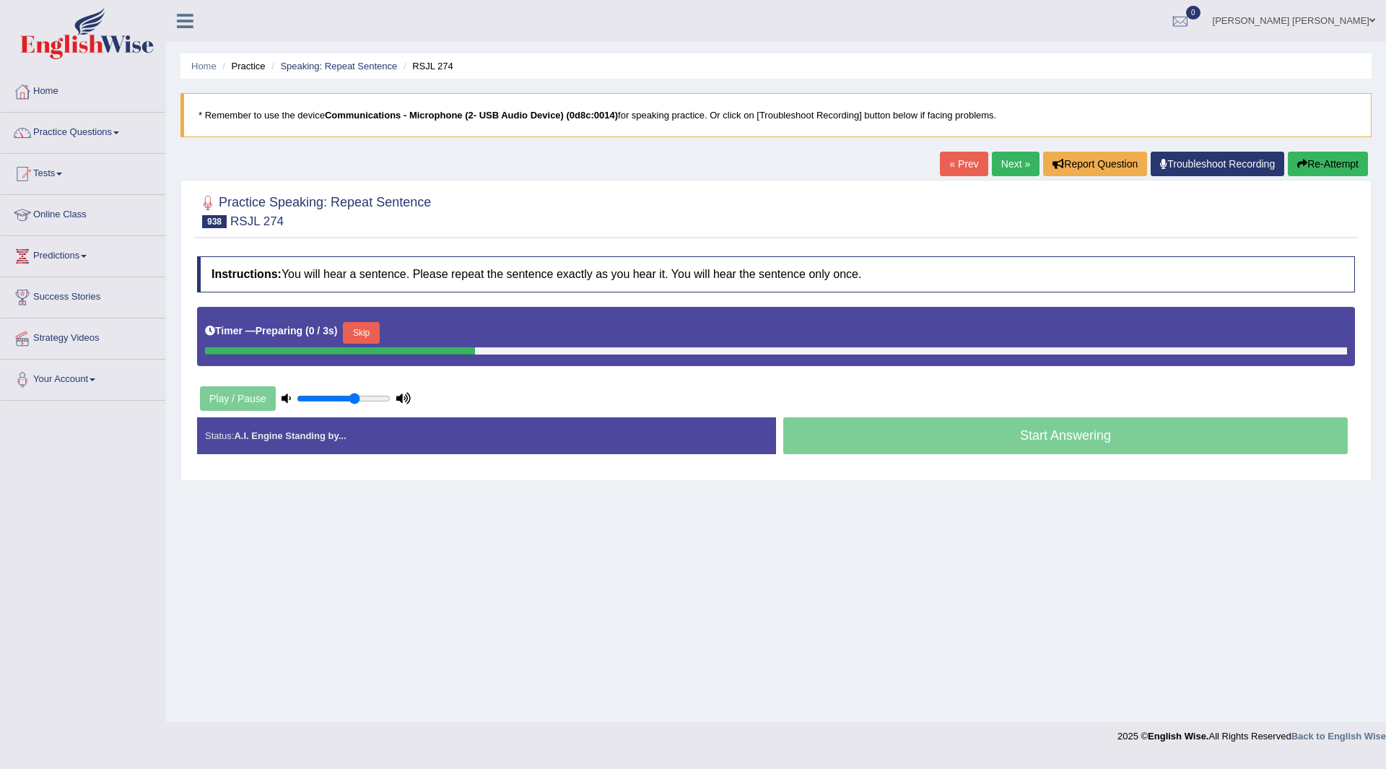
click at [365, 325] on button "Skip" at bounding box center [361, 333] width 36 height 22
click at [443, 331] on button "Skip" at bounding box center [425, 333] width 36 height 22
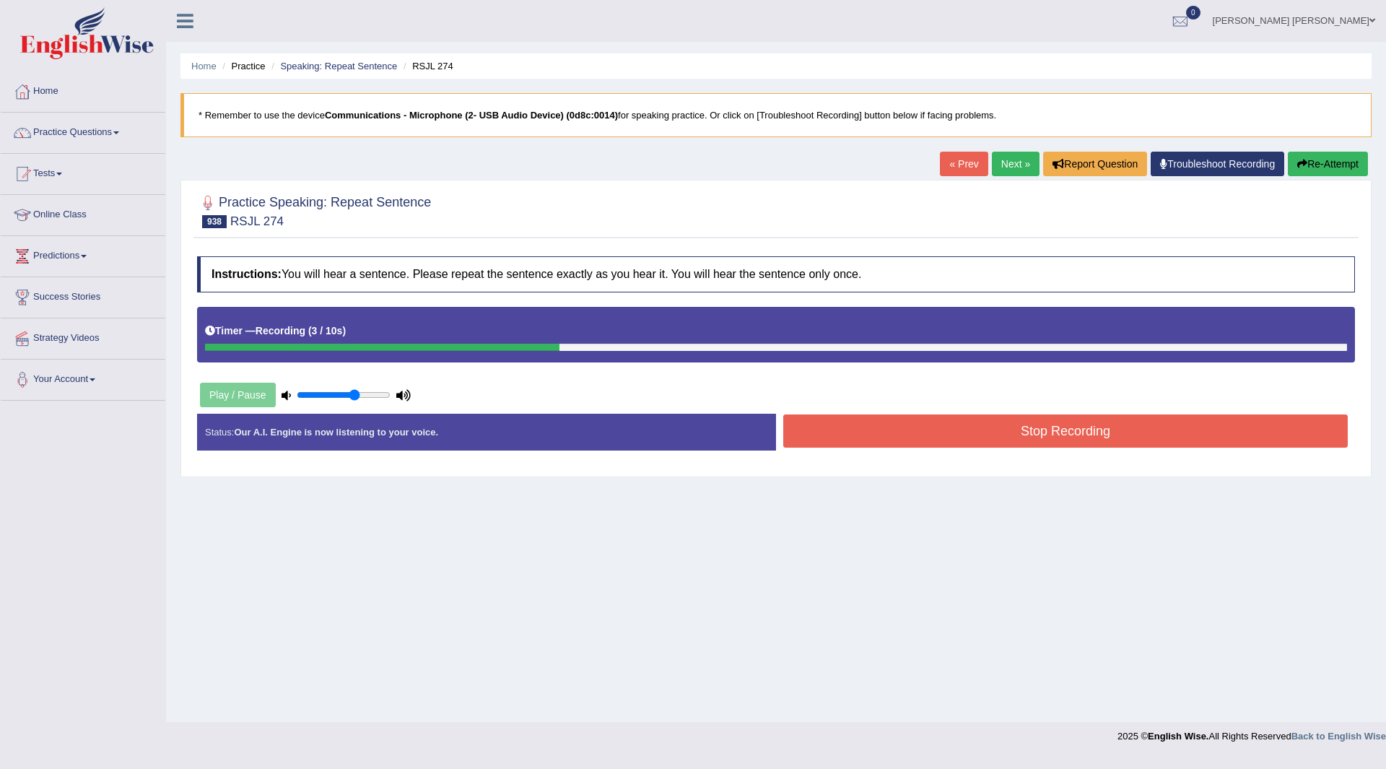
click at [884, 430] on button "Stop Recording" at bounding box center [1065, 430] width 565 height 33
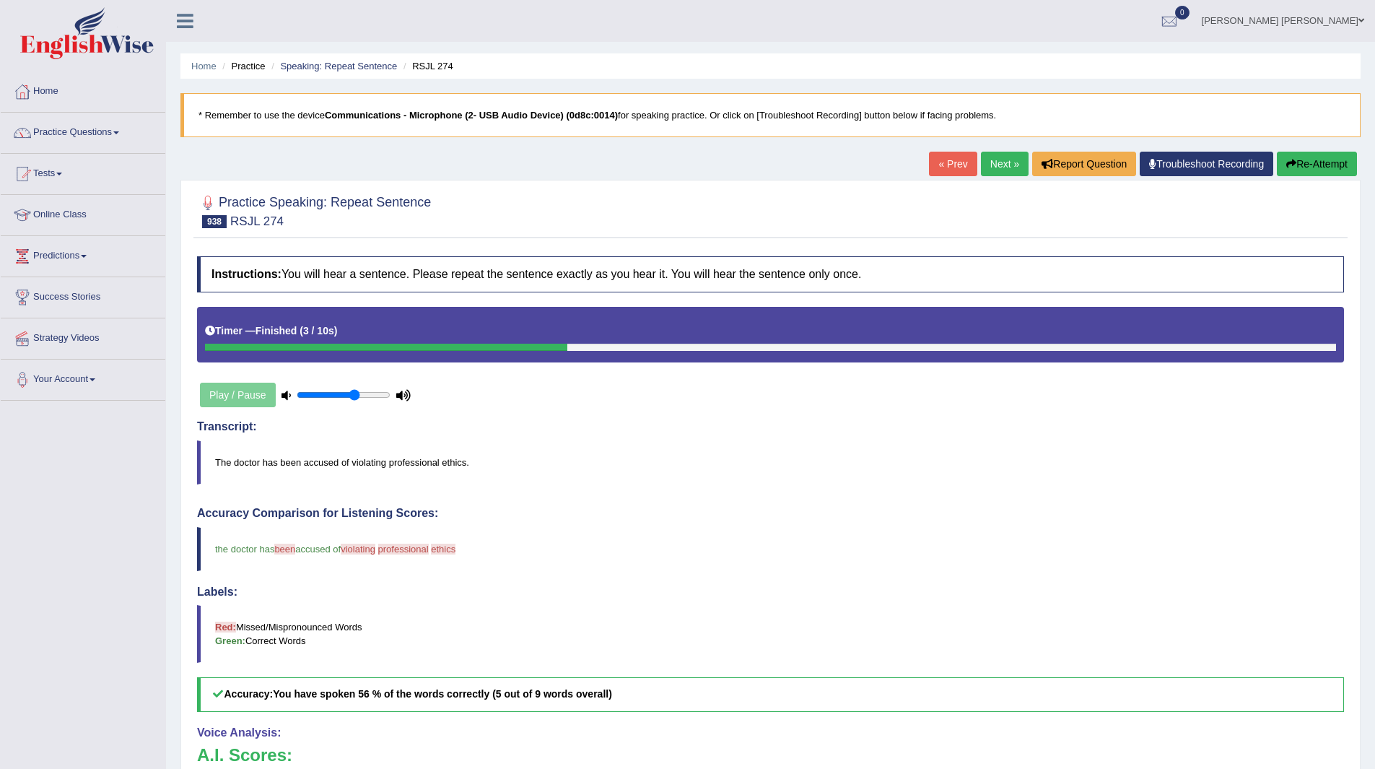
click at [995, 161] on link "Next »" at bounding box center [1005, 164] width 48 height 25
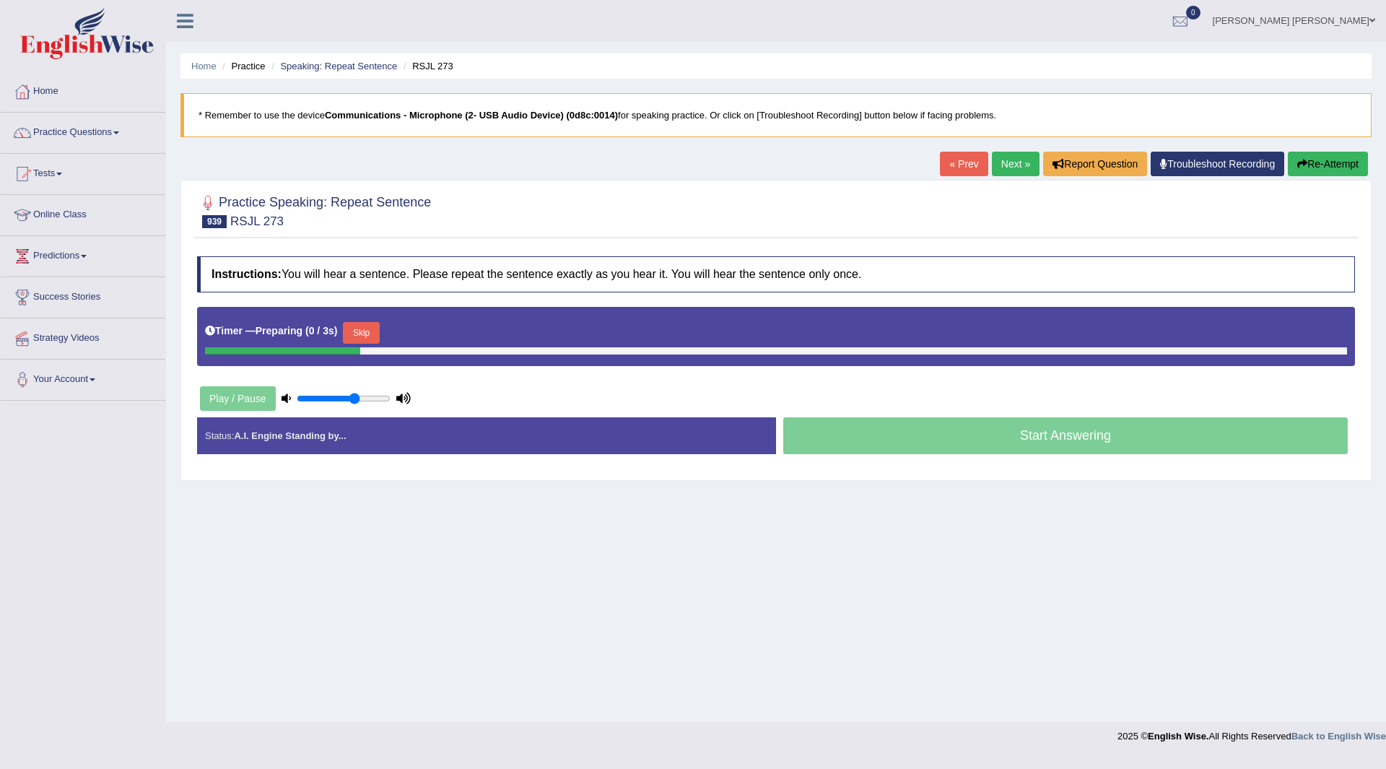
click at [367, 338] on button "Skip" at bounding box center [361, 333] width 36 height 22
click at [451, 329] on div "Timer — Pause before speaking ( 0 / 3s ) Skip" at bounding box center [776, 332] width 1142 height 29
click at [440, 332] on button "Skip" at bounding box center [425, 333] width 36 height 22
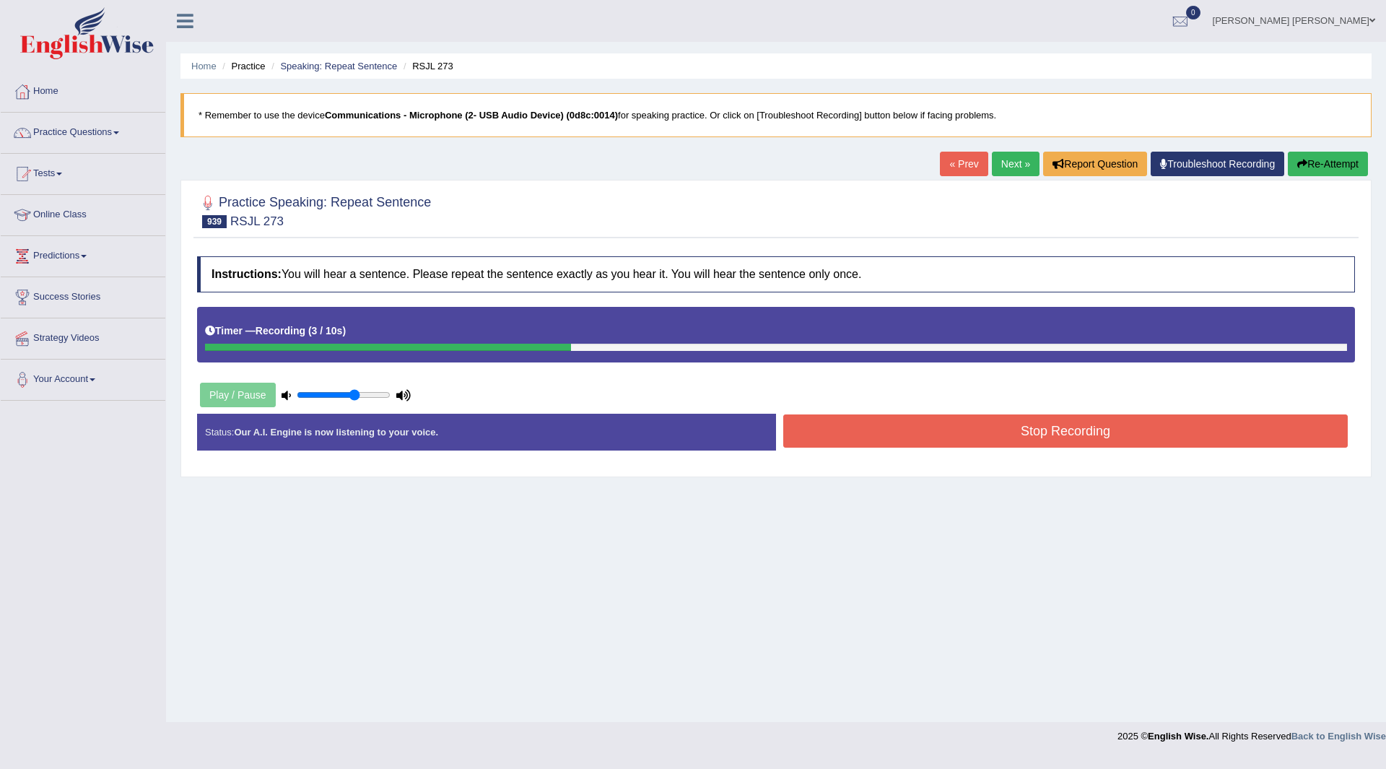
click at [835, 430] on button "Stop Recording" at bounding box center [1065, 430] width 565 height 33
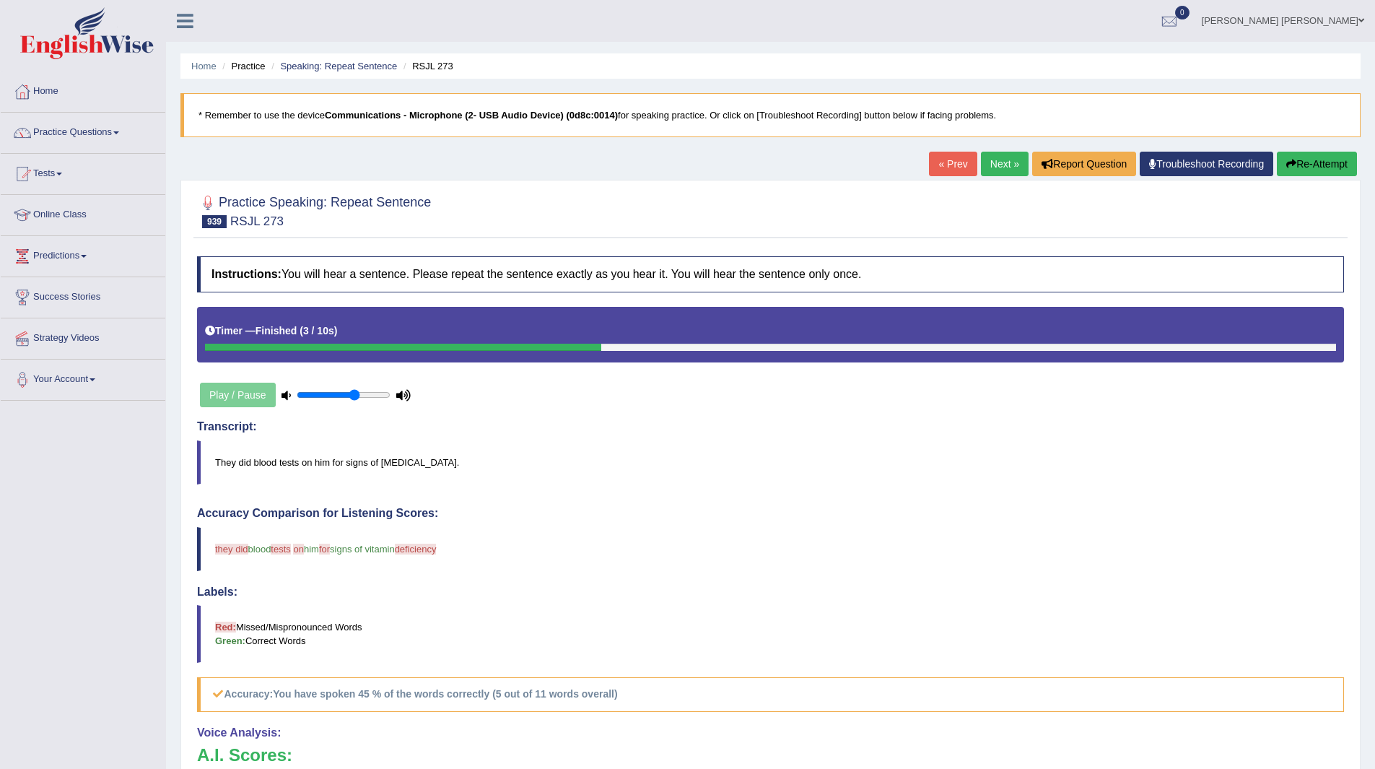
click at [995, 170] on link "Next »" at bounding box center [1005, 164] width 48 height 25
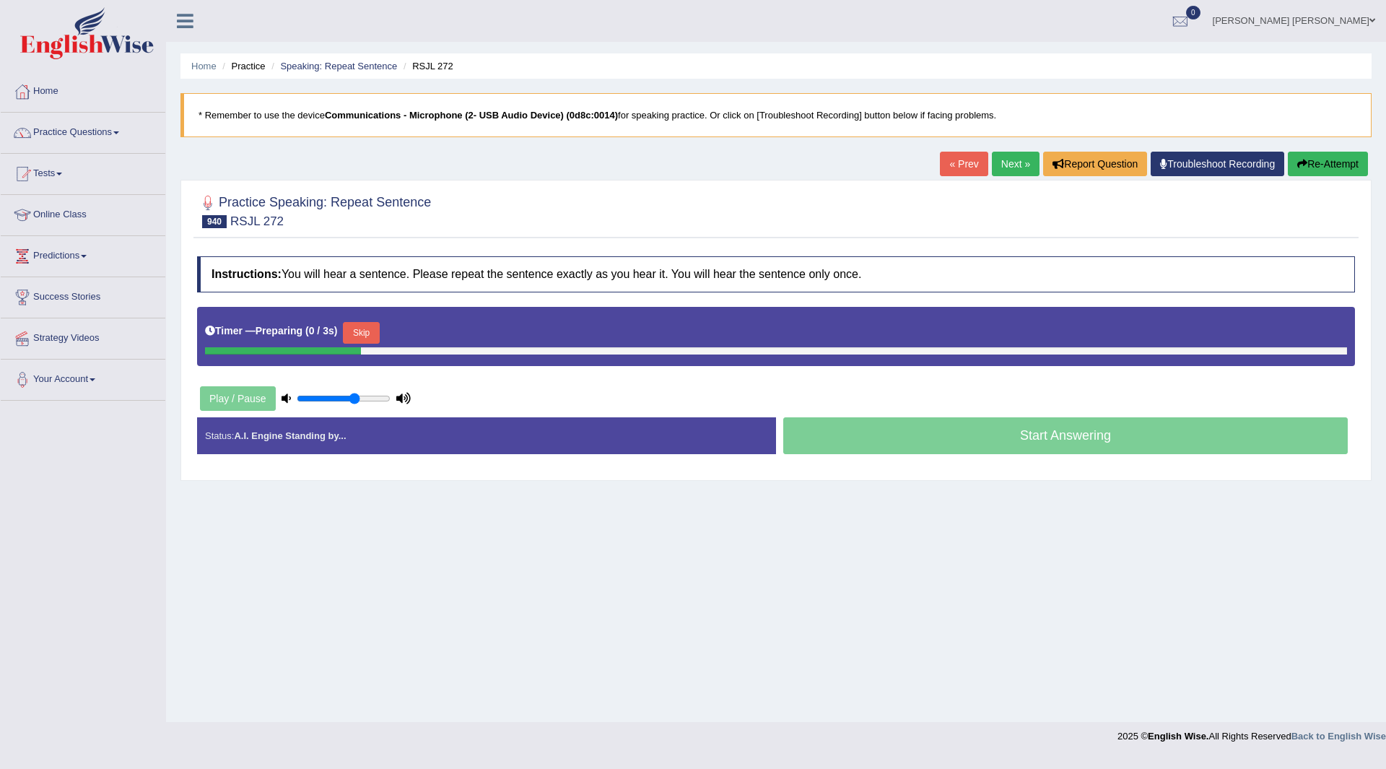
click at [360, 324] on button "Skip" at bounding box center [361, 333] width 36 height 22
click at [423, 331] on button "Skip" at bounding box center [425, 333] width 36 height 22
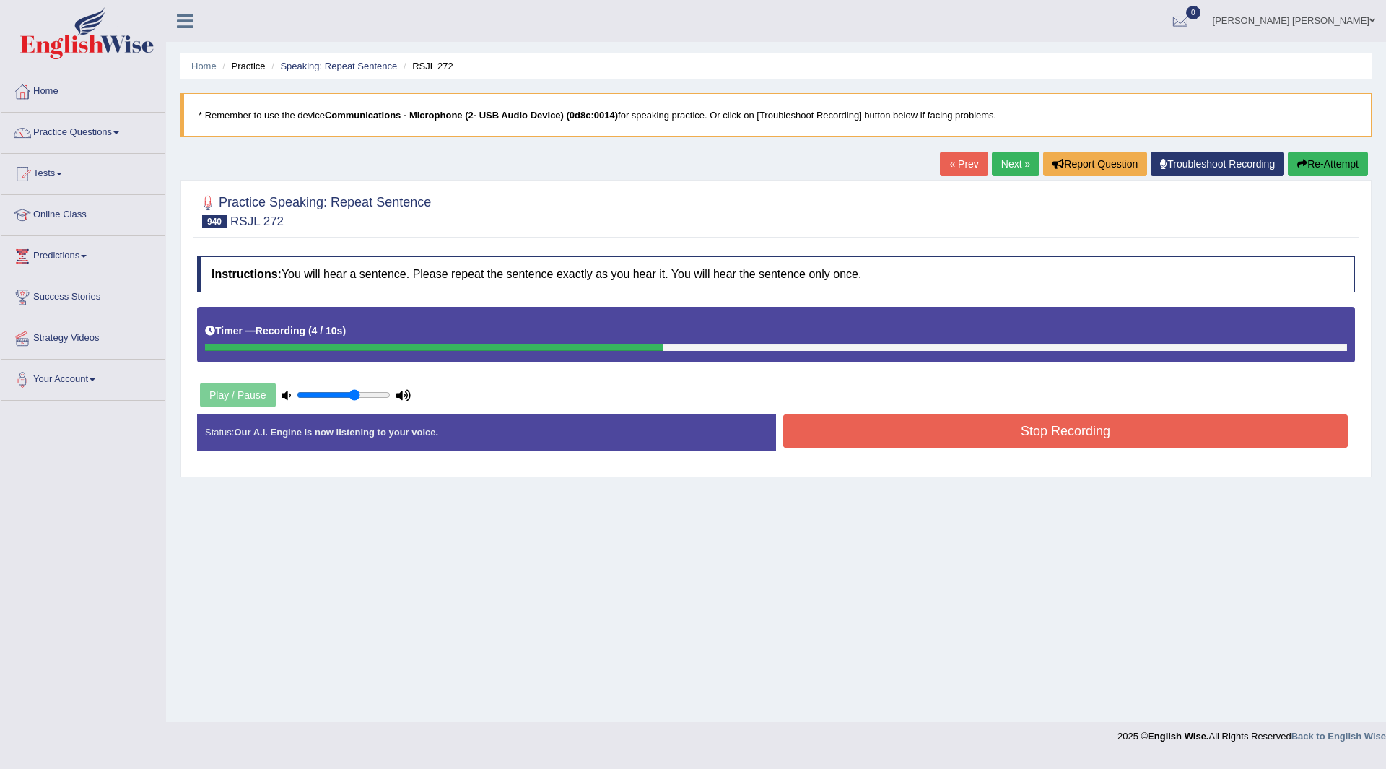
click at [833, 432] on button "Stop Recording" at bounding box center [1065, 430] width 565 height 33
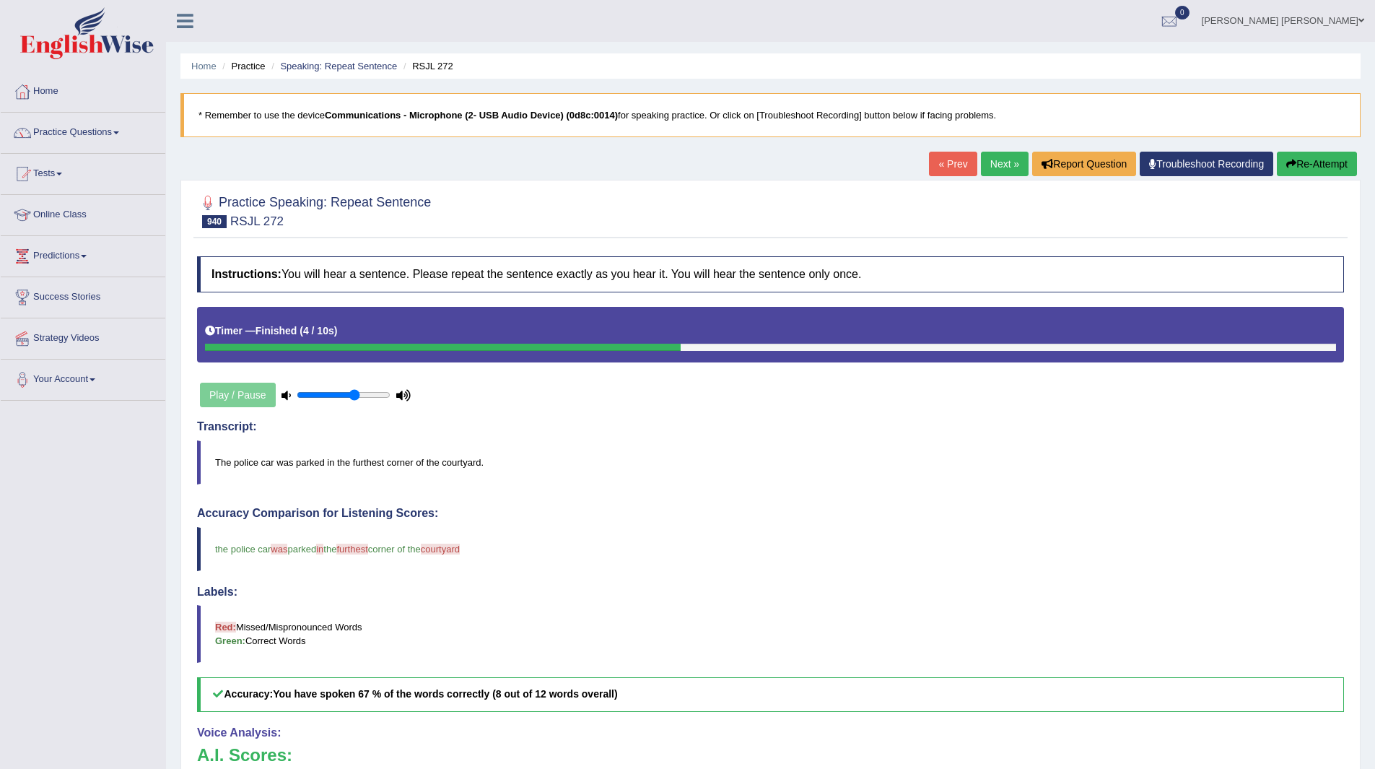
click at [995, 164] on link "Next »" at bounding box center [1005, 164] width 48 height 25
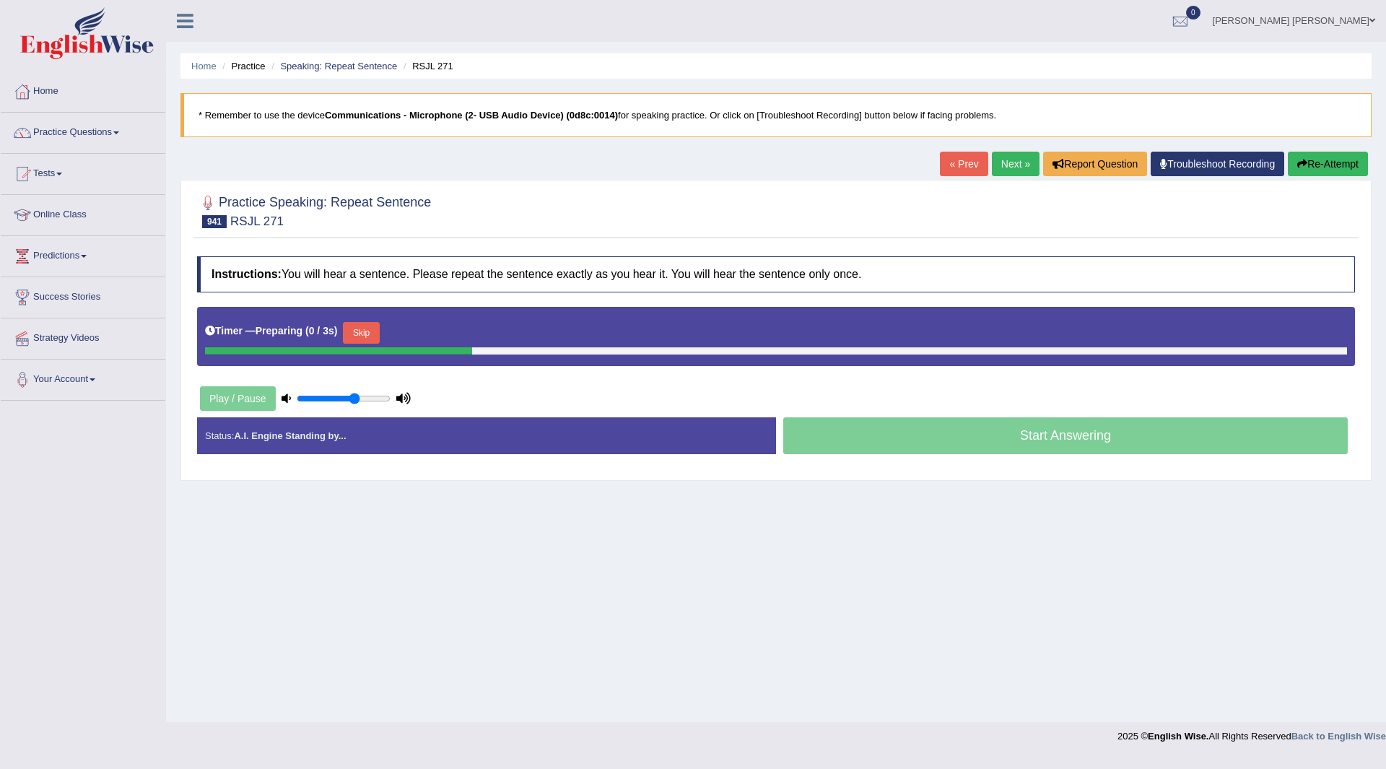
click at [379, 334] on button "Skip" at bounding box center [361, 333] width 36 height 22
click at [429, 326] on button "Skip" at bounding box center [425, 333] width 36 height 22
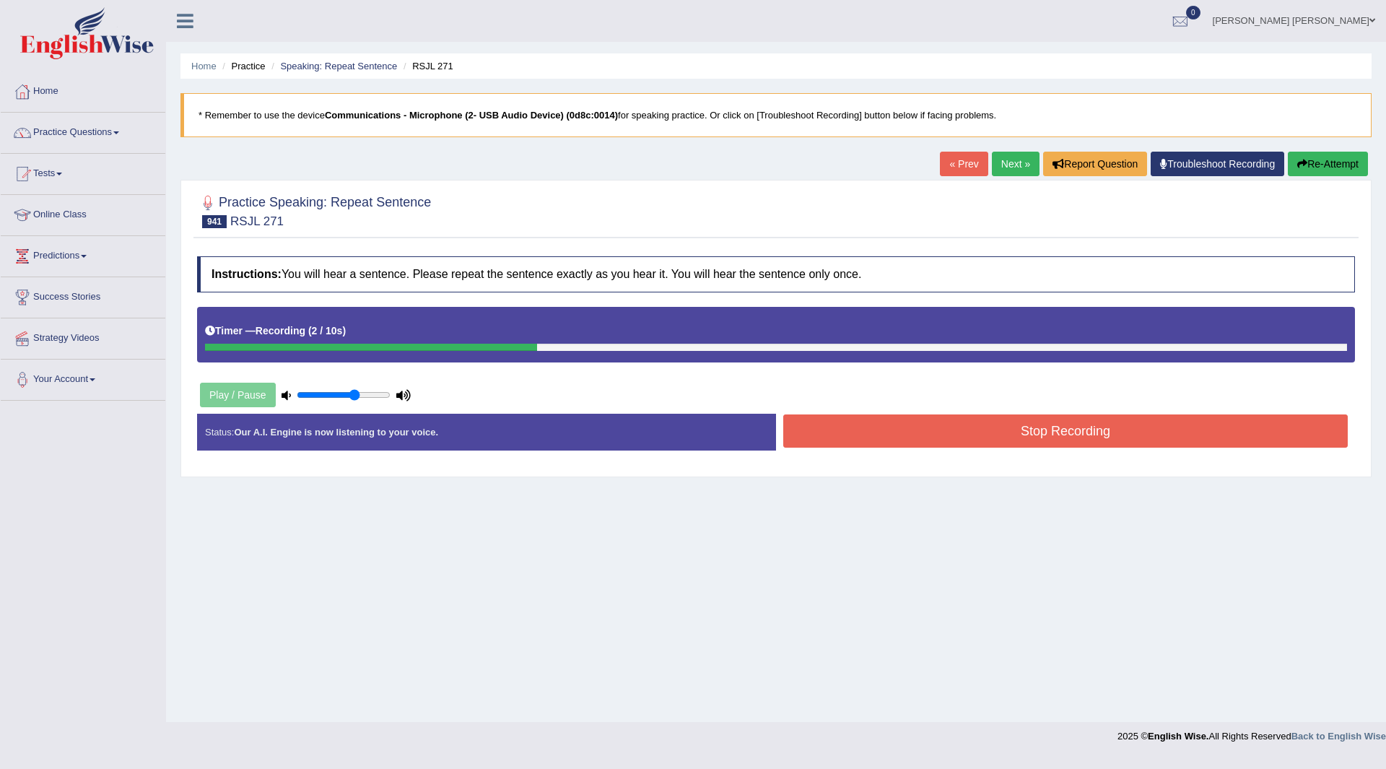
click at [851, 424] on button "Stop Recording" at bounding box center [1065, 430] width 565 height 33
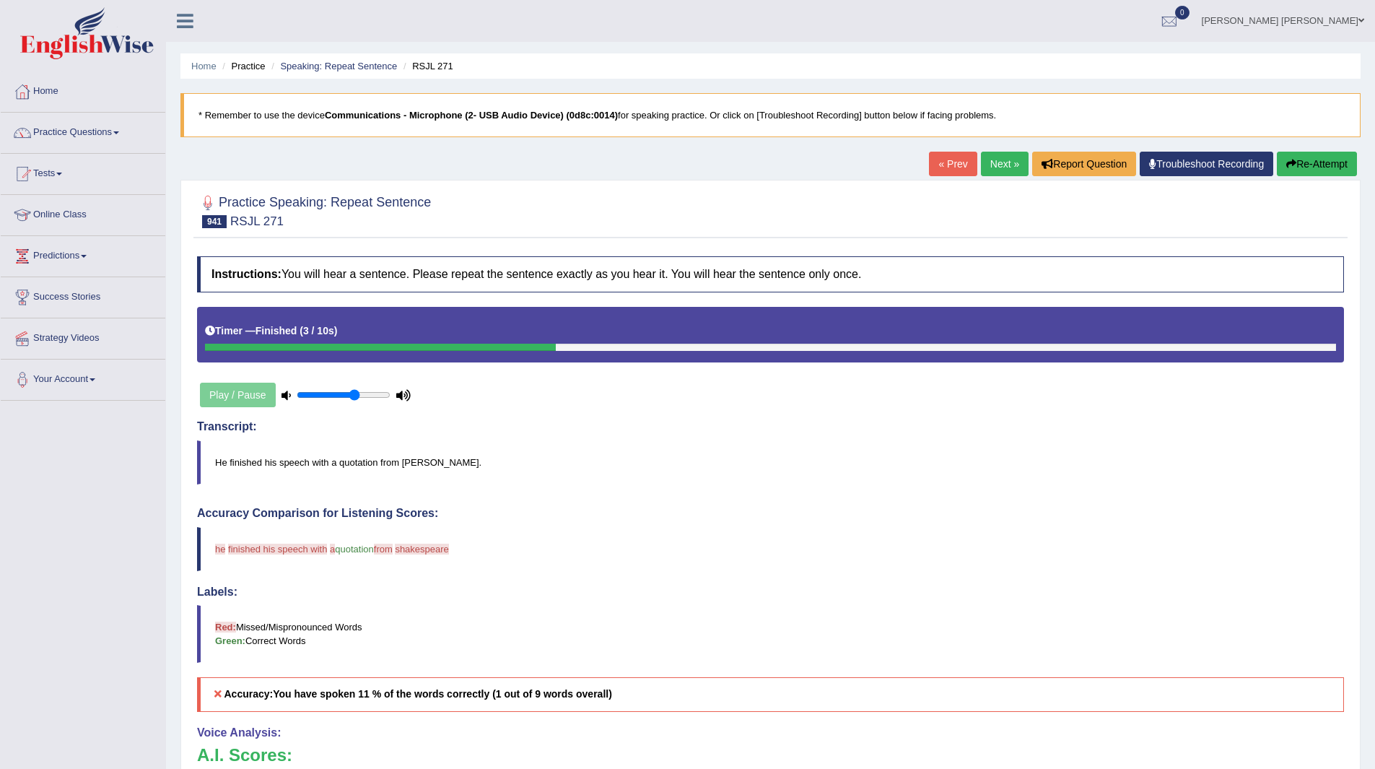
click at [999, 160] on link "Next »" at bounding box center [1005, 164] width 48 height 25
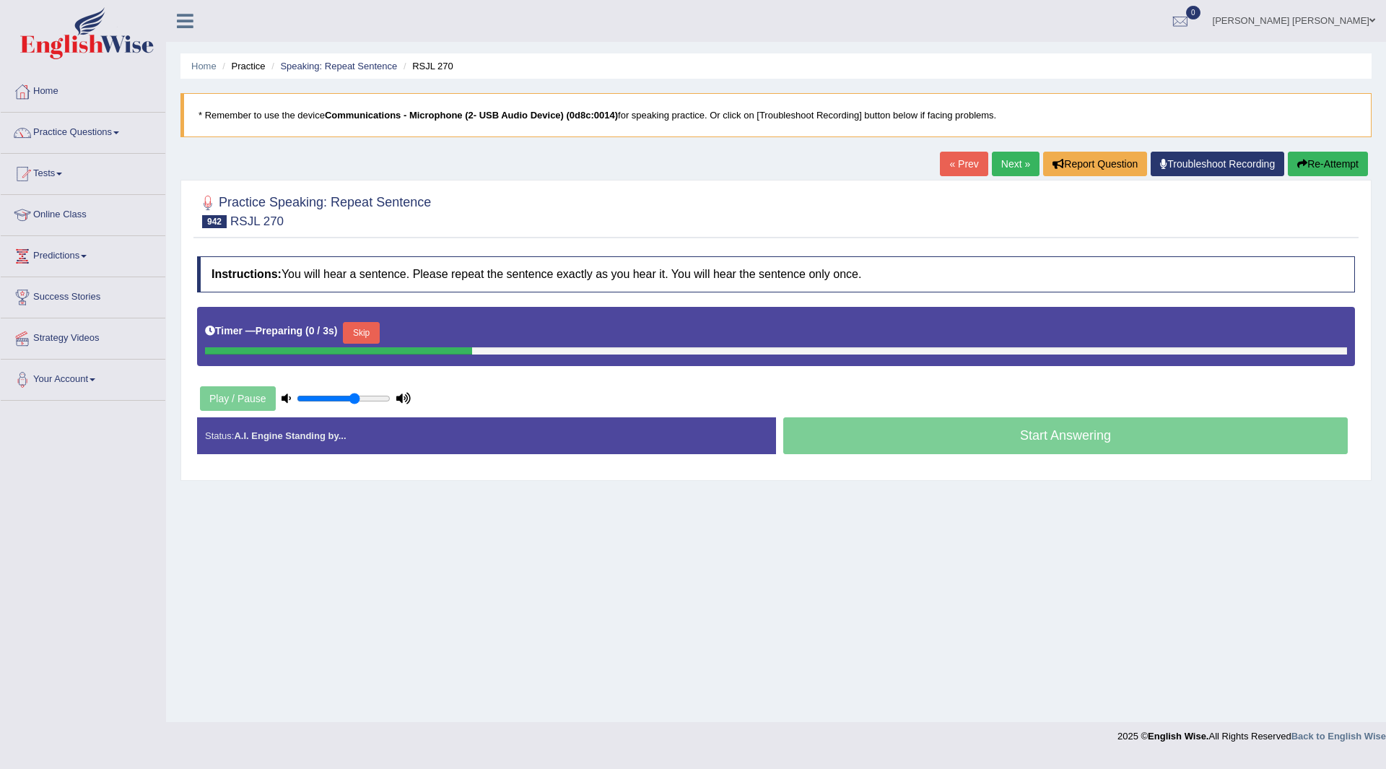
click at [371, 334] on button "Skip" at bounding box center [361, 333] width 36 height 22
click at [423, 332] on button "Skip" at bounding box center [425, 333] width 36 height 22
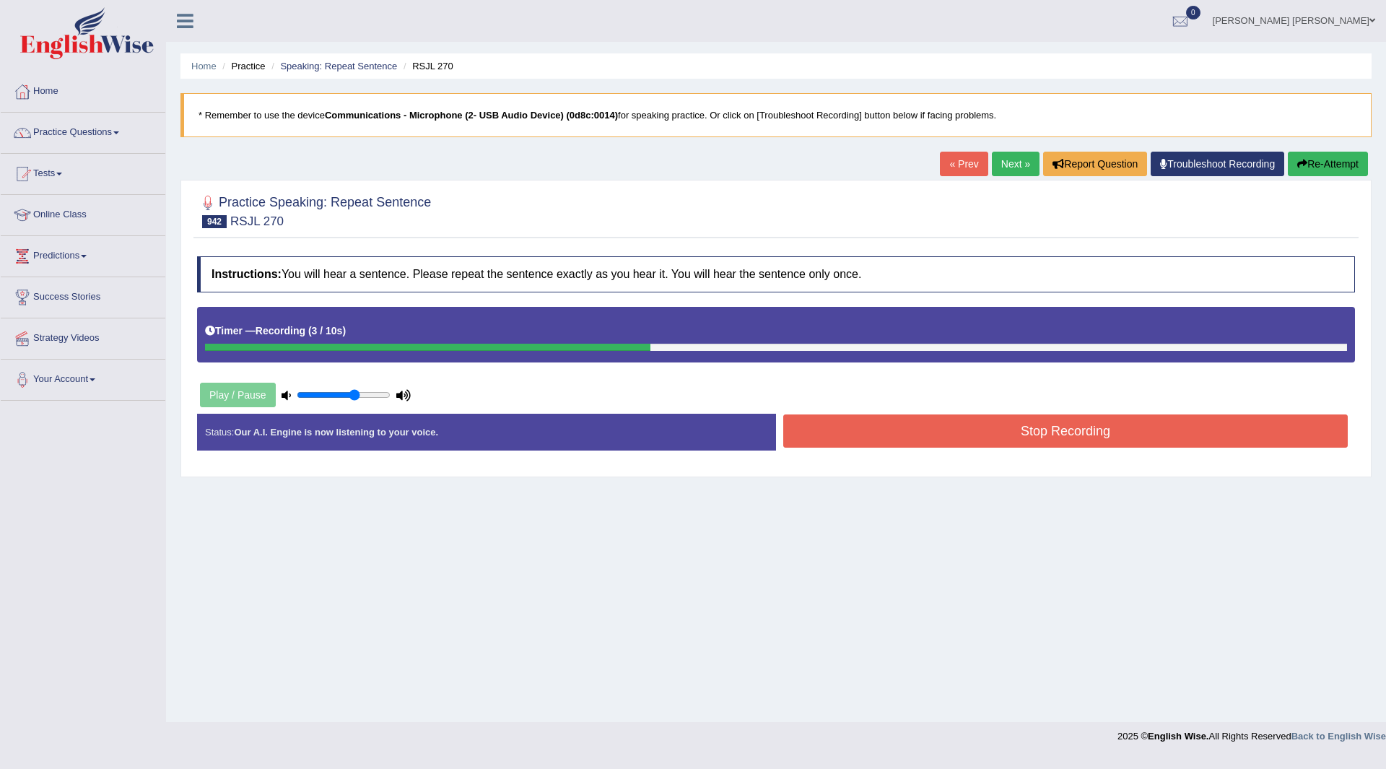
click at [823, 422] on button "Stop Recording" at bounding box center [1065, 430] width 565 height 33
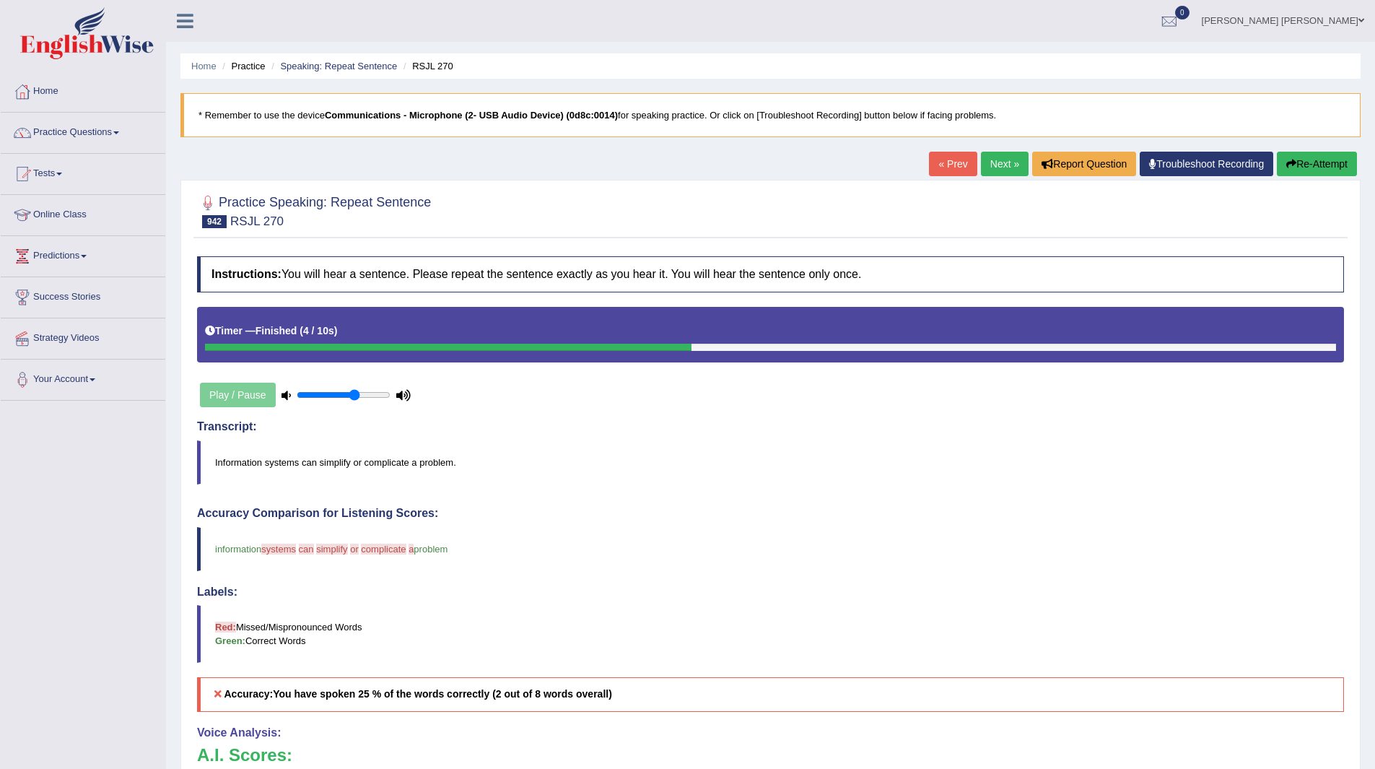
click at [988, 165] on link "Next »" at bounding box center [1005, 164] width 48 height 25
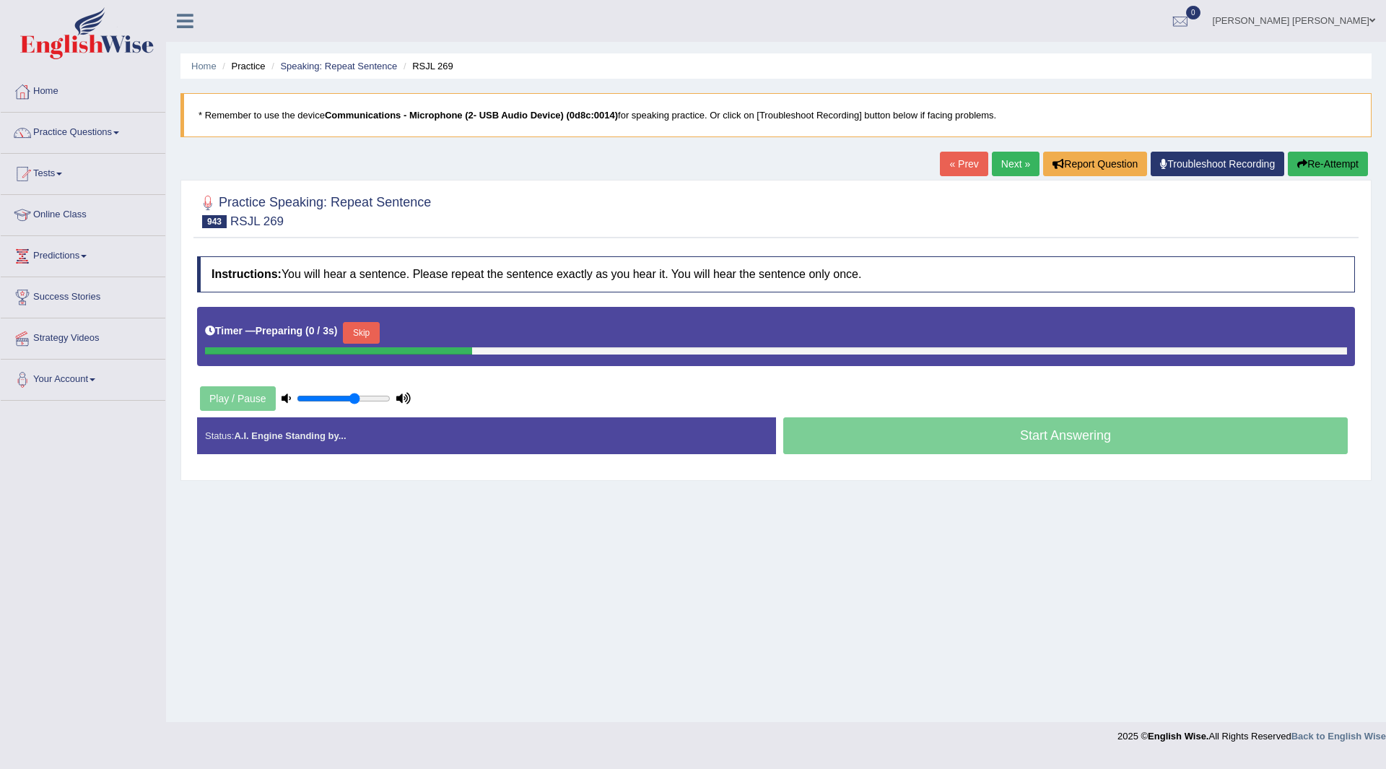
click at [367, 330] on button "Skip" at bounding box center [361, 333] width 36 height 22
click at [440, 331] on button "Skip" at bounding box center [425, 333] width 36 height 22
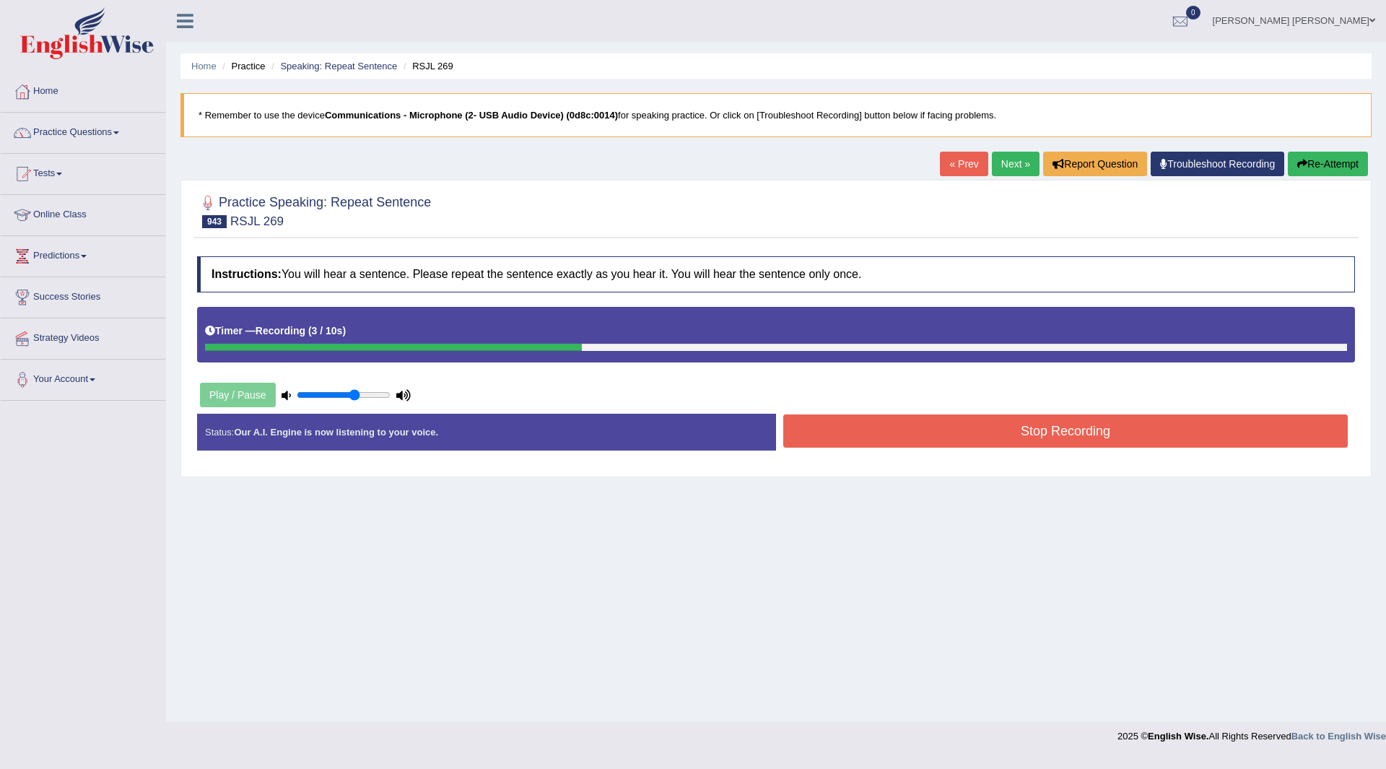
click at [833, 427] on button "Stop Recording" at bounding box center [1065, 430] width 565 height 33
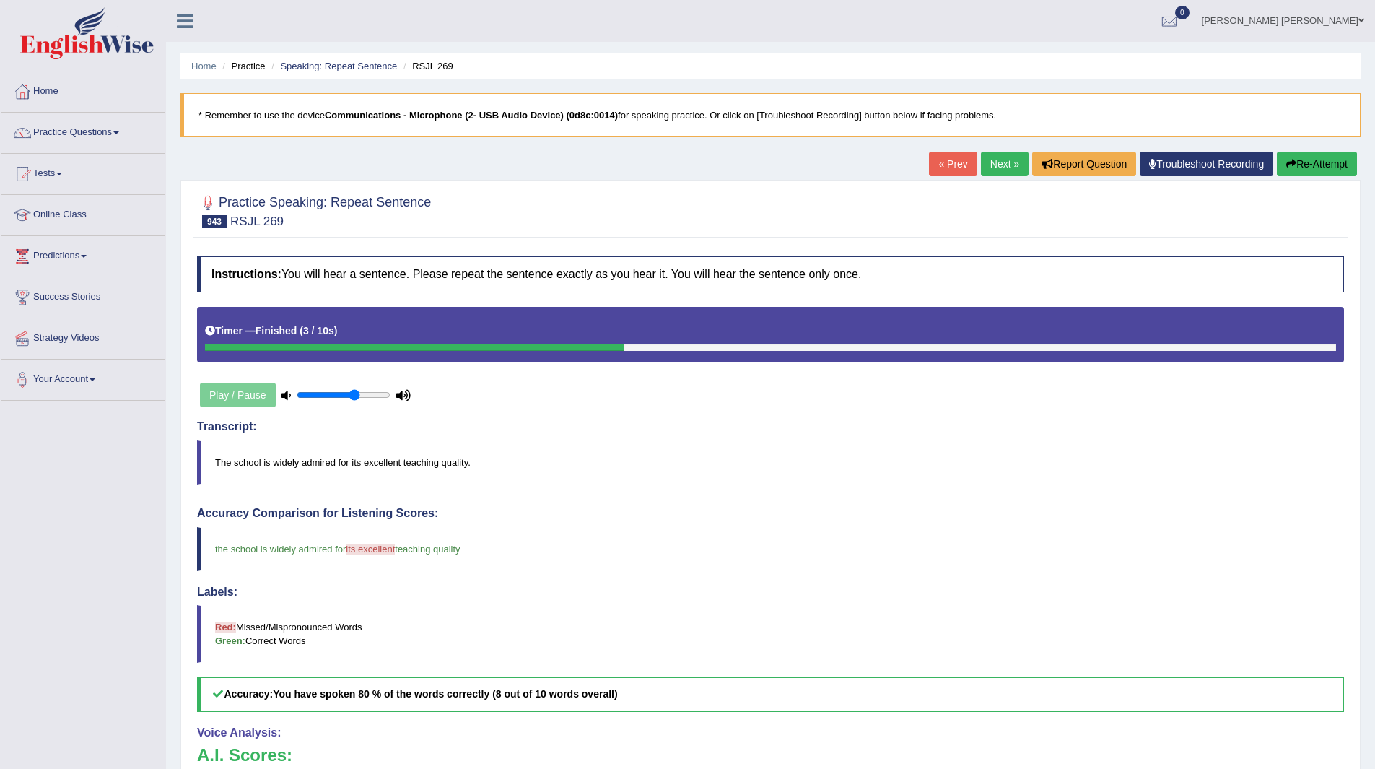
click at [999, 162] on link "Next »" at bounding box center [1005, 164] width 48 height 25
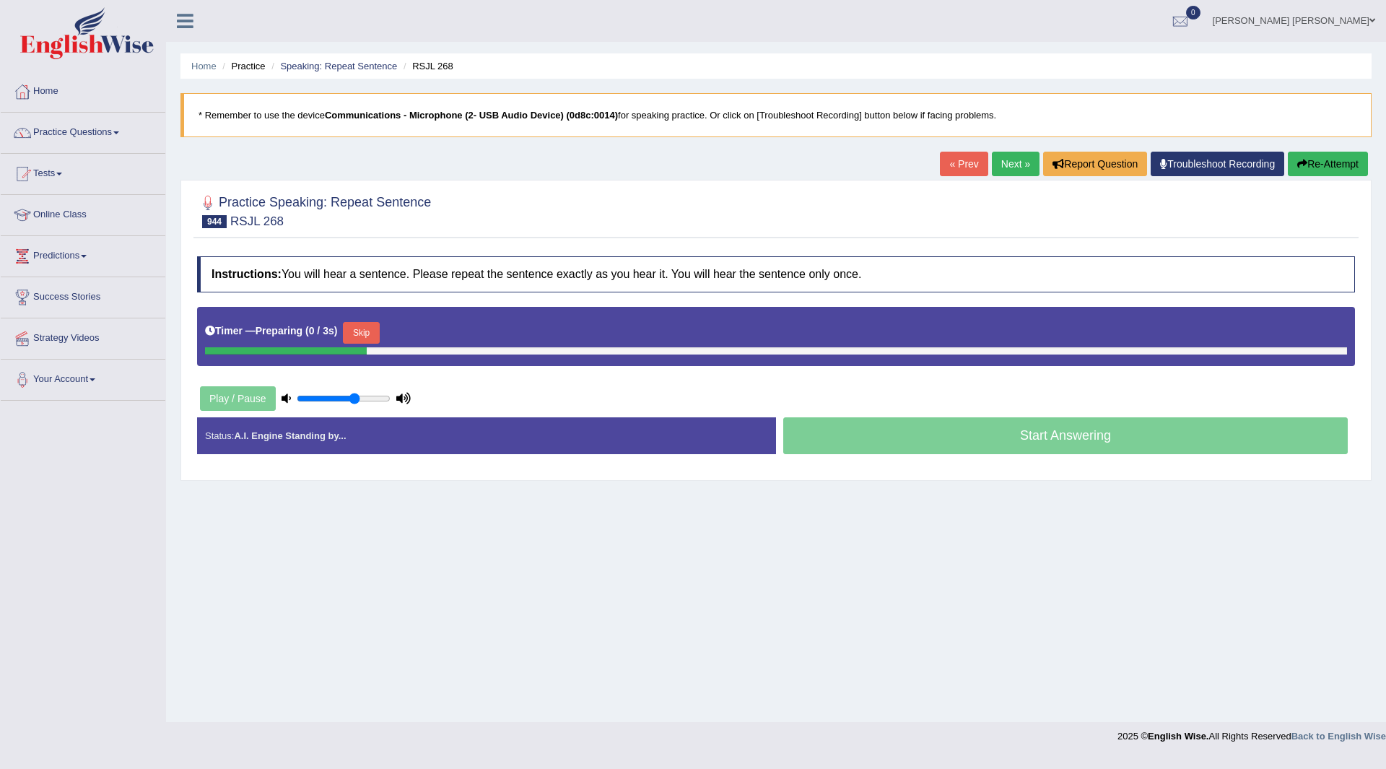
click at [366, 326] on button "Skip" at bounding box center [361, 333] width 36 height 22
click at [412, 327] on button "Skip" at bounding box center [425, 333] width 36 height 22
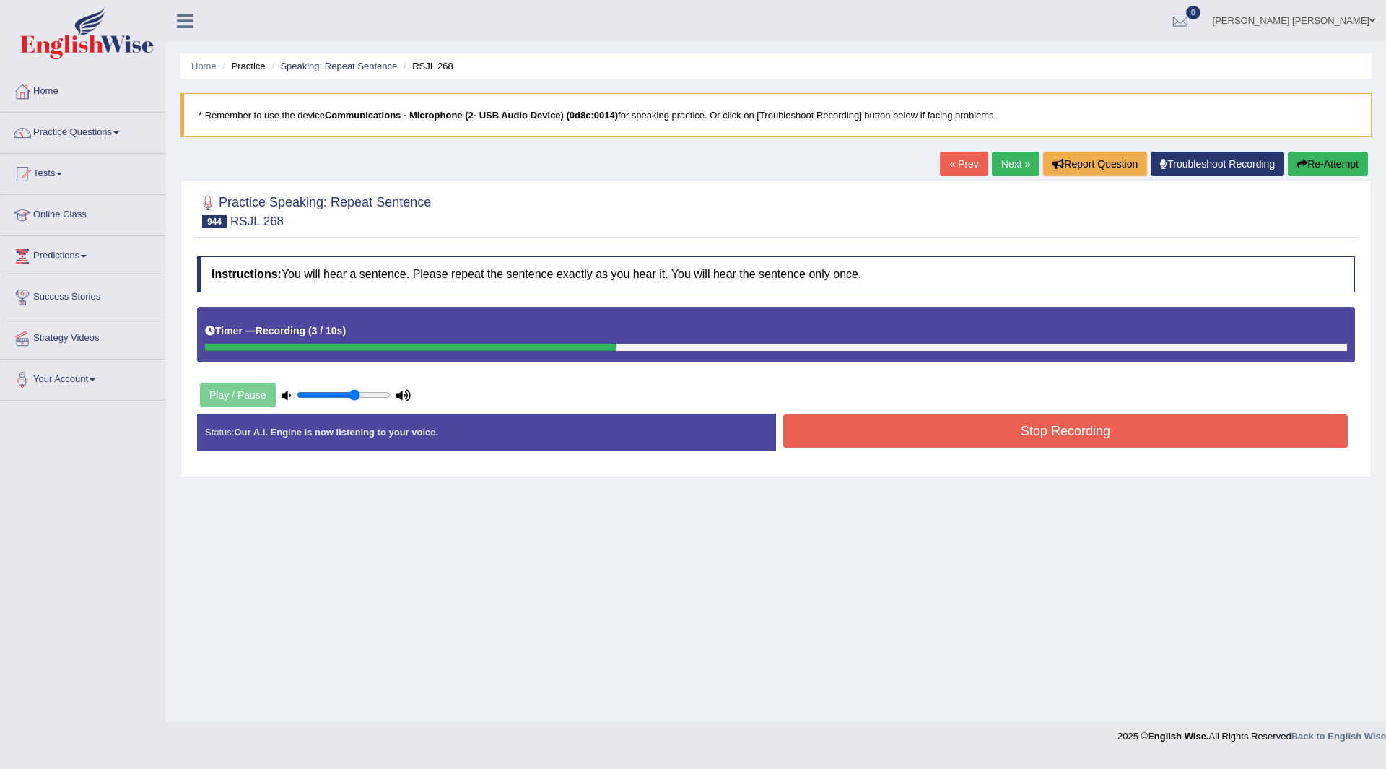
click at [838, 420] on button "Stop Recording" at bounding box center [1065, 430] width 565 height 33
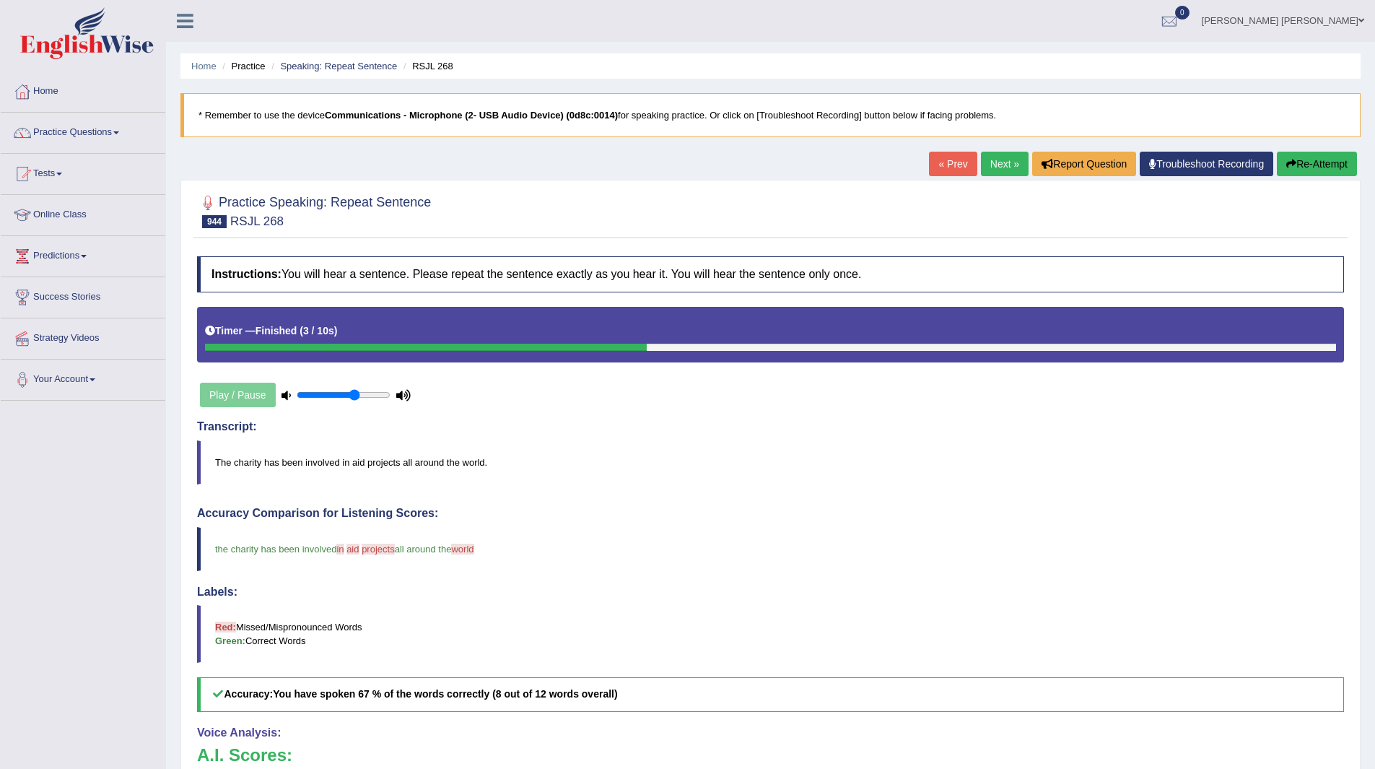
click at [999, 157] on link "Next »" at bounding box center [1005, 164] width 48 height 25
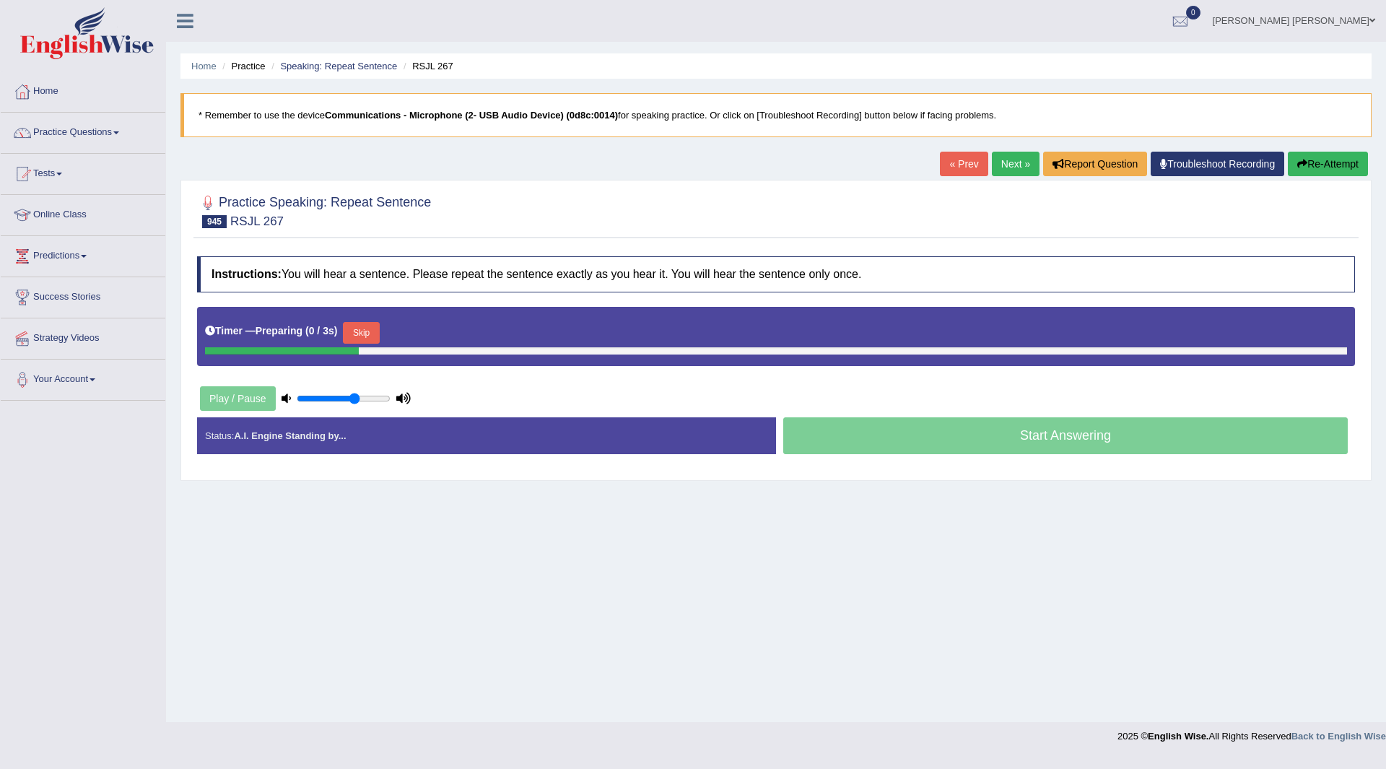
click at [377, 329] on button "Skip" at bounding box center [361, 333] width 36 height 22
click at [418, 329] on button "Skip" at bounding box center [425, 333] width 36 height 22
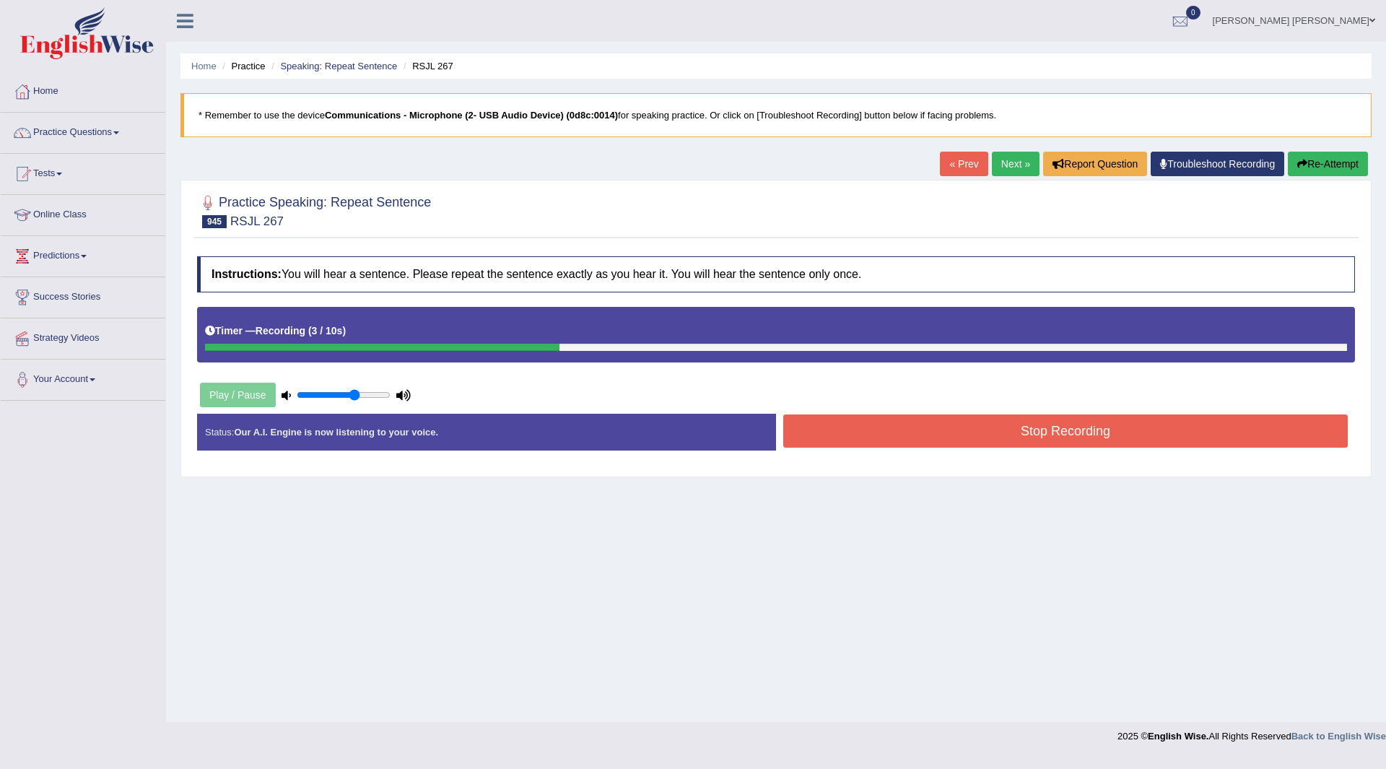
click at [858, 428] on button "Stop Recording" at bounding box center [1065, 430] width 565 height 33
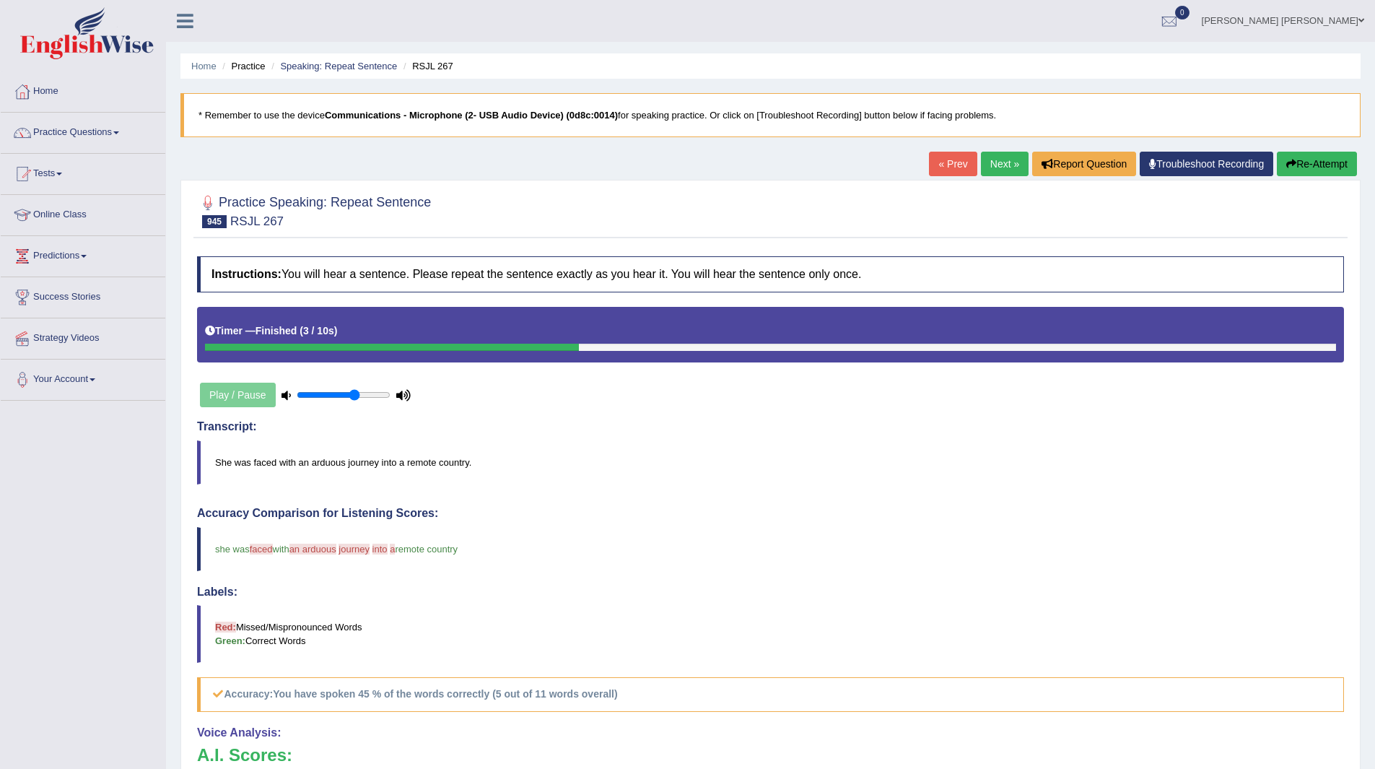
click at [996, 157] on link "Next »" at bounding box center [1005, 164] width 48 height 25
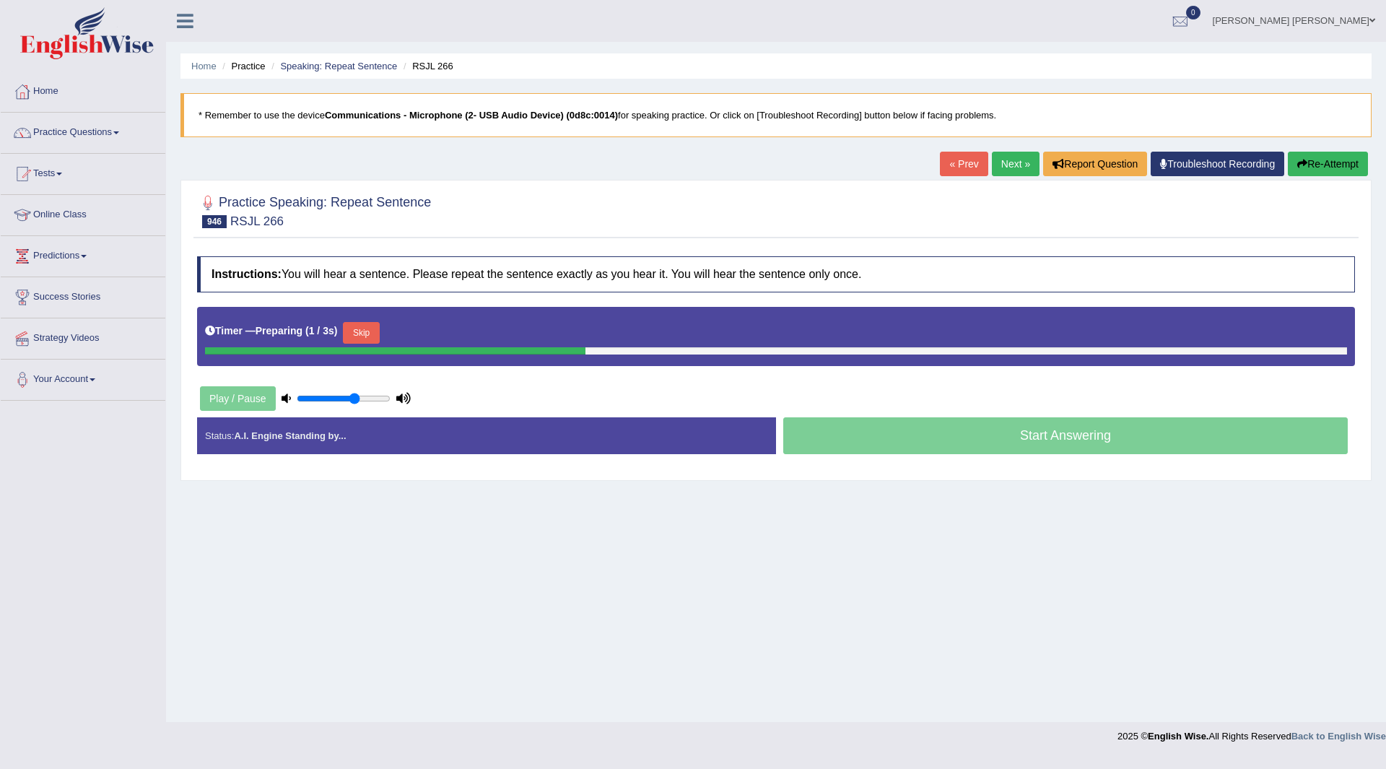
click at [363, 332] on button "Skip" at bounding box center [361, 333] width 36 height 22
click at [427, 334] on button "Skip" at bounding box center [425, 333] width 36 height 22
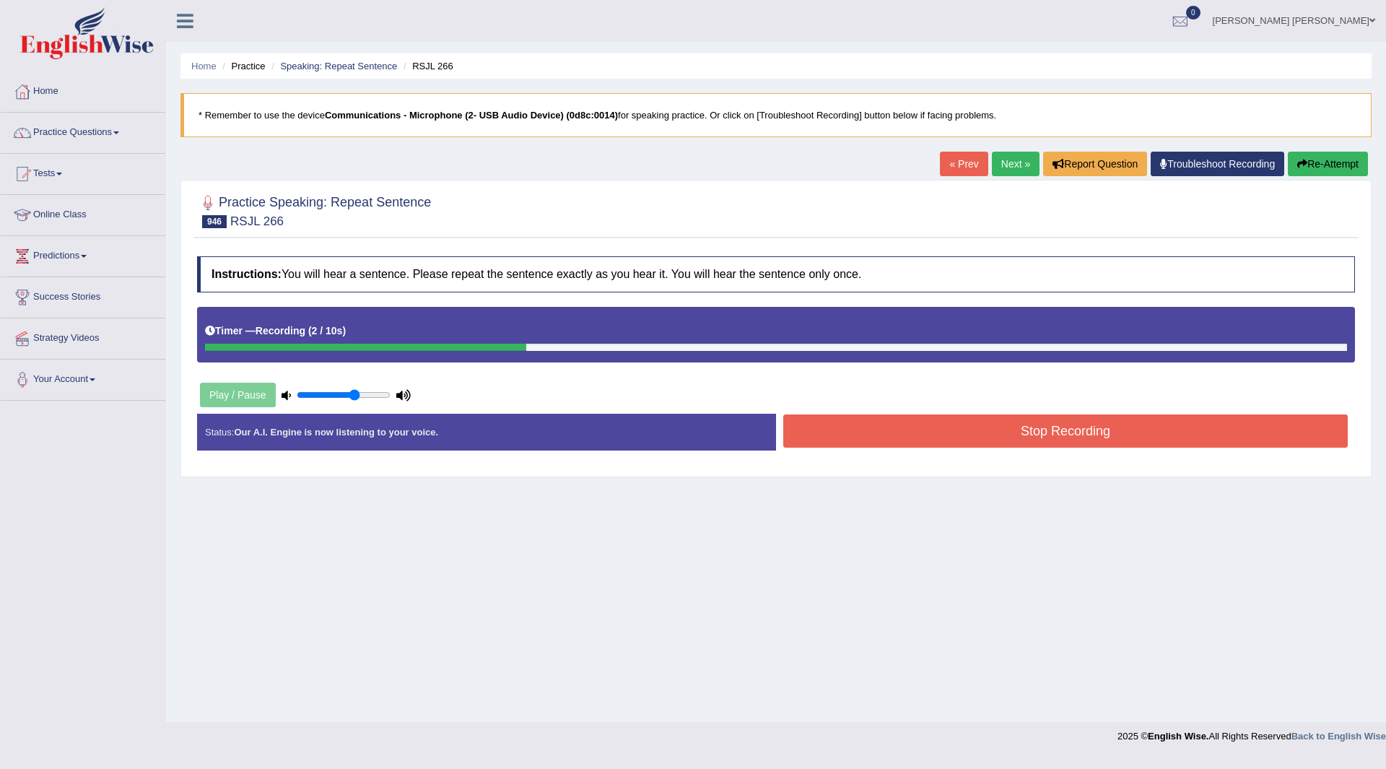
click at [815, 431] on button "Stop Recording" at bounding box center [1065, 430] width 565 height 33
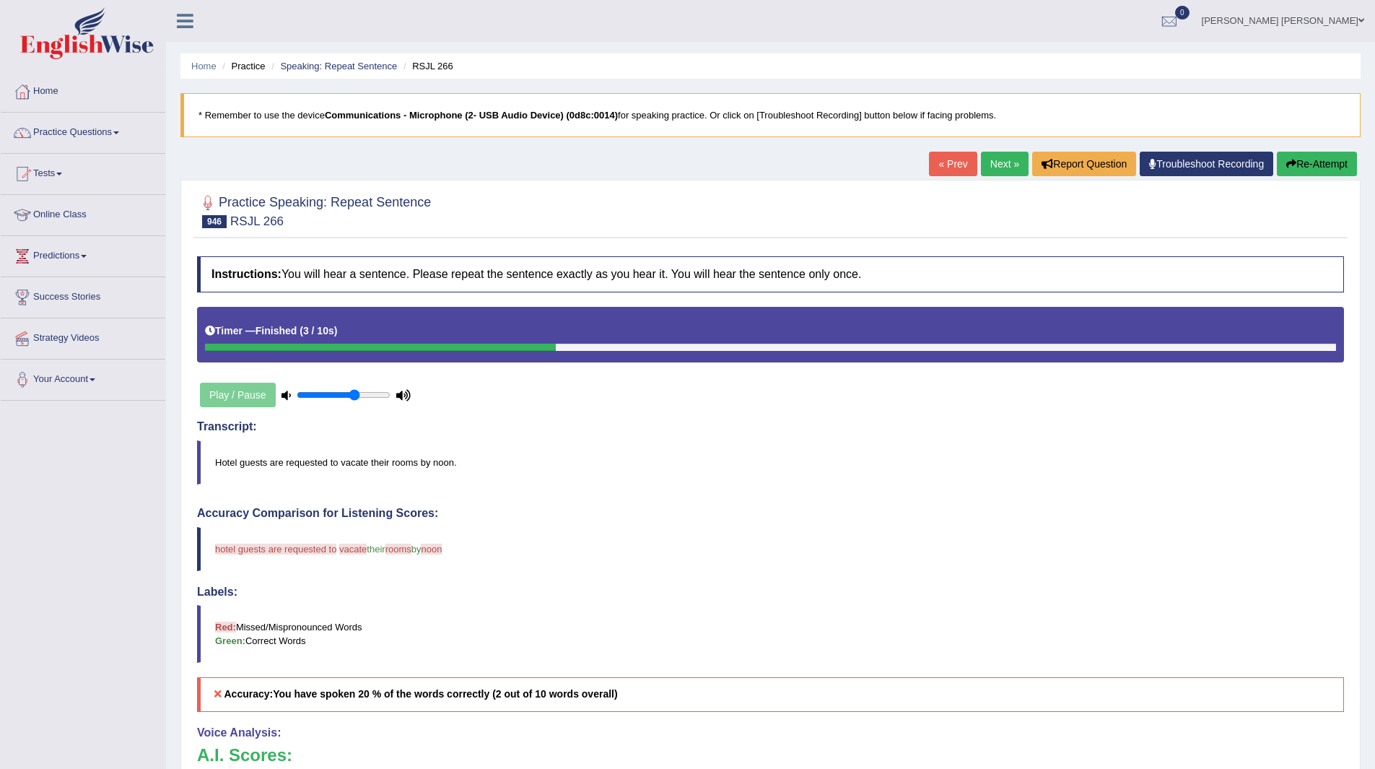
click at [1323, 160] on button "Re-Attempt" at bounding box center [1317, 164] width 80 height 25
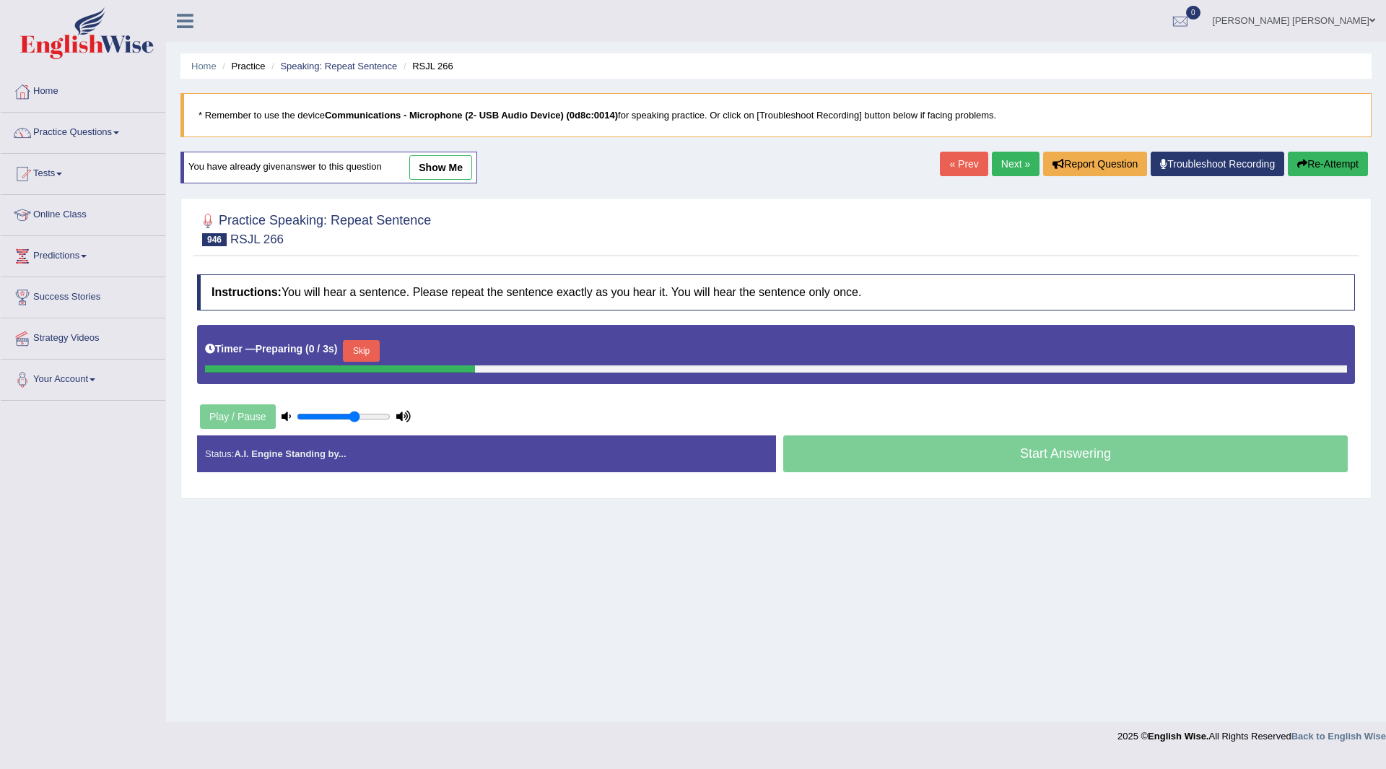
click at [352, 346] on button "Skip" at bounding box center [361, 351] width 36 height 22
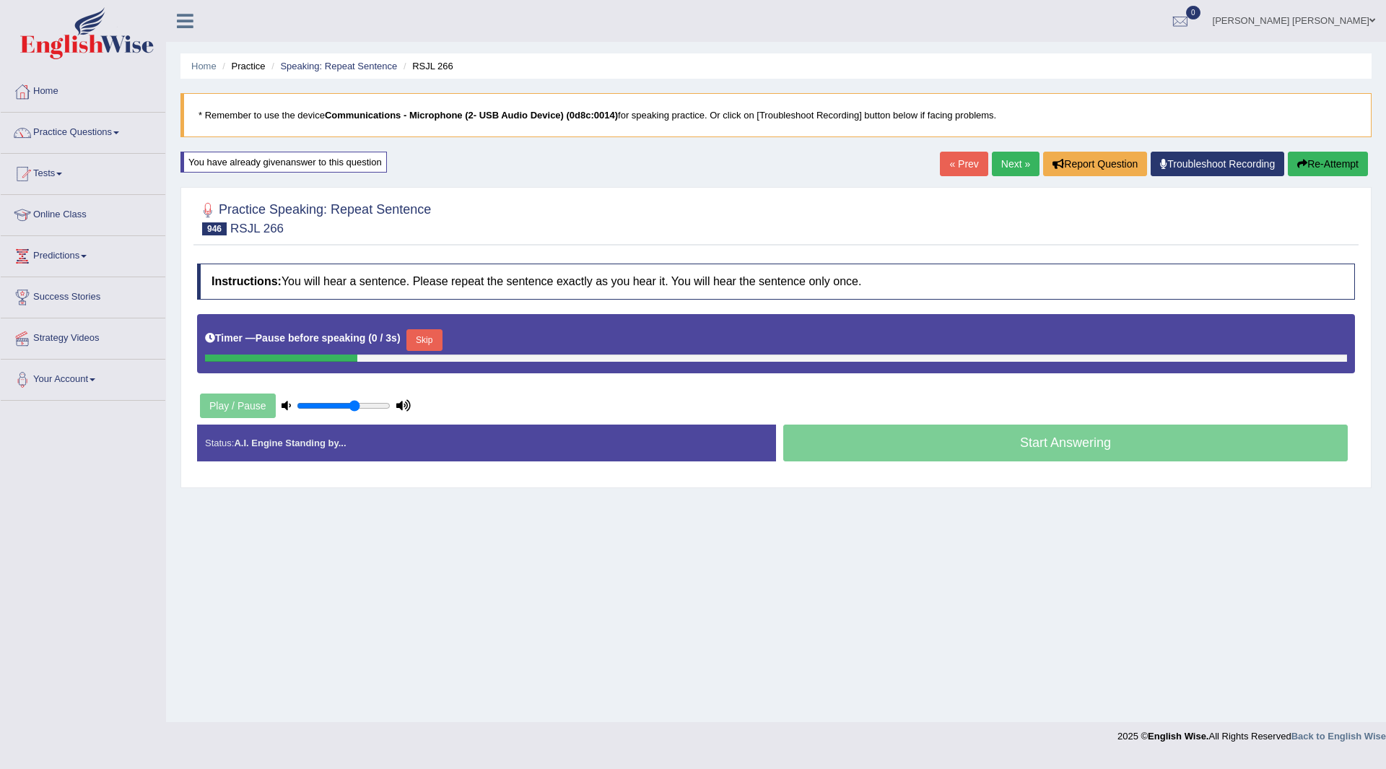
click at [433, 339] on button "Skip" at bounding box center [425, 340] width 36 height 22
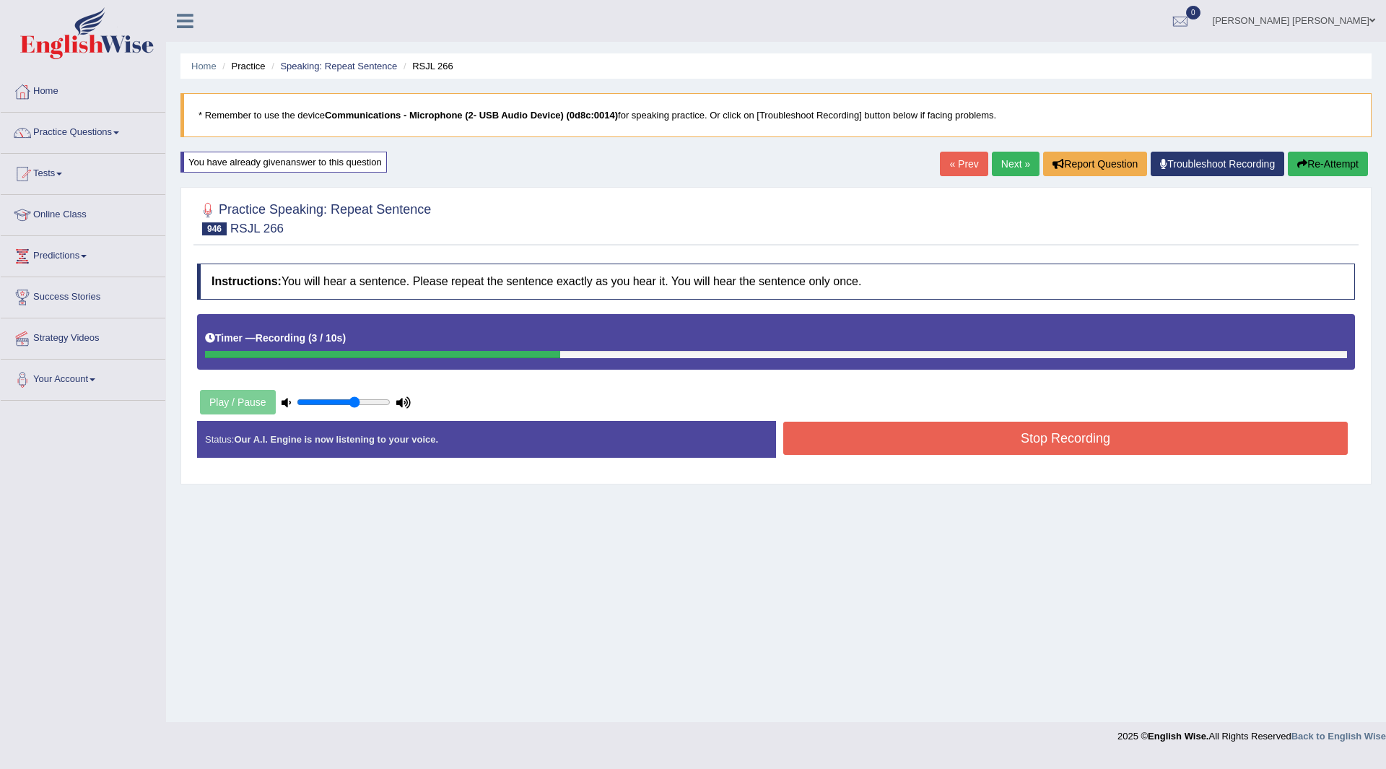
click at [845, 441] on button "Stop Recording" at bounding box center [1065, 438] width 565 height 33
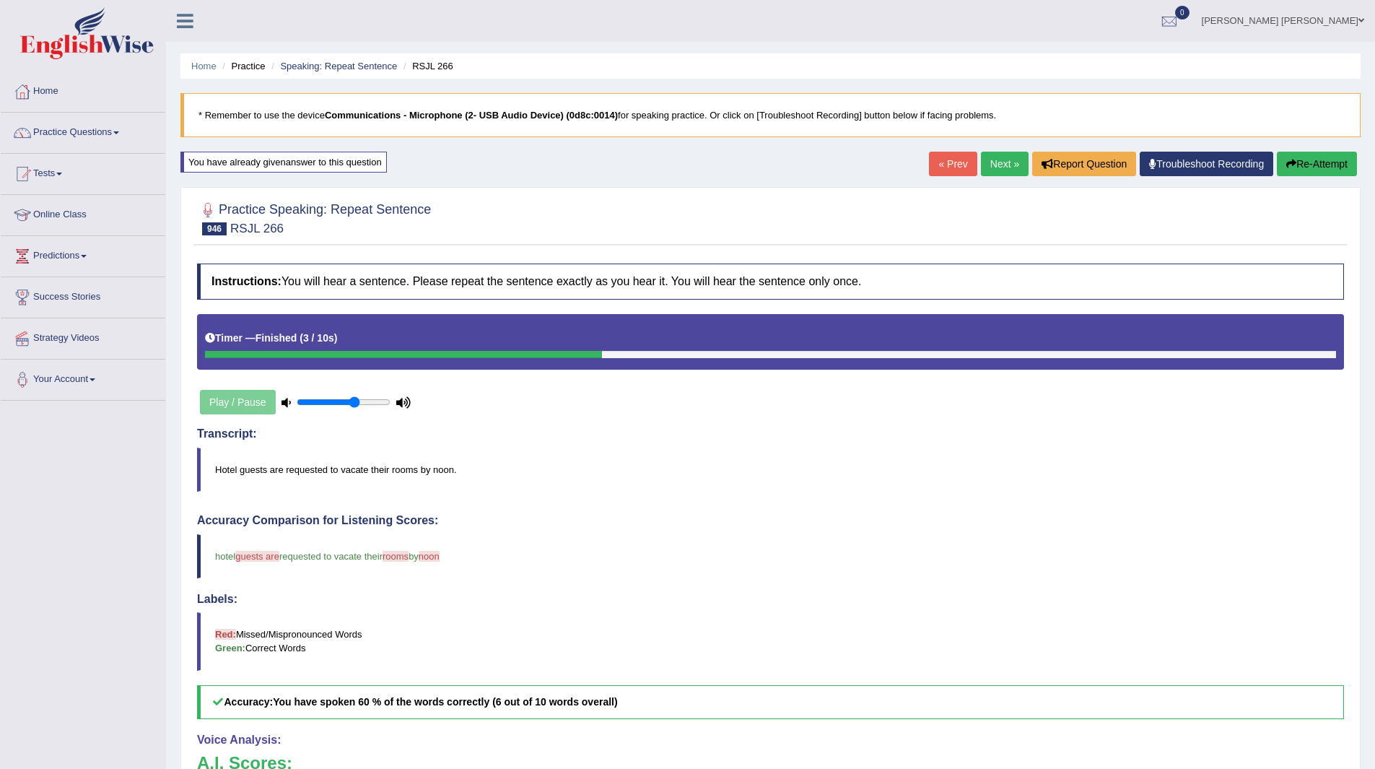
click at [988, 161] on link "Next »" at bounding box center [1005, 164] width 48 height 25
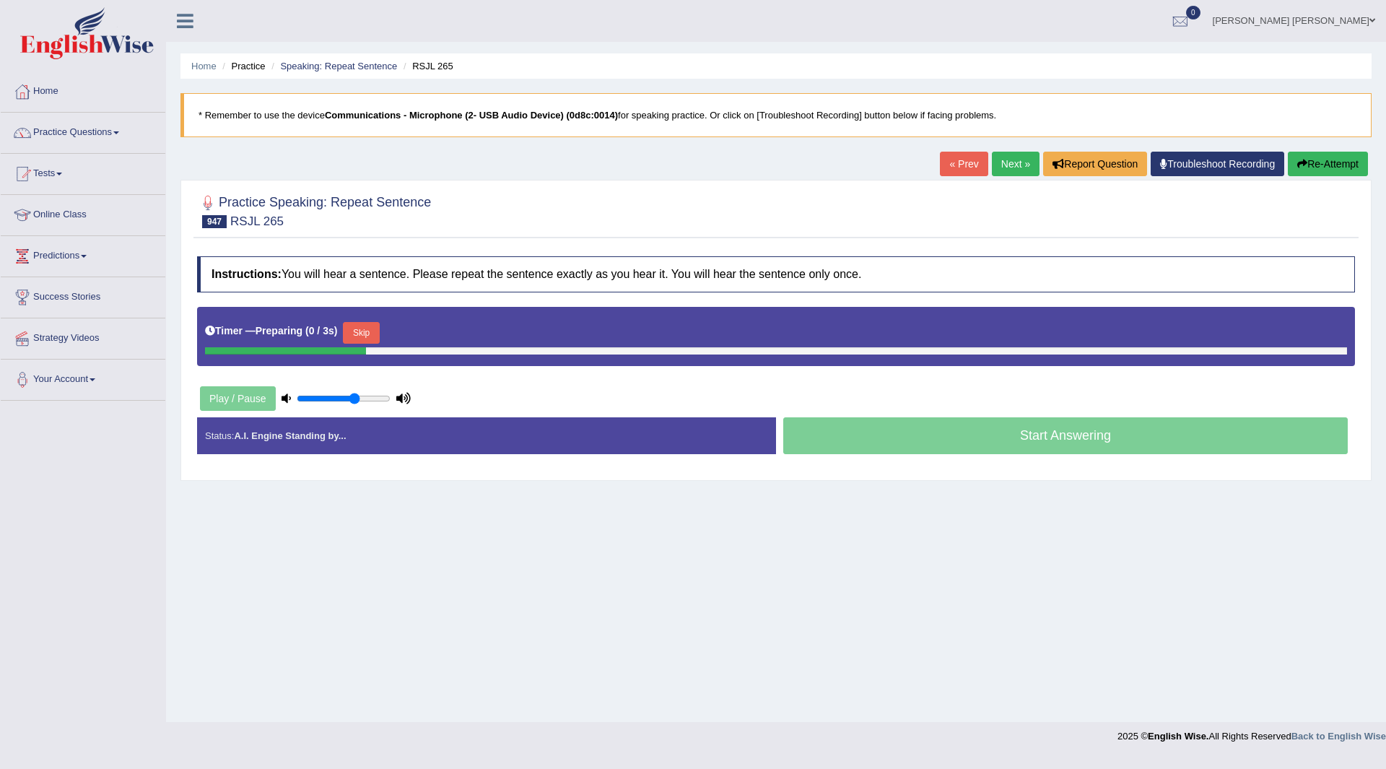
click at [371, 329] on button "Skip" at bounding box center [361, 333] width 36 height 22
click at [432, 339] on button "Skip" at bounding box center [425, 333] width 36 height 22
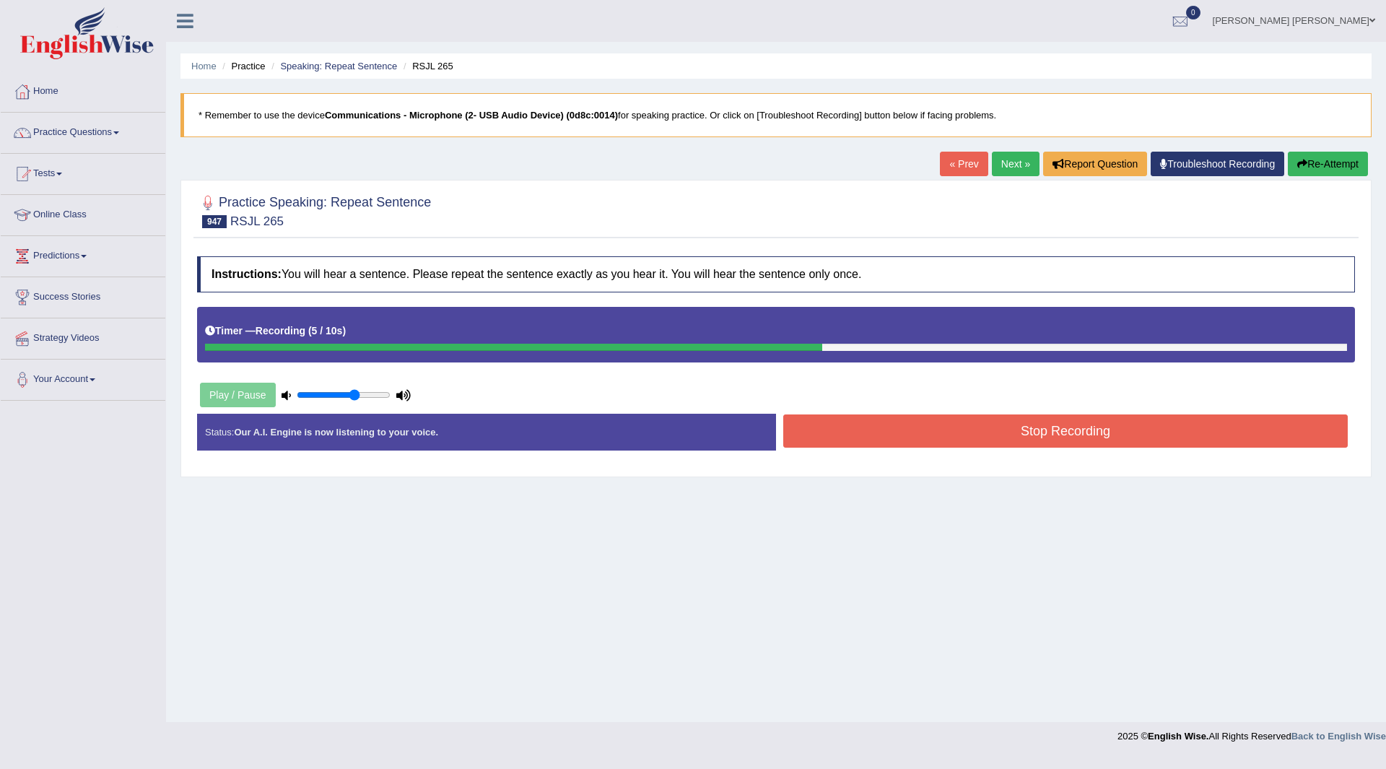
click at [882, 432] on button "Stop Recording" at bounding box center [1065, 430] width 565 height 33
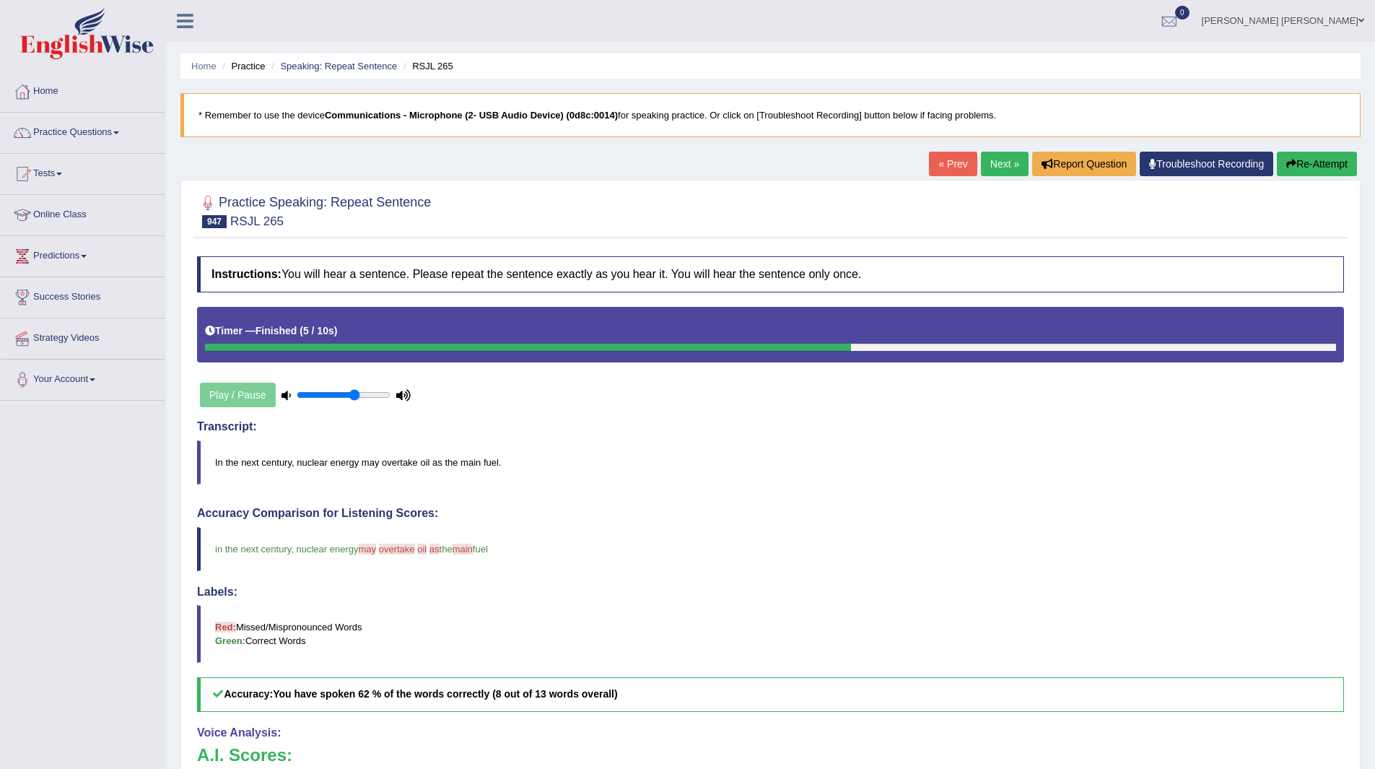
click at [983, 167] on link "Next »" at bounding box center [1005, 164] width 48 height 25
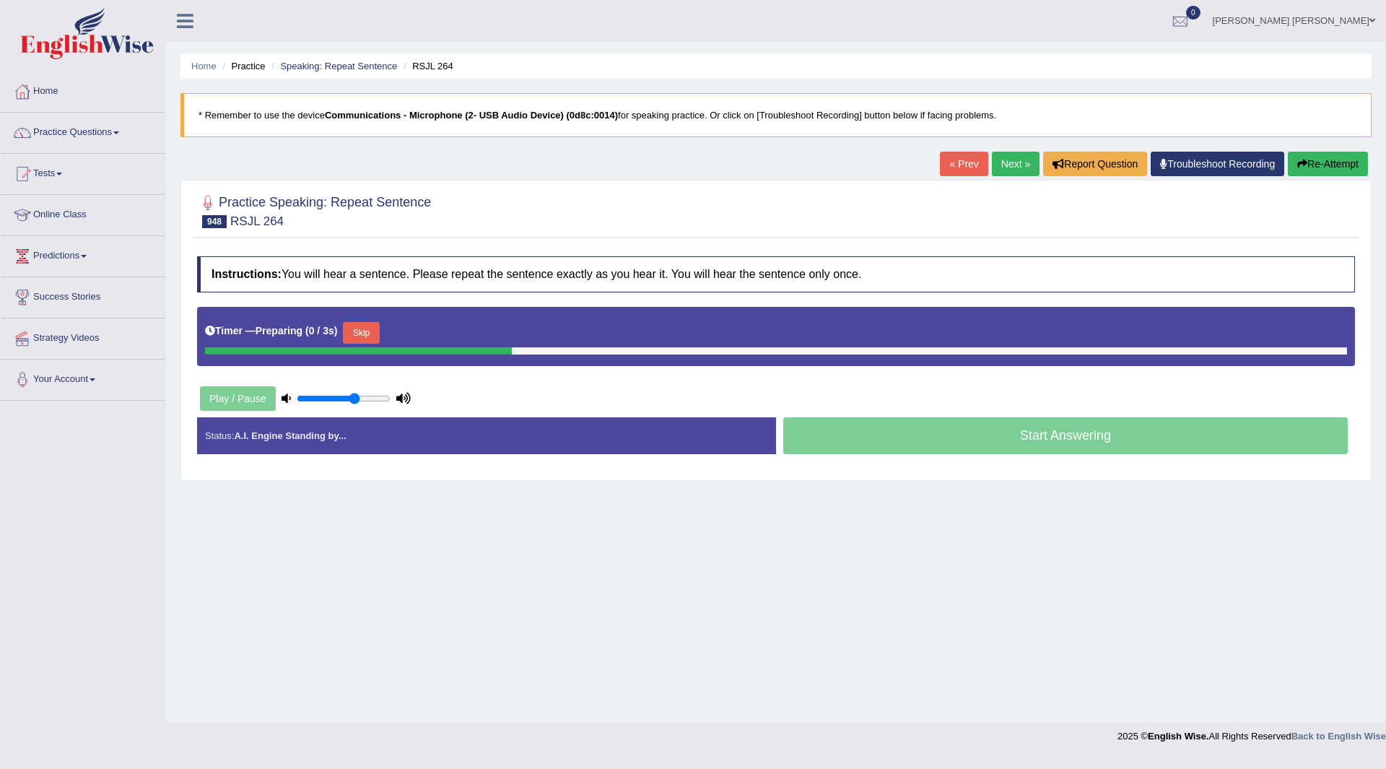
click at [360, 331] on button "Skip" at bounding box center [361, 333] width 36 height 22
click at [435, 326] on button "Skip" at bounding box center [425, 333] width 36 height 22
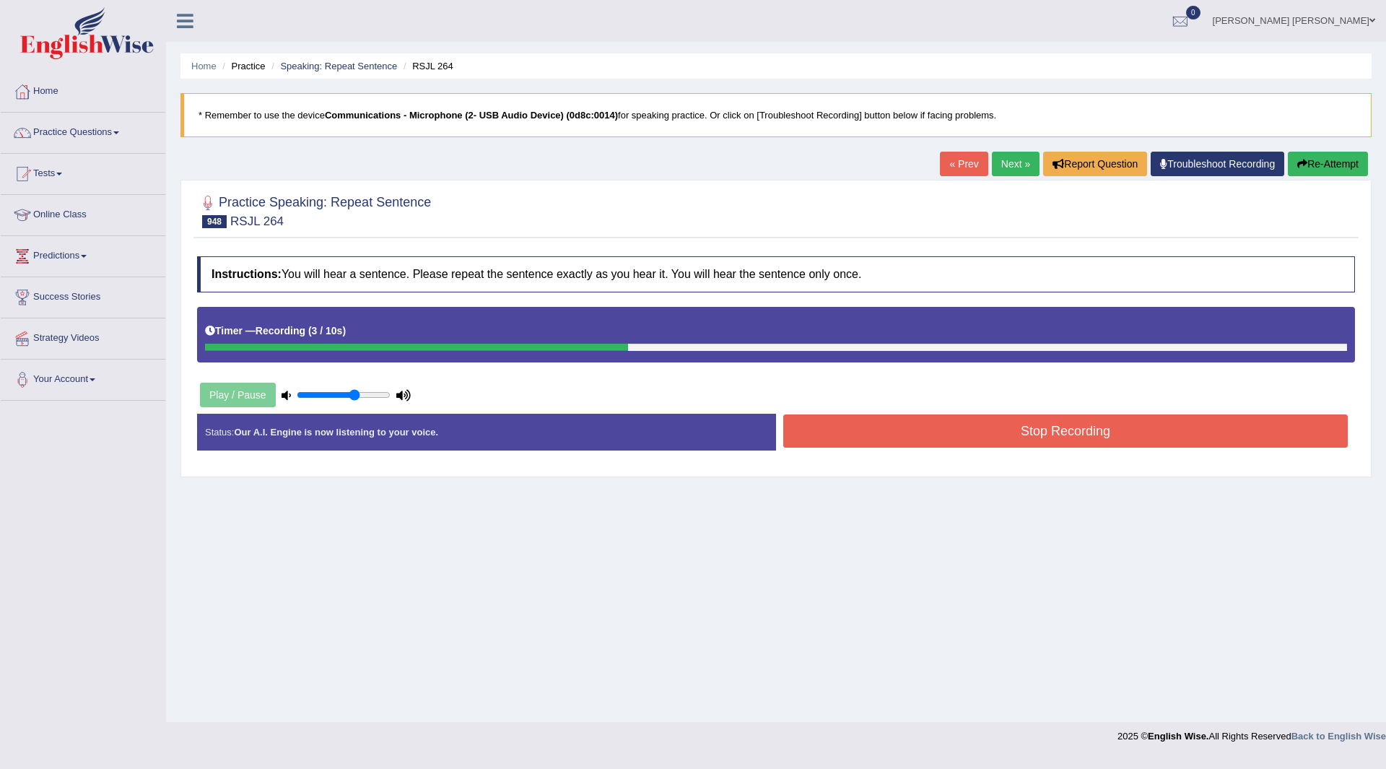
click at [853, 430] on button "Stop Recording" at bounding box center [1065, 430] width 565 height 33
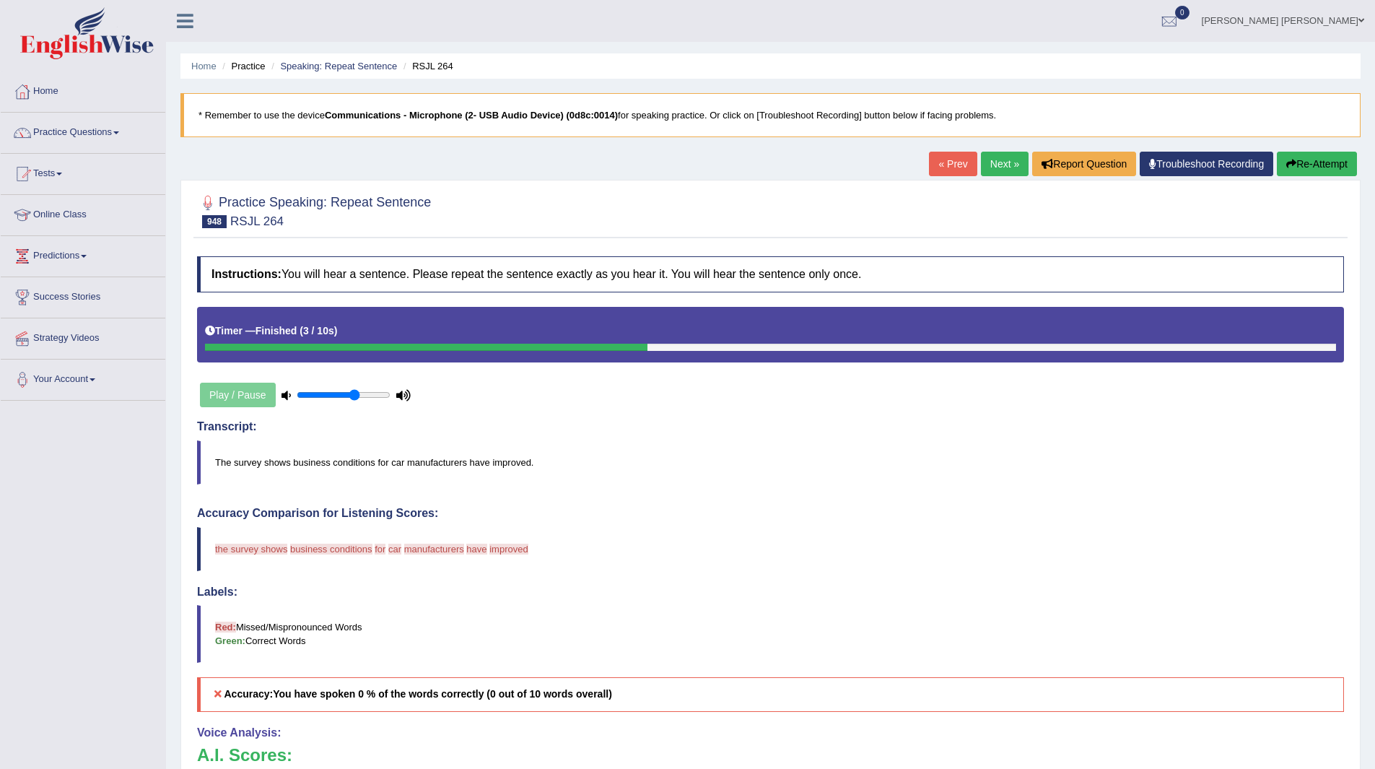
click at [988, 162] on link "Next »" at bounding box center [1005, 164] width 48 height 25
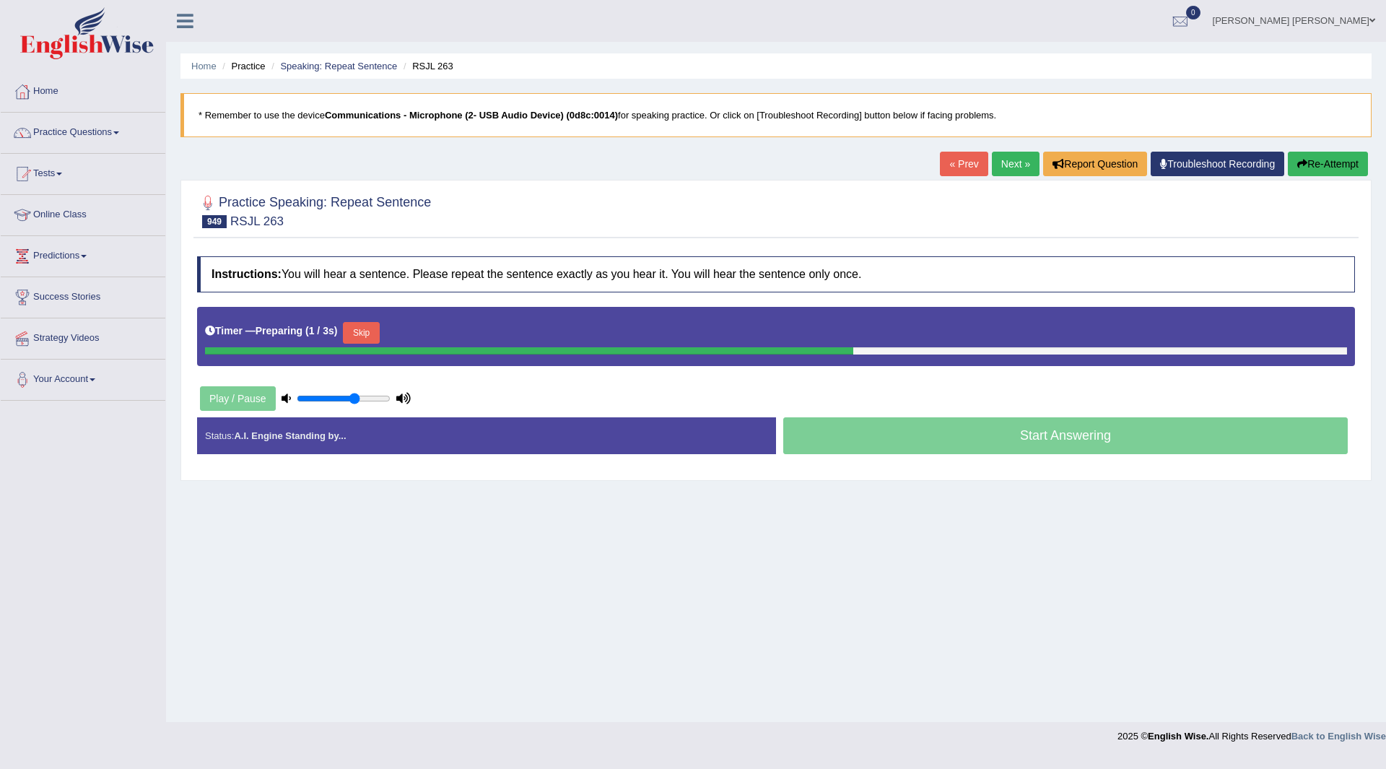
click at [376, 334] on button "Skip" at bounding box center [361, 333] width 36 height 22
click at [435, 335] on button "Skip" at bounding box center [425, 333] width 36 height 22
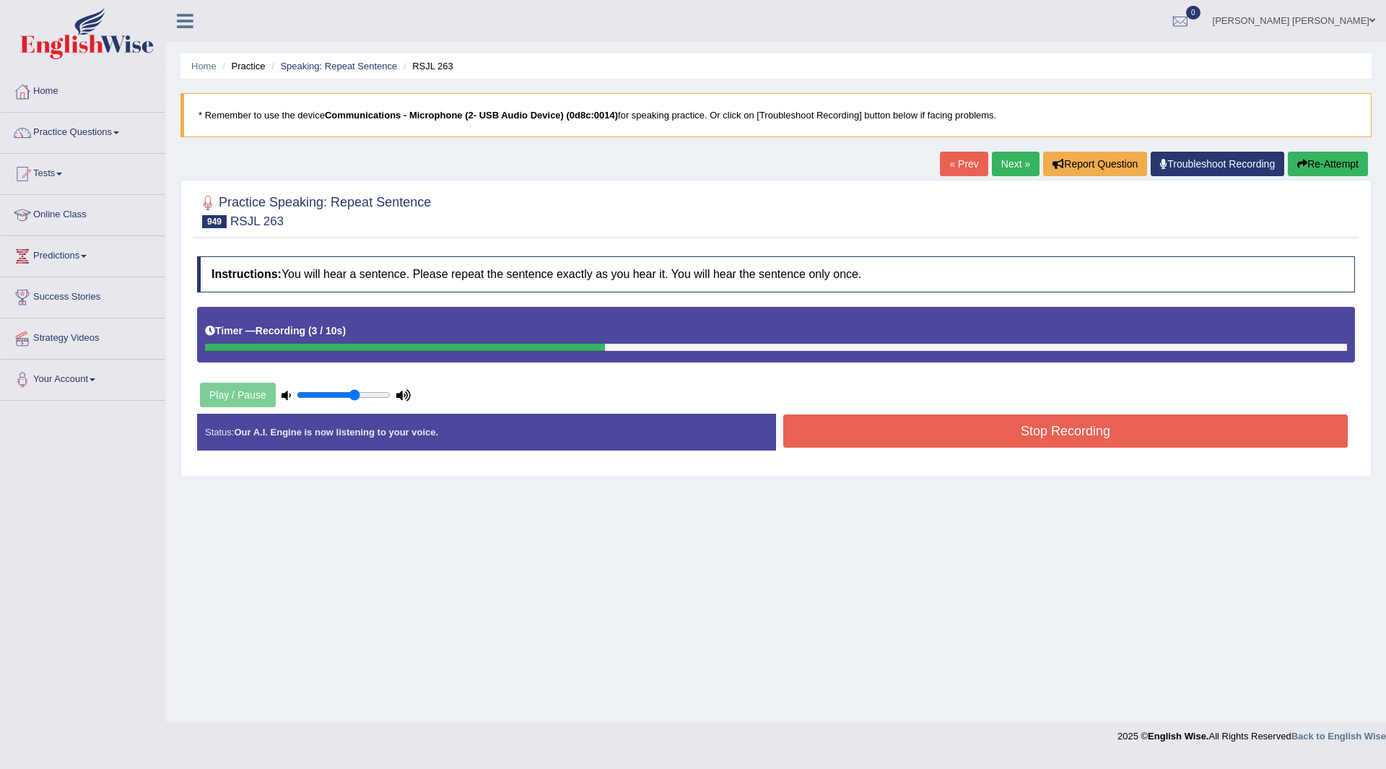
click at [842, 431] on button "Stop Recording" at bounding box center [1065, 430] width 565 height 33
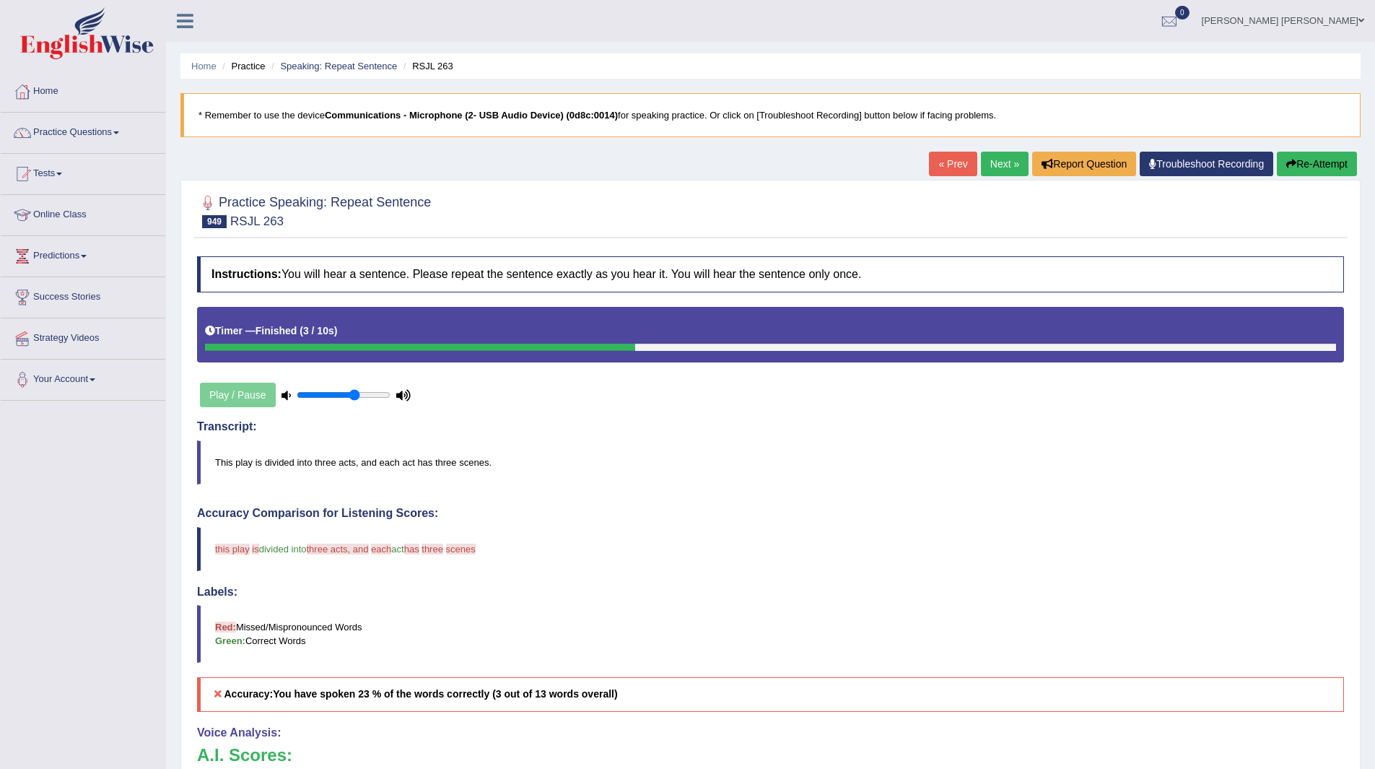
click at [994, 161] on link "Next »" at bounding box center [1005, 164] width 48 height 25
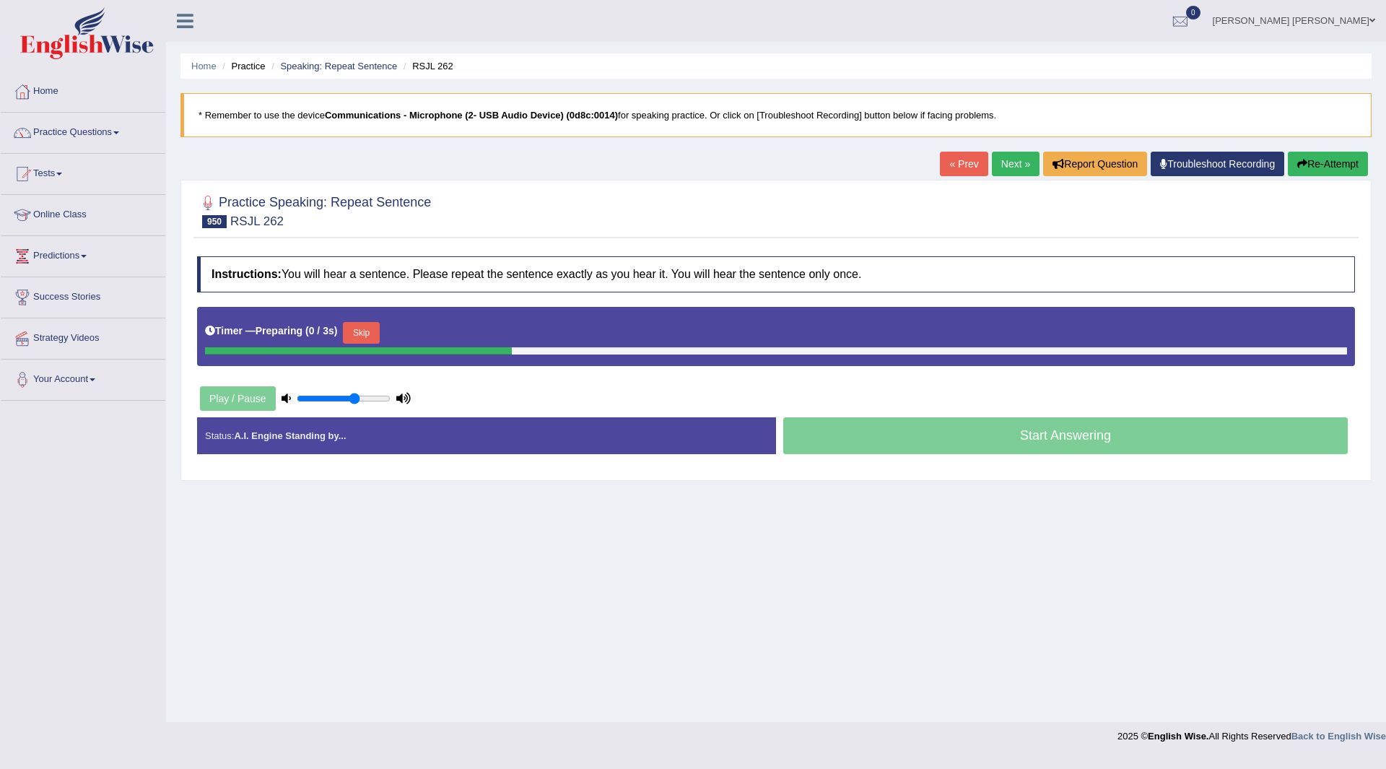
click at [358, 328] on button "Skip" at bounding box center [361, 333] width 36 height 22
click at [440, 334] on button "Skip" at bounding box center [425, 333] width 36 height 22
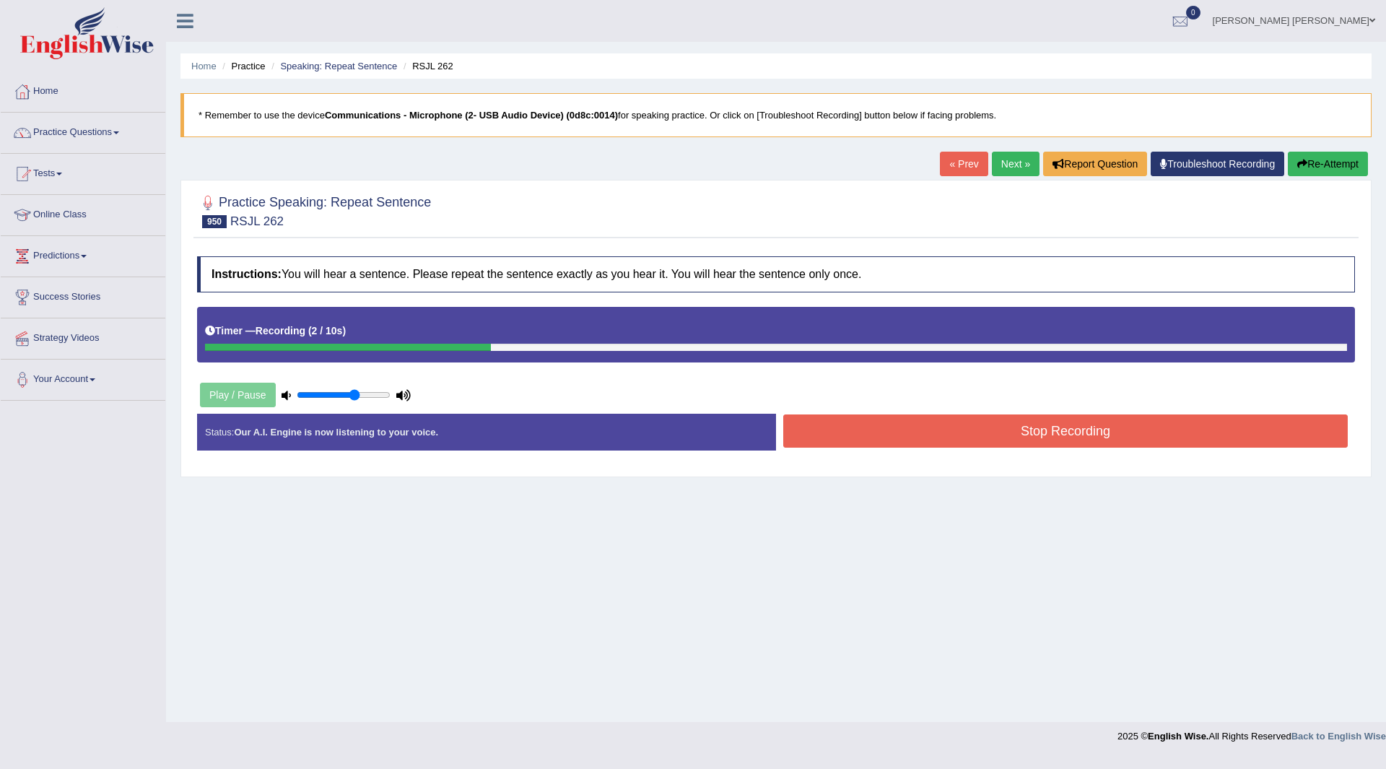
click at [862, 430] on button "Stop Recording" at bounding box center [1065, 430] width 565 height 33
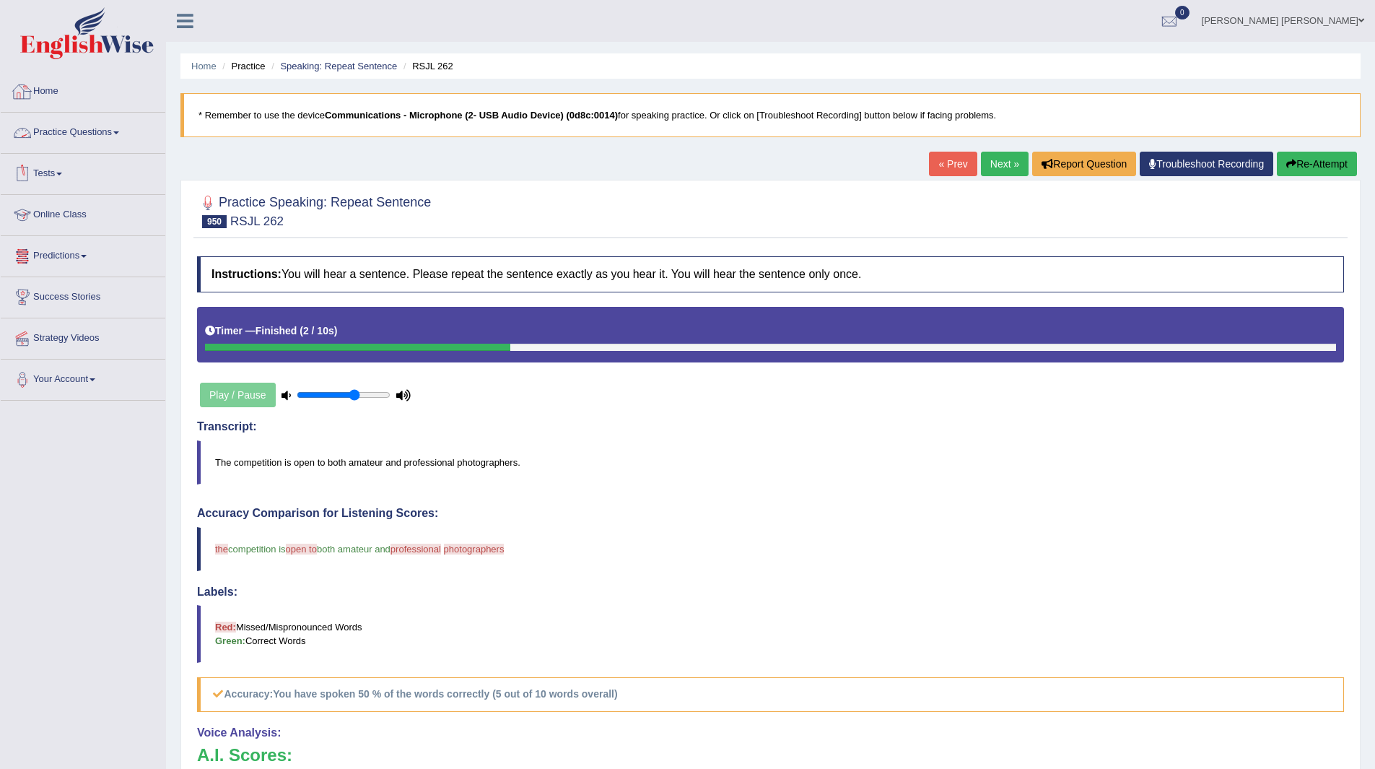
click at [44, 133] on link "Practice Questions" at bounding box center [83, 131] width 165 height 36
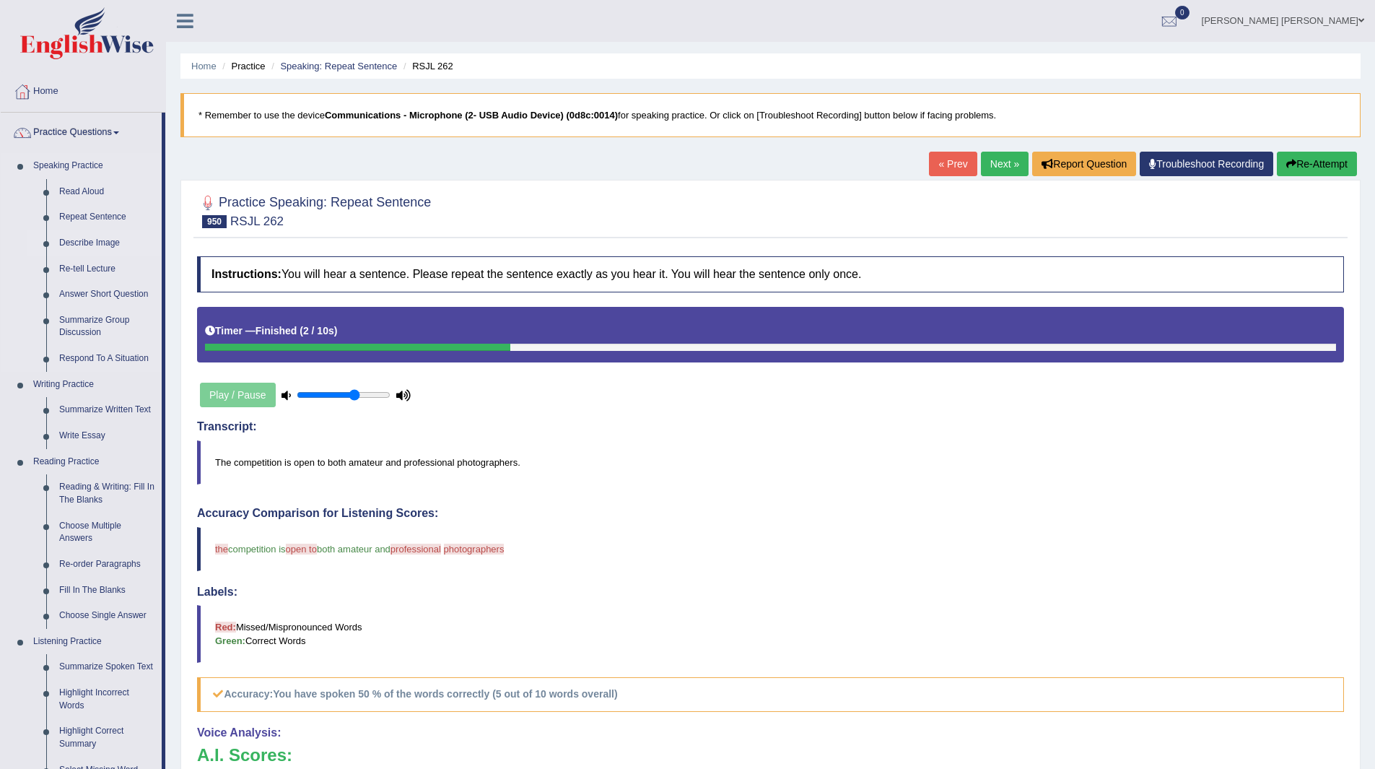
click at [84, 245] on link "Describe Image" at bounding box center [107, 243] width 109 height 26
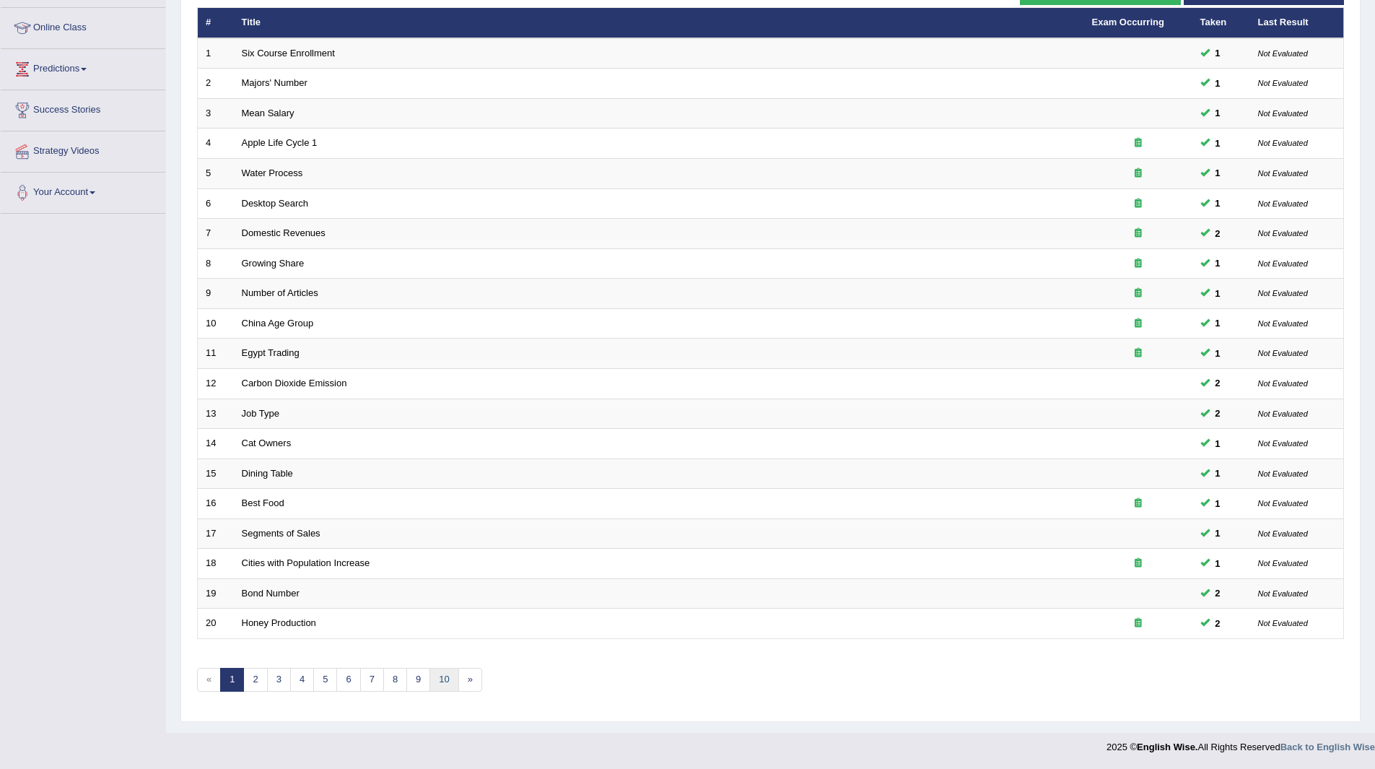
click at [445, 676] on link "10" at bounding box center [444, 680] width 29 height 24
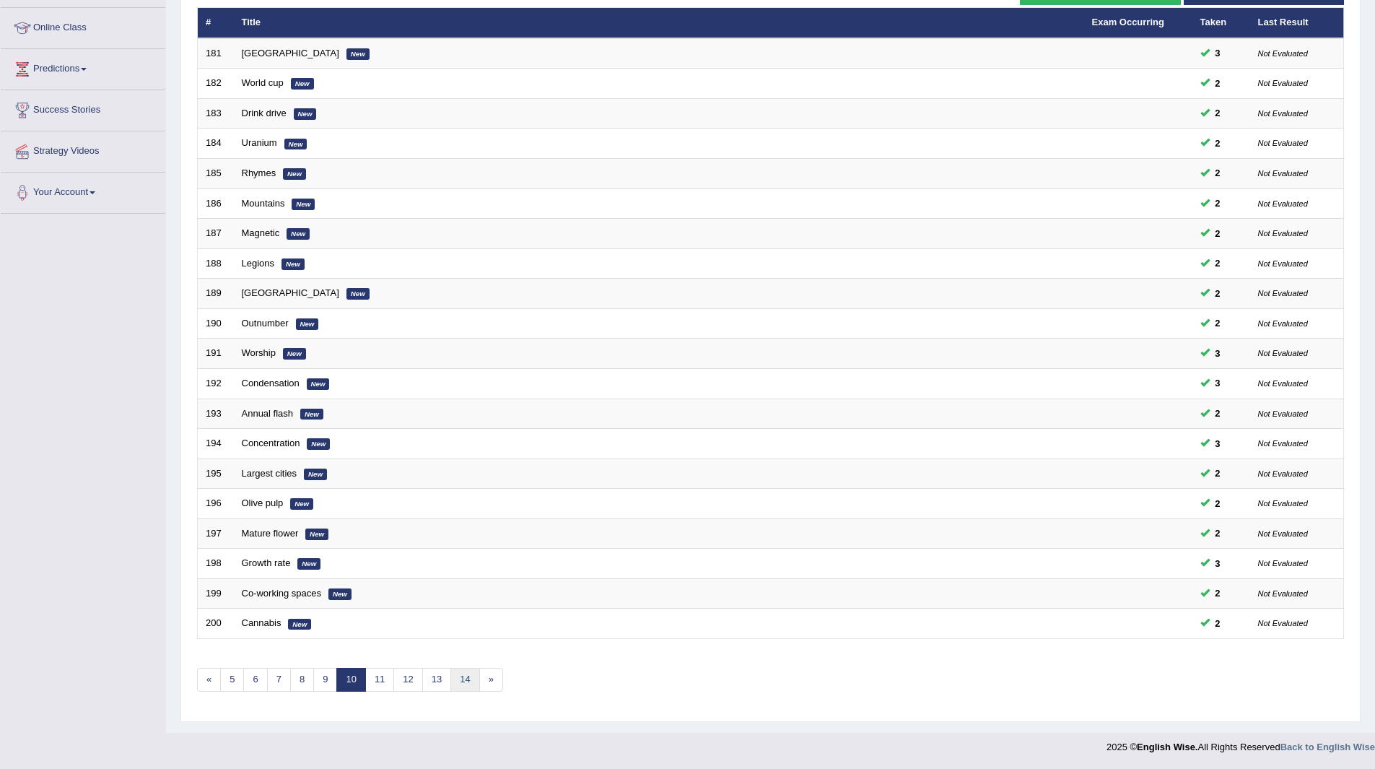
click at [461, 673] on link "14" at bounding box center [465, 680] width 29 height 24
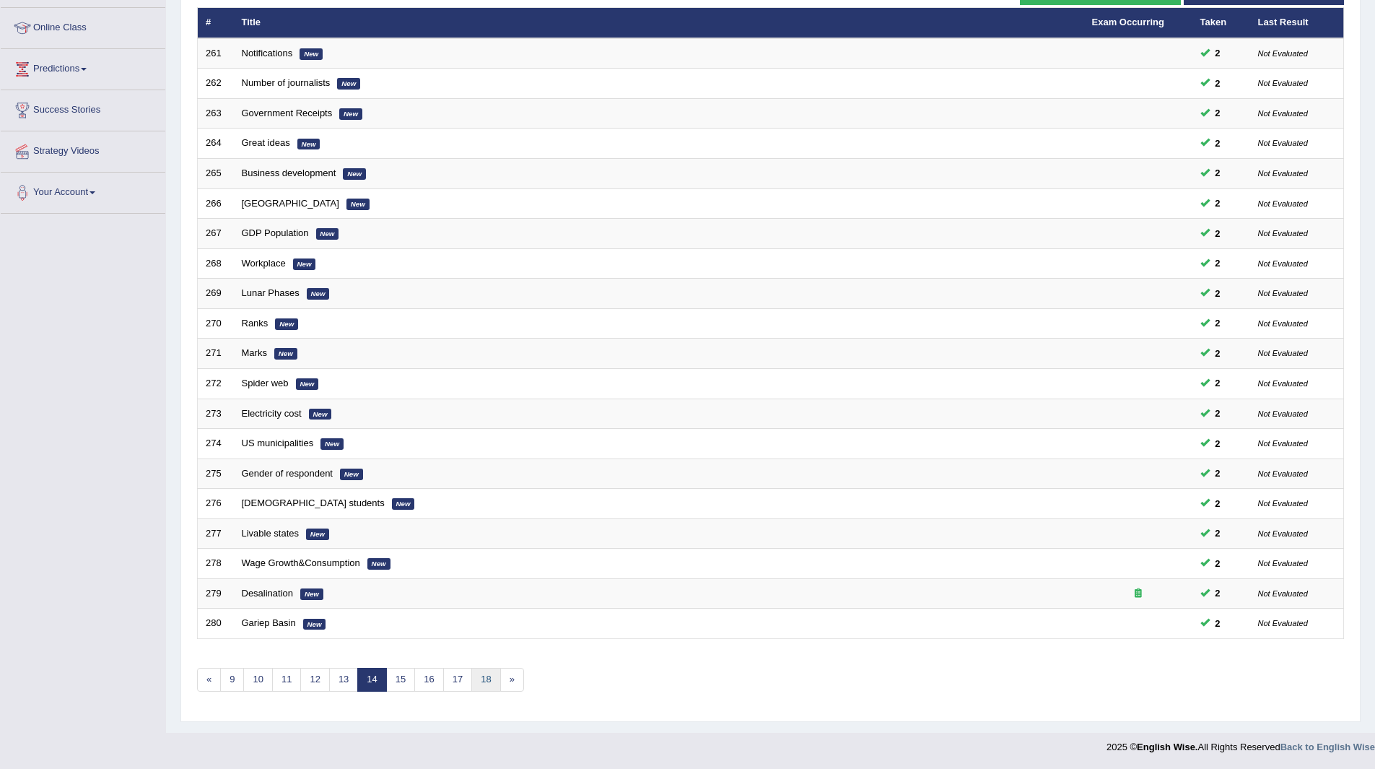
click at [485, 673] on link "18" at bounding box center [485, 680] width 29 height 24
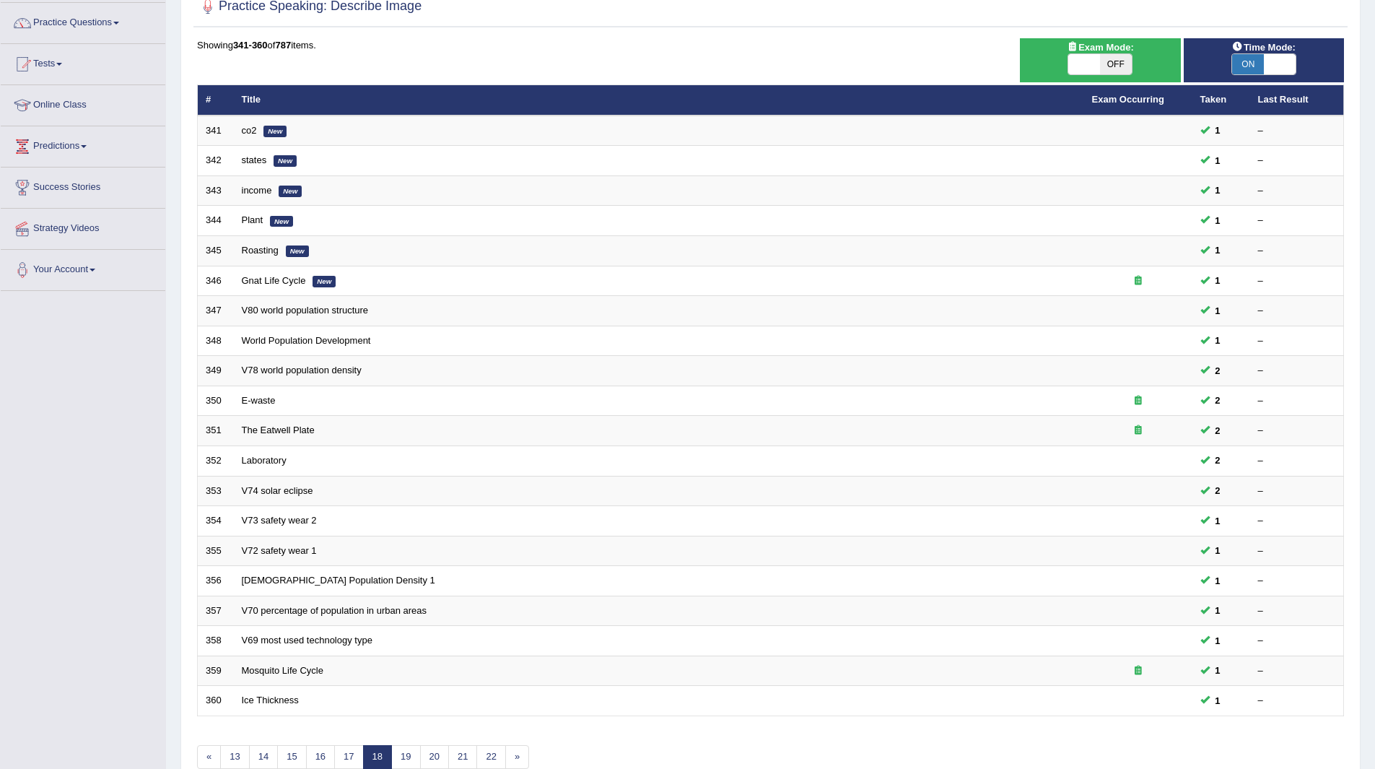
scroll to position [187, 0]
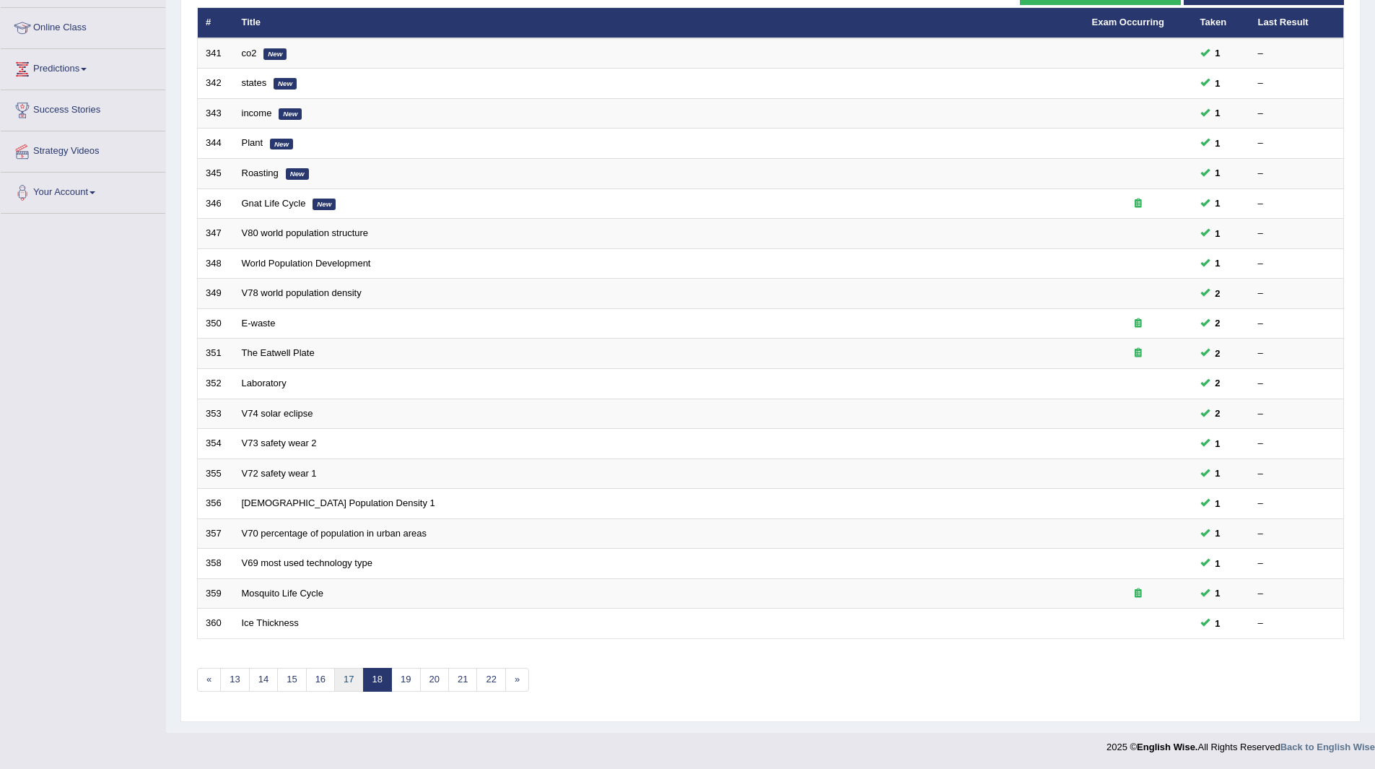
click at [350, 678] on link "17" at bounding box center [348, 680] width 29 height 24
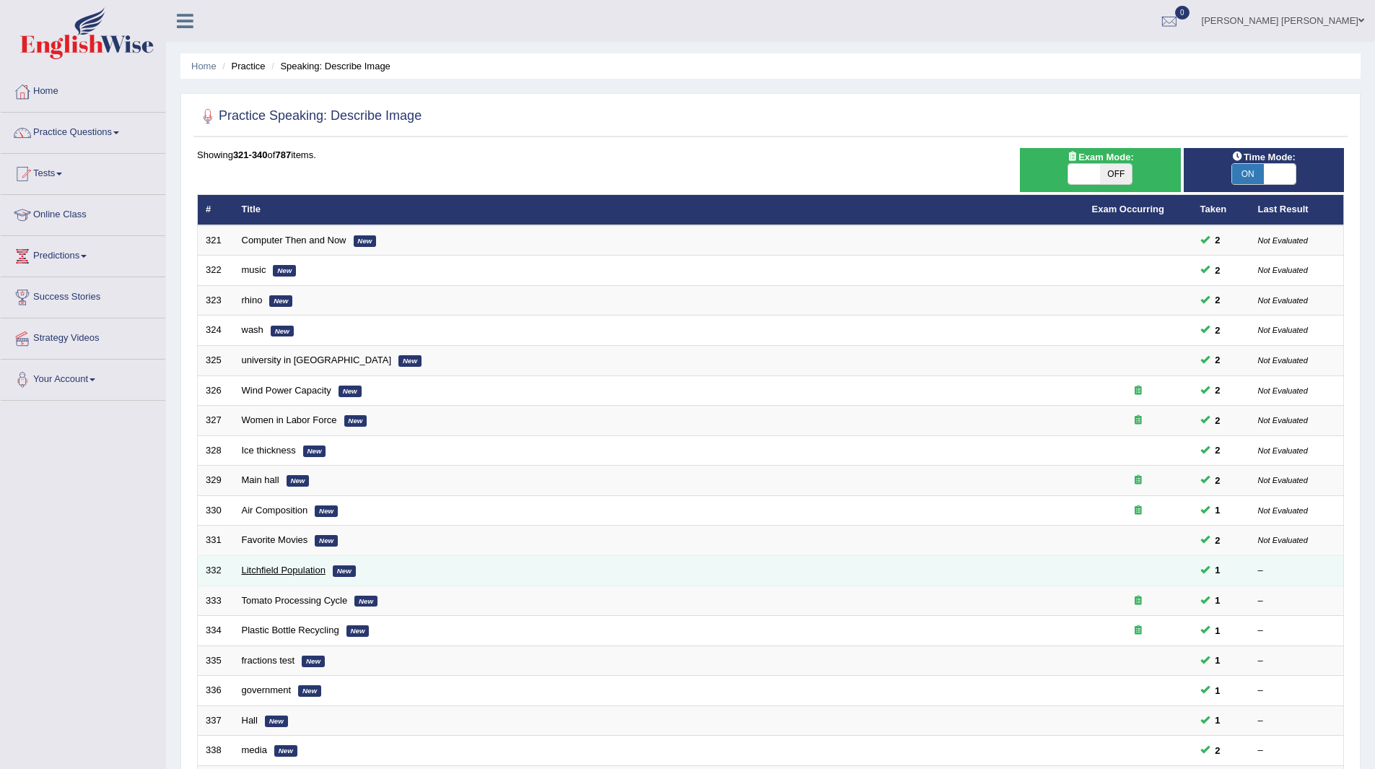
click at [270, 567] on link "Litchfield Population" at bounding box center [284, 570] width 84 height 11
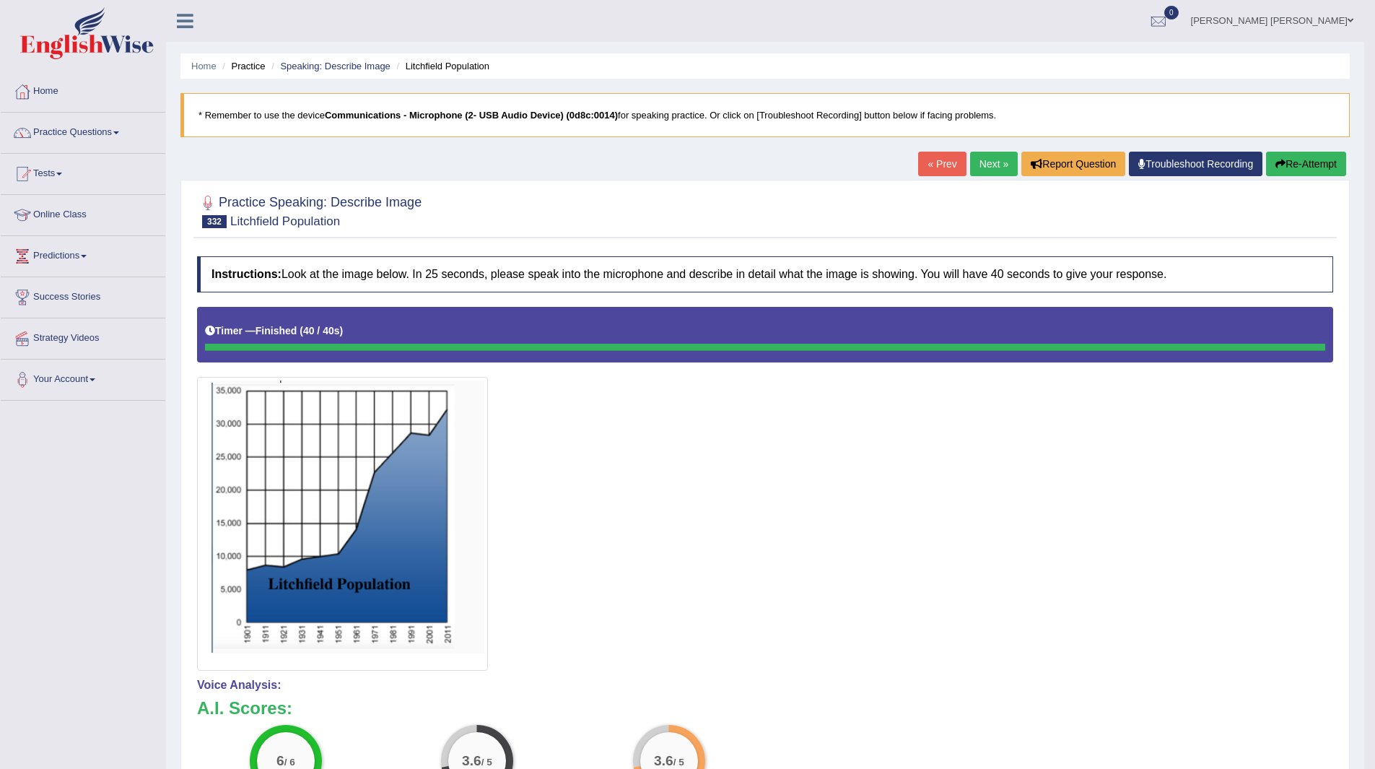
click at [981, 161] on link "Next »" at bounding box center [994, 164] width 48 height 25
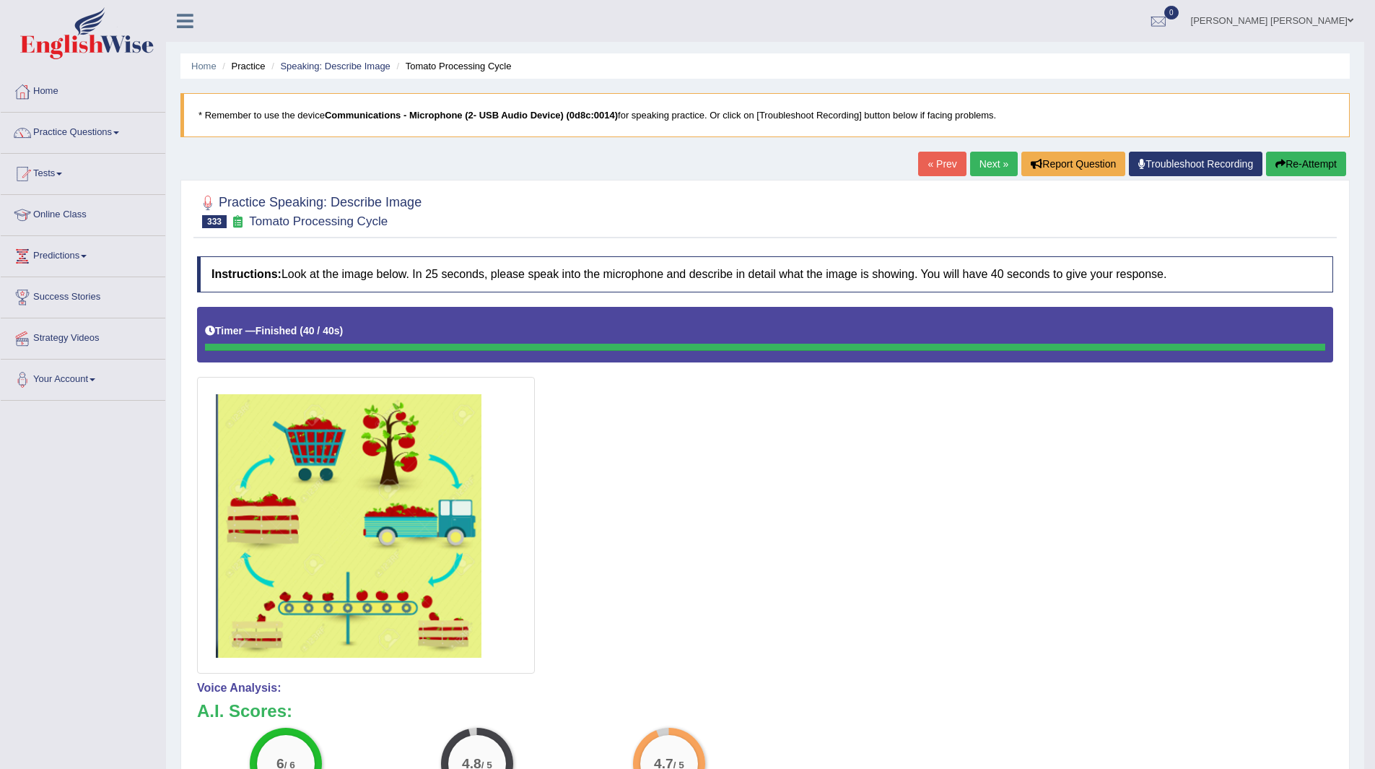
click at [981, 163] on link "Next »" at bounding box center [994, 164] width 48 height 25
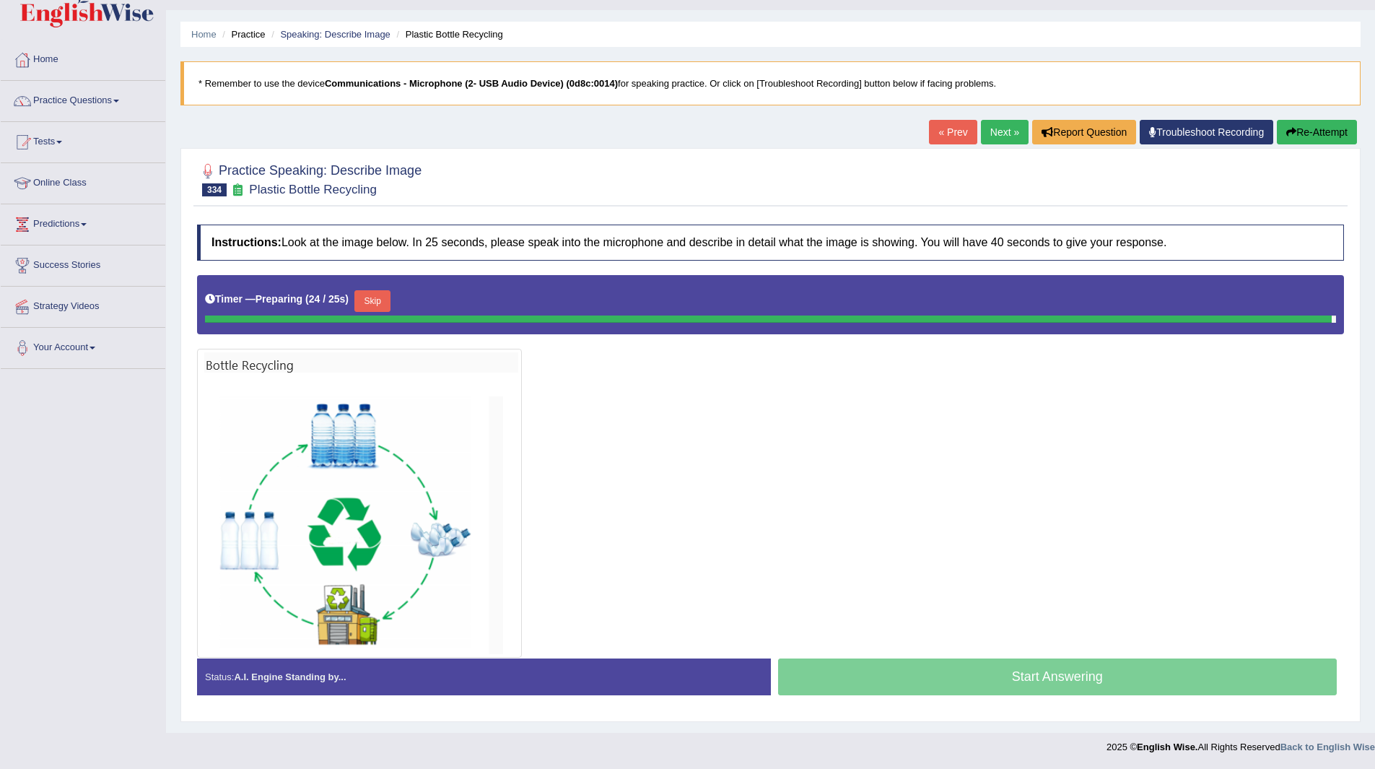
scroll to position [28, 0]
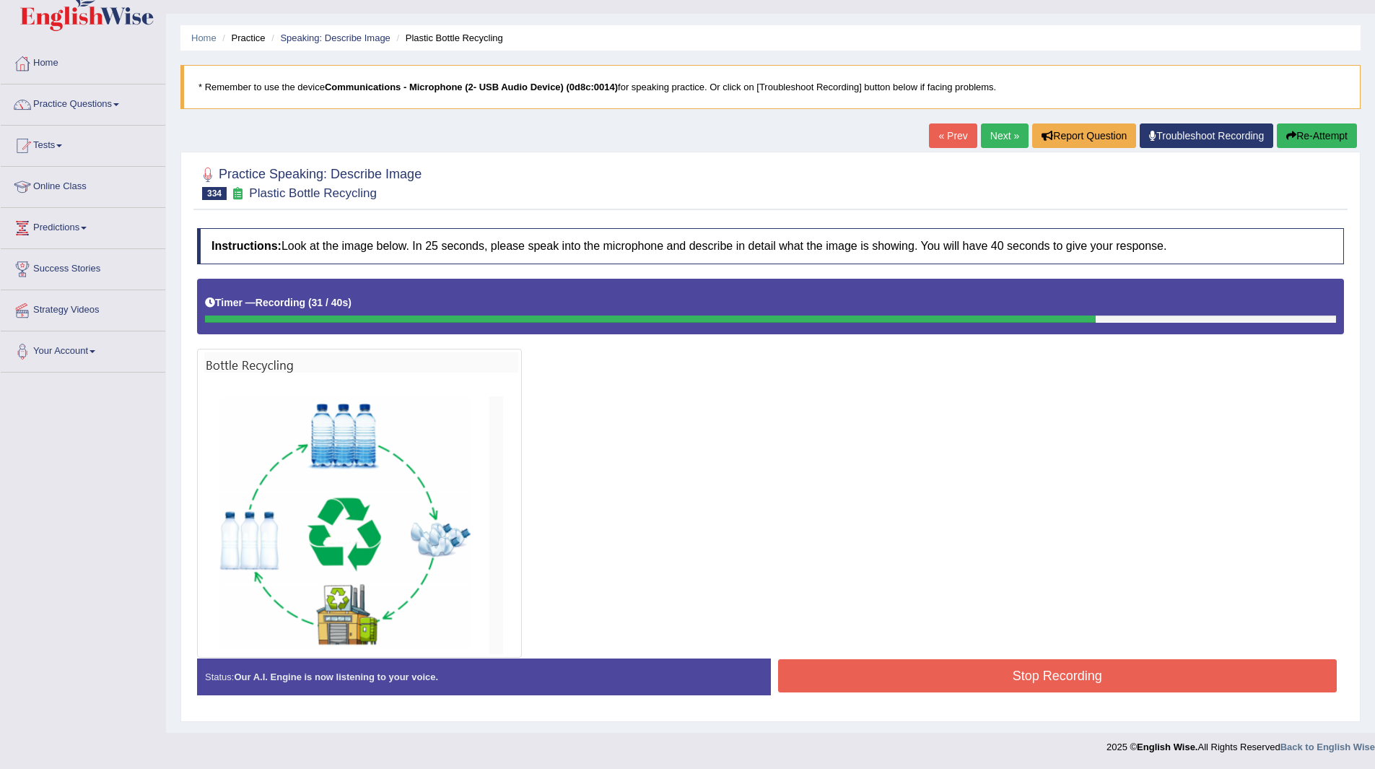
click at [975, 675] on button "Stop Recording" at bounding box center [1058, 675] width 560 height 33
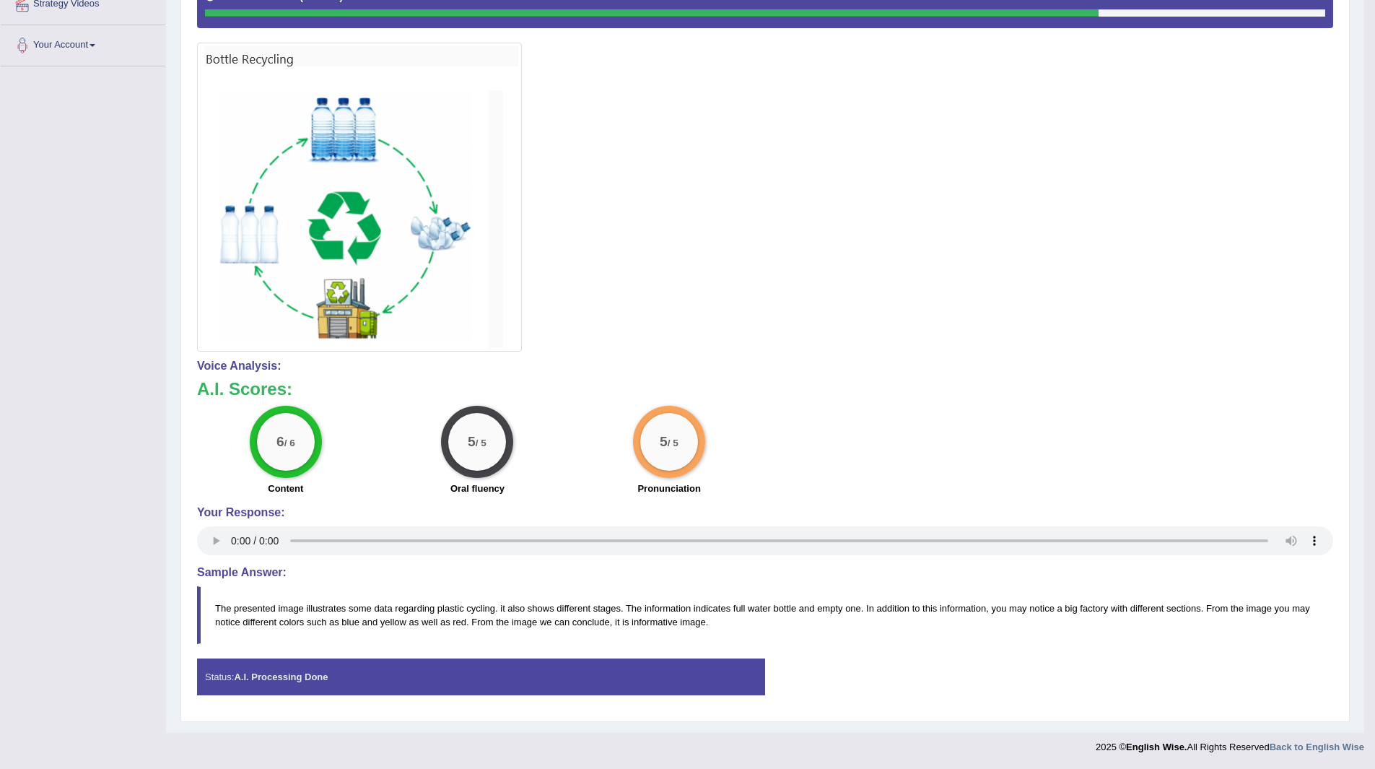
scroll to position [0, 0]
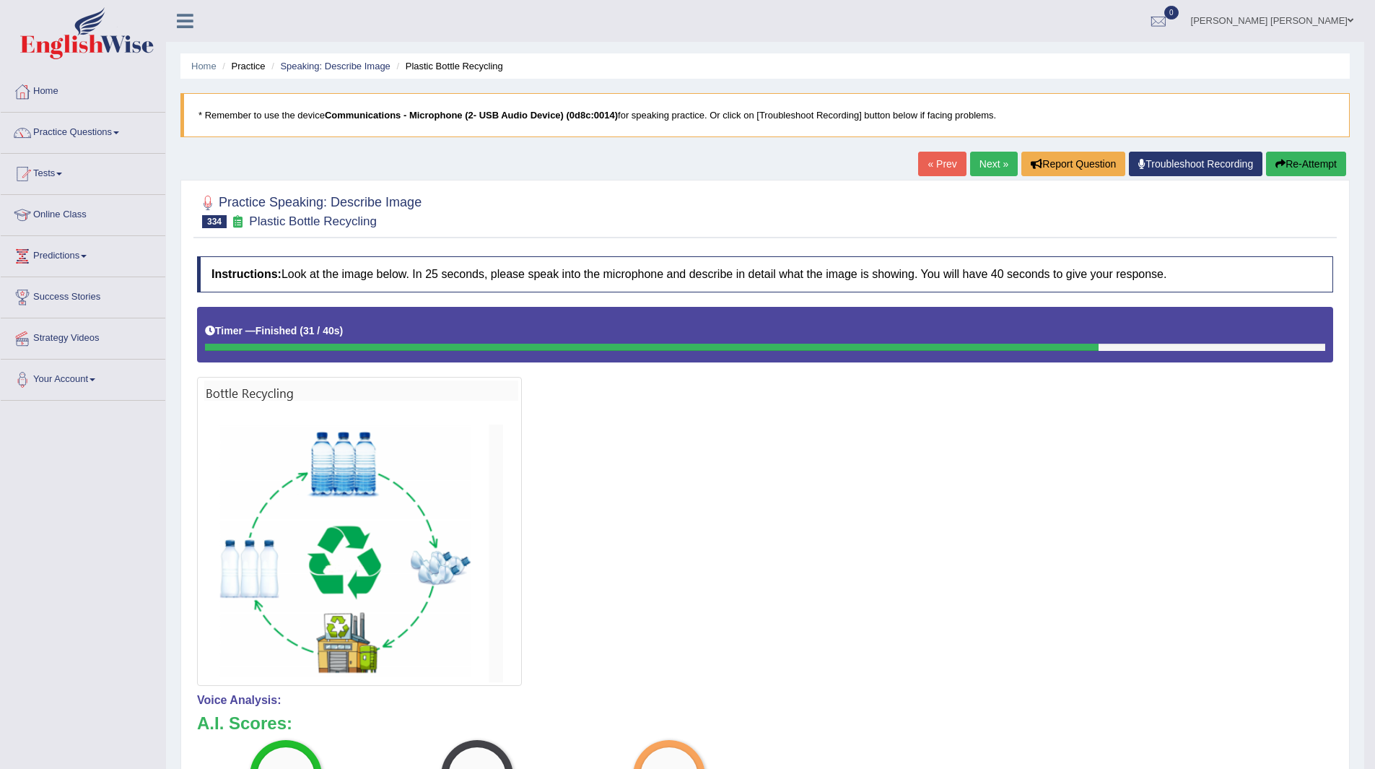
click at [991, 158] on link "Next »" at bounding box center [994, 164] width 48 height 25
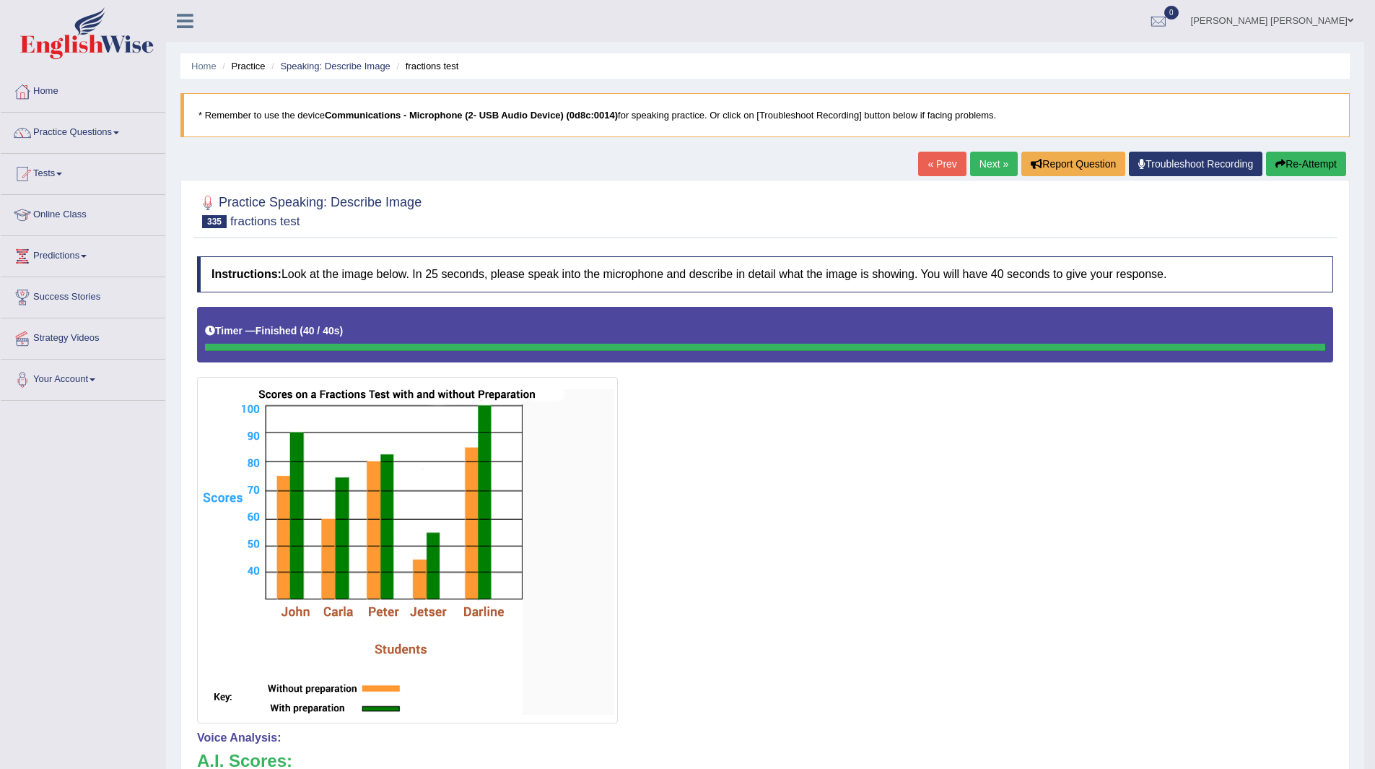
click at [52, 174] on link "Tests" at bounding box center [83, 172] width 165 height 36
click at [74, 128] on link "Practice Questions" at bounding box center [83, 131] width 165 height 36
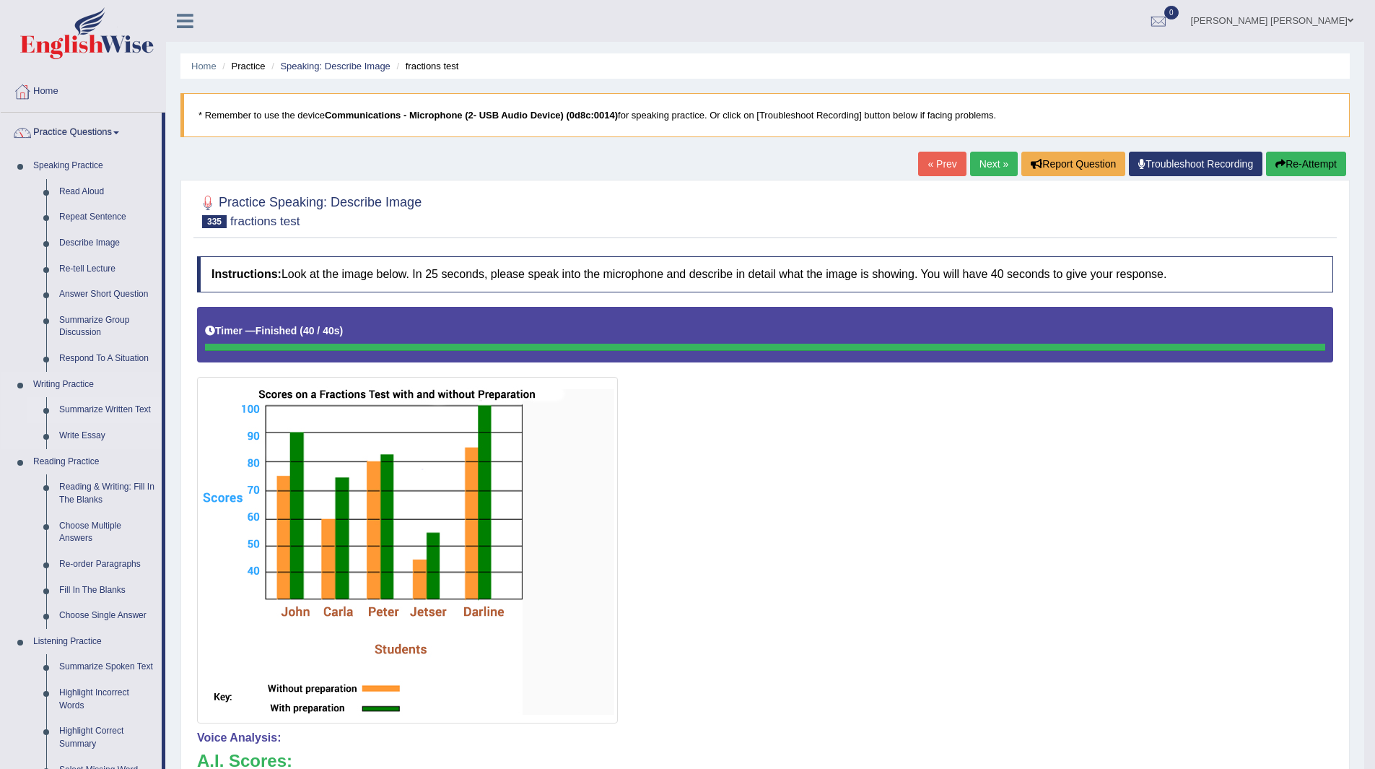
click at [93, 409] on link "Summarize Written Text" at bounding box center [107, 410] width 109 height 26
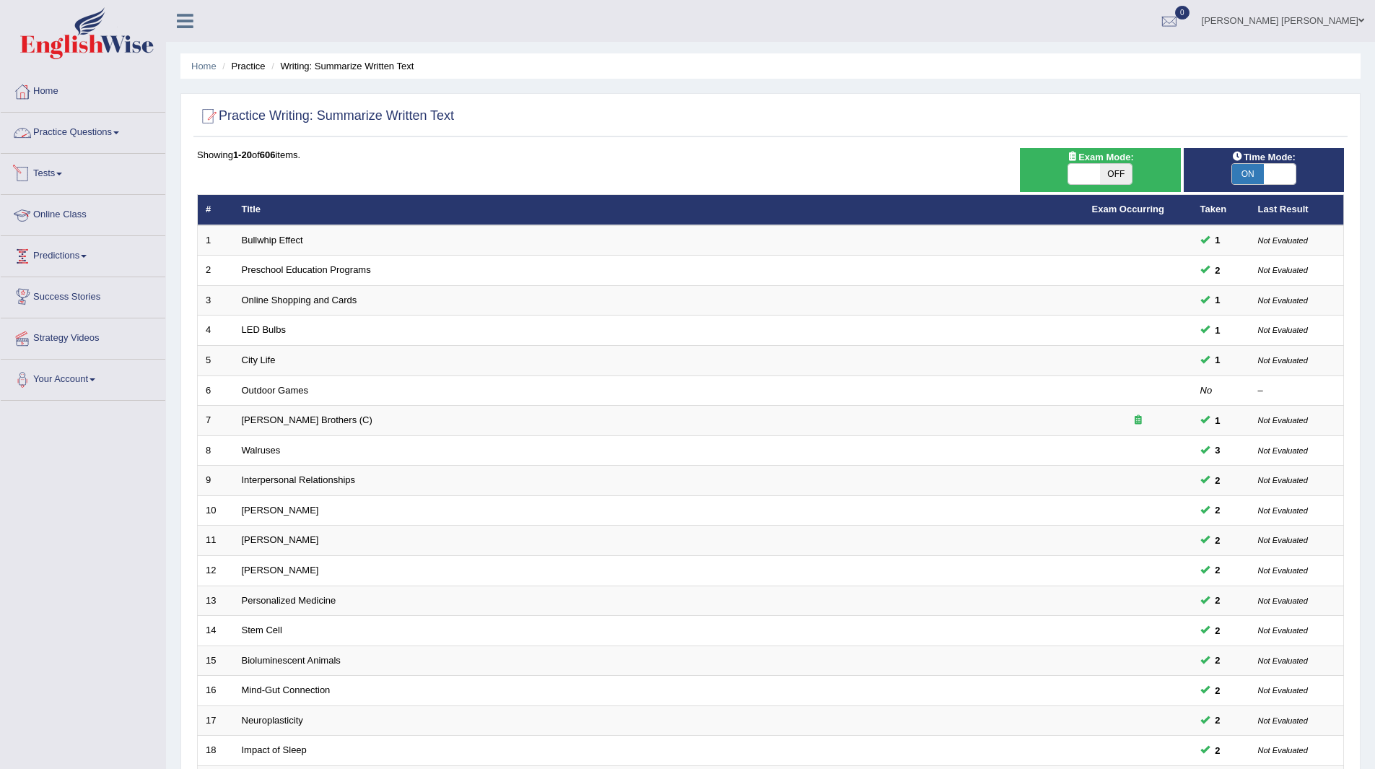
click at [88, 129] on link "Practice Questions" at bounding box center [83, 131] width 165 height 36
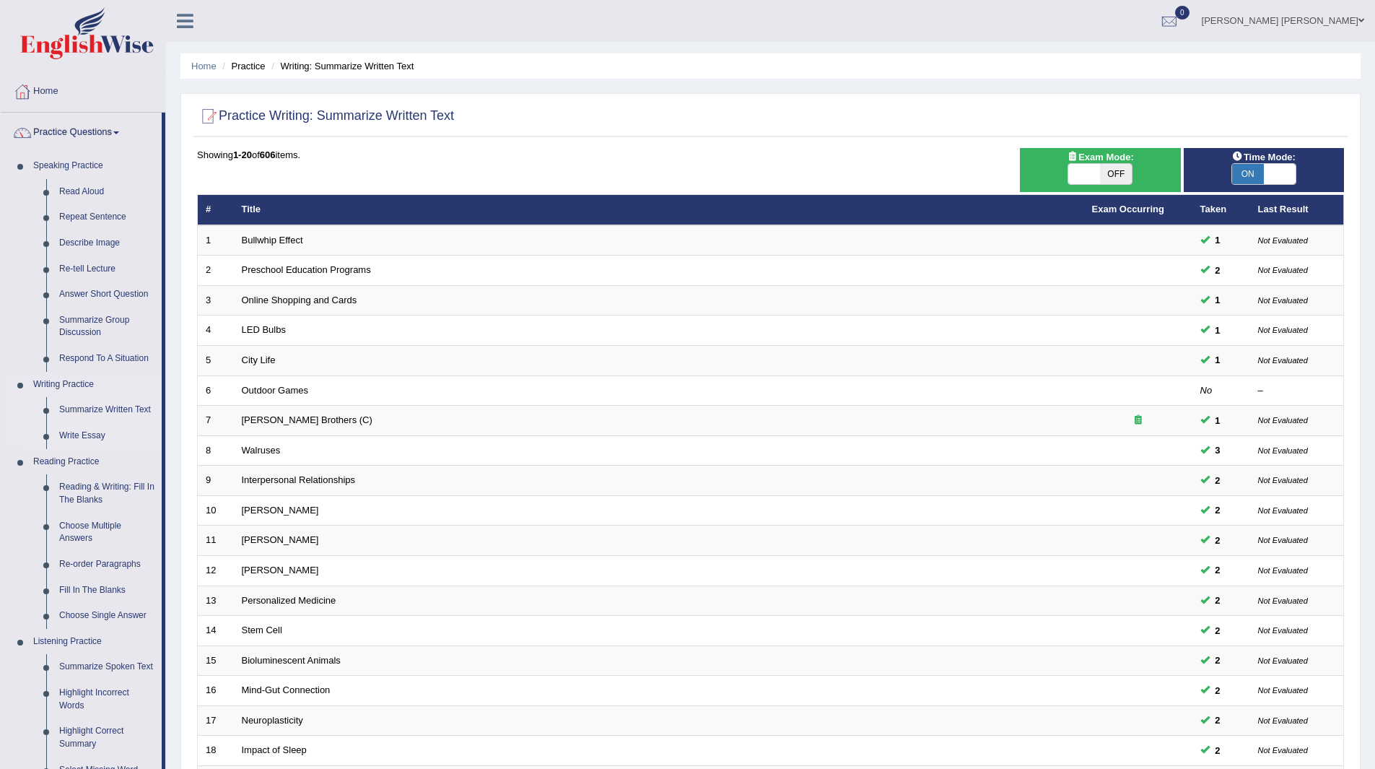
click at [88, 439] on link "Write Essay" at bounding box center [107, 436] width 109 height 26
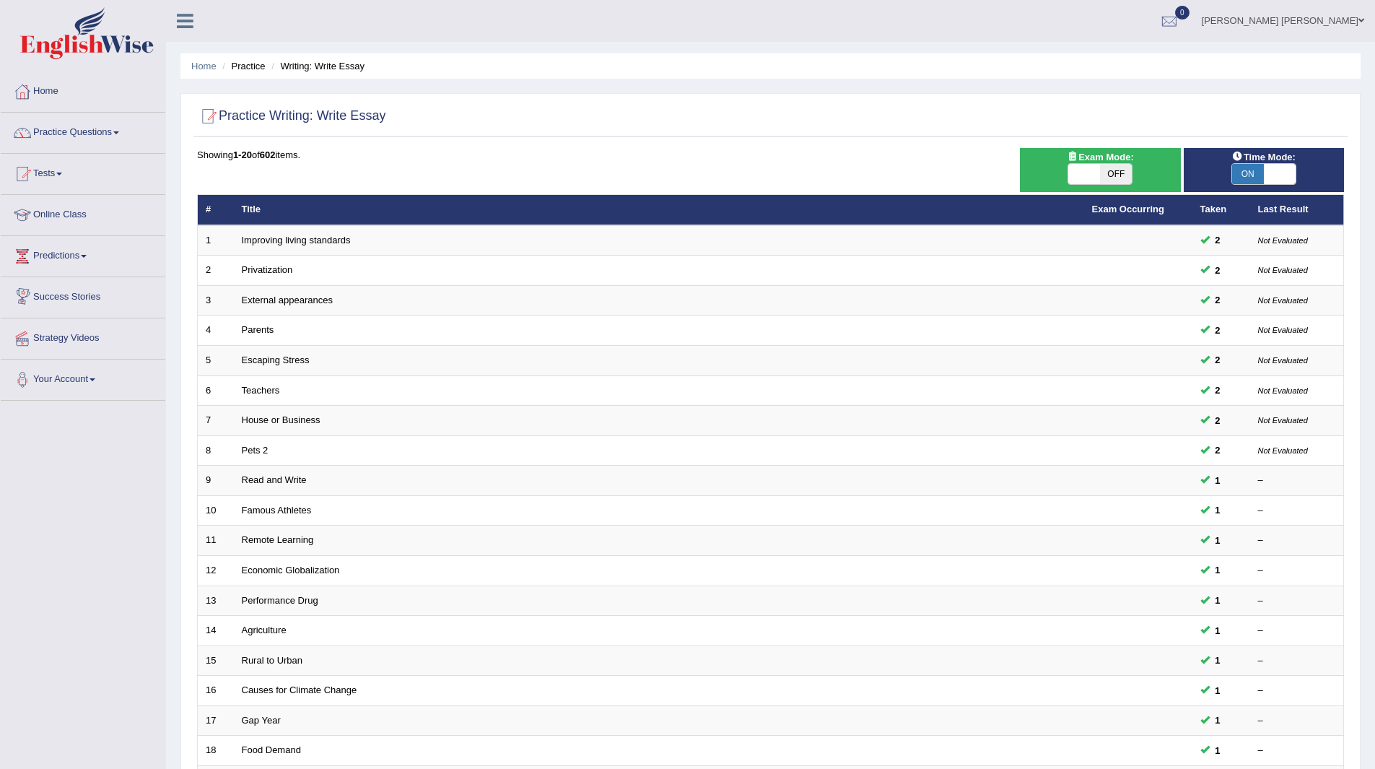
scroll to position [187, 0]
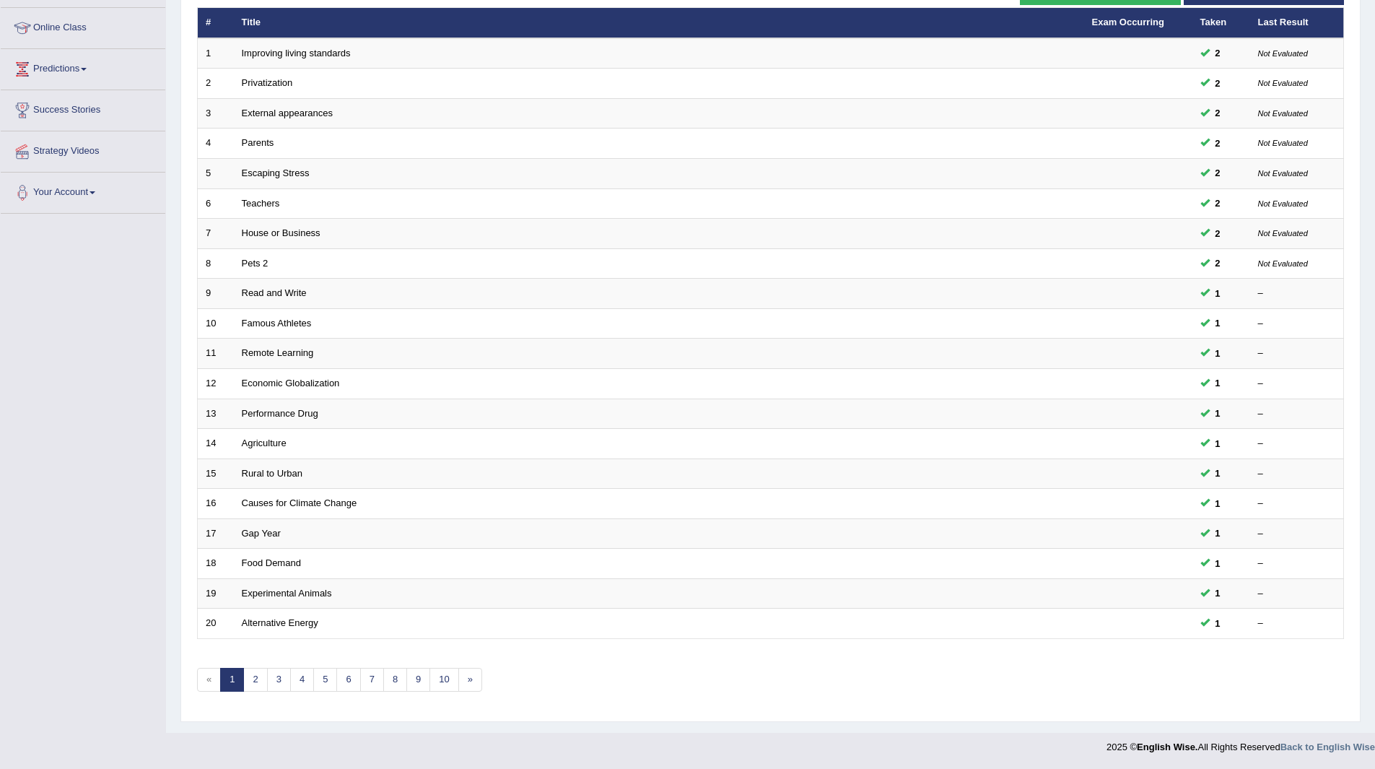
click at [222, 682] on link "1" at bounding box center [232, 680] width 24 height 24
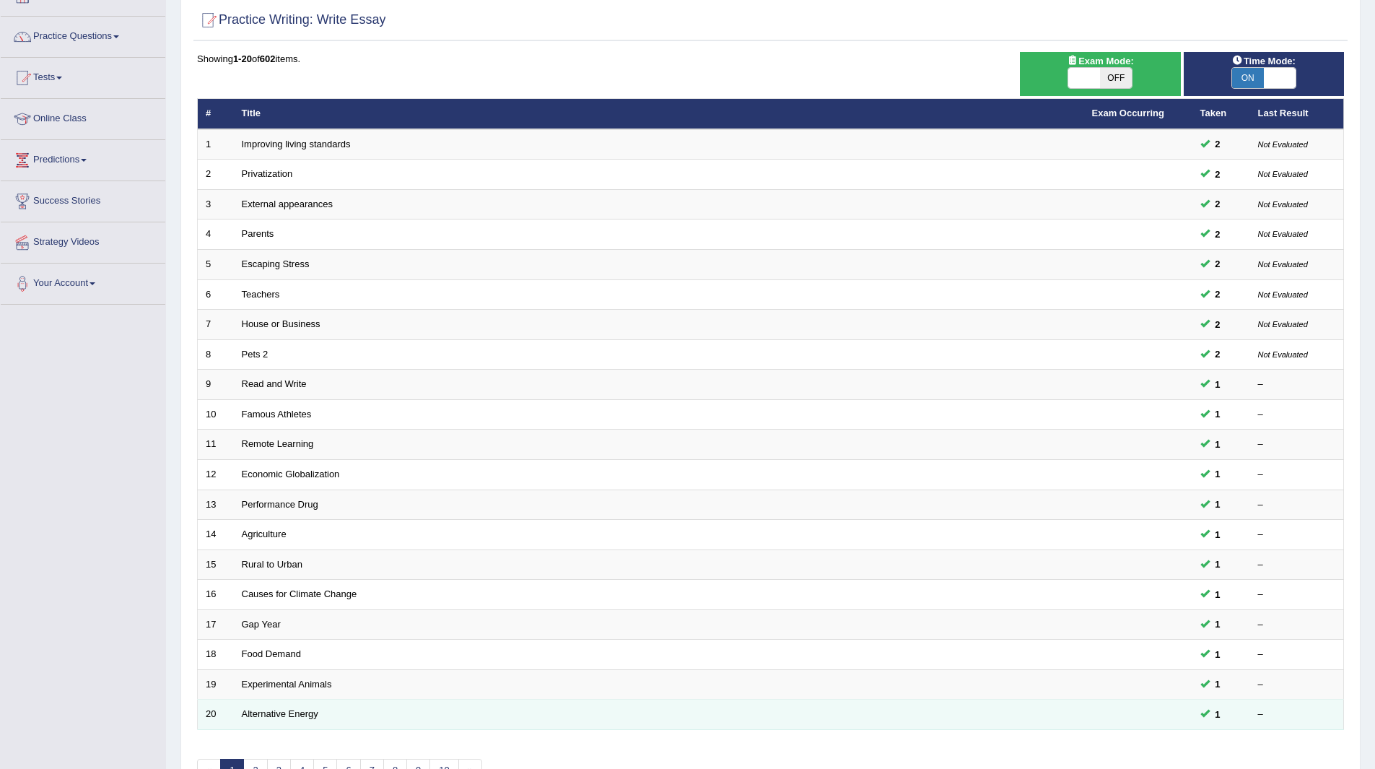
scroll to position [0, 0]
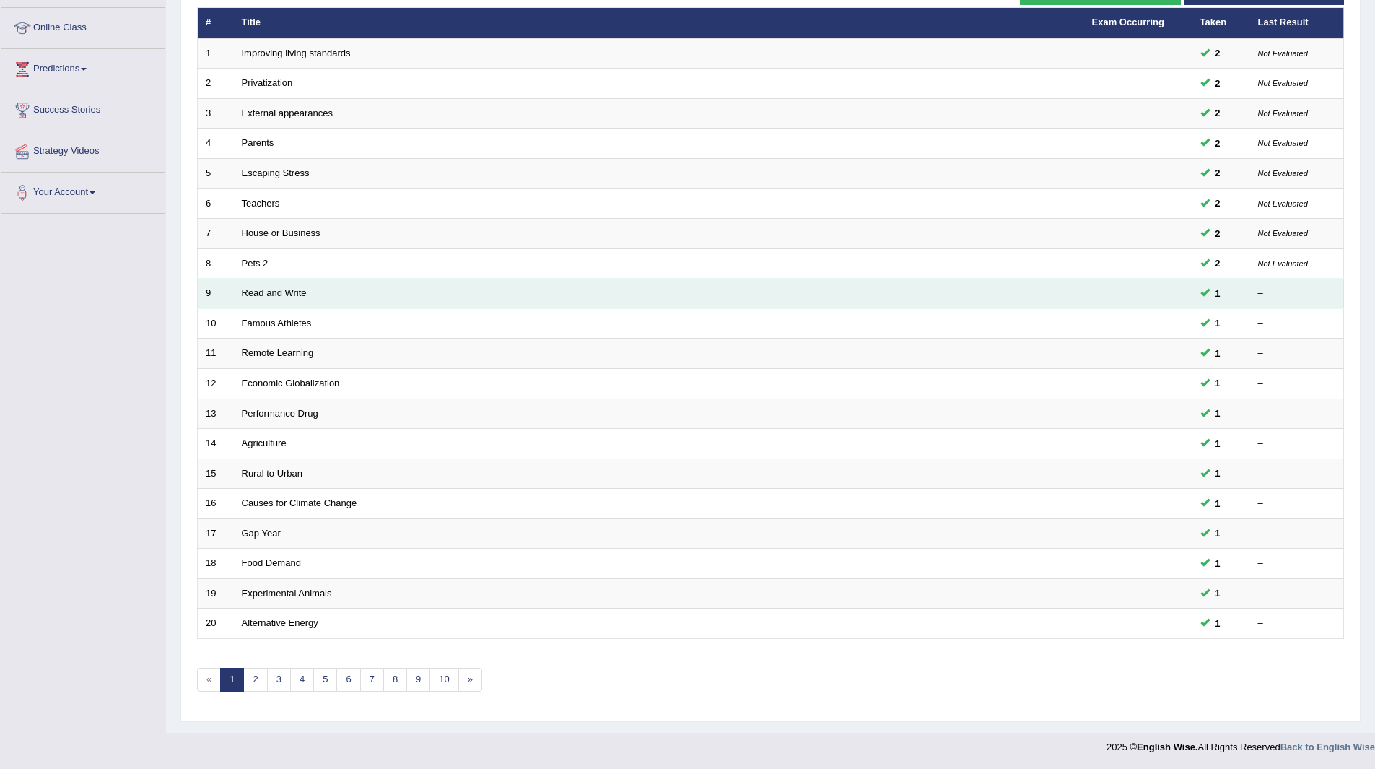
click at [279, 293] on link "Read and Write" at bounding box center [274, 292] width 65 height 11
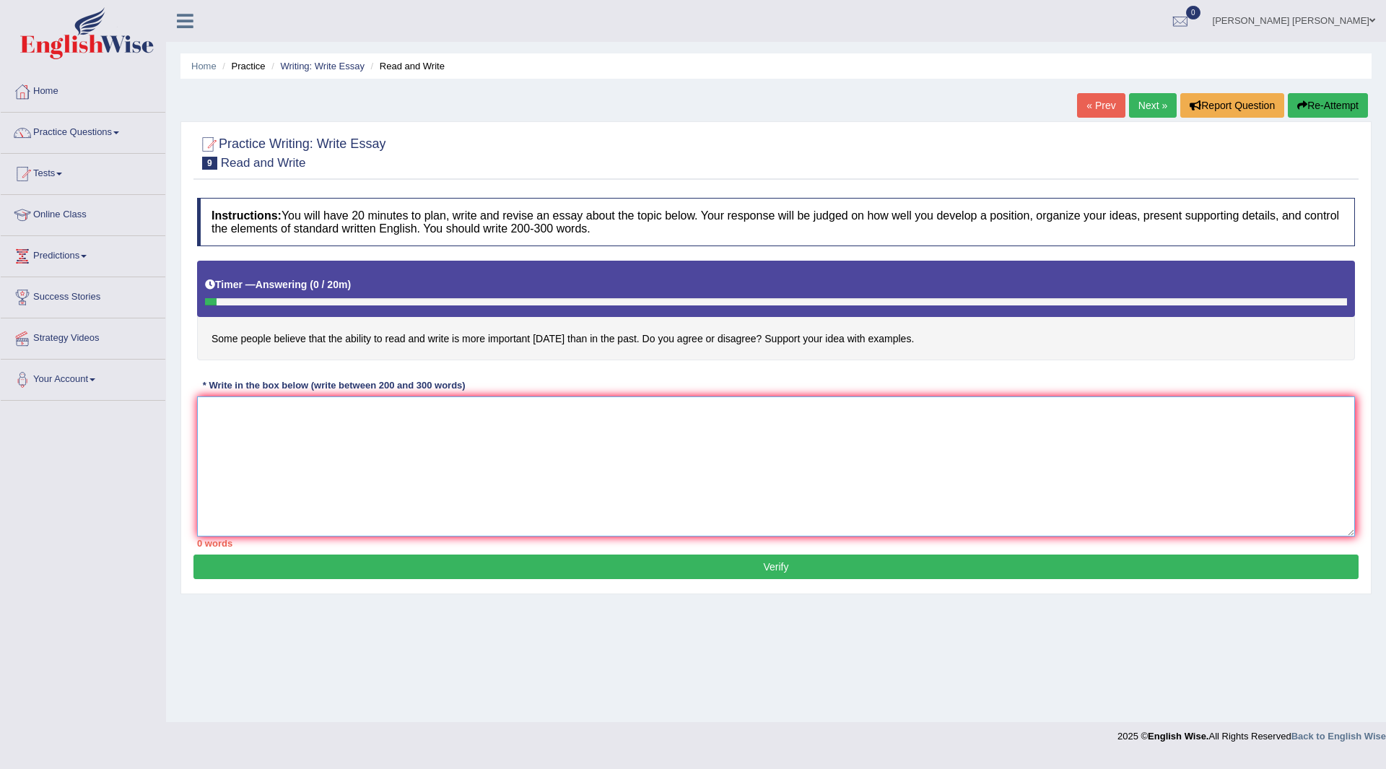
click at [594, 424] on textarea at bounding box center [776, 466] width 1158 height 140
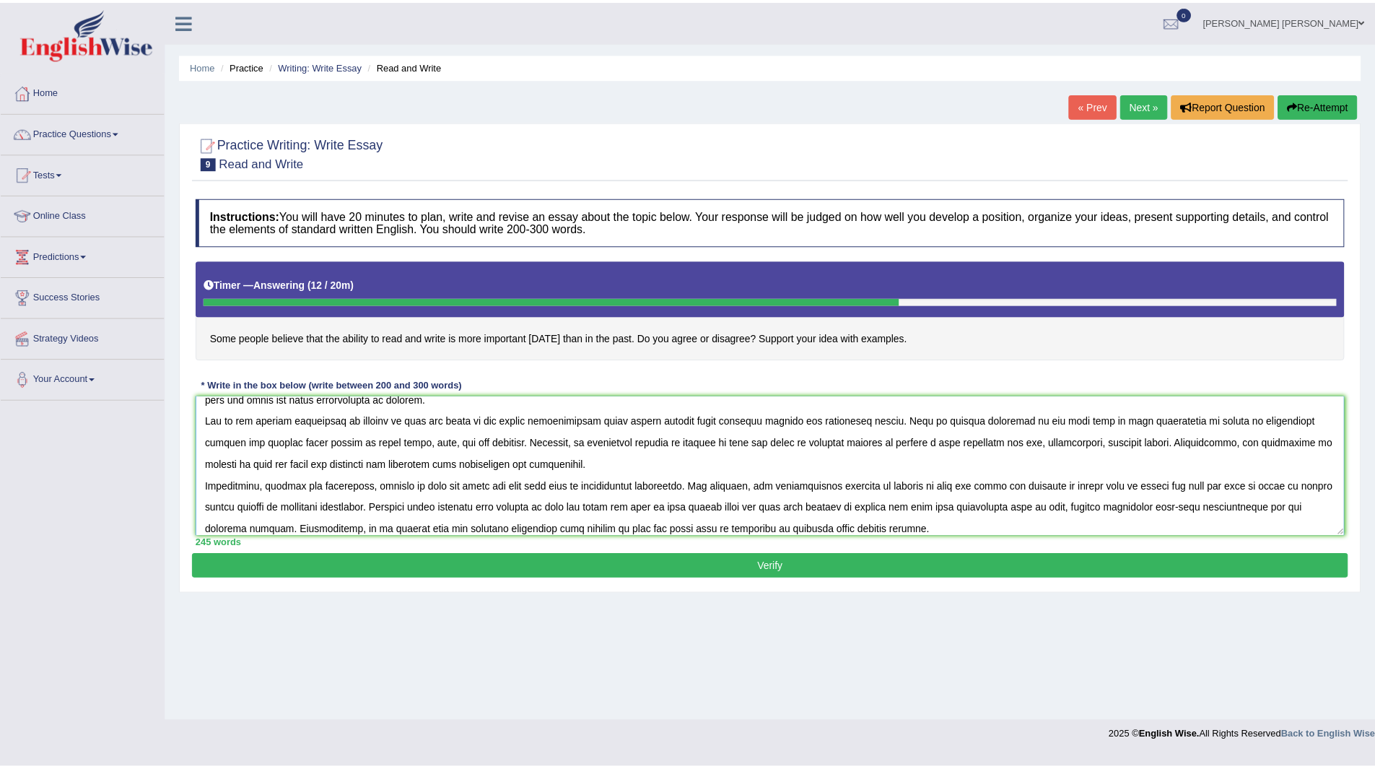
scroll to position [56, 0]
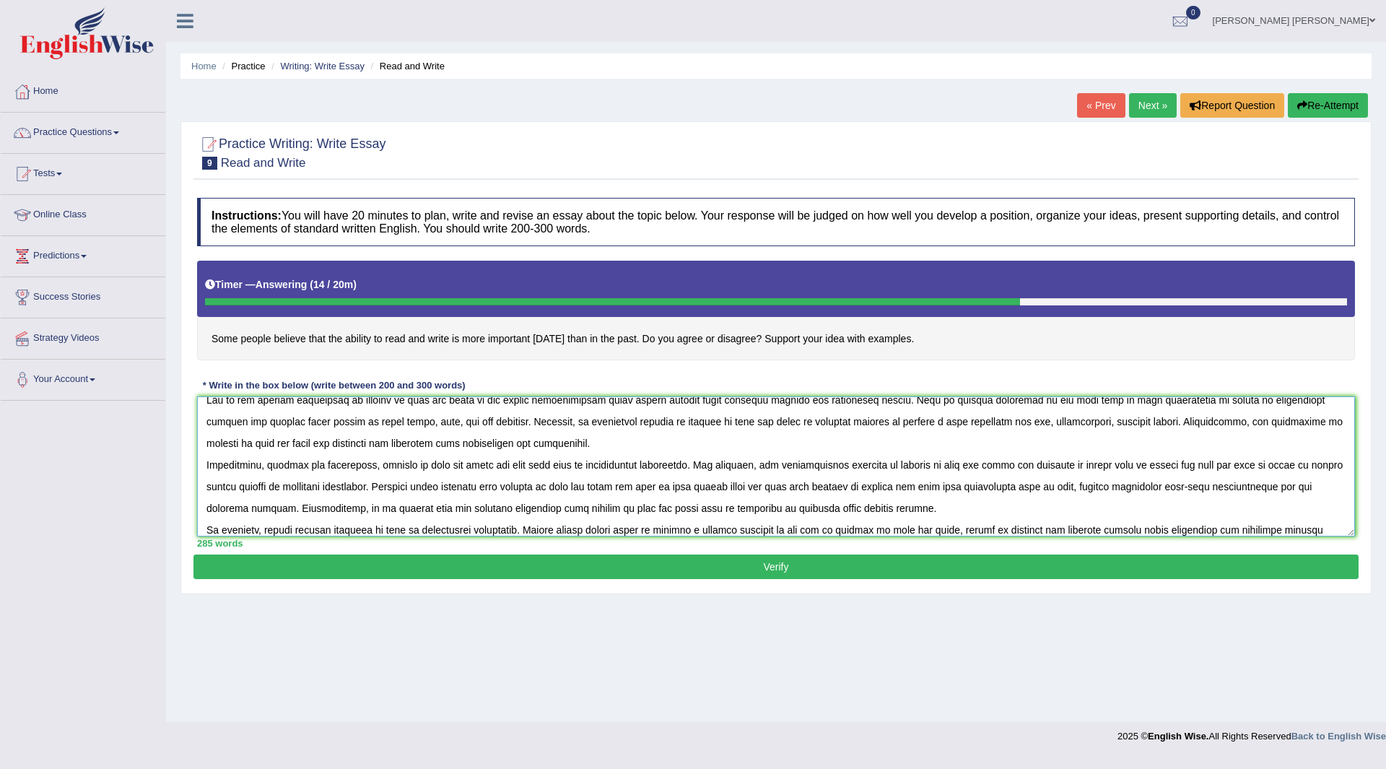
type textarea "The growing importance of ability to read and write has sparked numerous discus…"
click at [721, 571] on button "Verify" at bounding box center [776, 567] width 1165 height 25
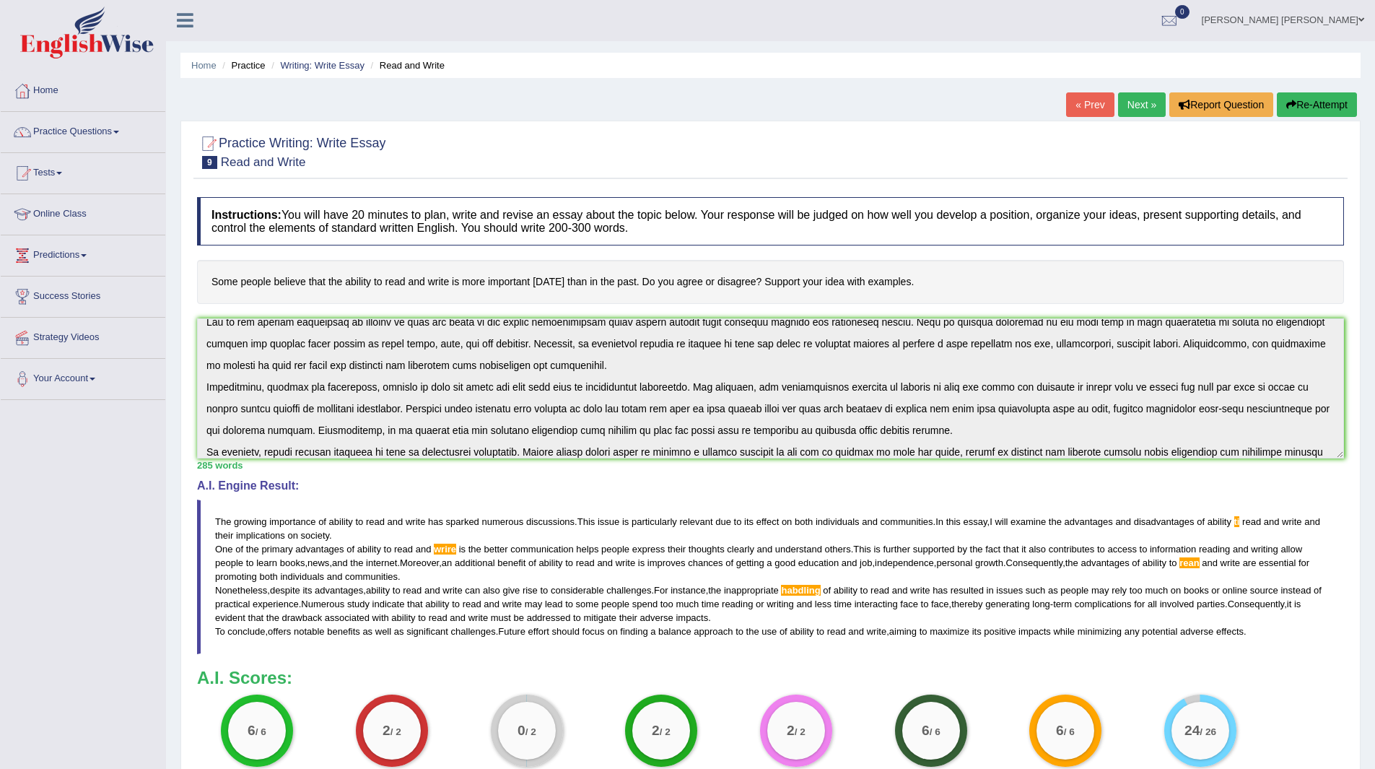
scroll to position [0, 0]
click at [79, 133] on link "Practice Questions" at bounding box center [83, 131] width 165 height 36
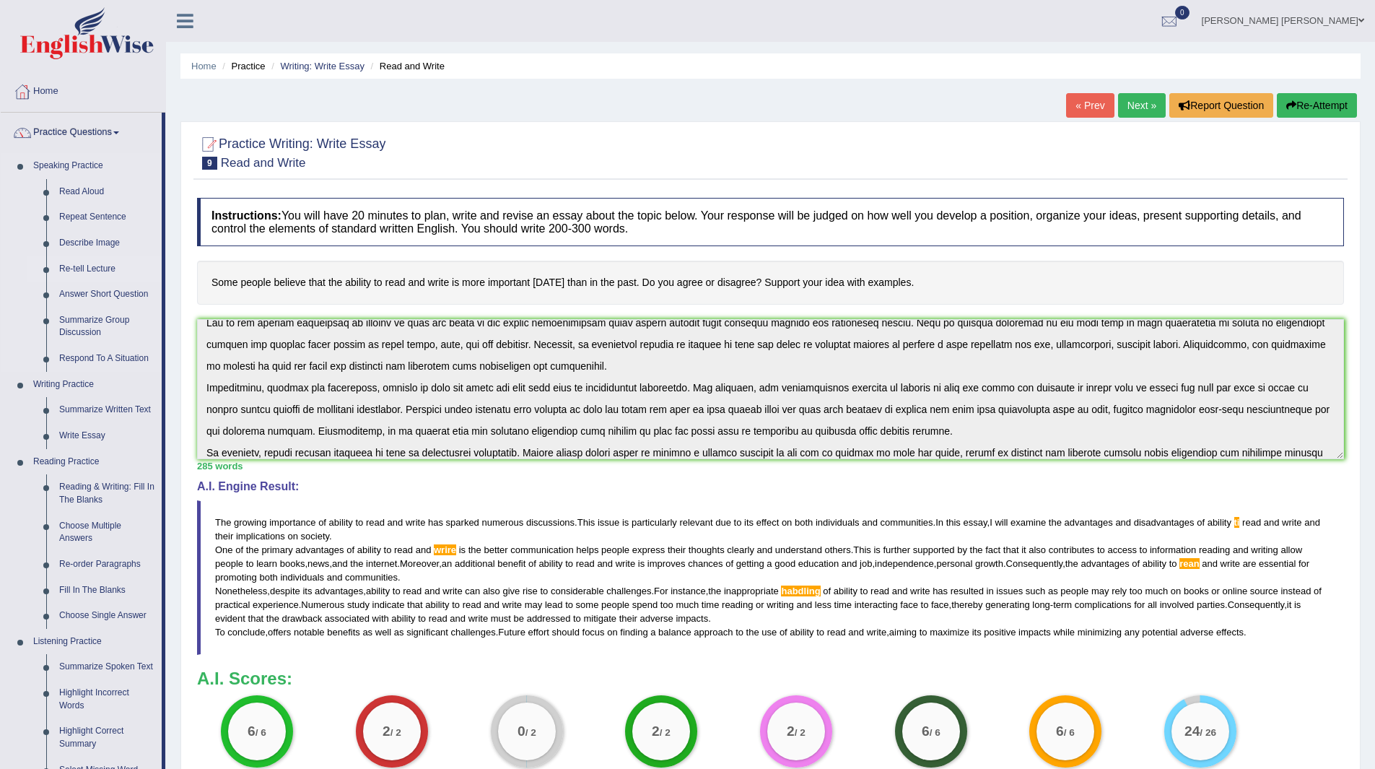
click at [94, 261] on link "Re-tell Lecture" at bounding box center [107, 269] width 109 height 26
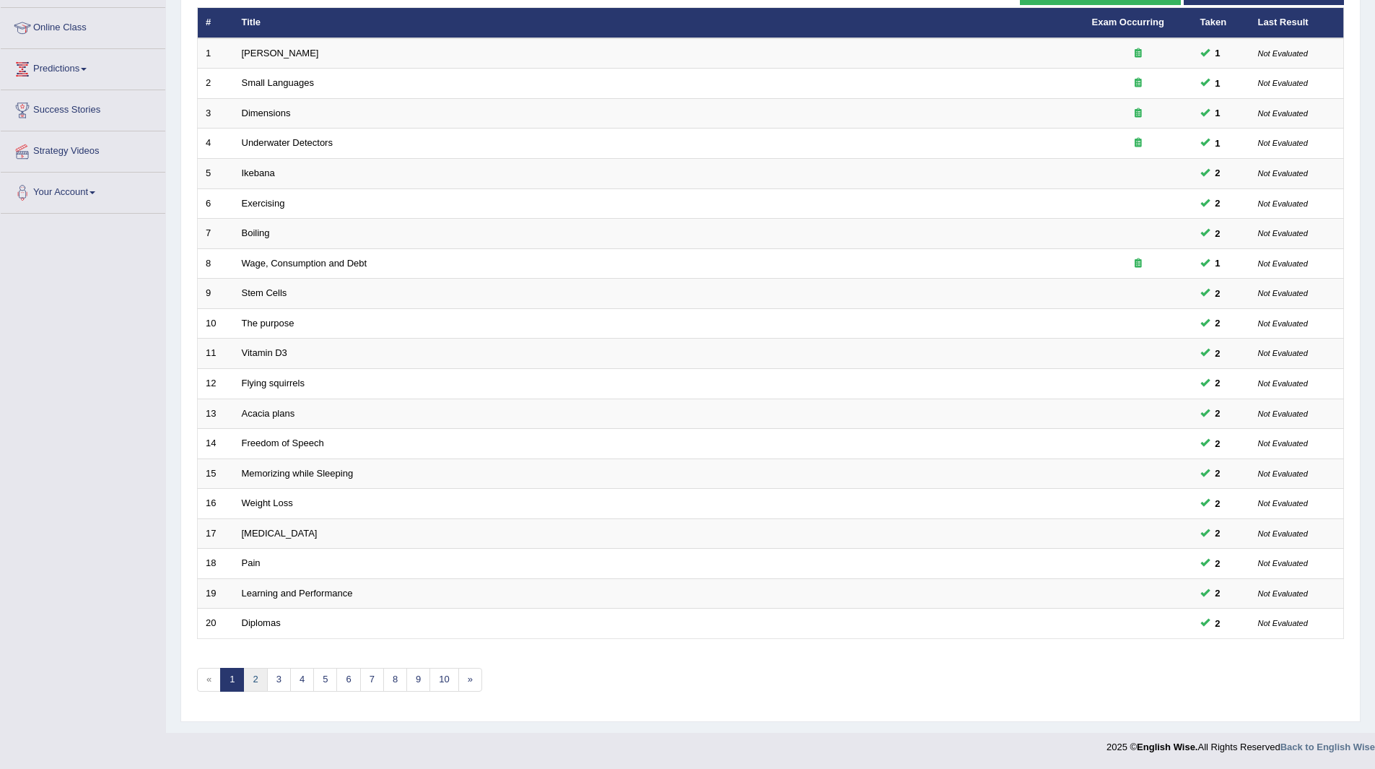
click at [253, 677] on link "2" at bounding box center [255, 680] width 24 height 24
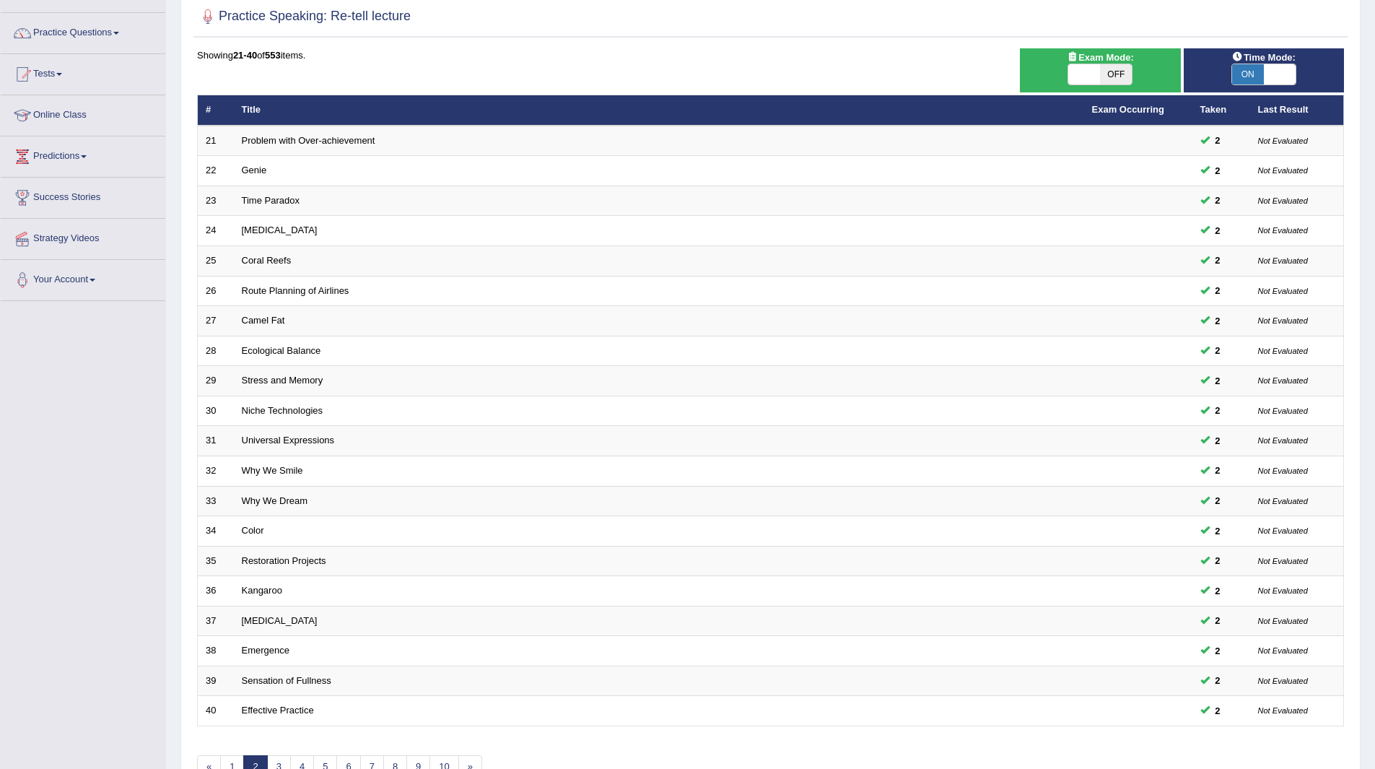
scroll to position [187, 0]
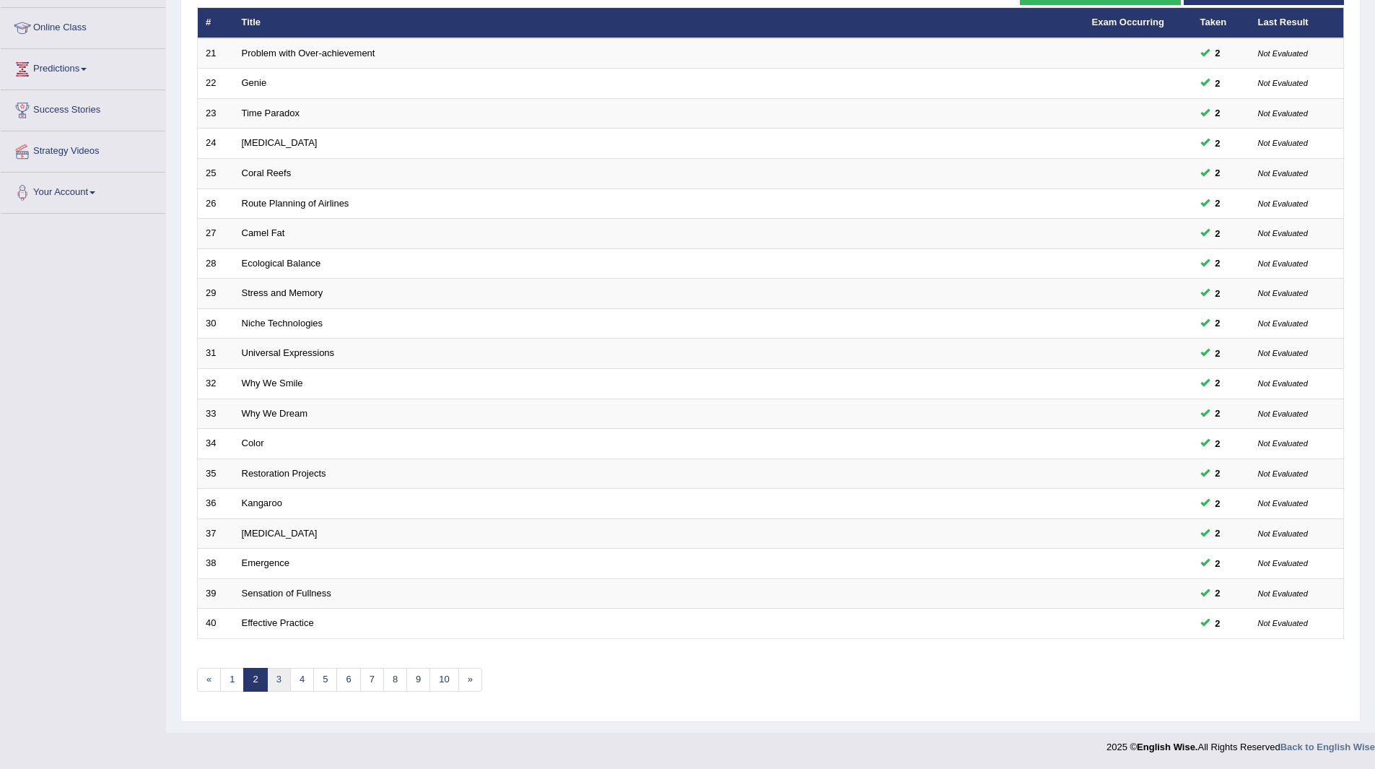
click at [272, 679] on link "3" at bounding box center [279, 680] width 24 height 24
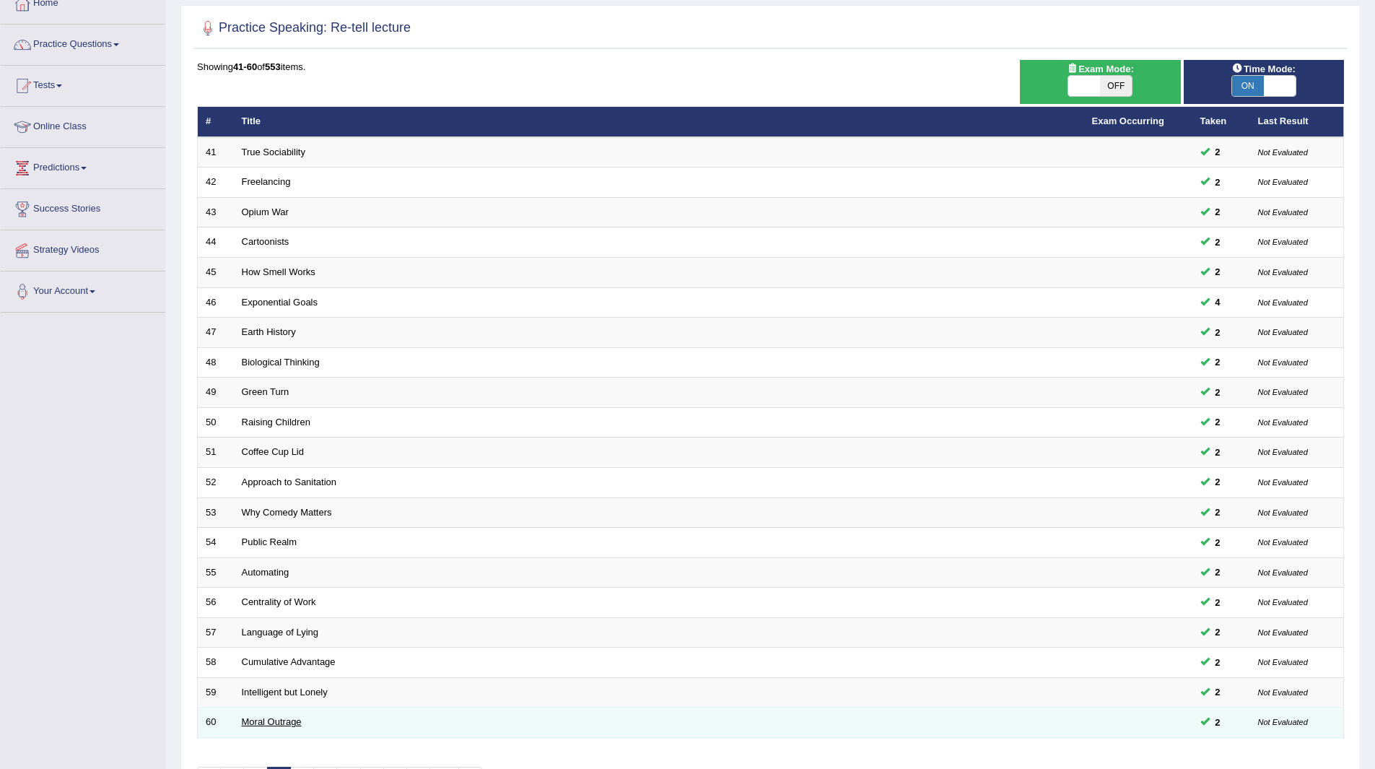
scroll to position [187, 0]
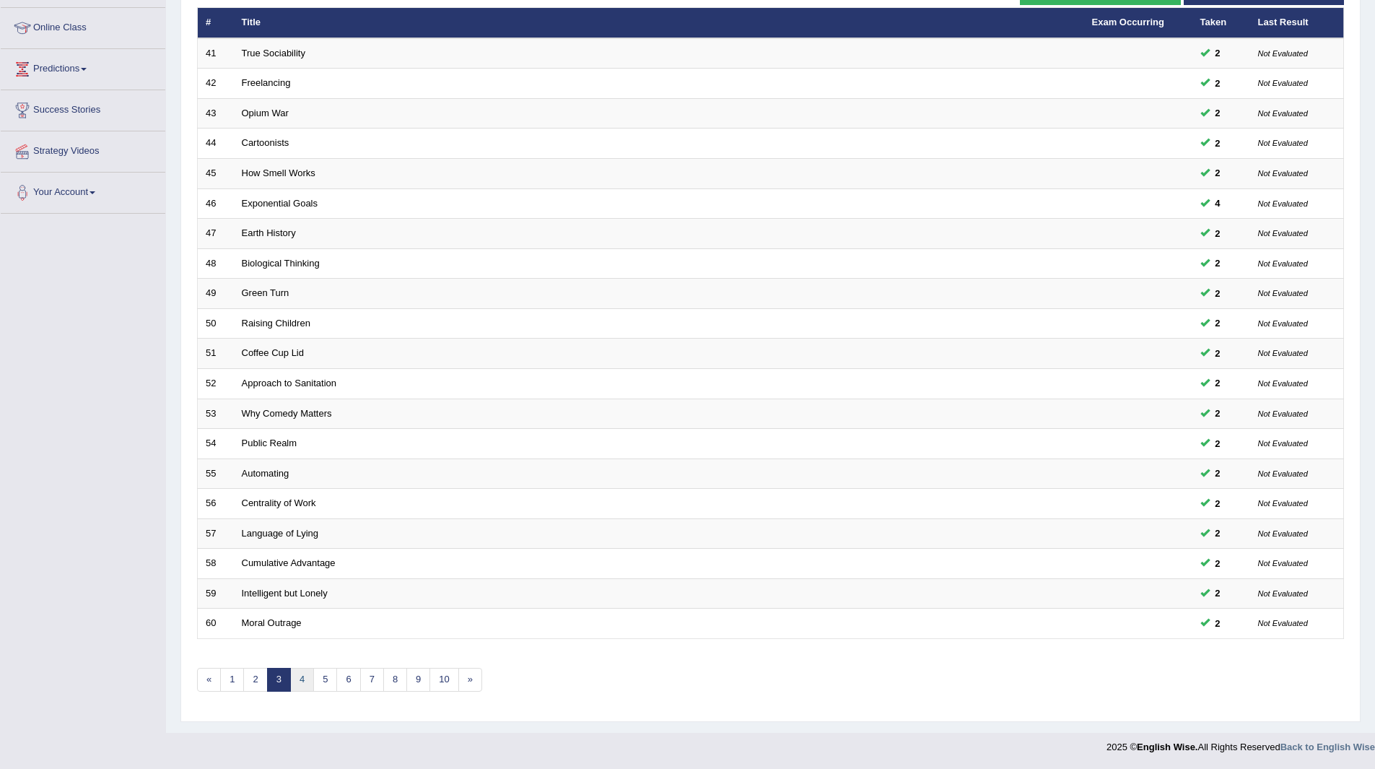
click at [299, 679] on link "4" at bounding box center [302, 680] width 24 height 24
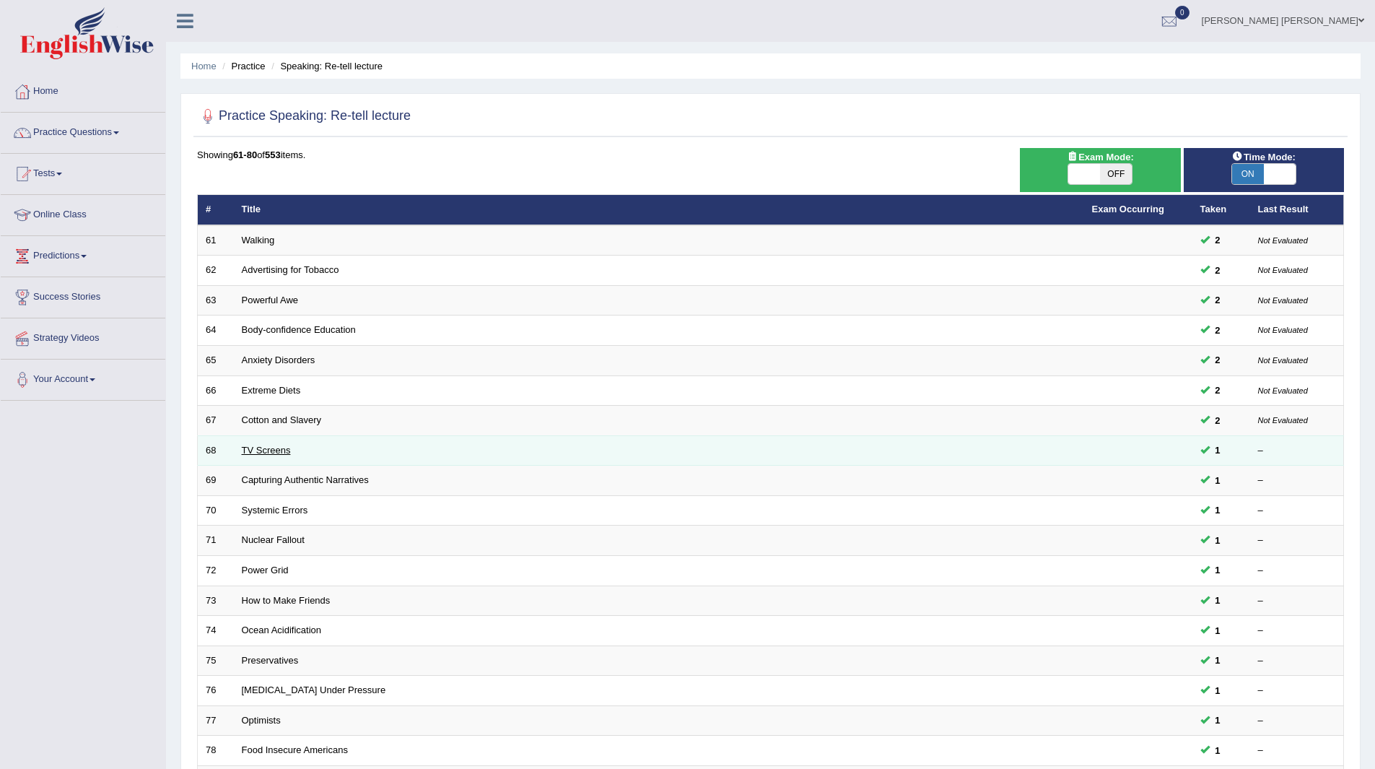
click at [259, 453] on link "TV Screens" at bounding box center [266, 450] width 49 height 11
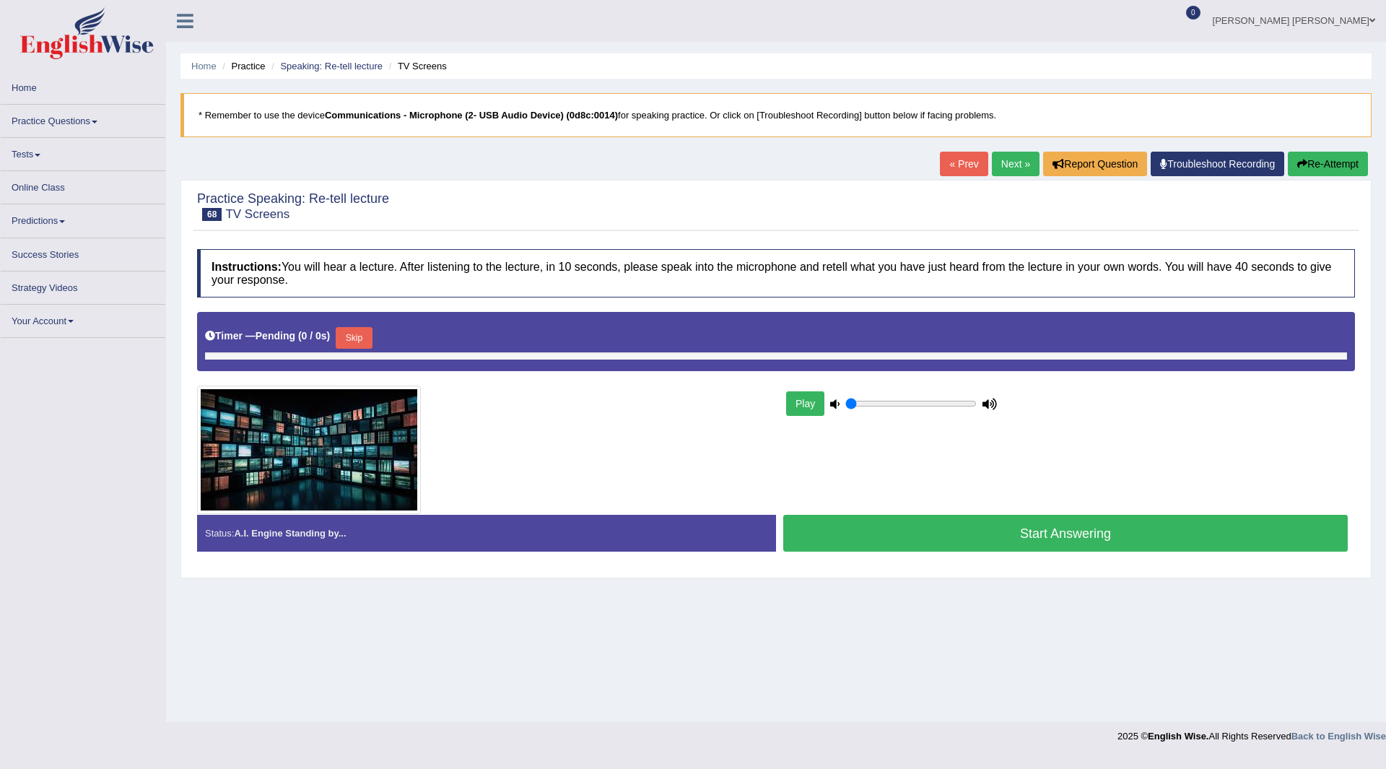
type input "0.65"
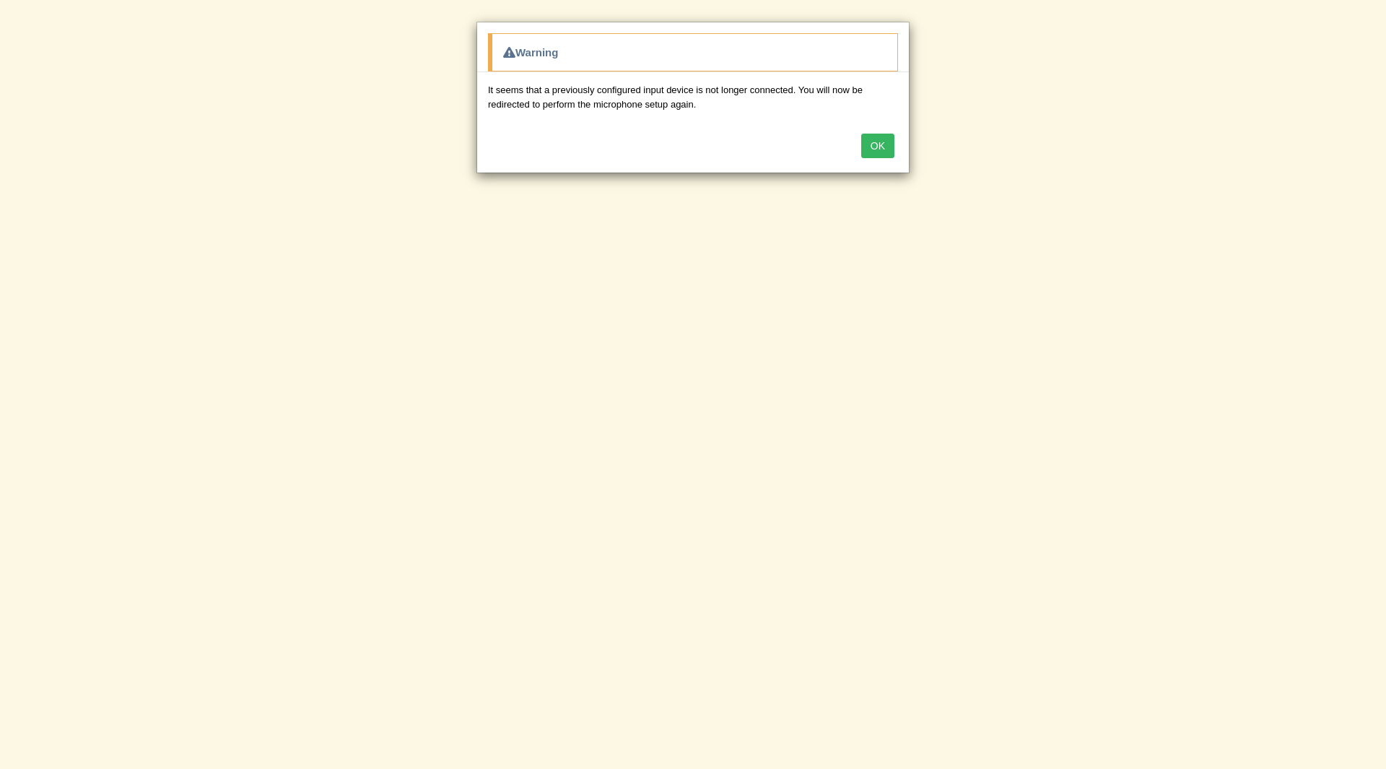
click at [881, 150] on button "OK" at bounding box center [877, 146] width 33 height 25
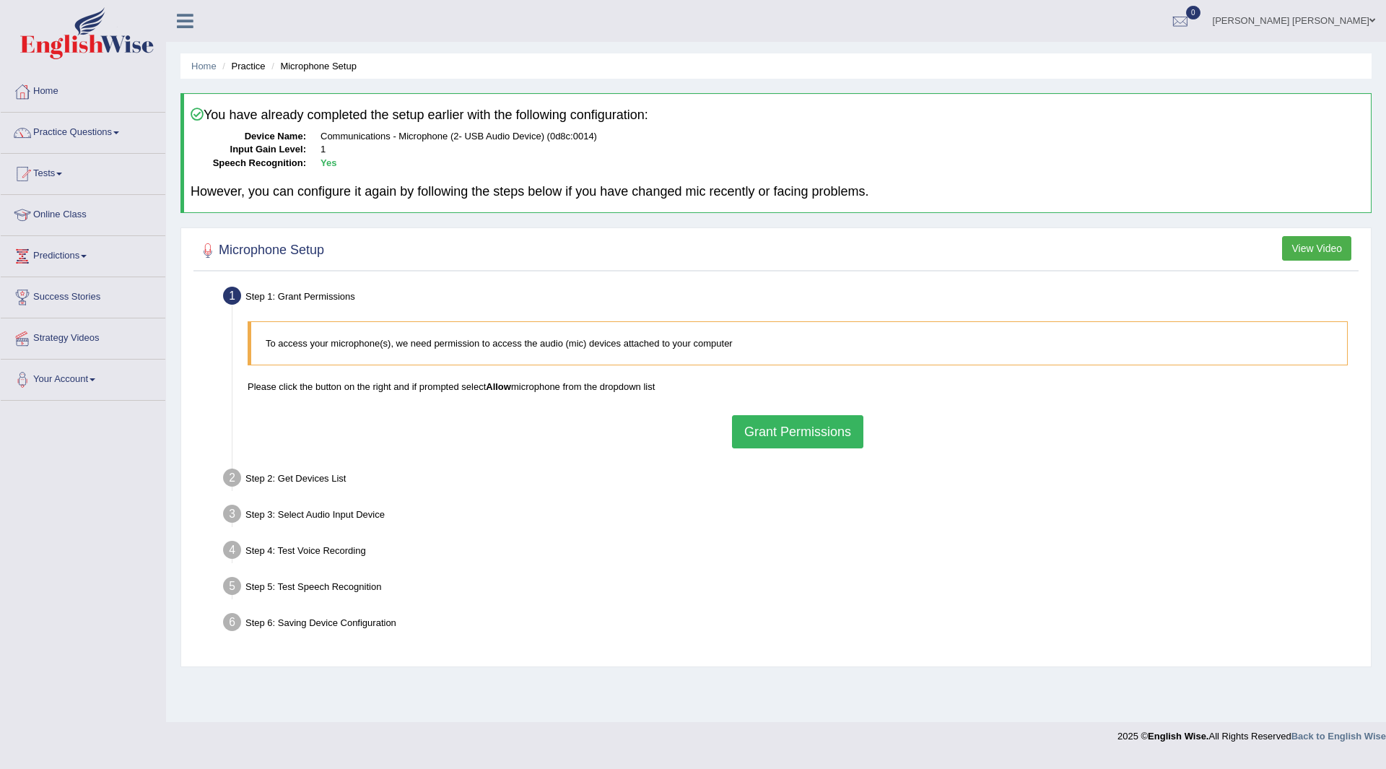
click at [804, 434] on button "Grant Permissions" at bounding box center [797, 431] width 131 height 33
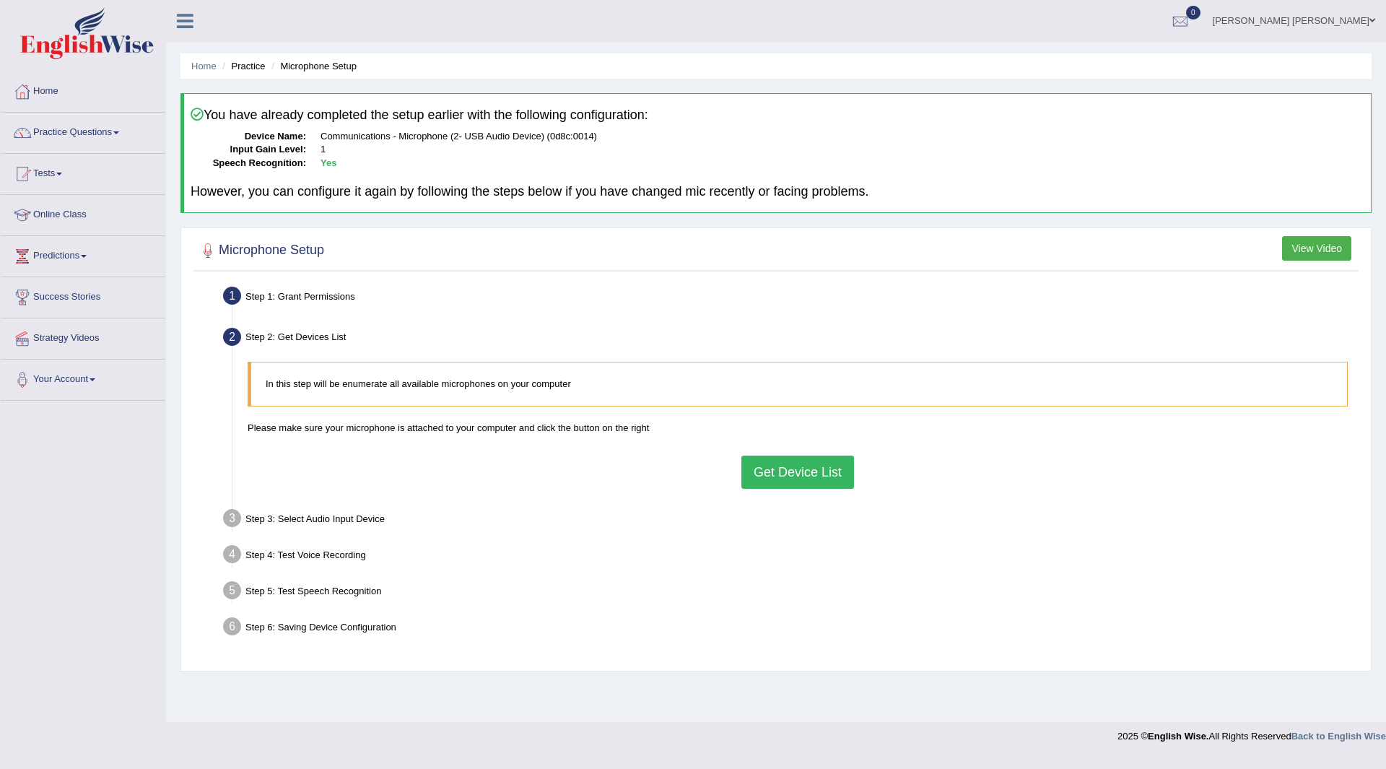
click at [788, 466] on button "Get Device List" at bounding box center [798, 472] width 113 height 33
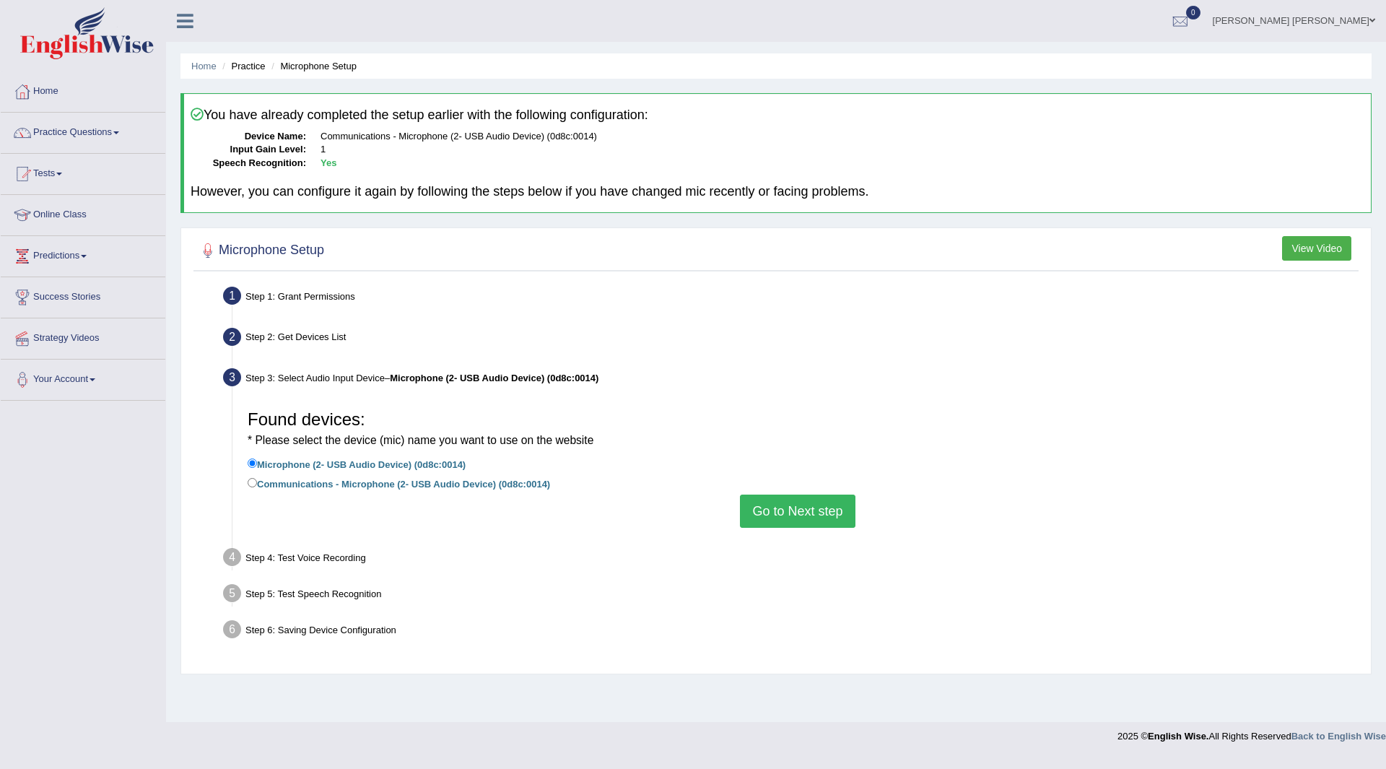
click at [788, 502] on button "Go to Next step" at bounding box center [797, 511] width 115 height 33
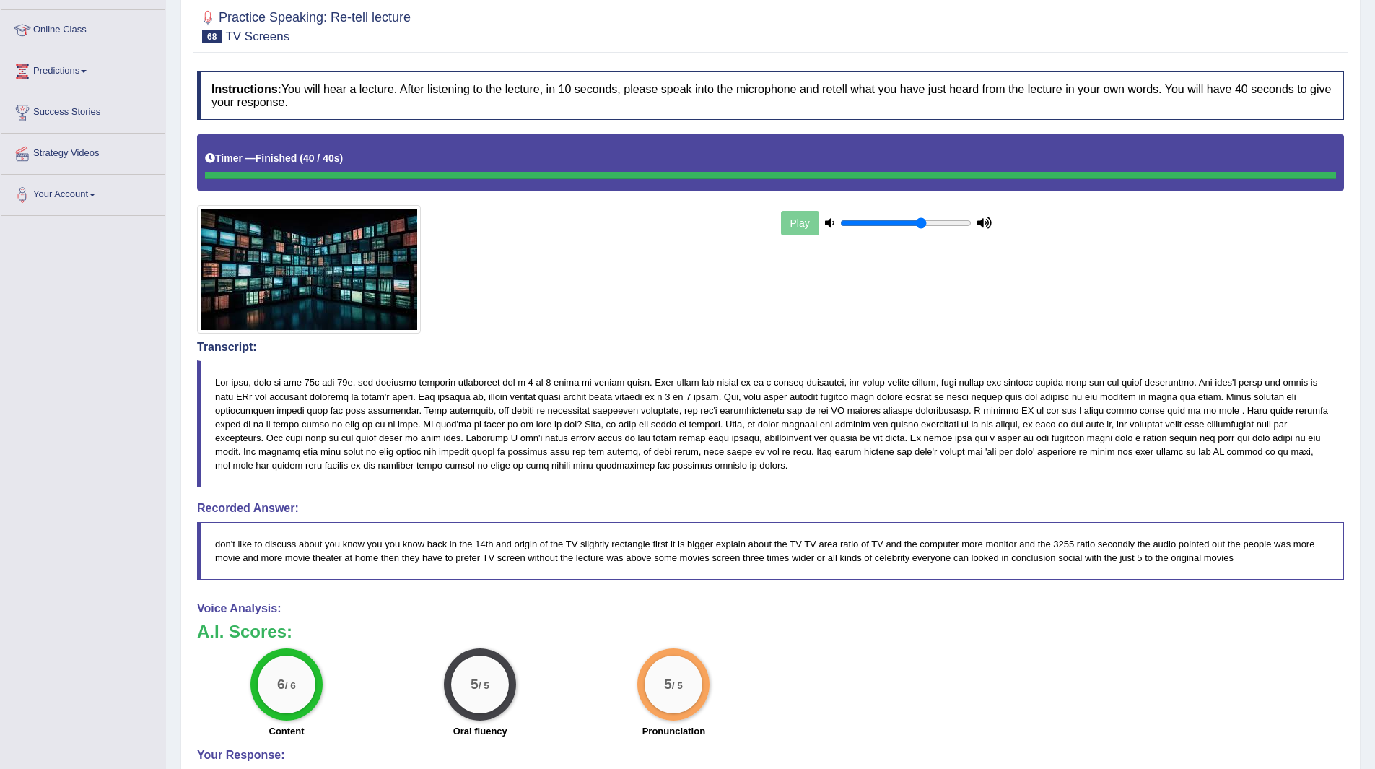
scroll to position [72, 0]
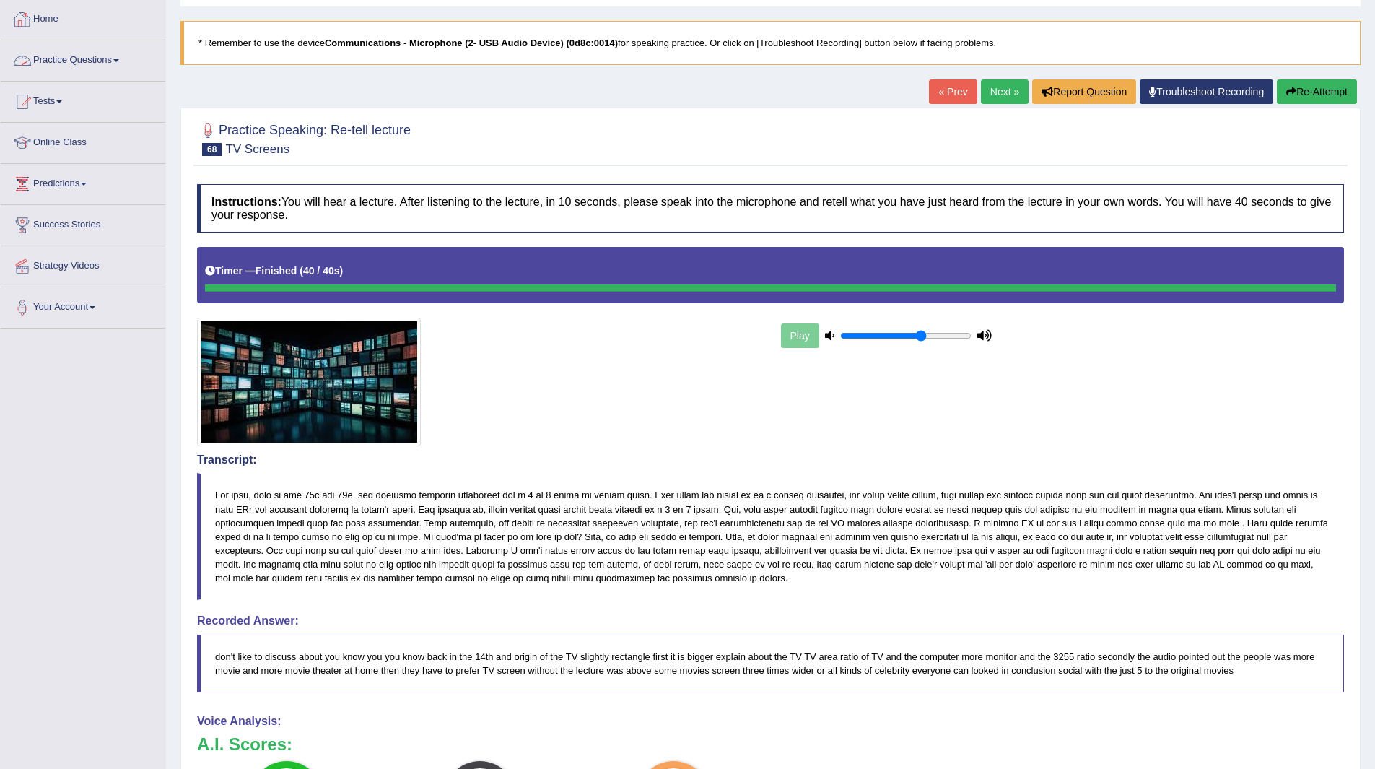
click at [78, 51] on link "Practice Questions" at bounding box center [83, 58] width 165 height 36
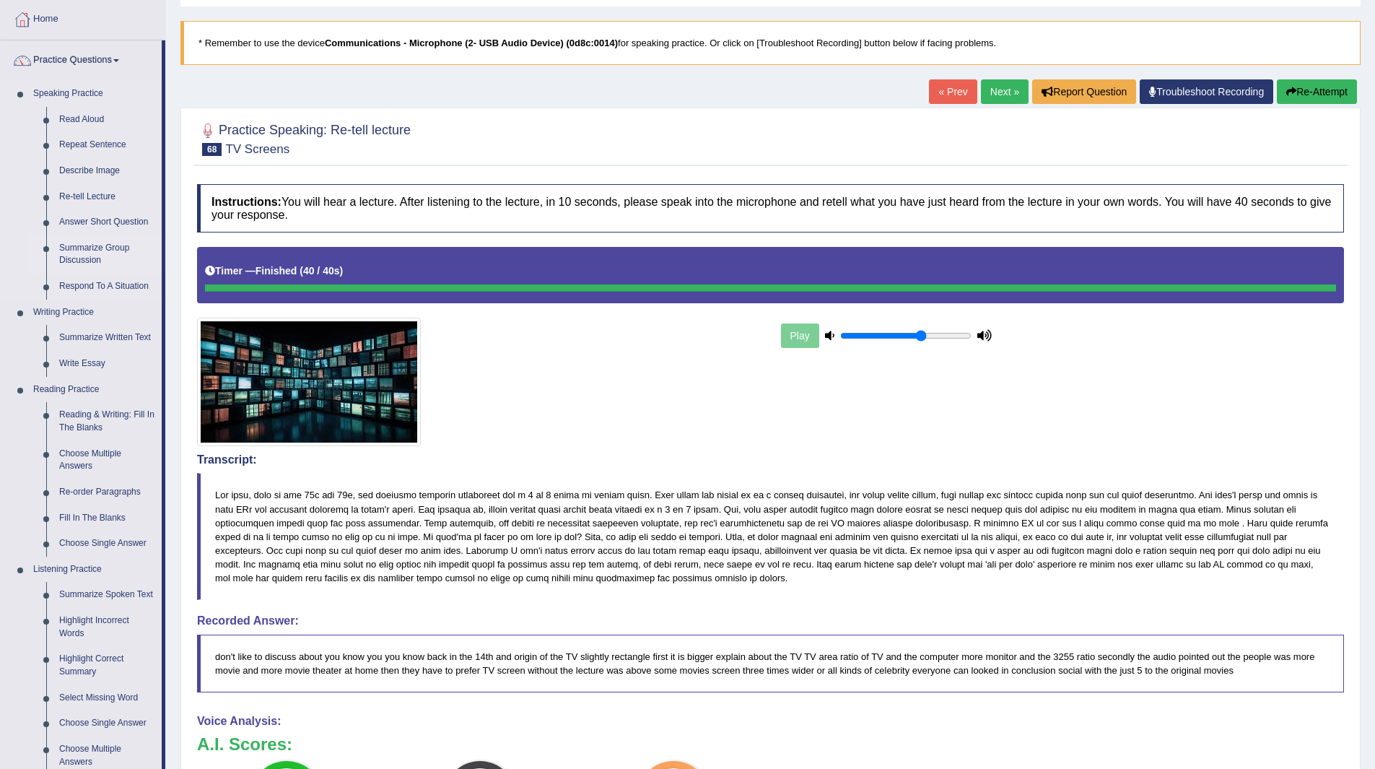
click at [79, 250] on link "Summarize Group Discussion" at bounding box center [107, 254] width 109 height 38
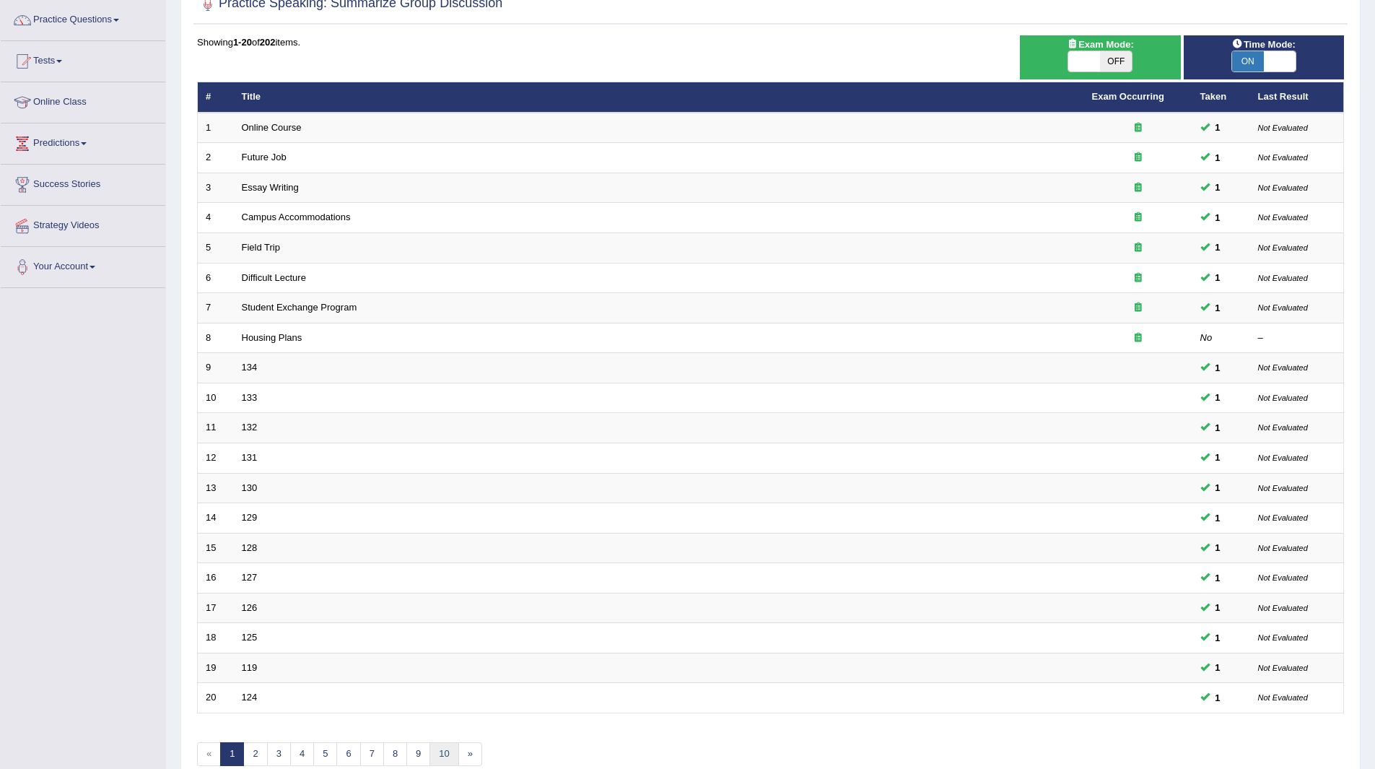
scroll to position [187, 0]
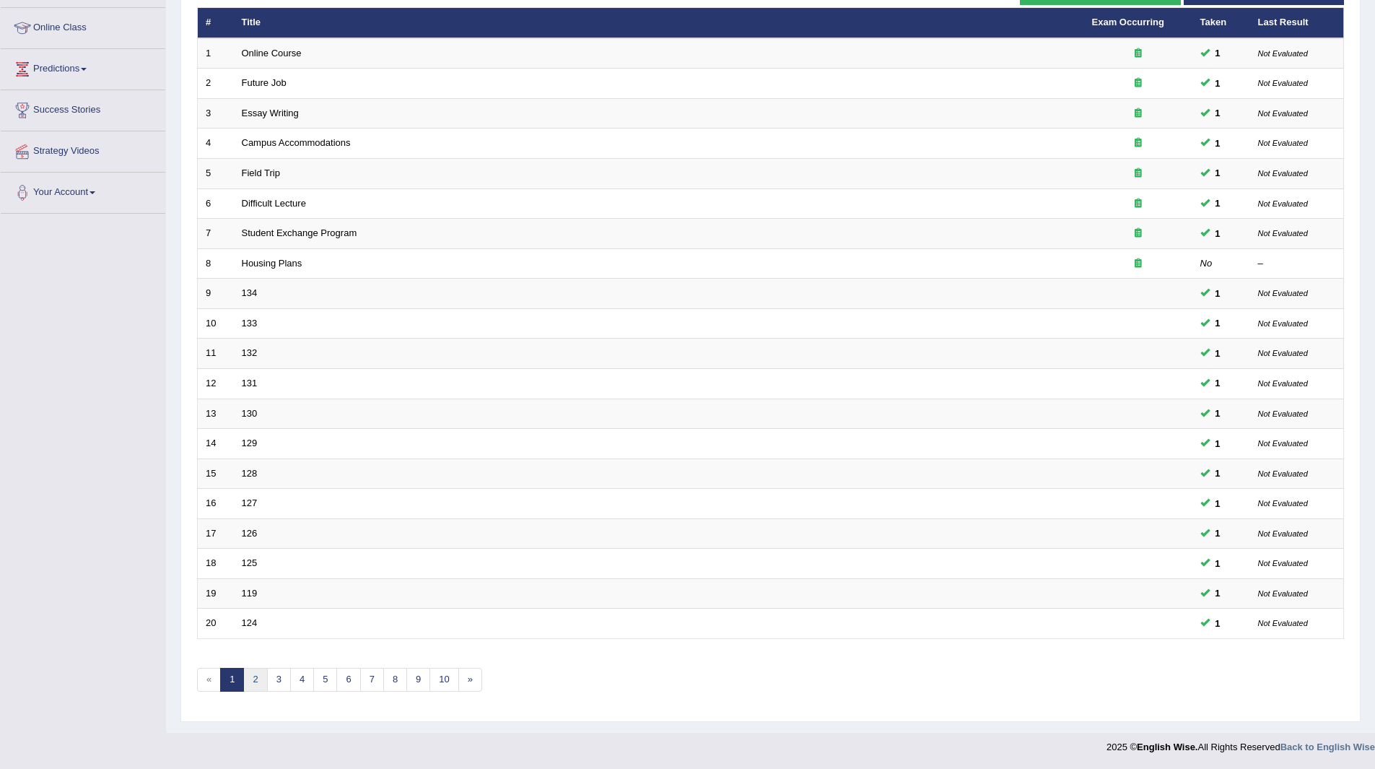
click at [245, 677] on link "2" at bounding box center [255, 680] width 24 height 24
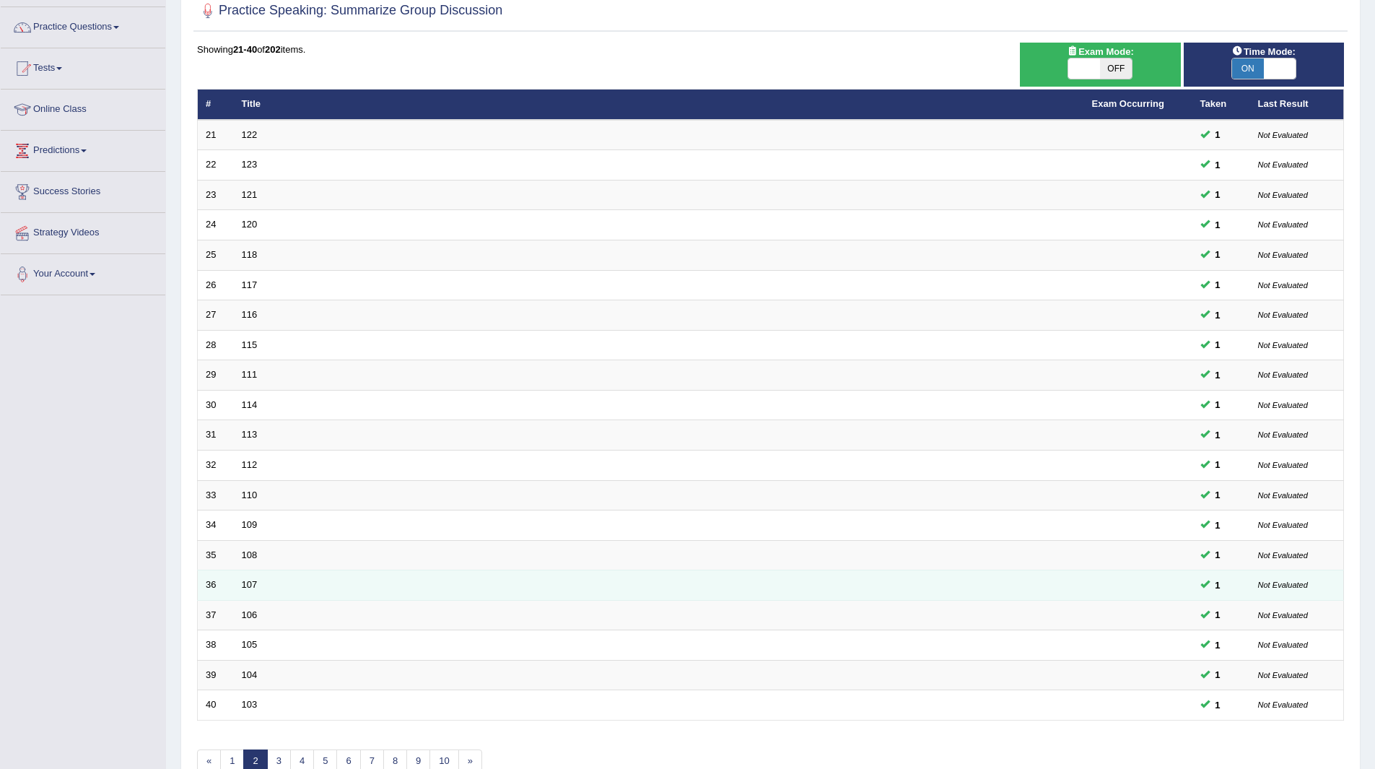
scroll to position [187, 0]
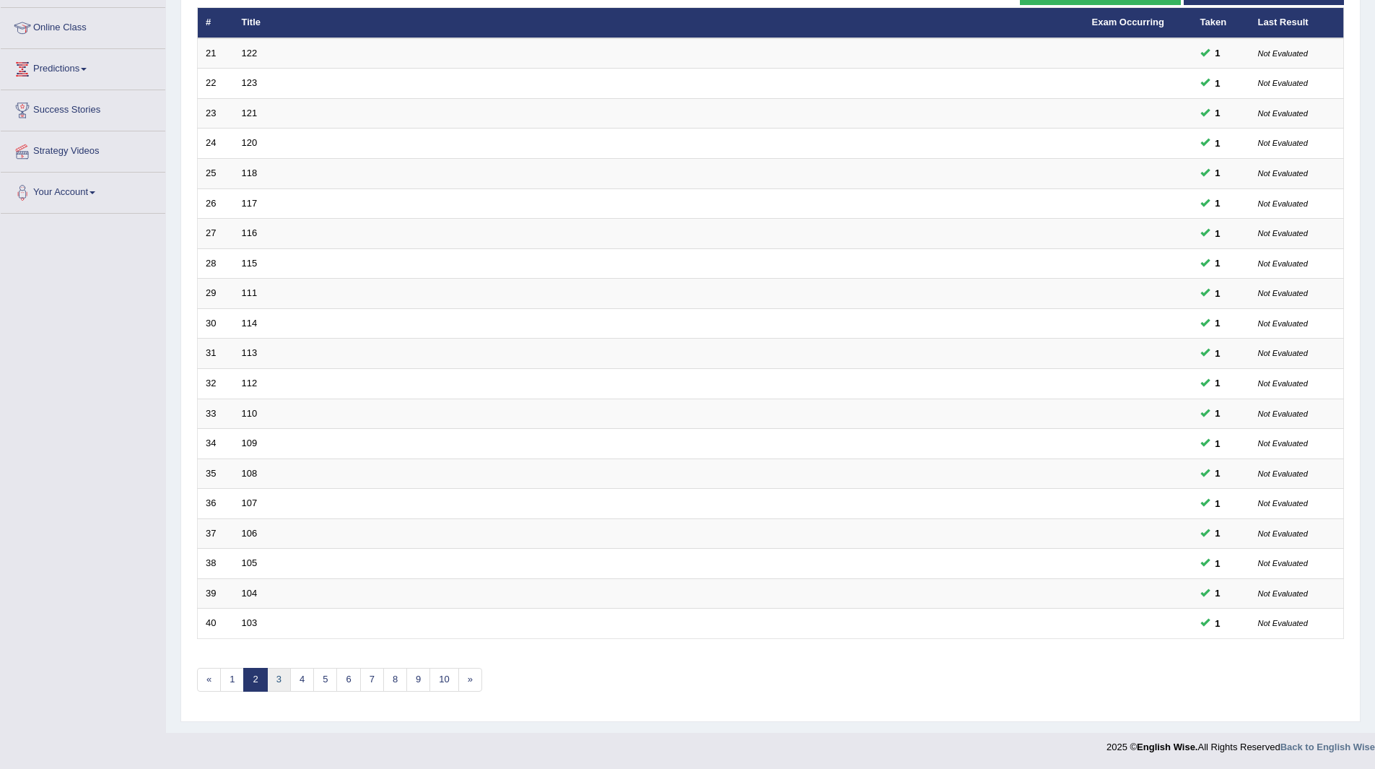
click at [274, 679] on link "3" at bounding box center [279, 680] width 24 height 24
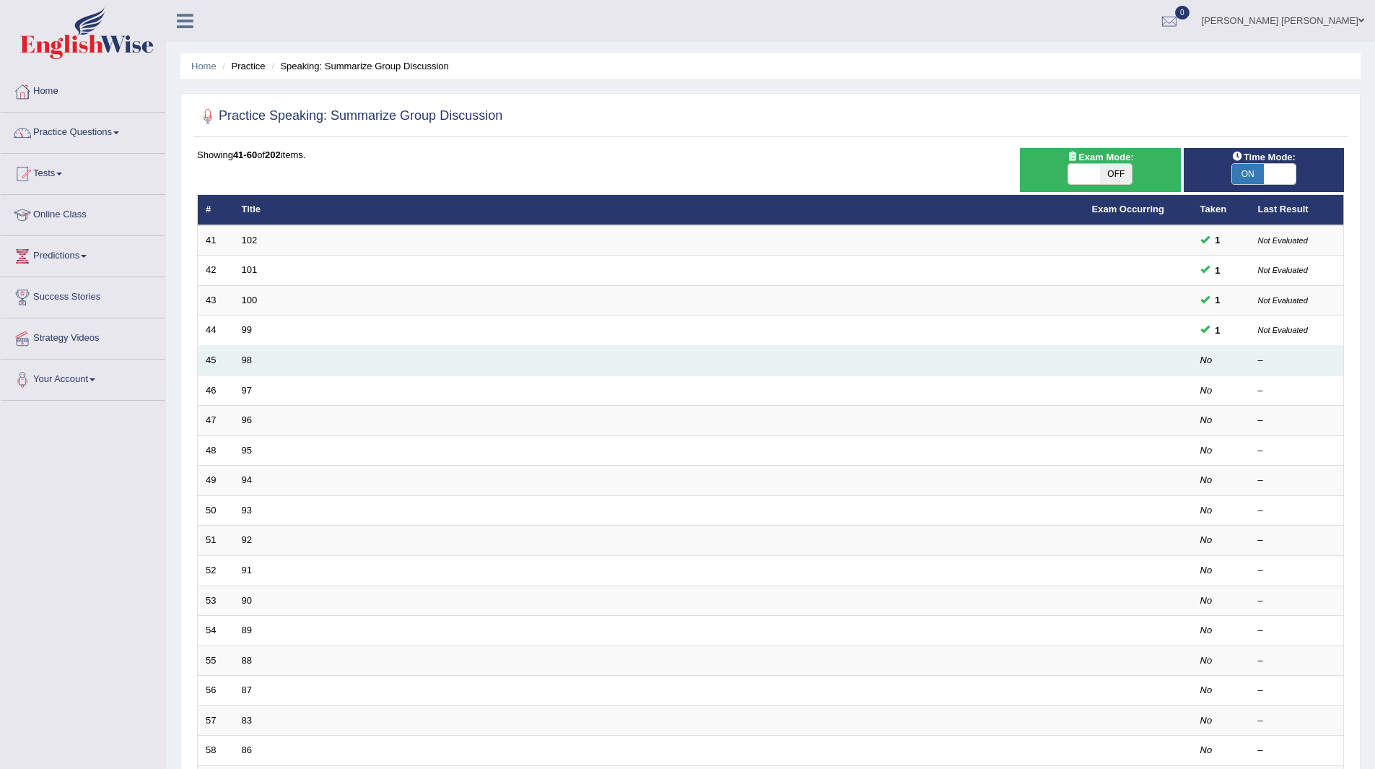
click at [239, 362] on td "98" at bounding box center [659, 361] width 851 height 30
click at [252, 362] on td "98" at bounding box center [659, 361] width 851 height 30
click at [245, 357] on link "98" at bounding box center [247, 360] width 10 height 11
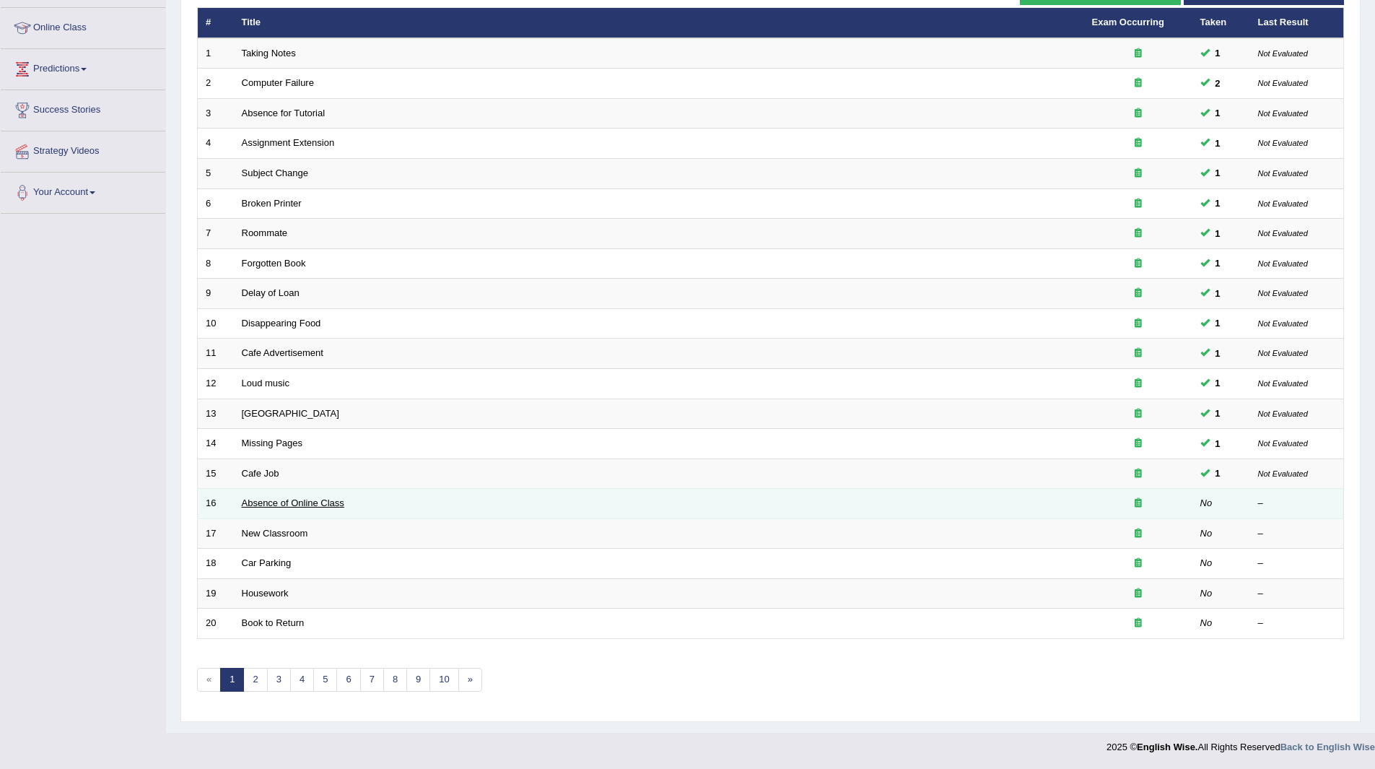
click at [280, 501] on link "Absence of Online Class" at bounding box center [293, 502] width 103 height 11
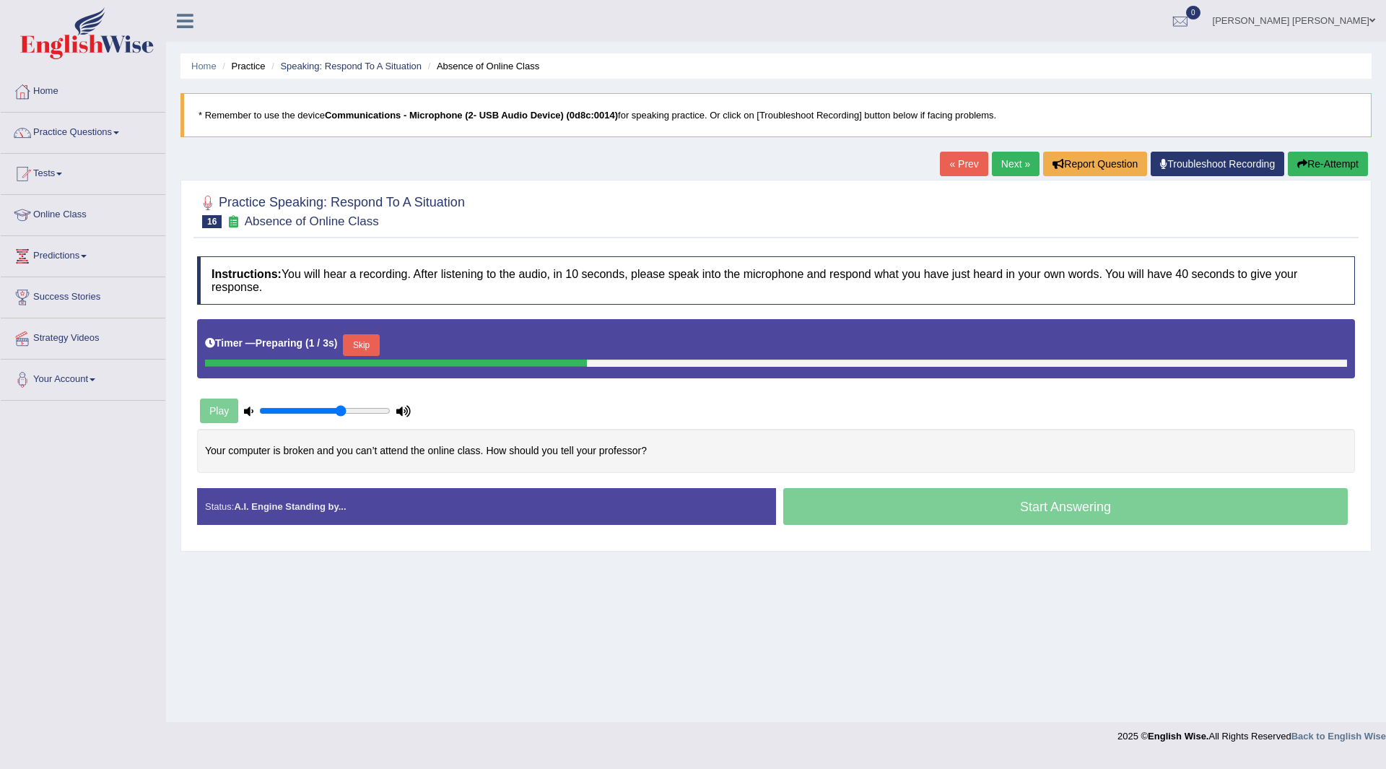
click at [365, 339] on button "Skip" at bounding box center [361, 345] width 36 height 22
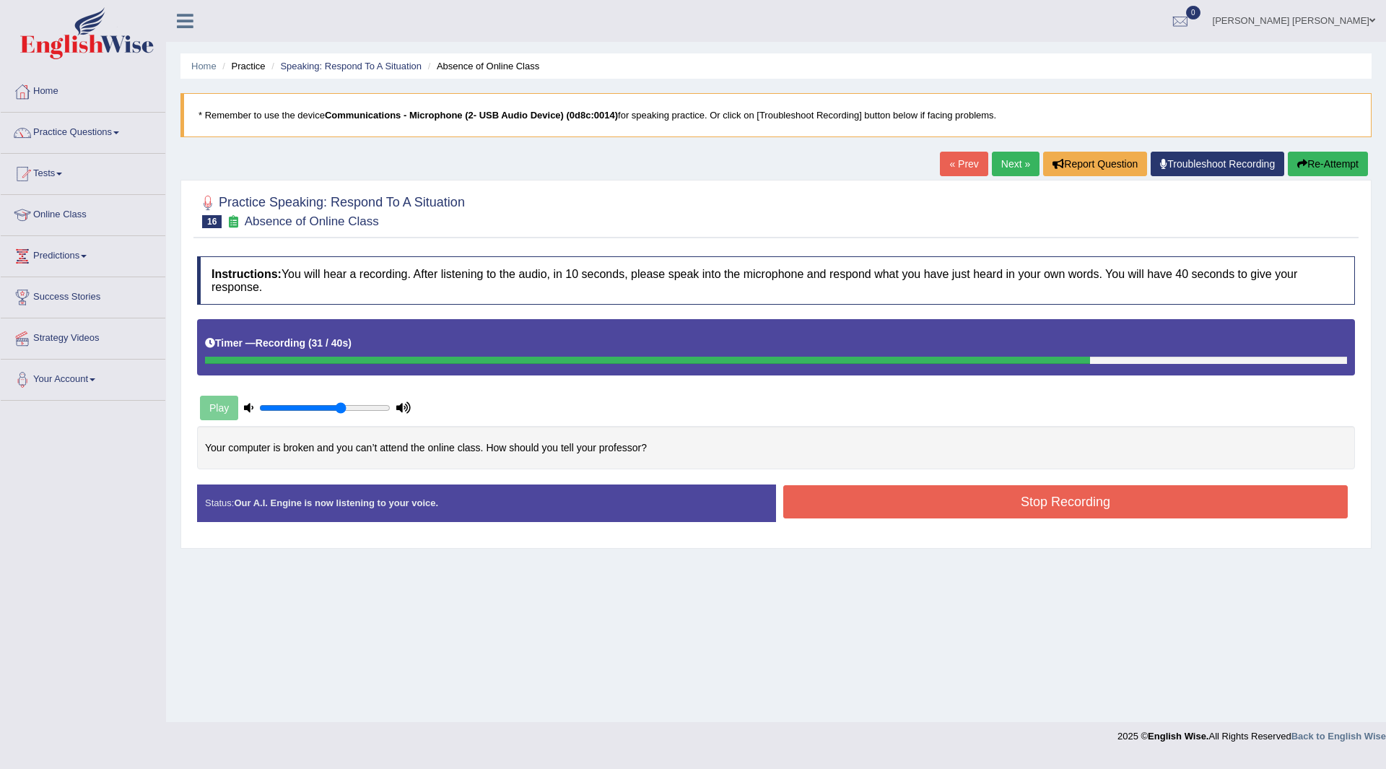
click at [952, 509] on button "Stop Recording" at bounding box center [1065, 501] width 565 height 33
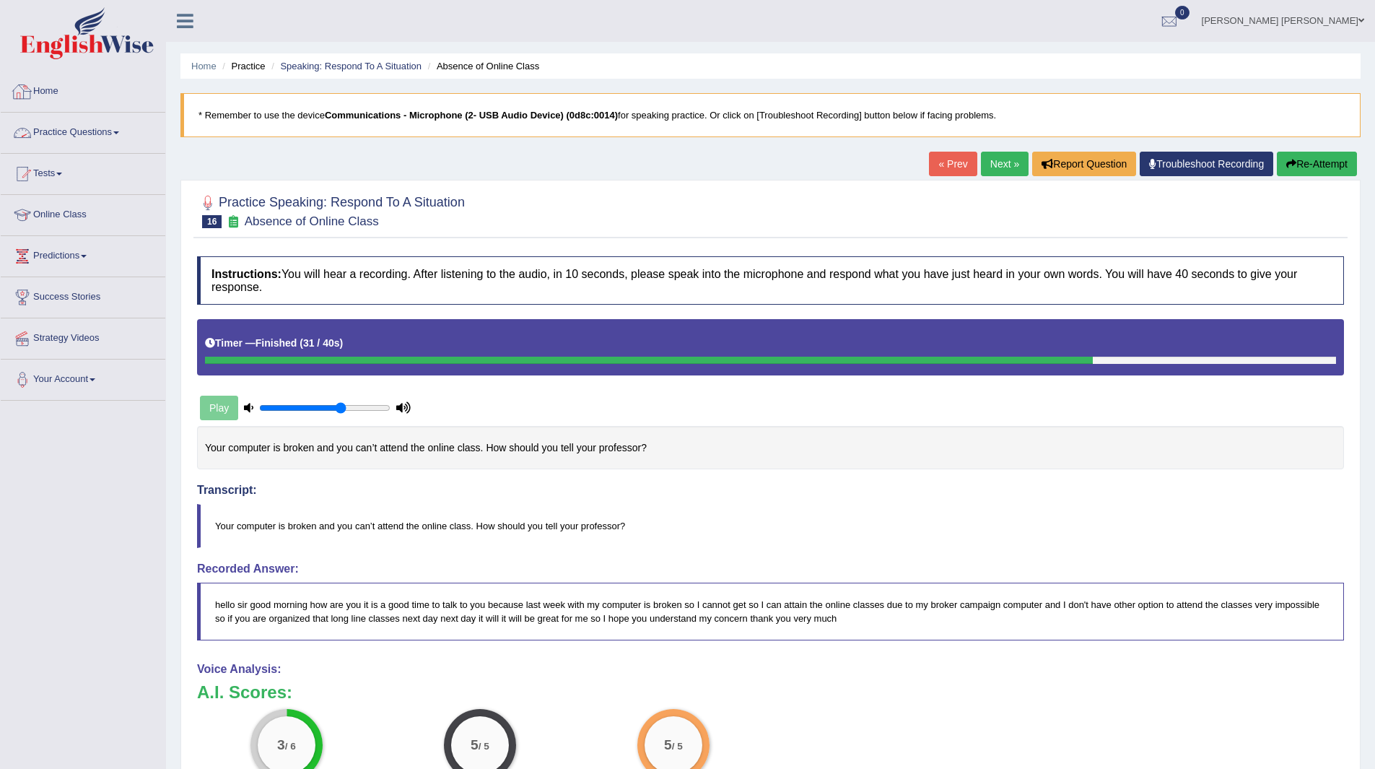
click at [69, 130] on link "Practice Questions" at bounding box center [83, 131] width 165 height 36
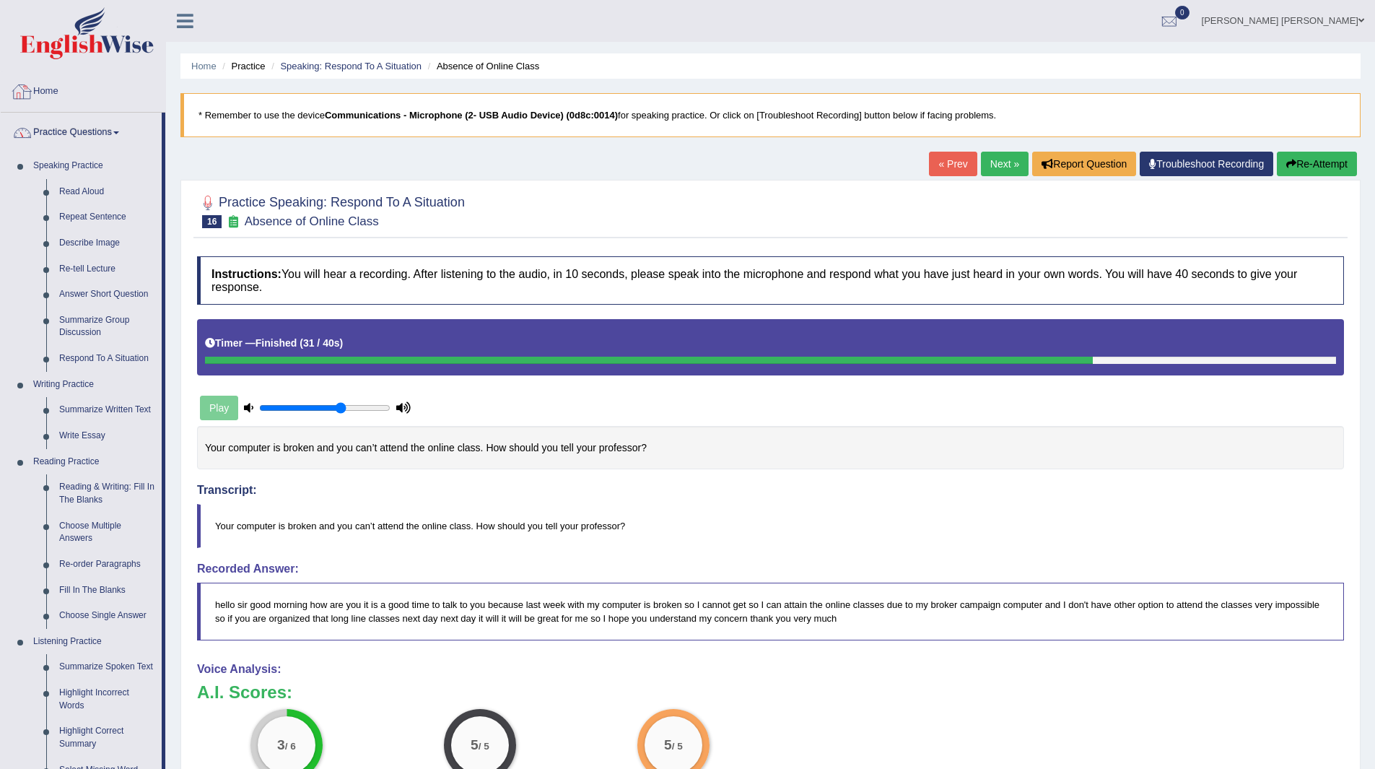
click at [46, 88] on link "Home" at bounding box center [83, 89] width 165 height 36
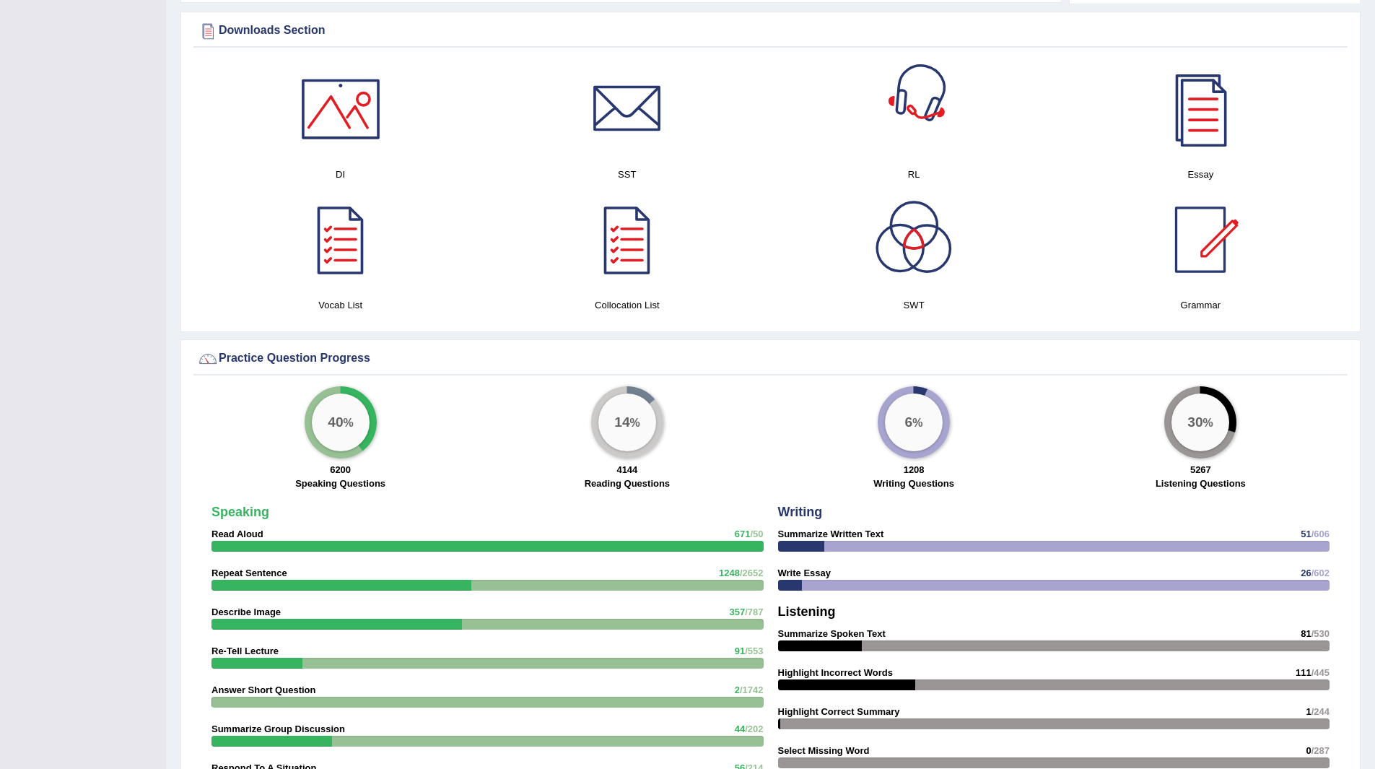
scroll to position [866, 0]
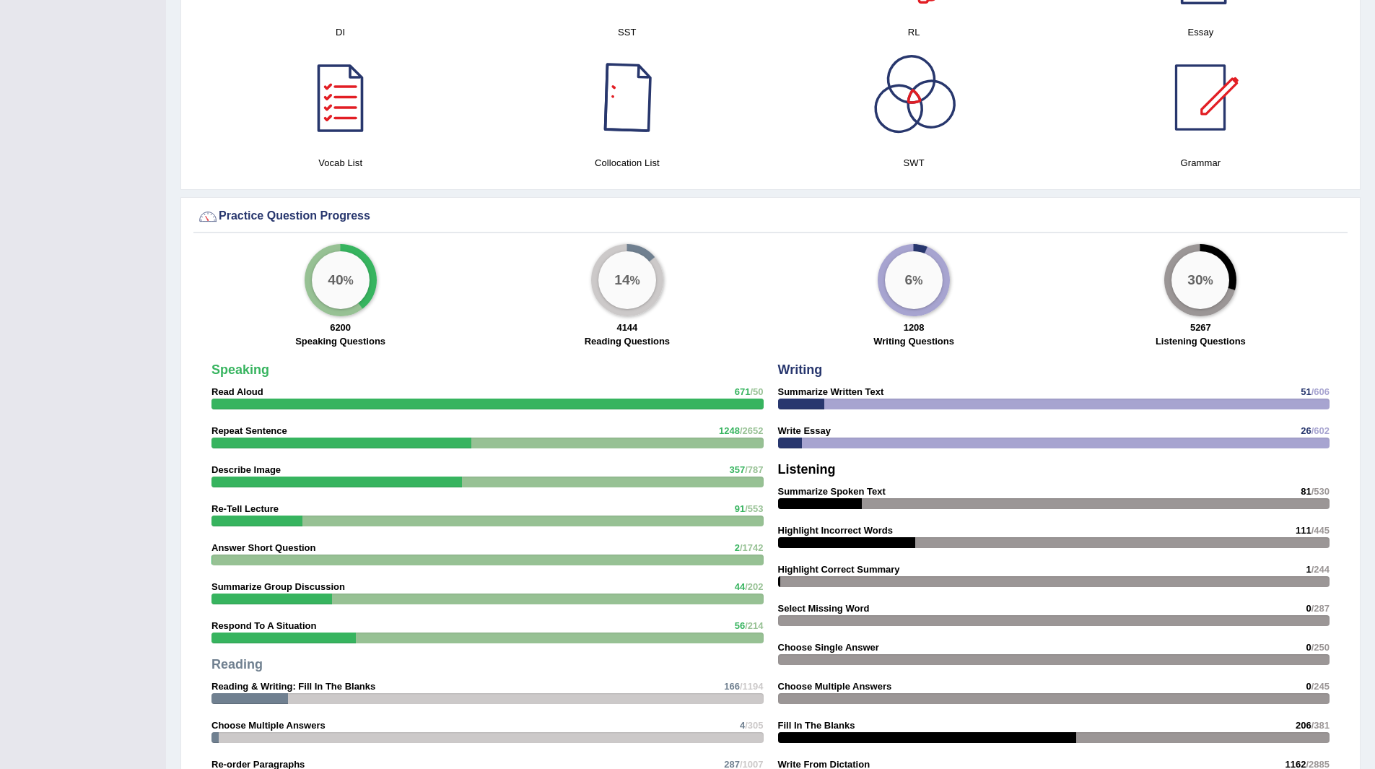
click at [632, 92] on div at bounding box center [627, 97] width 101 height 101
